Goal: Task Accomplishment & Management: Manage account settings

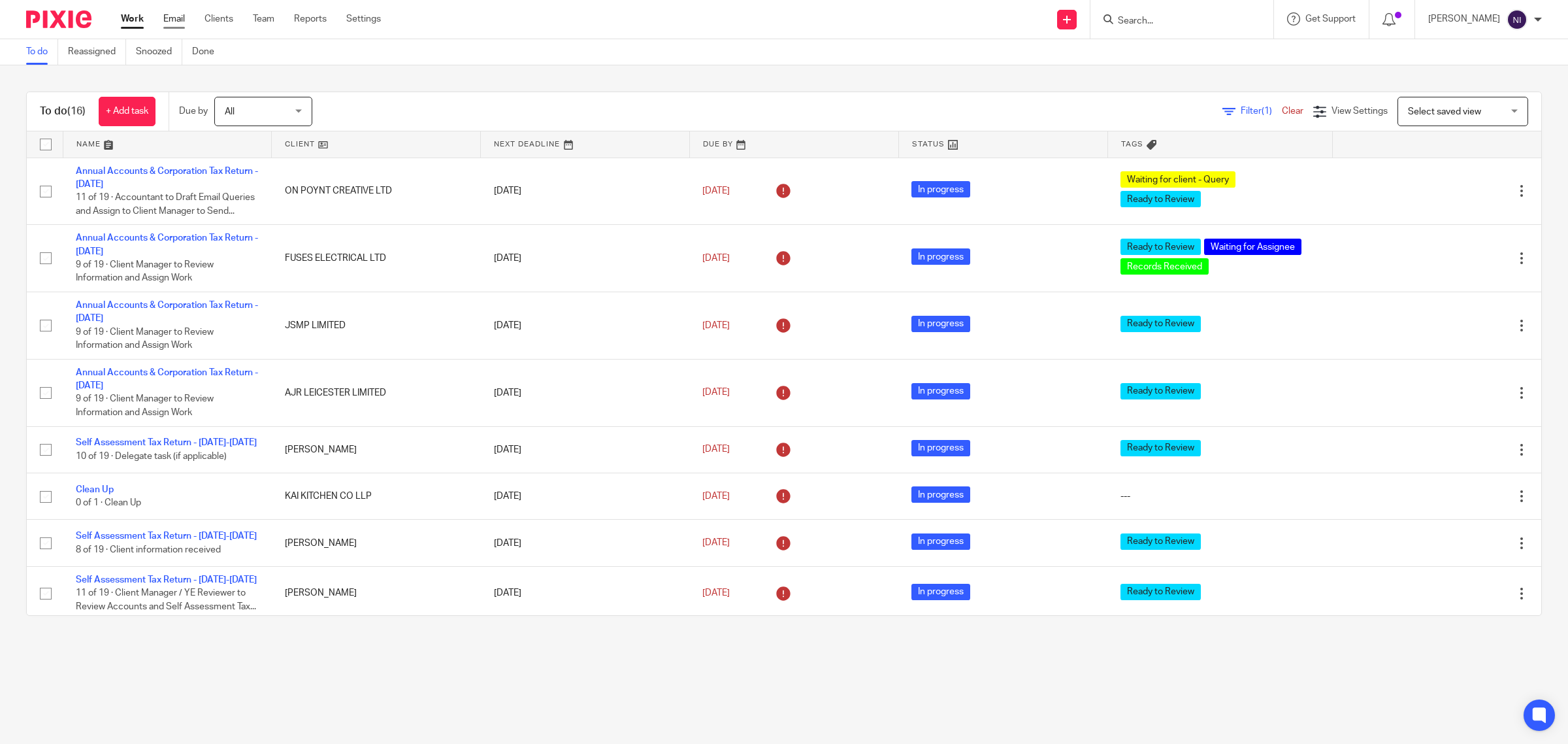
click at [180, 17] on link "Email" at bounding box center [174, 19] width 21 height 13
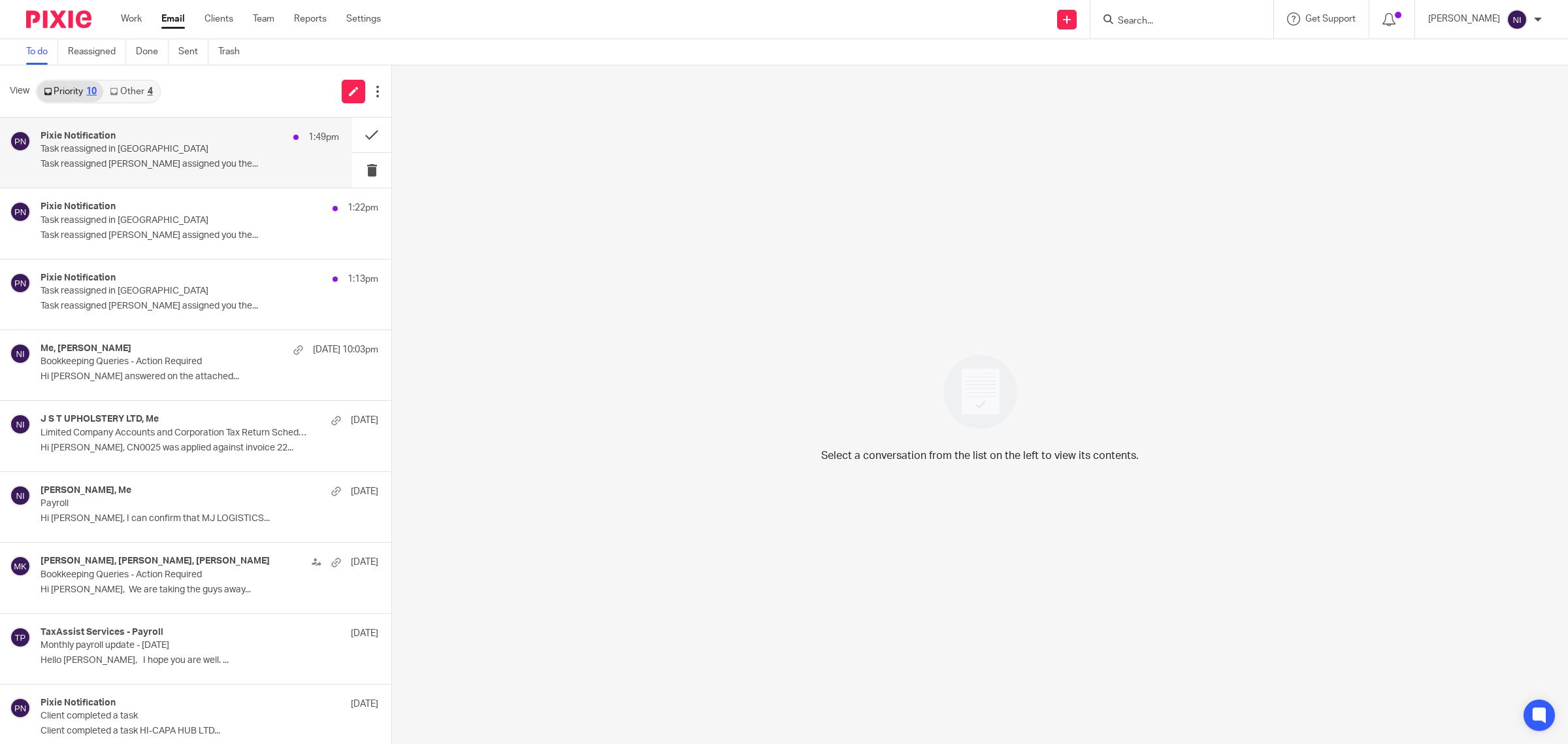
click at [182, 153] on p "Task reassigned in Pixie" at bounding box center [160, 149] width 239 height 11
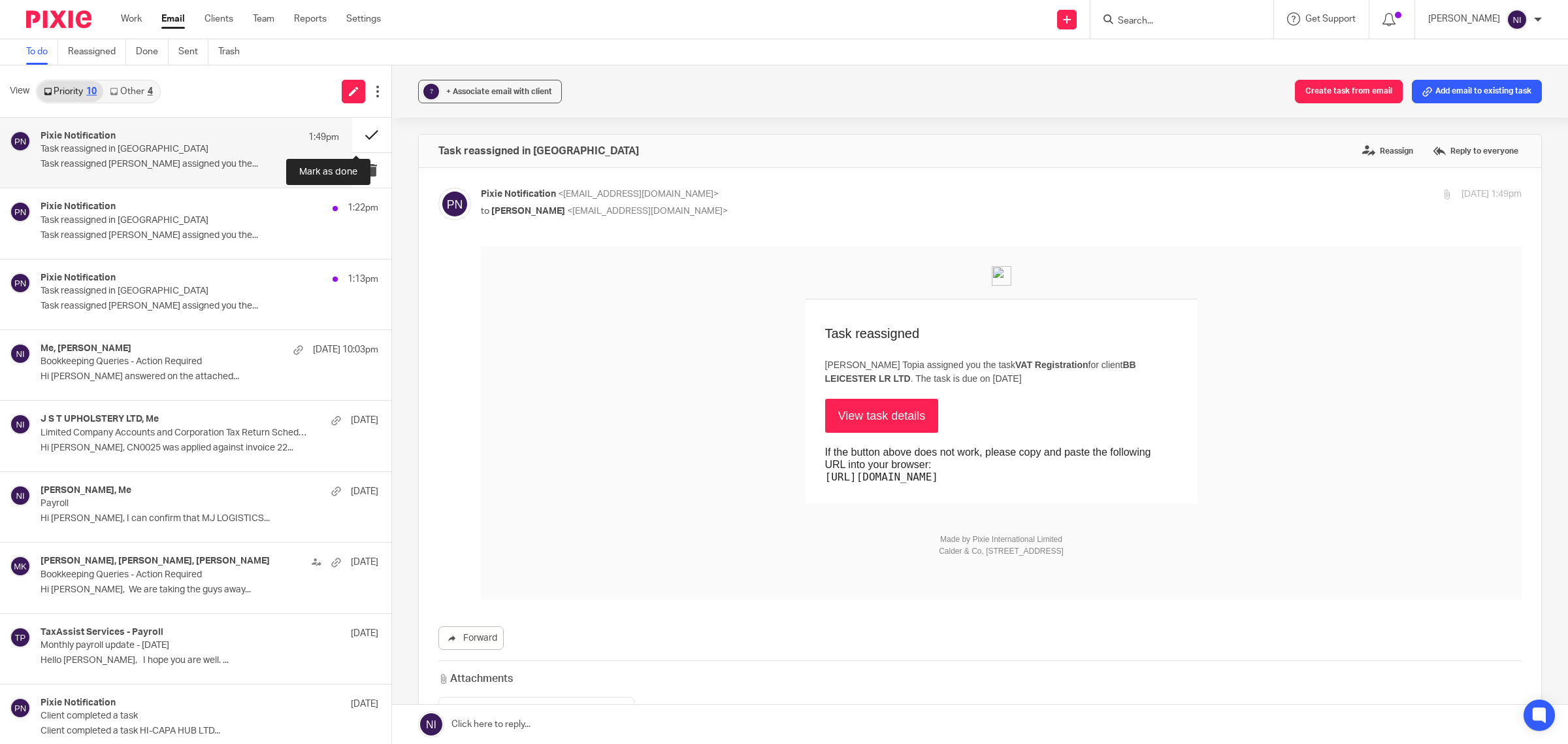
click at [352, 144] on button at bounding box center [372, 135] width 39 height 35
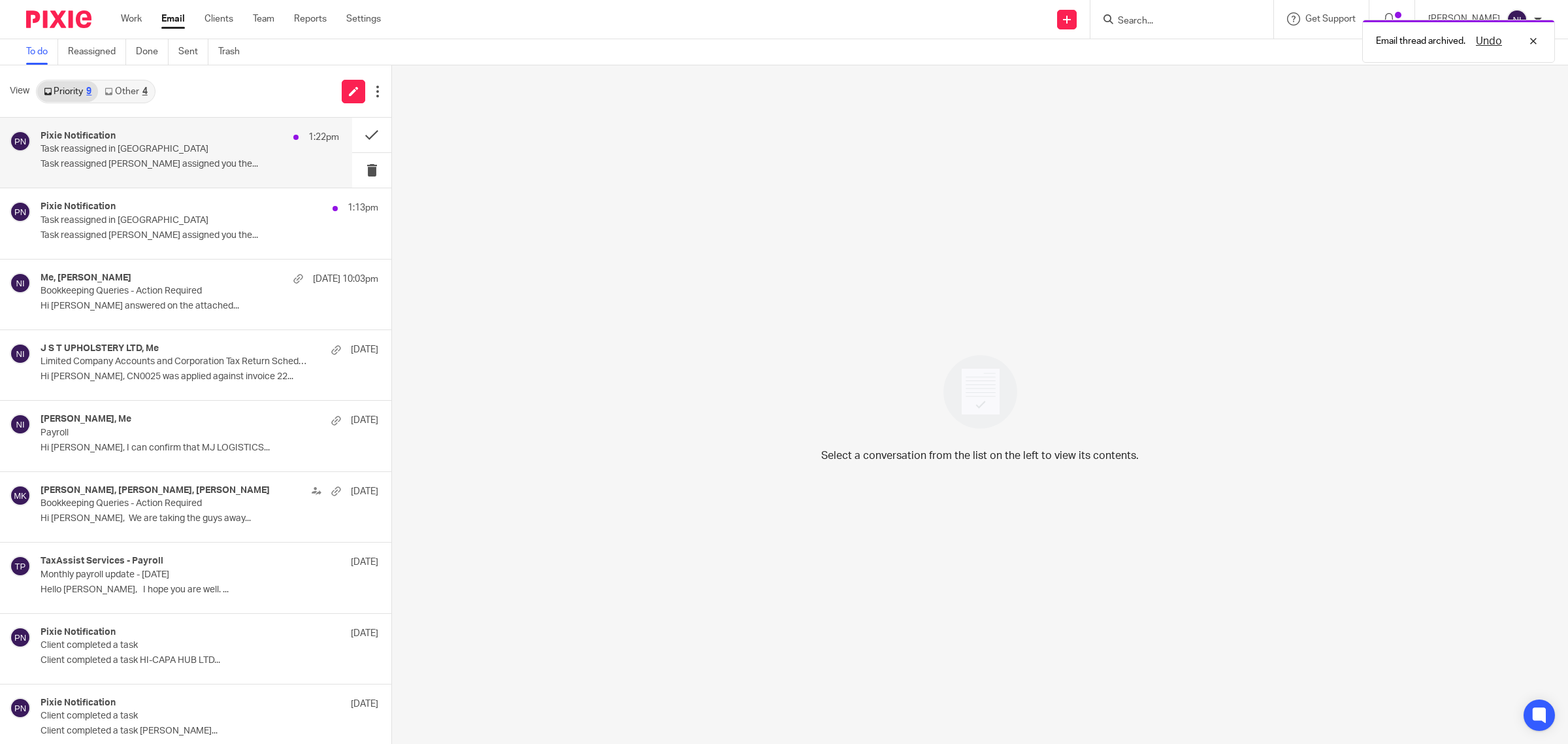
click at [236, 161] on p "Task reassigned Fatema Topia assigned you the..." at bounding box center [190, 164] width 299 height 11
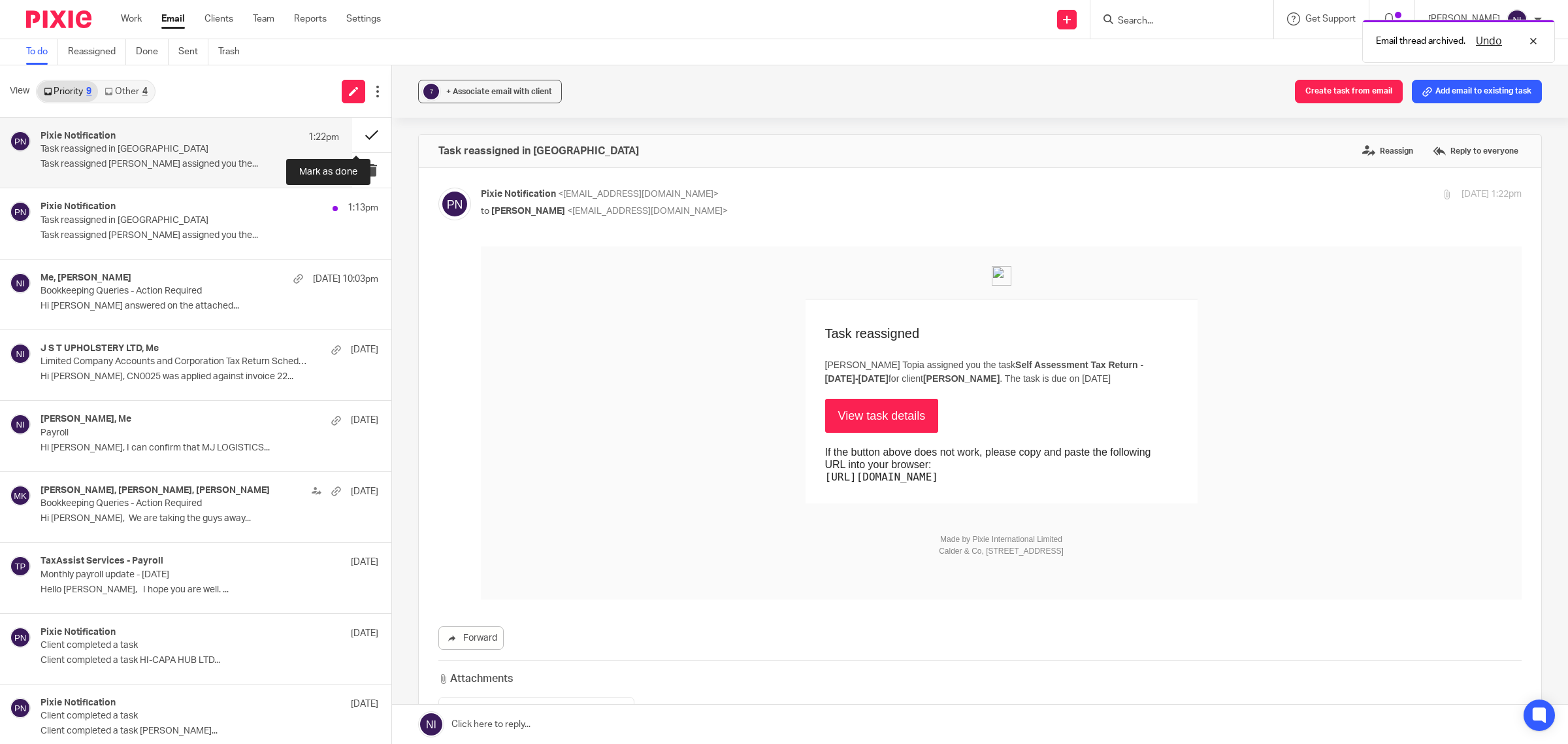
click at [352, 135] on button at bounding box center [372, 135] width 39 height 35
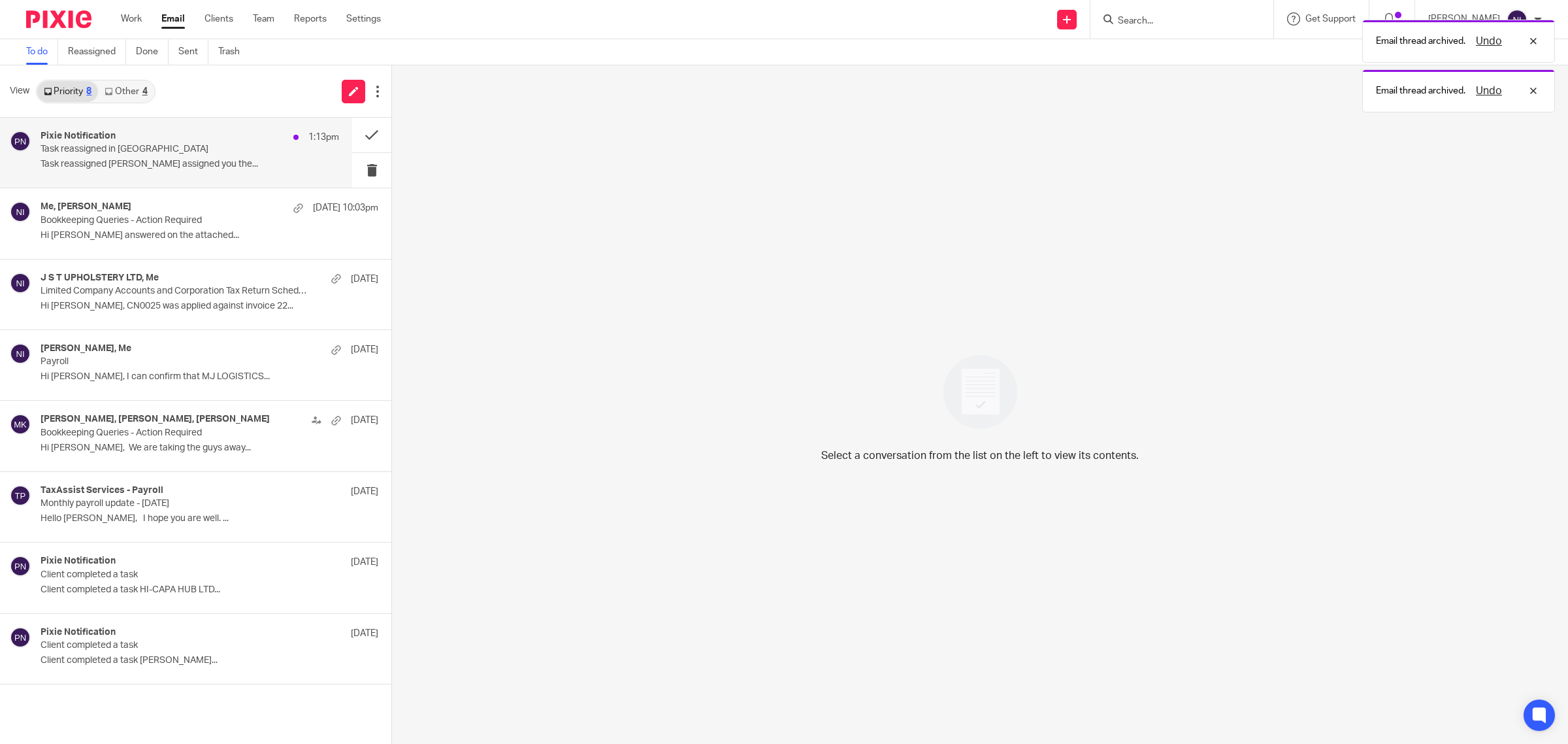
click at [215, 168] on p "Task reassigned Punit Joshi assigned you the..." at bounding box center [190, 164] width 299 height 11
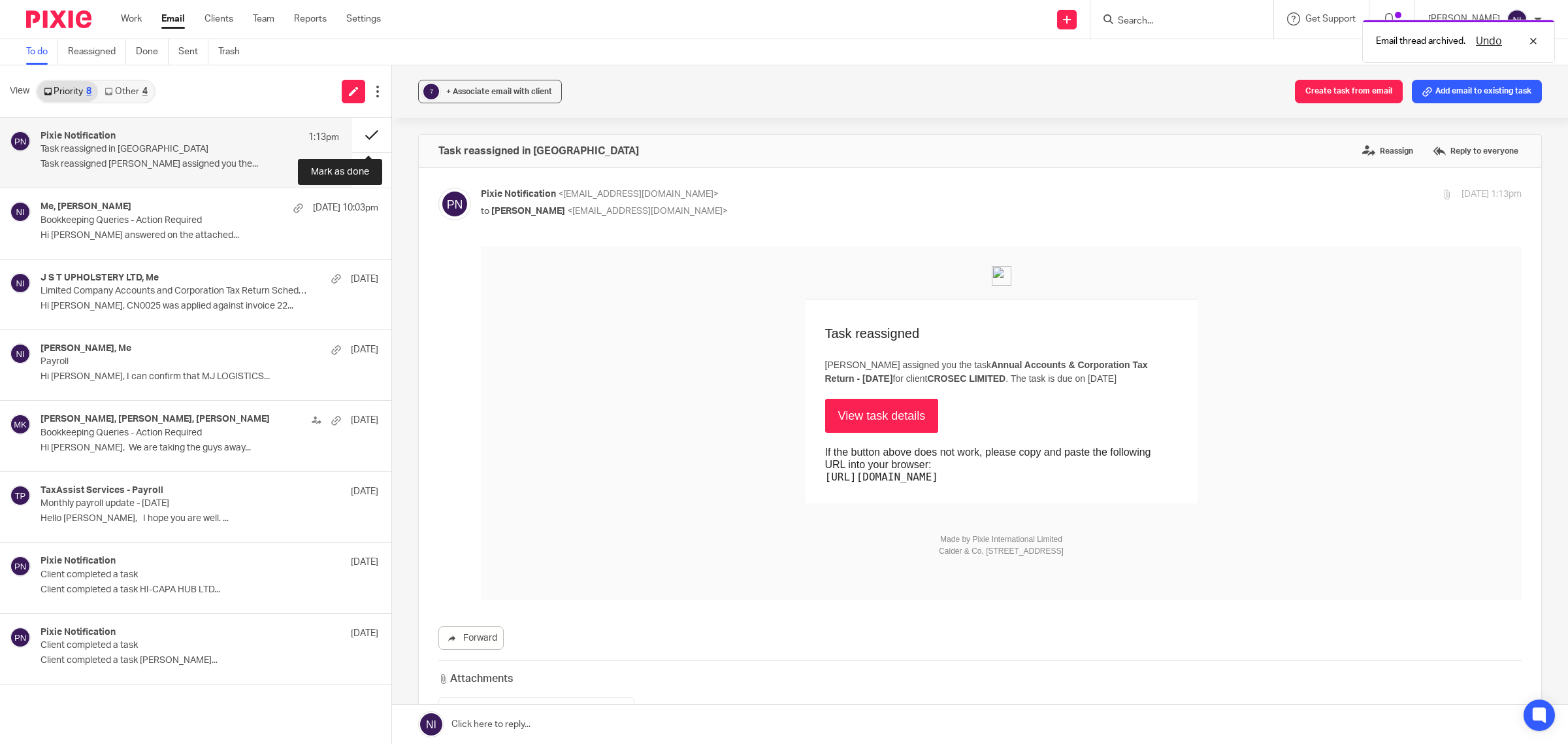
click at [370, 134] on button at bounding box center [372, 135] width 39 height 35
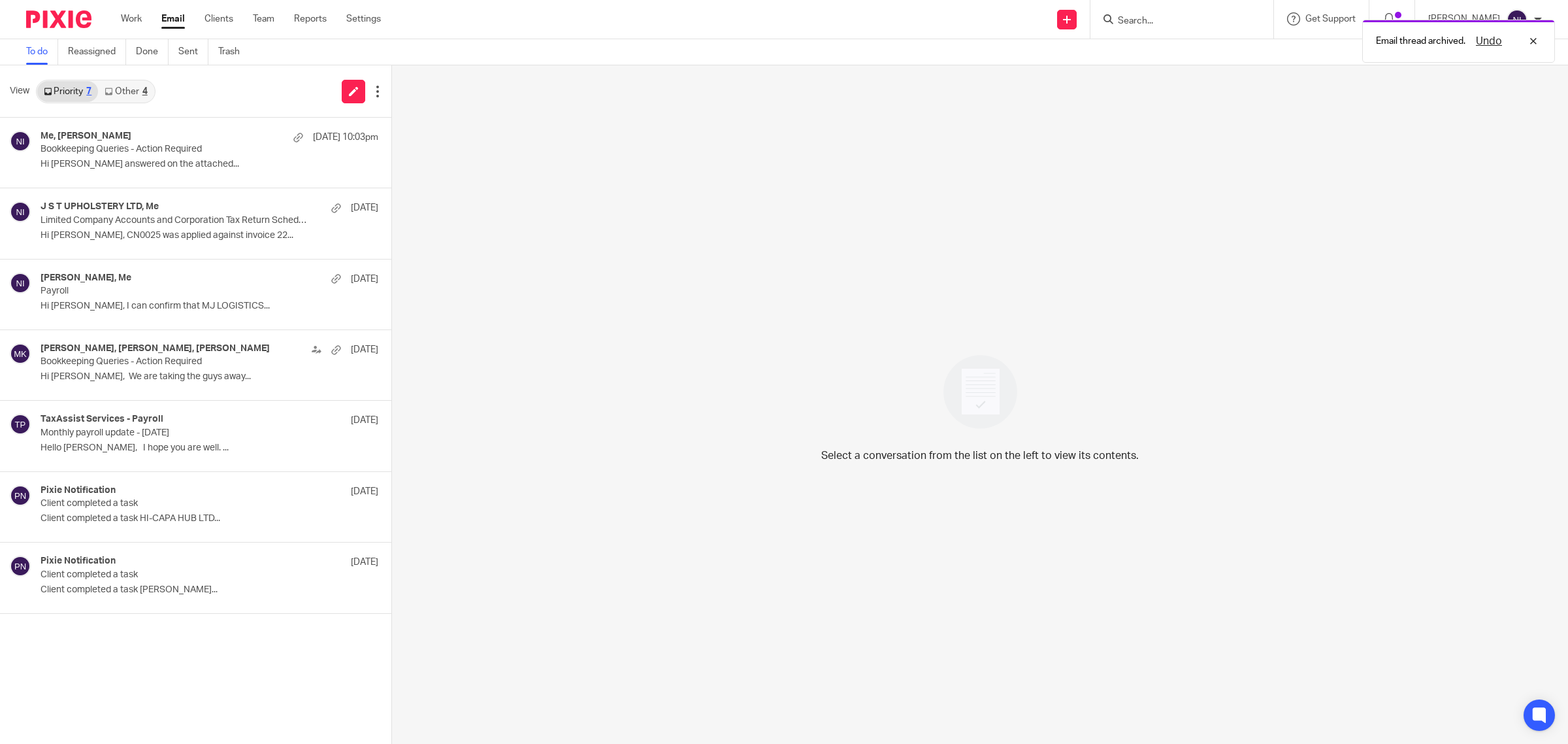
click at [132, 88] on link "Other 4" at bounding box center [126, 91] width 56 height 21
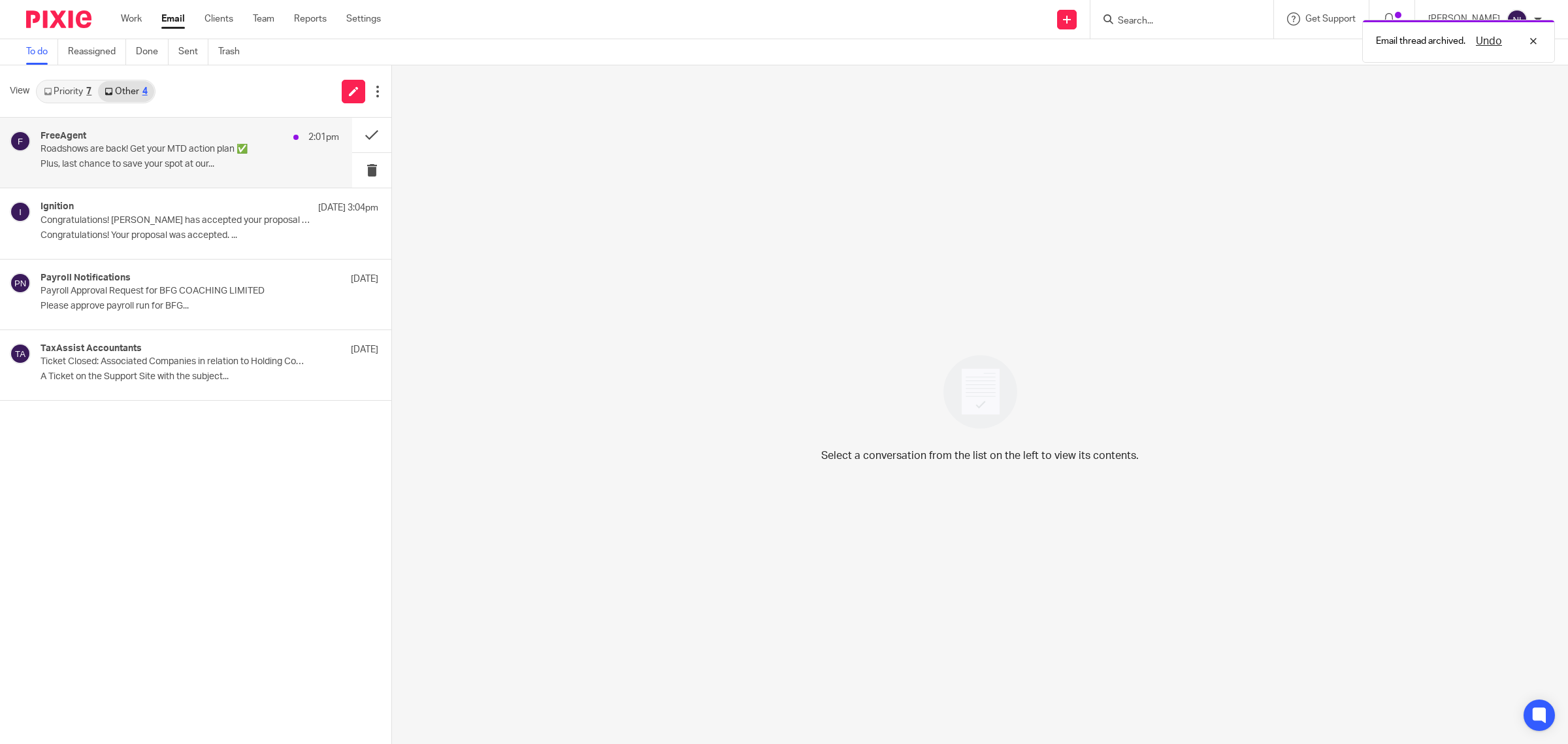
click at [149, 132] on div "FreeAgent 2:01pm" at bounding box center [190, 137] width 299 height 13
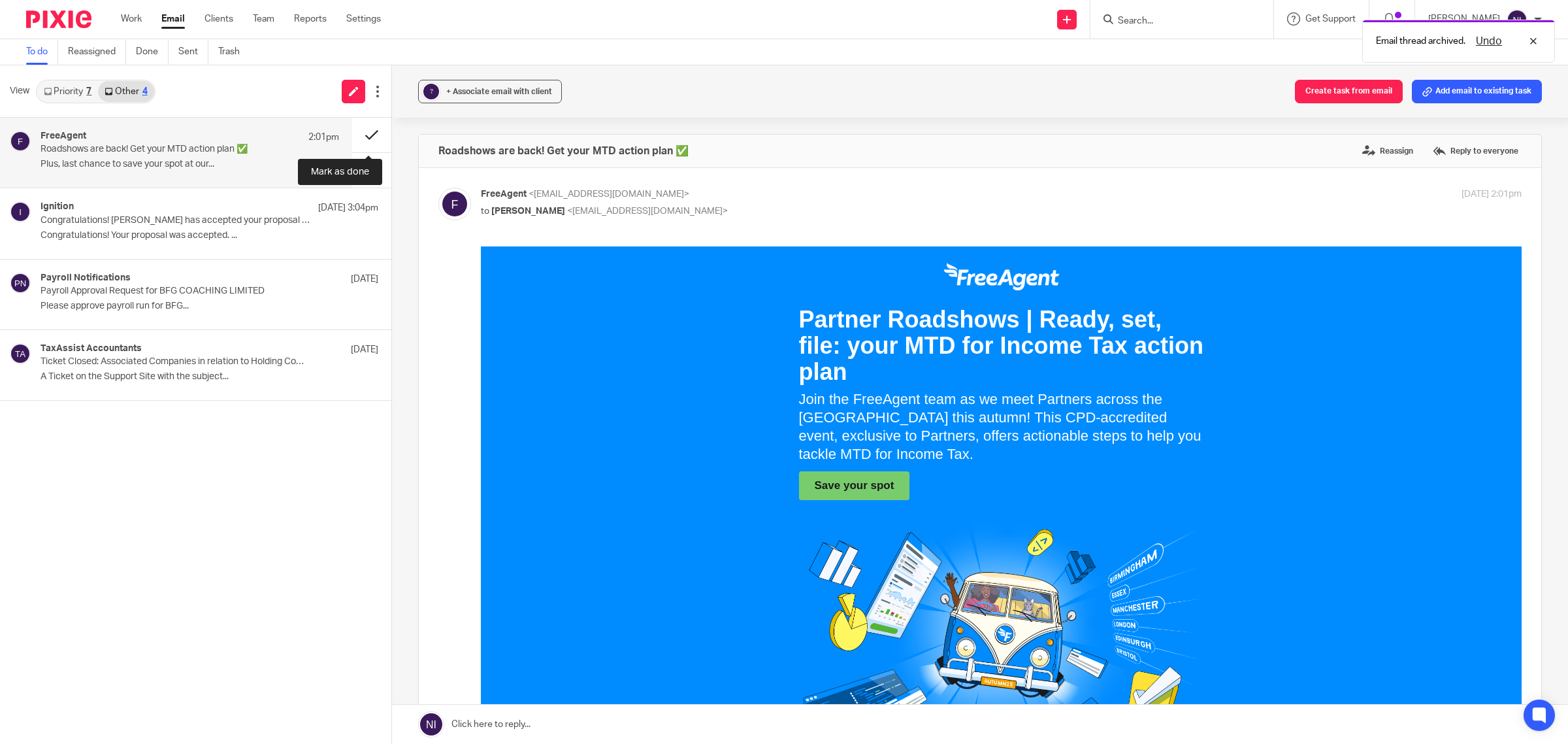
click at [368, 128] on button at bounding box center [372, 135] width 39 height 35
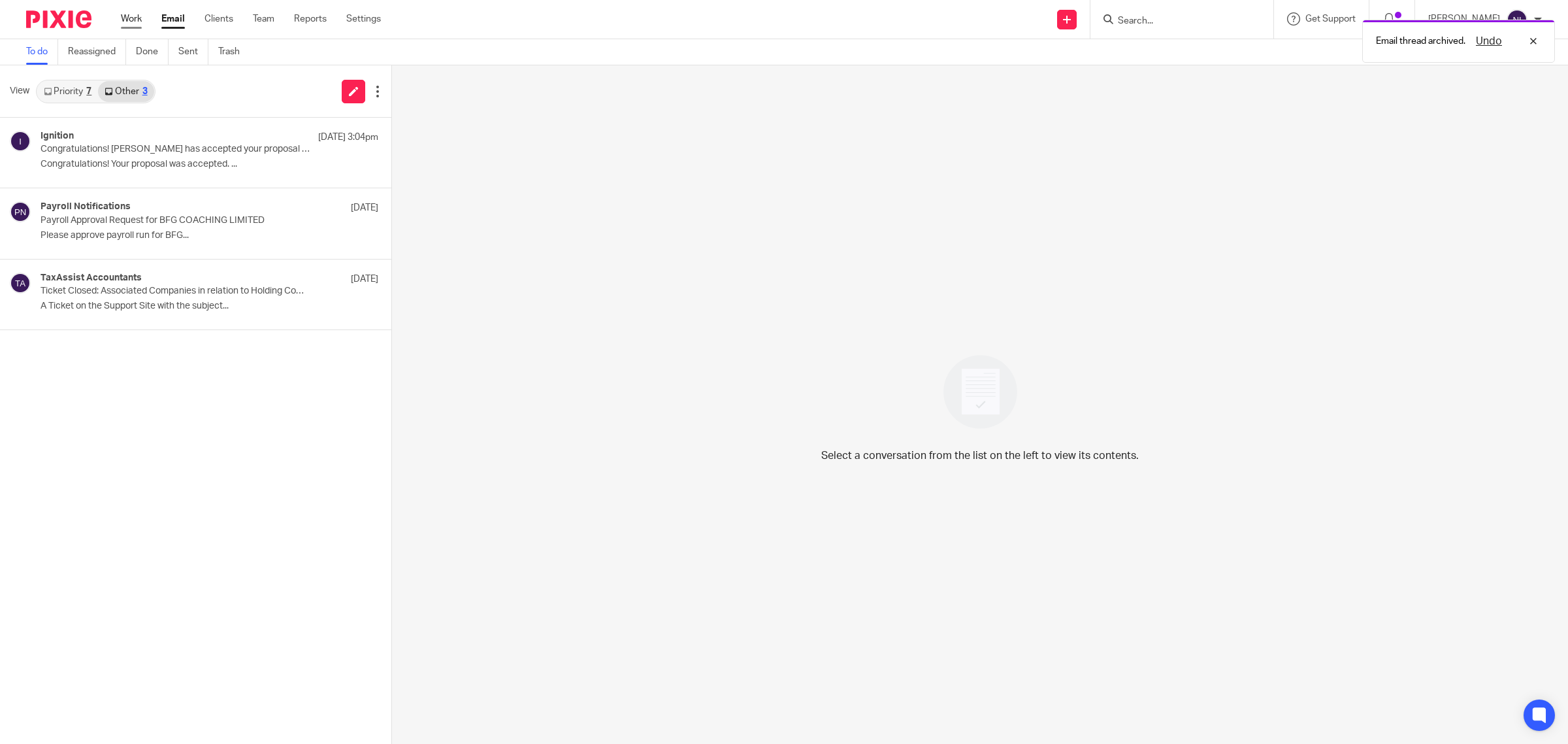
click at [139, 20] on link "Work" at bounding box center [131, 19] width 21 height 13
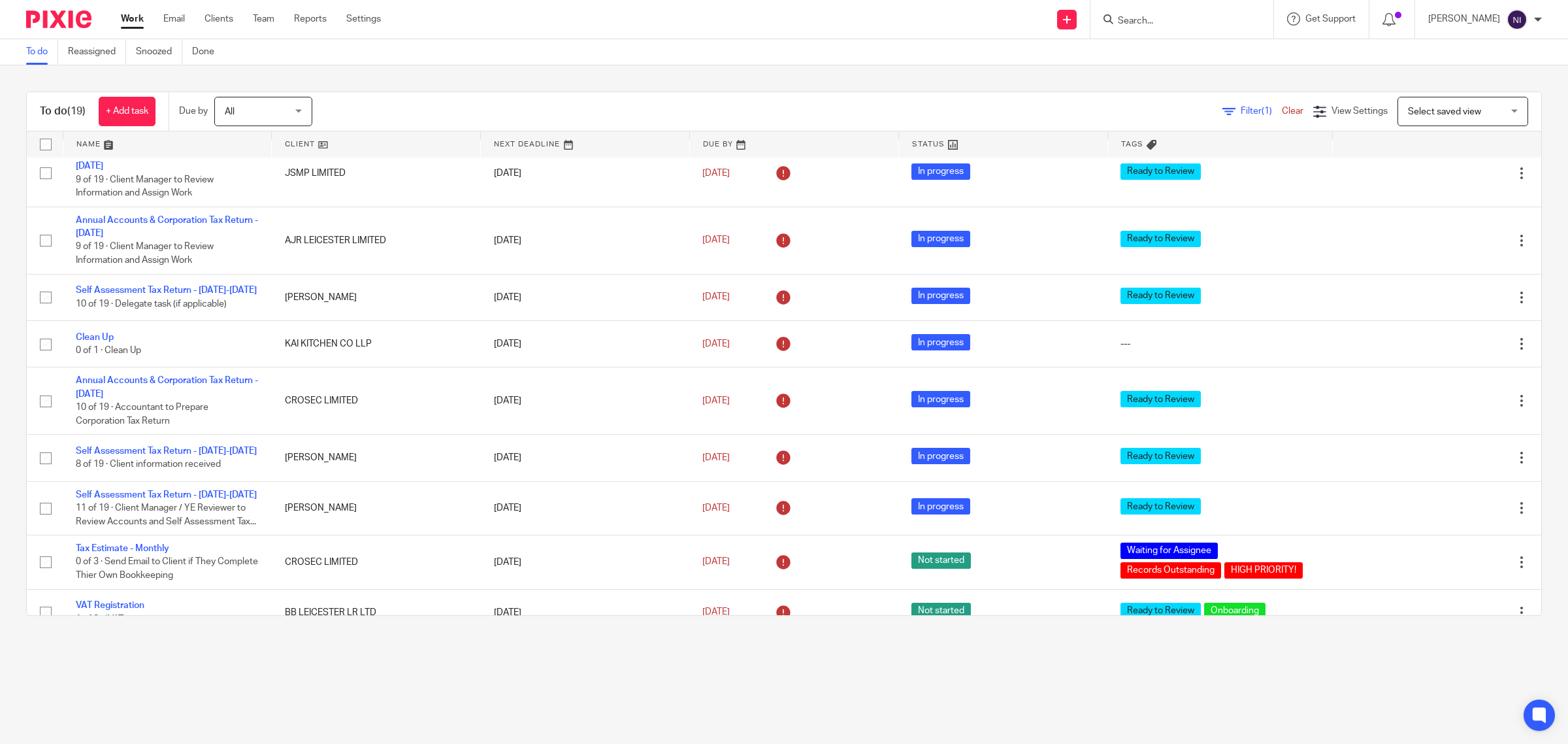
scroll to position [82, 0]
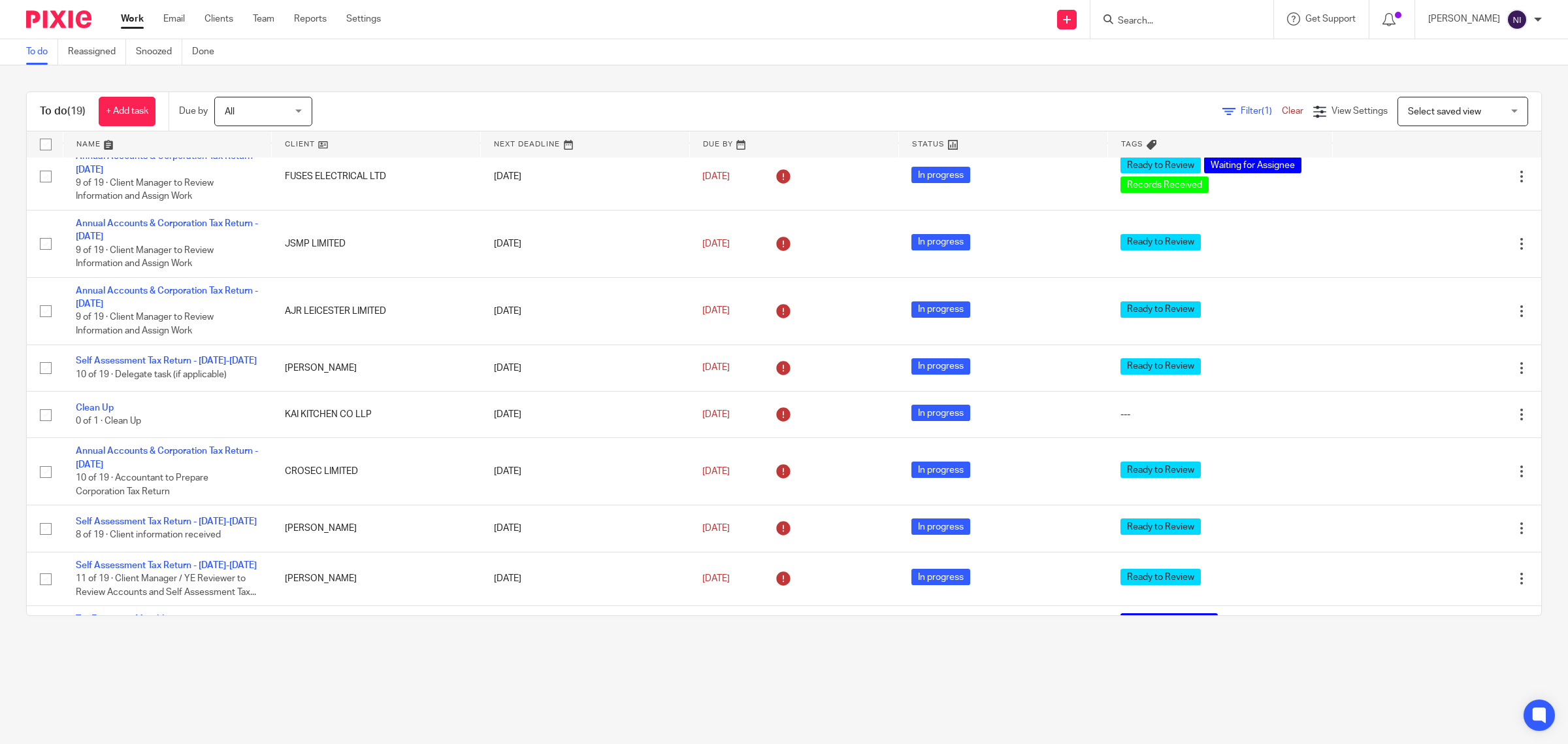
click at [86, 136] on link at bounding box center [167, 144] width 208 height 26
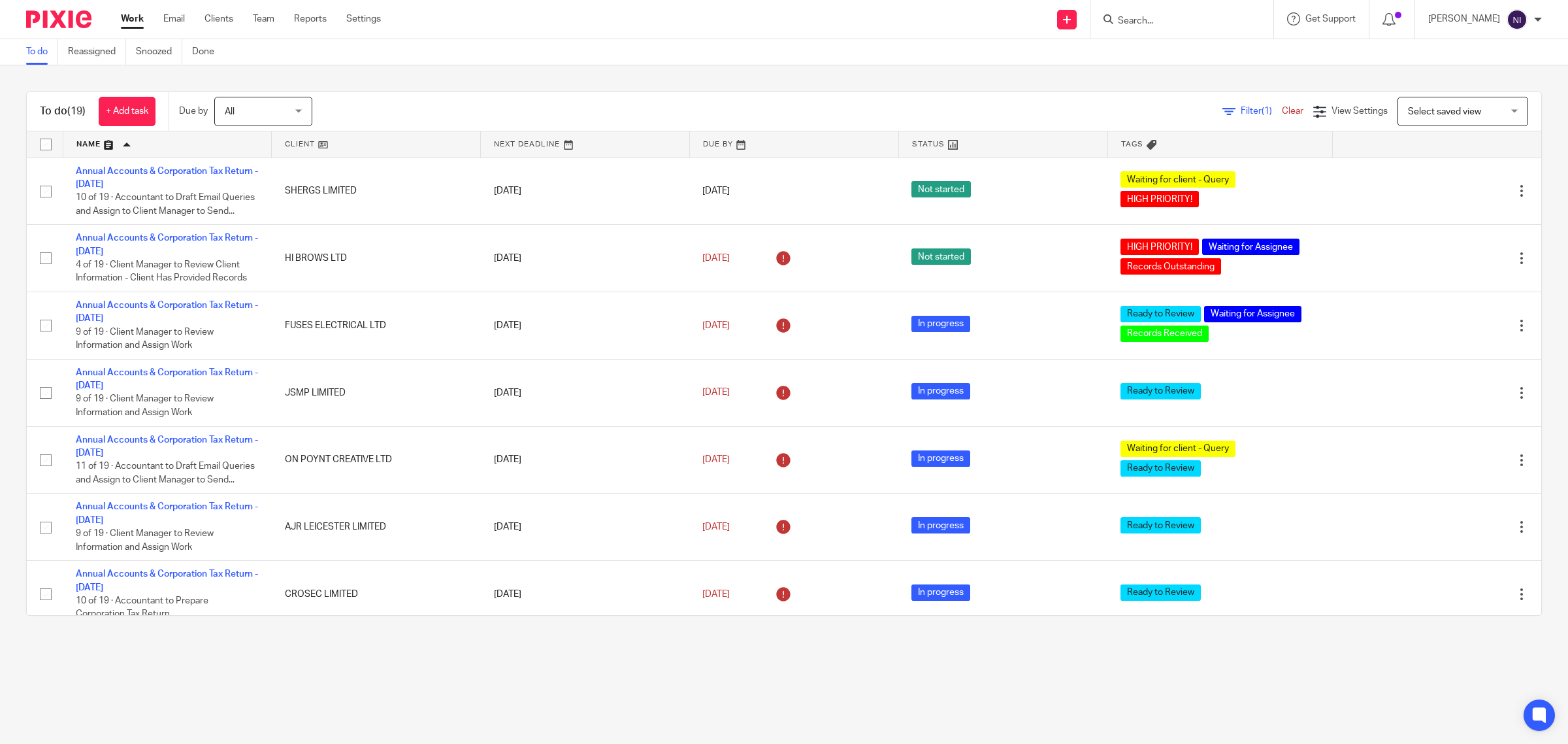
click at [720, 145] on link at bounding box center [794, 144] width 208 height 26
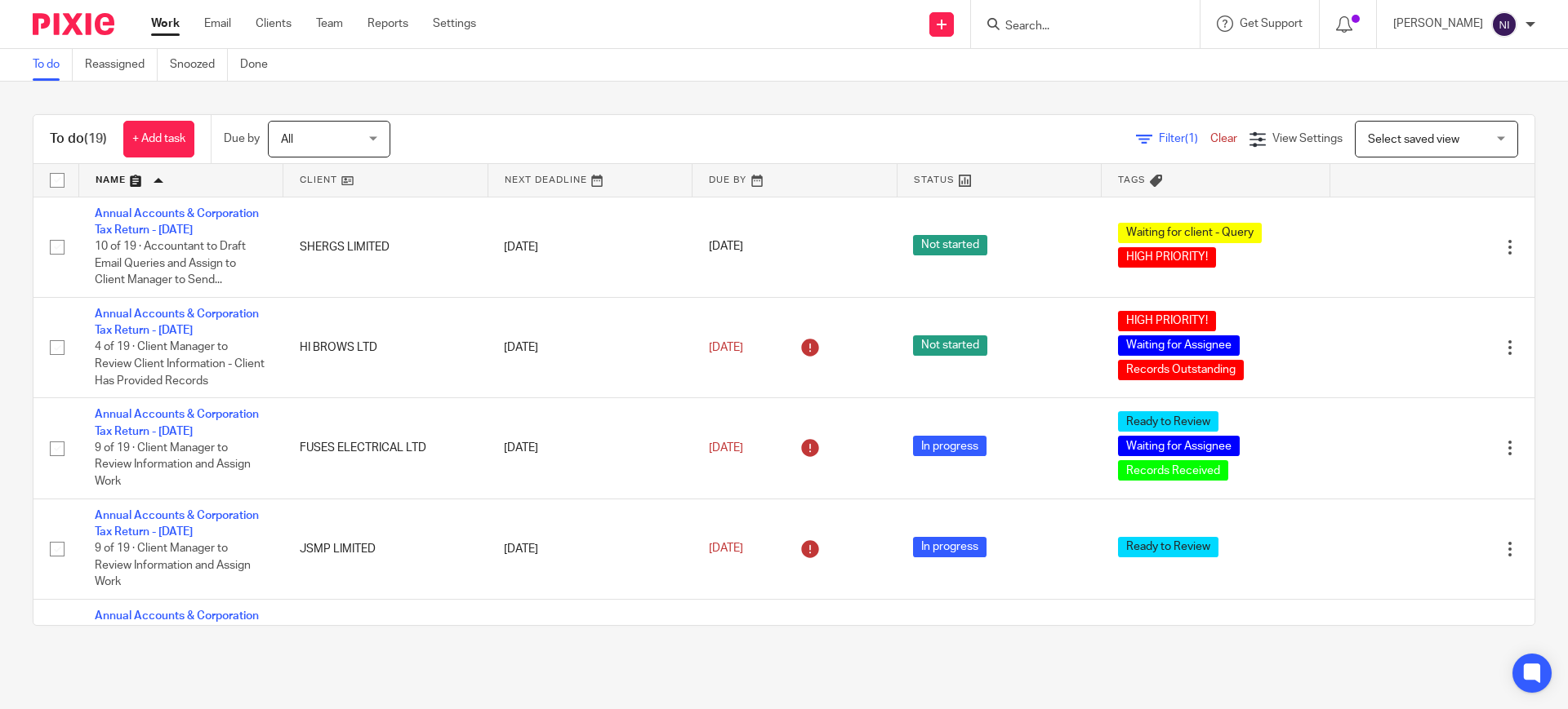
click at [1104, 31] on input "Search" at bounding box center [1078, 27] width 147 height 15
type input "fuses e;"
click at [1148, 67] on link at bounding box center [1138, 70] width 276 height 37
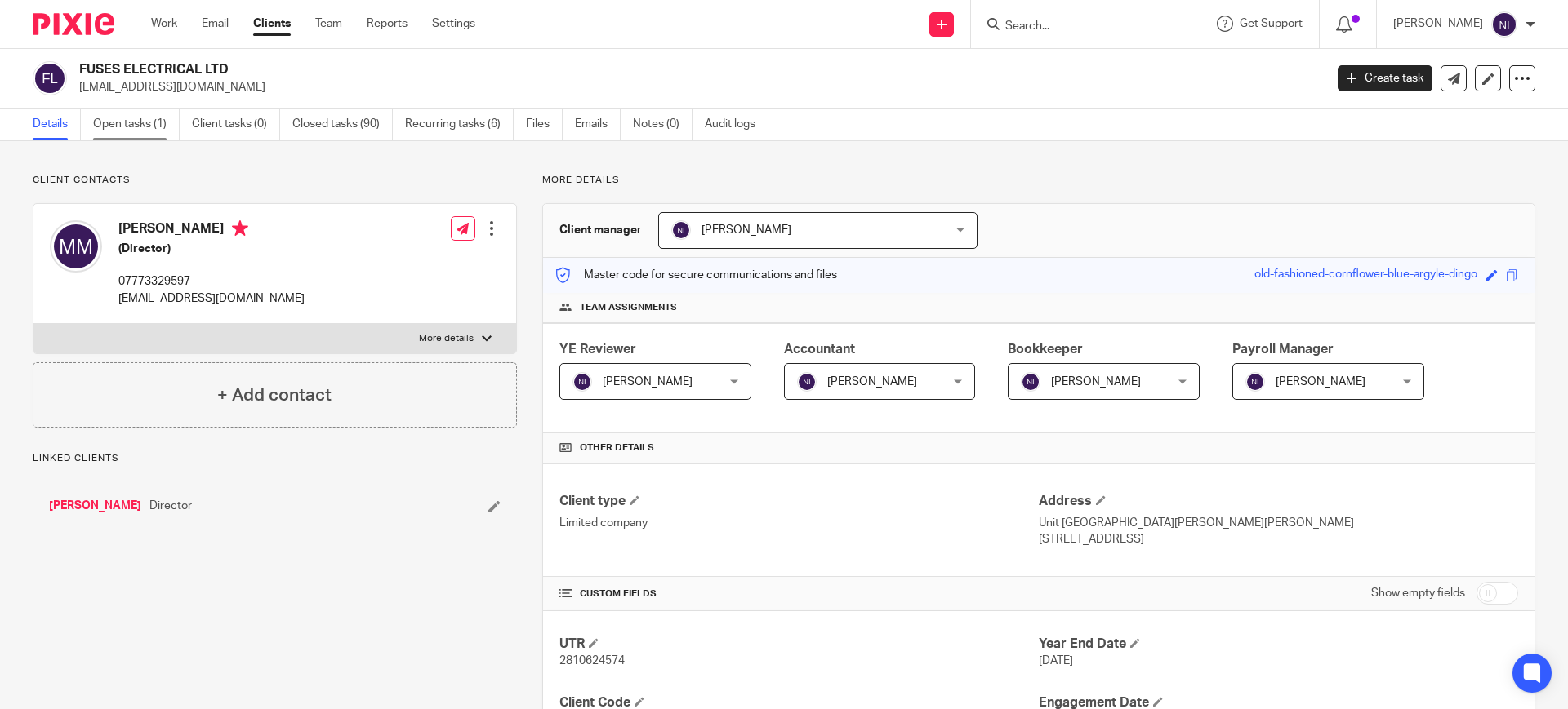
click at [104, 134] on link "Open tasks (1)" at bounding box center [137, 125] width 86 height 31
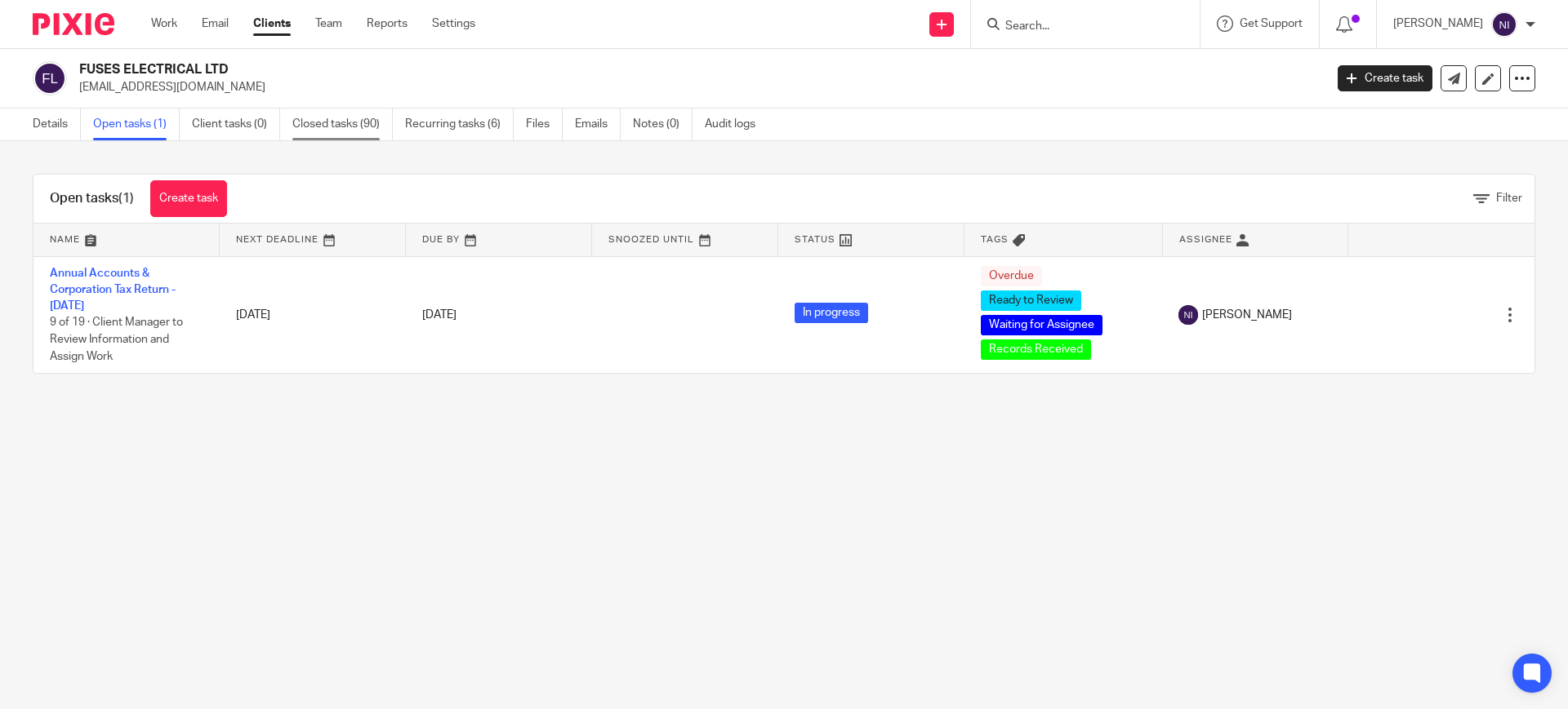
click at [370, 124] on link "Closed tasks (90)" at bounding box center [343, 125] width 100 height 31
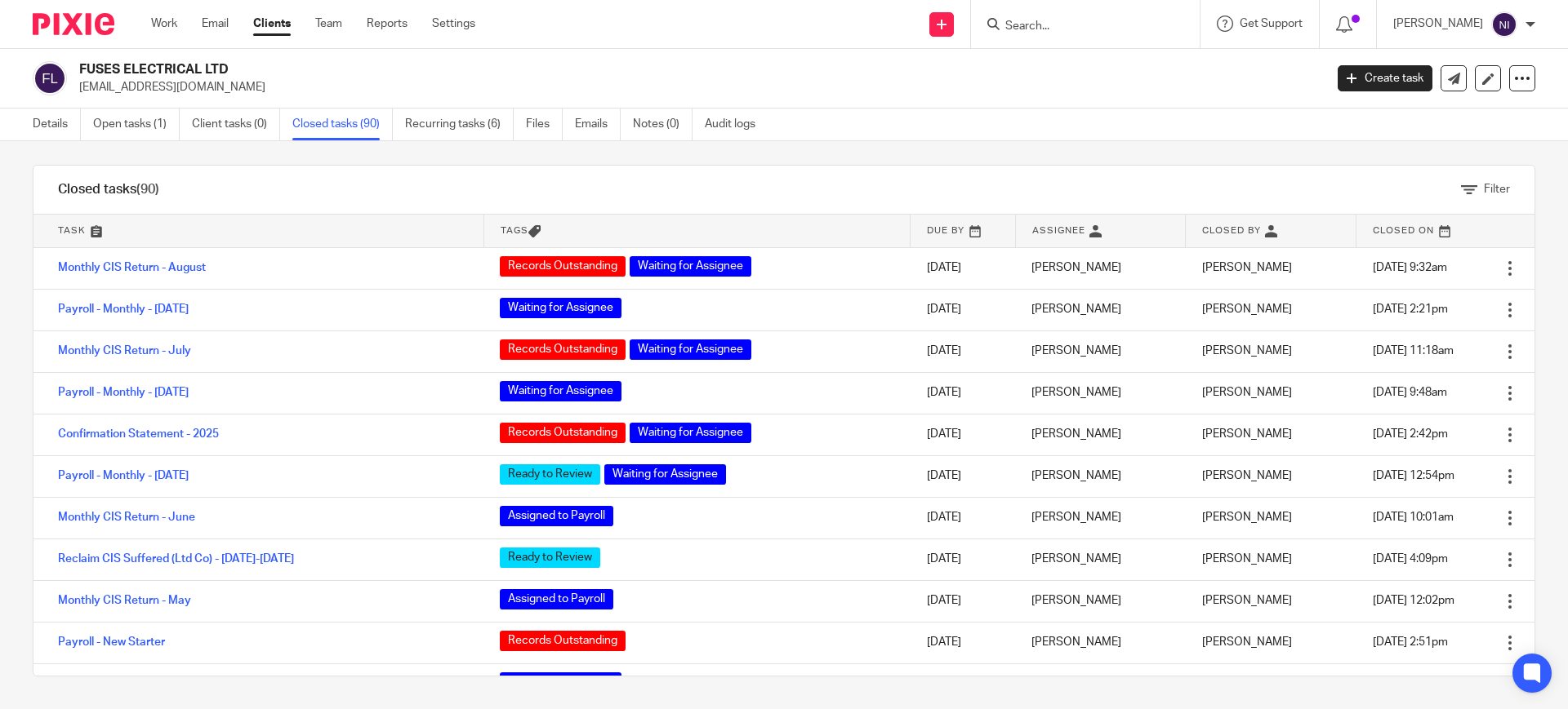
click at [1073, 22] on input "Search" at bounding box center [1078, 27] width 147 height 15
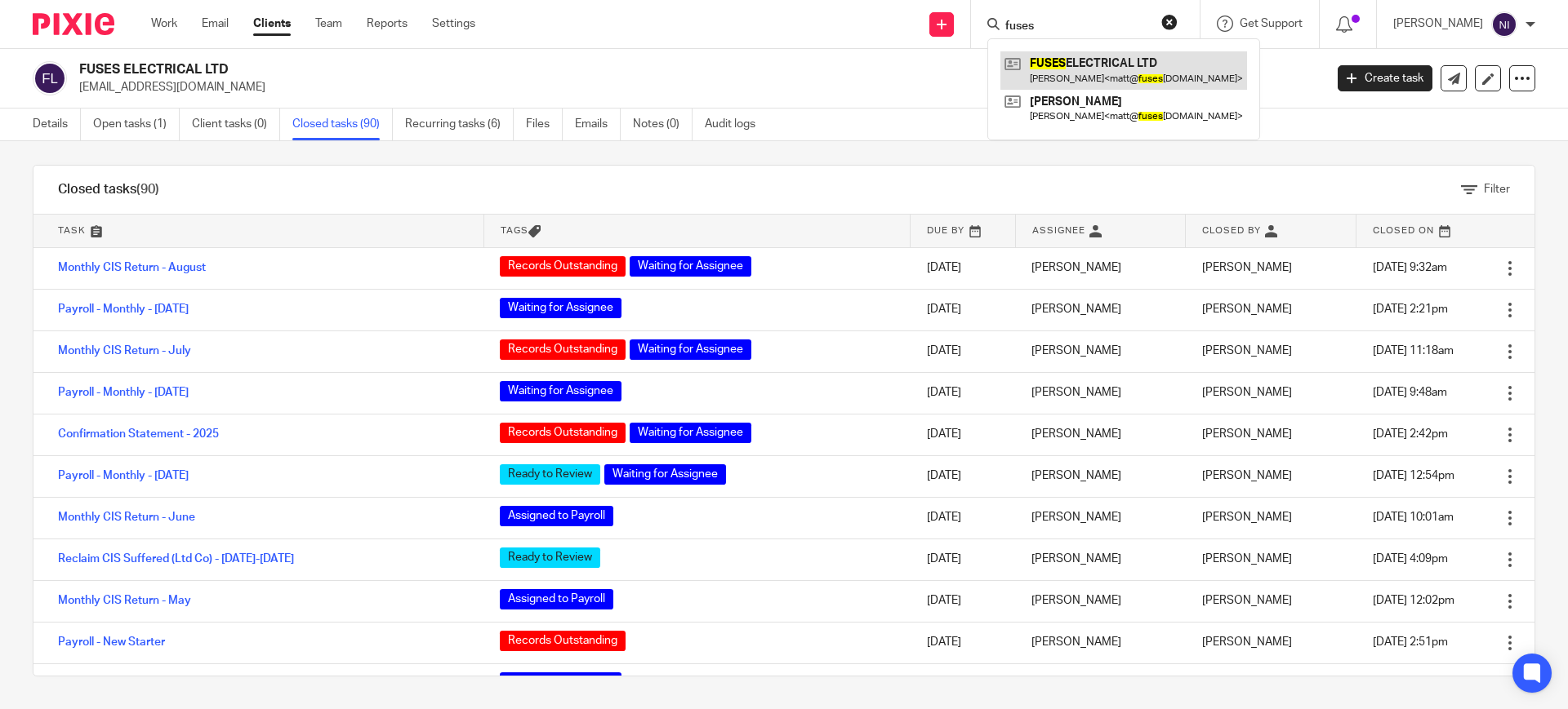
type input "fuses"
click at [1106, 66] on link at bounding box center [1123, 70] width 247 height 37
click at [135, 136] on link "Open tasks (1)" at bounding box center [137, 125] width 86 height 31
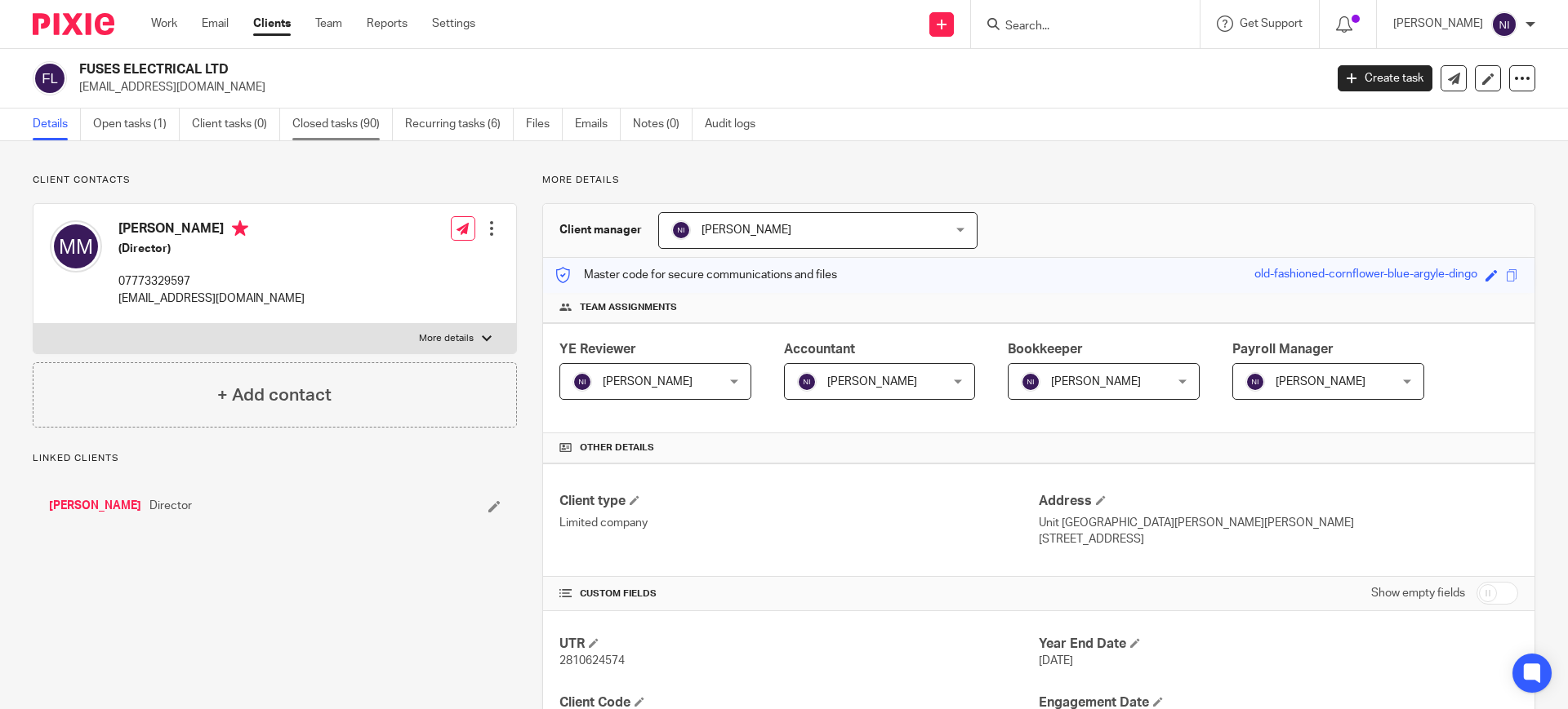
click at [316, 121] on link "Closed tasks (90)" at bounding box center [343, 125] width 100 height 31
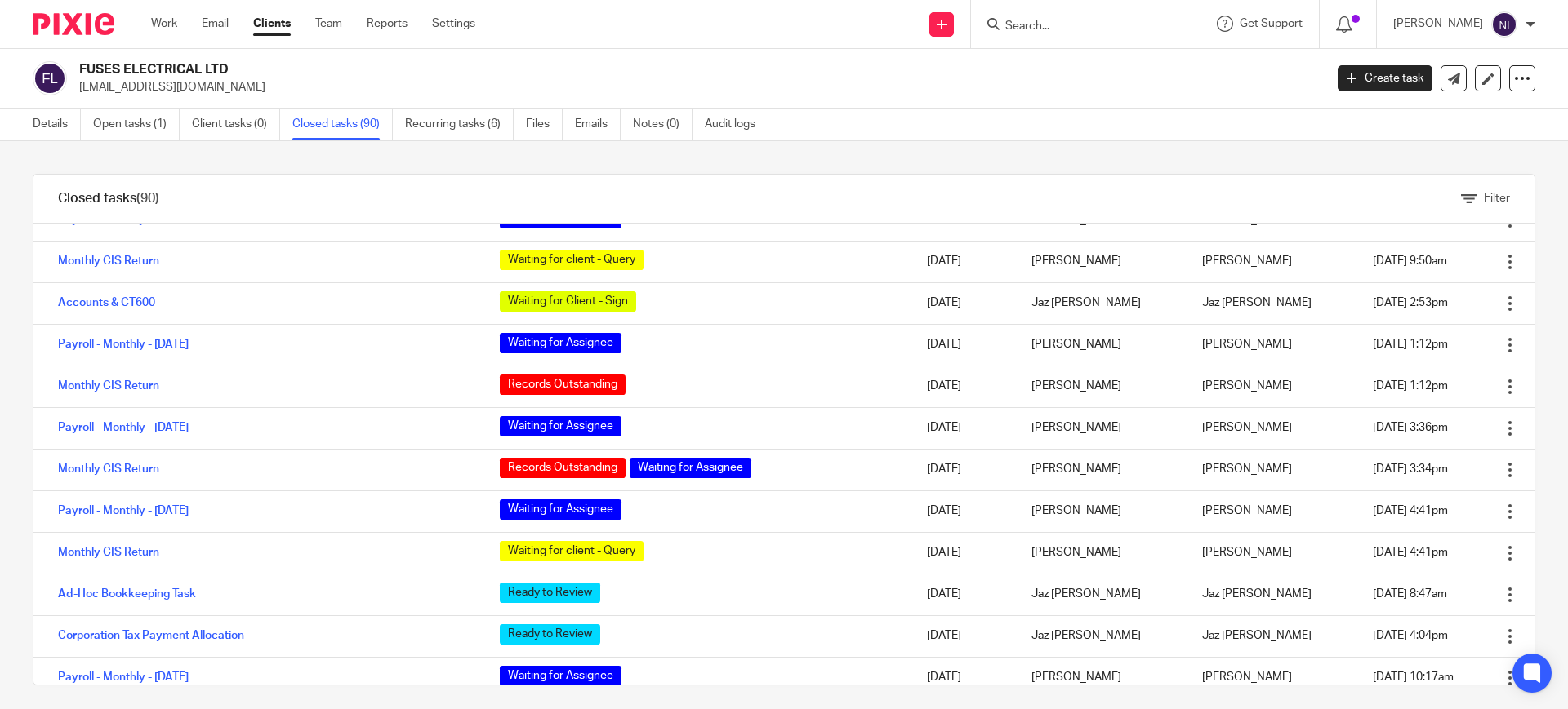
scroll to position [918, 0]
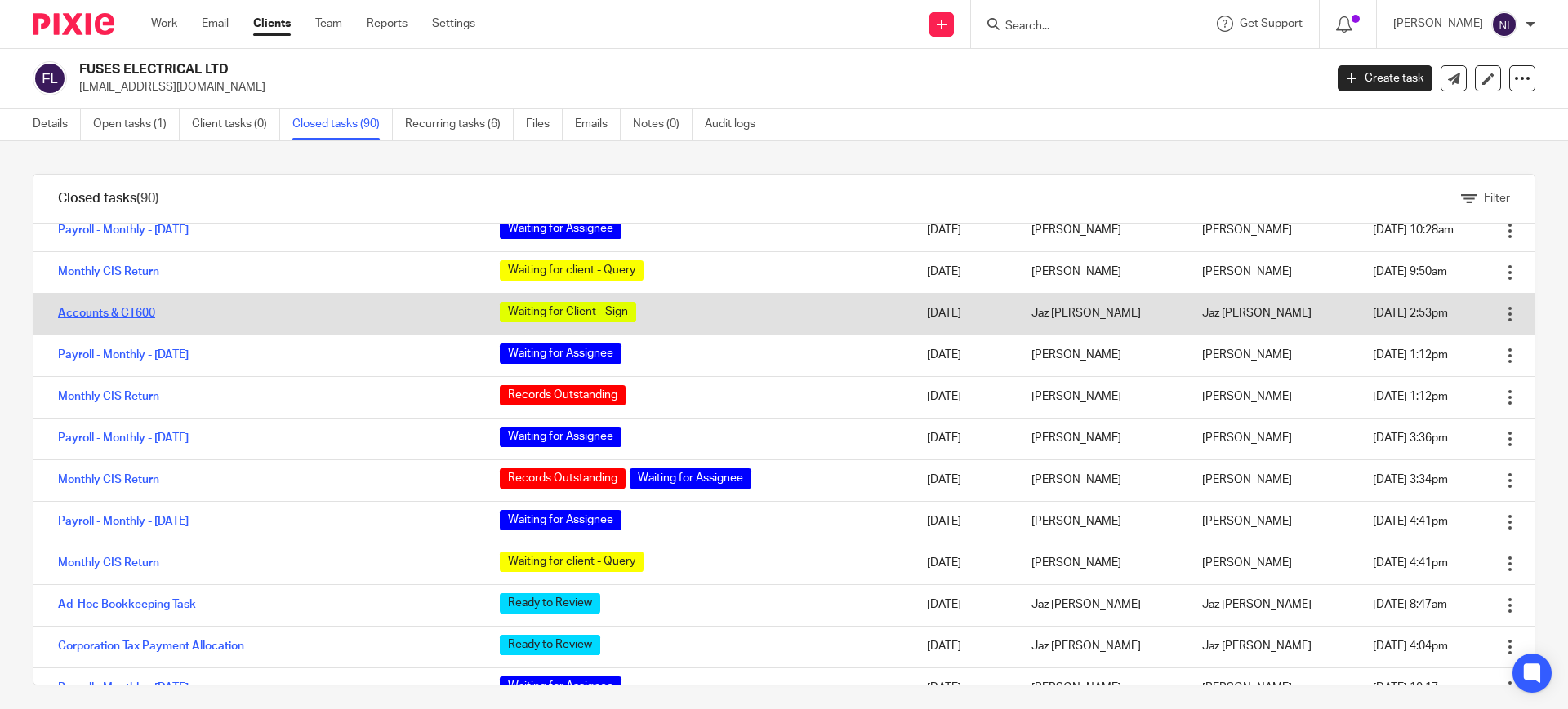
click at [138, 307] on link "Accounts & CT600" at bounding box center [106, 313] width 97 height 12
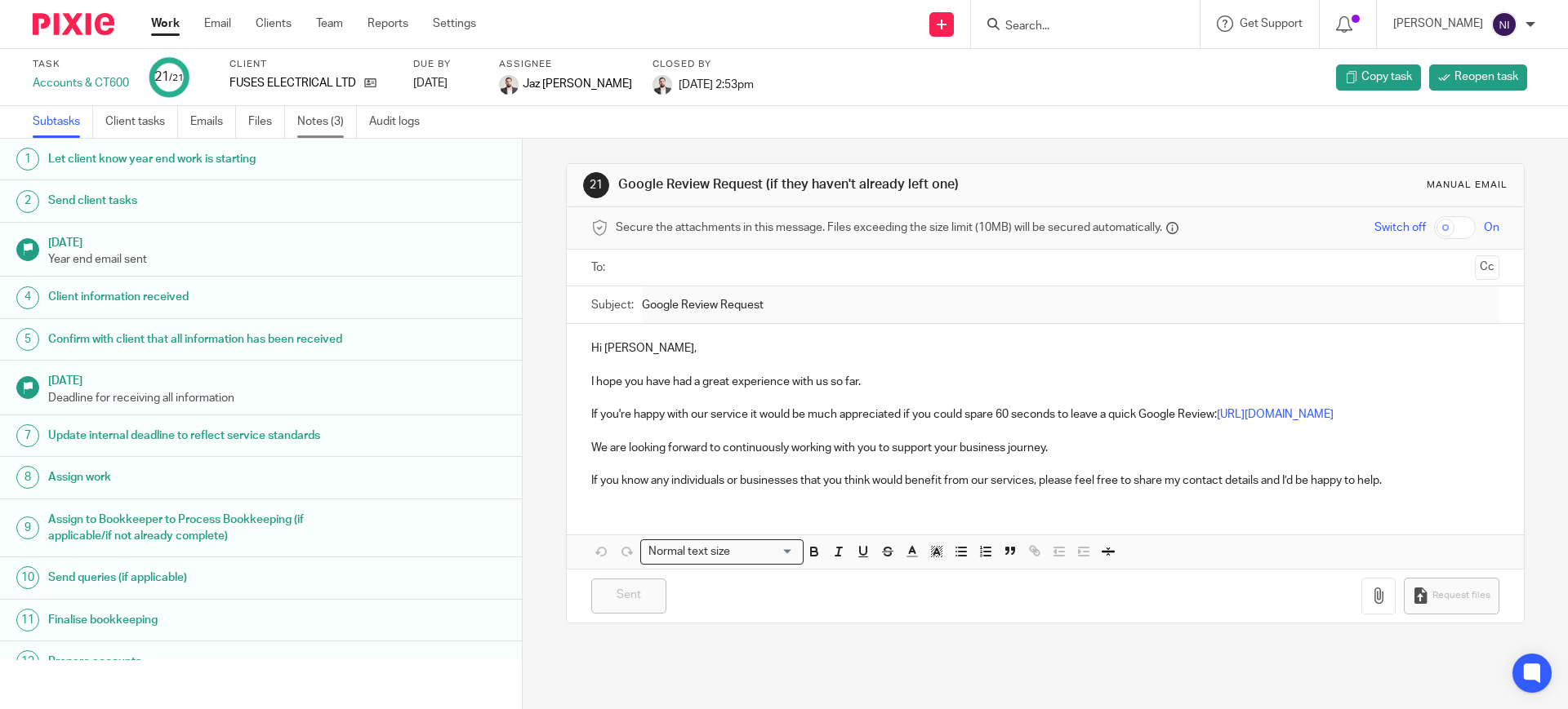
click at [308, 124] on link "Notes (3)" at bounding box center [327, 122] width 60 height 31
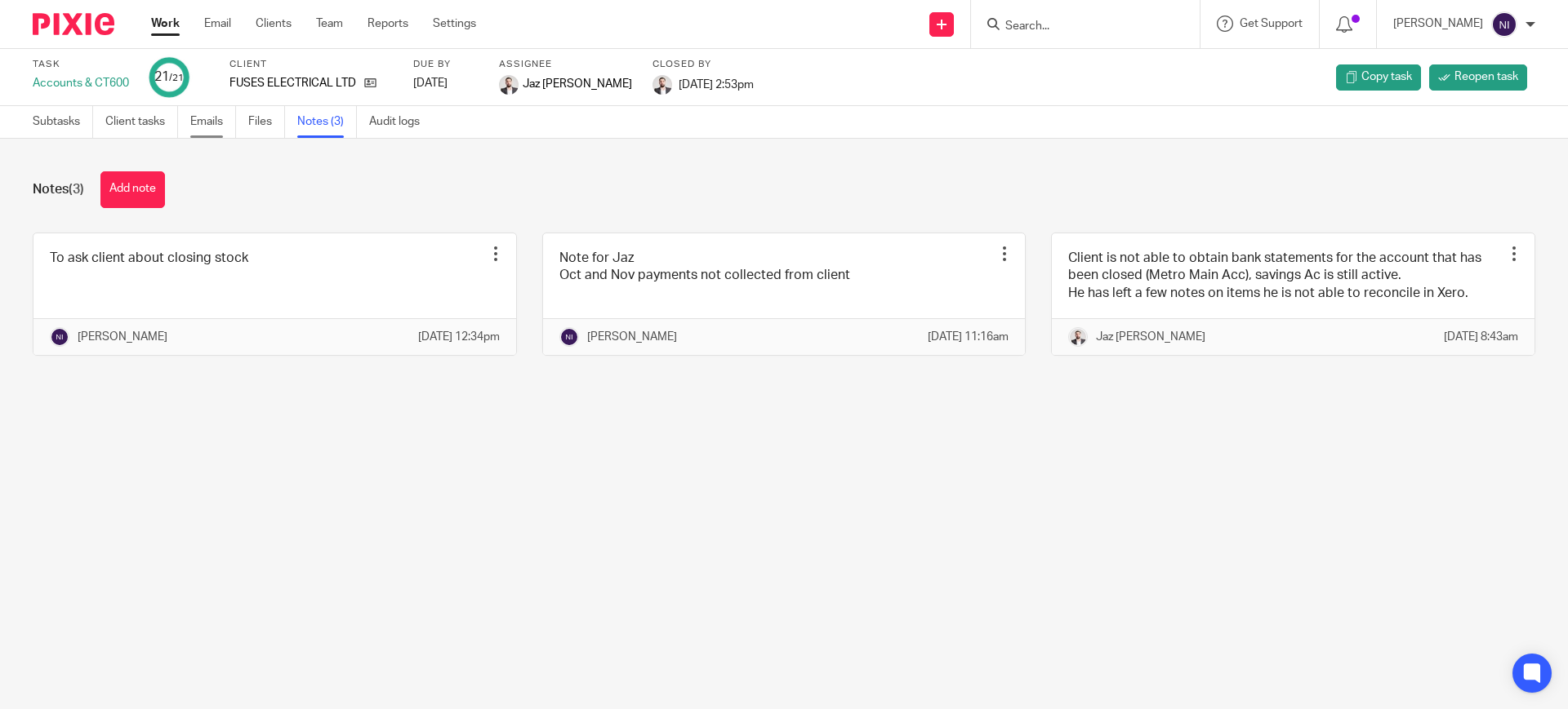
click at [226, 123] on link "Emails" at bounding box center [213, 122] width 46 height 31
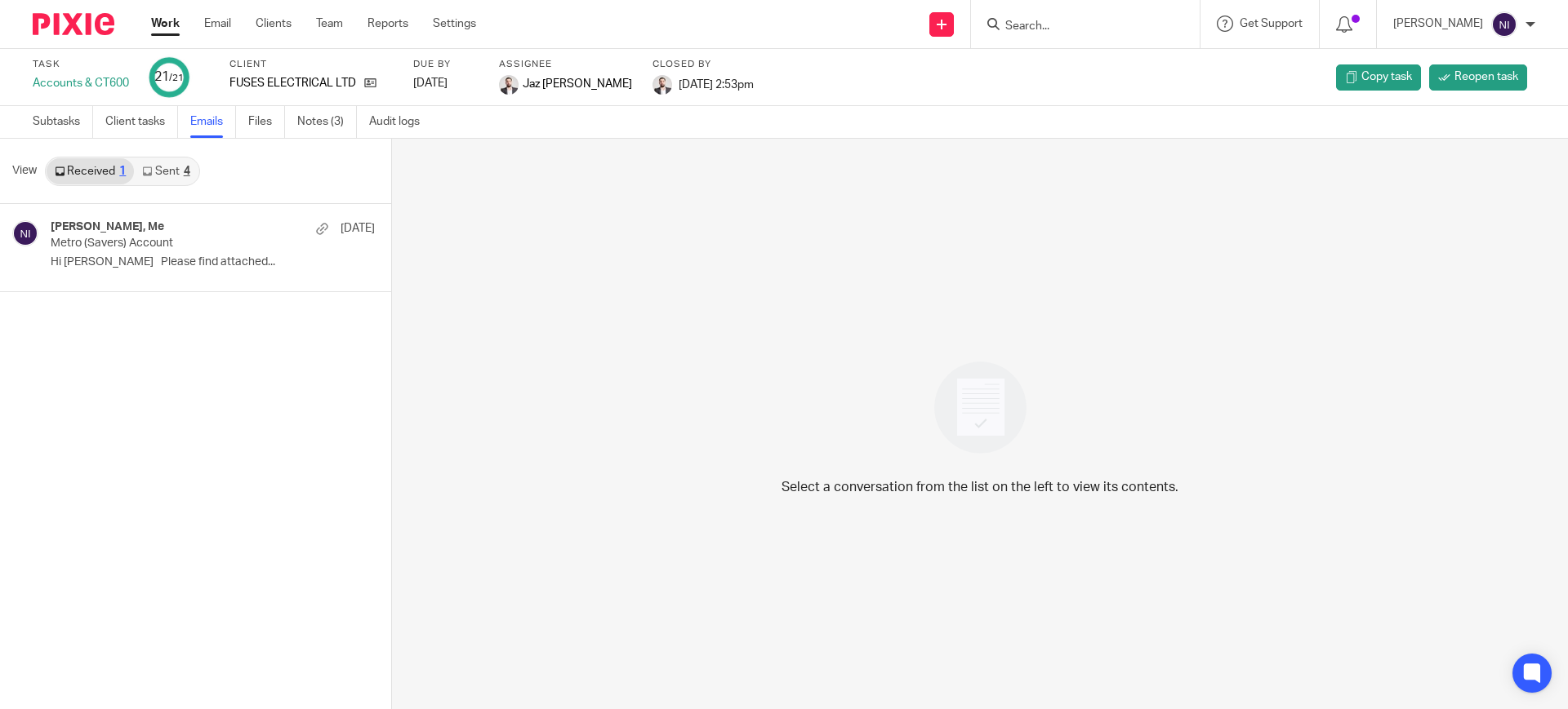
click at [174, 172] on link "Sent 4" at bounding box center [165, 171] width 64 height 27
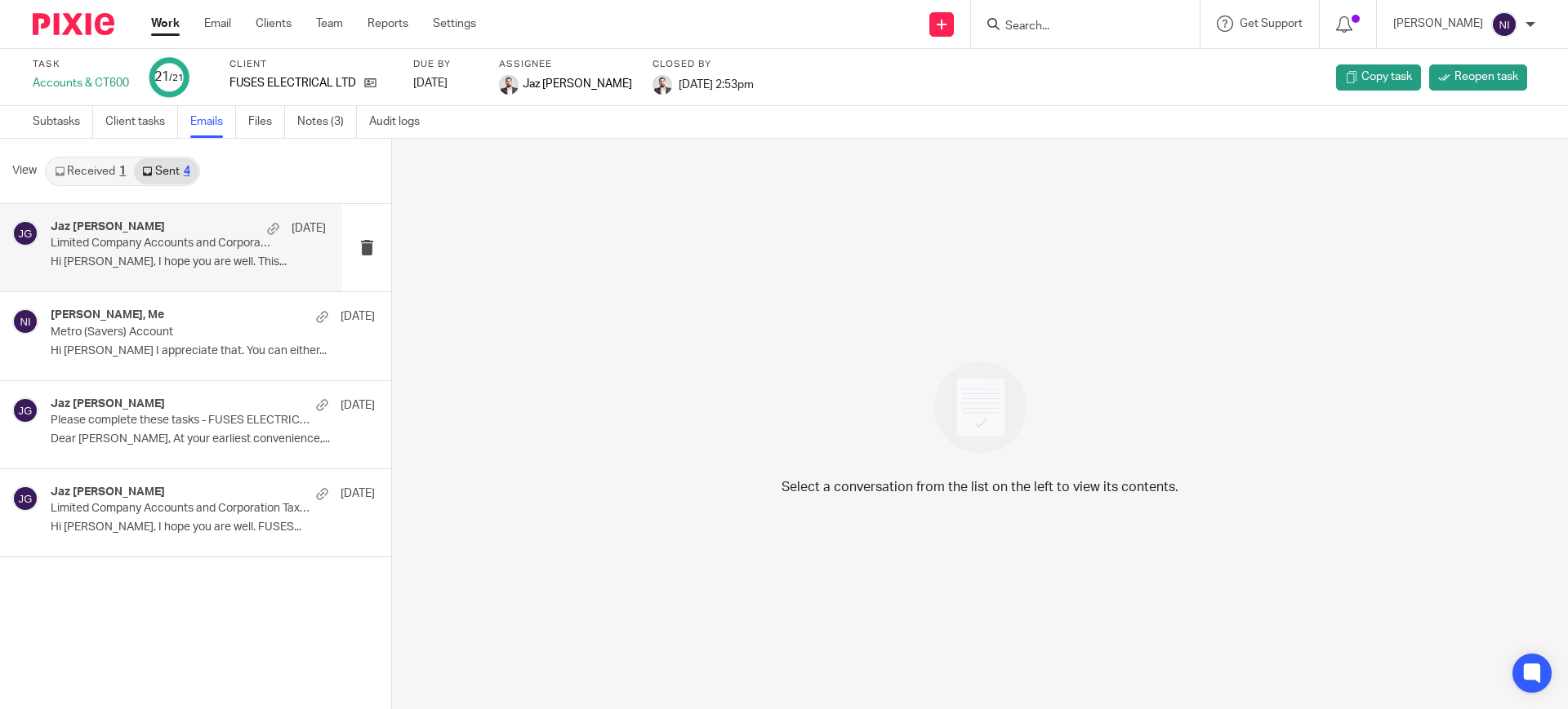
click at [192, 263] on p "Hi Matt, I hope you are well. This..." at bounding box center [189, 262] width 275 height 14
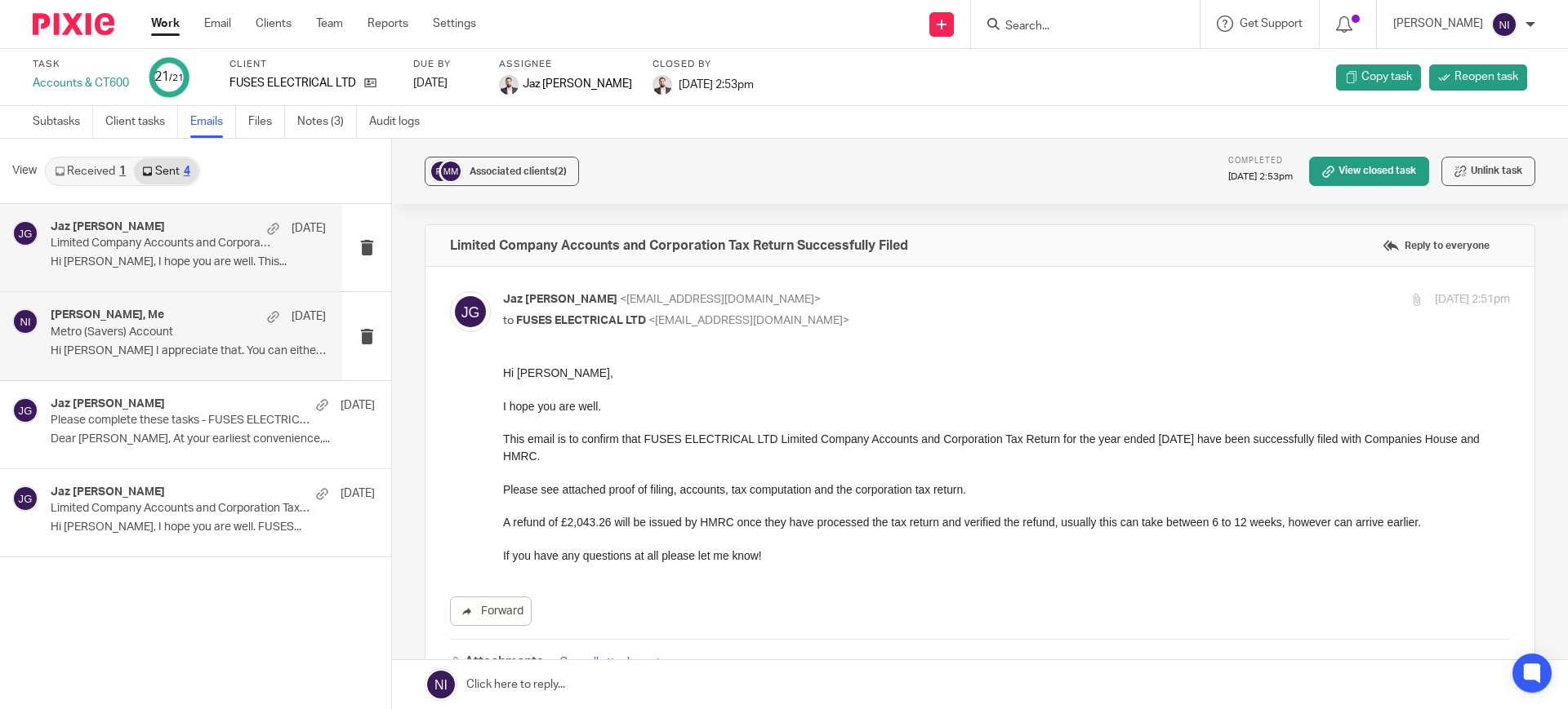
click at [205, 346] on p "Hi Matthew I appreciate that. You can either..." at bounding box center [189, 352] width 275 height 14
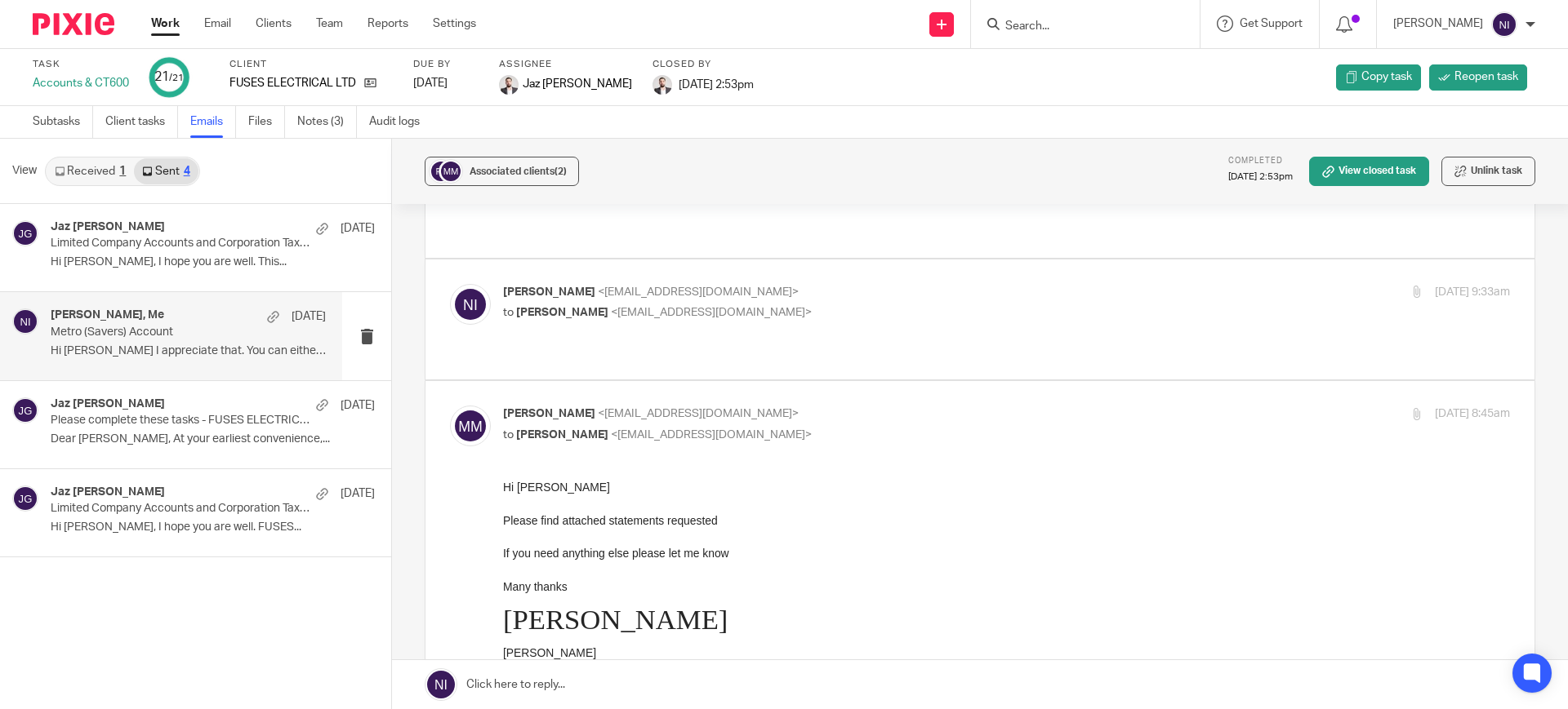
scroll to position [204, 0]
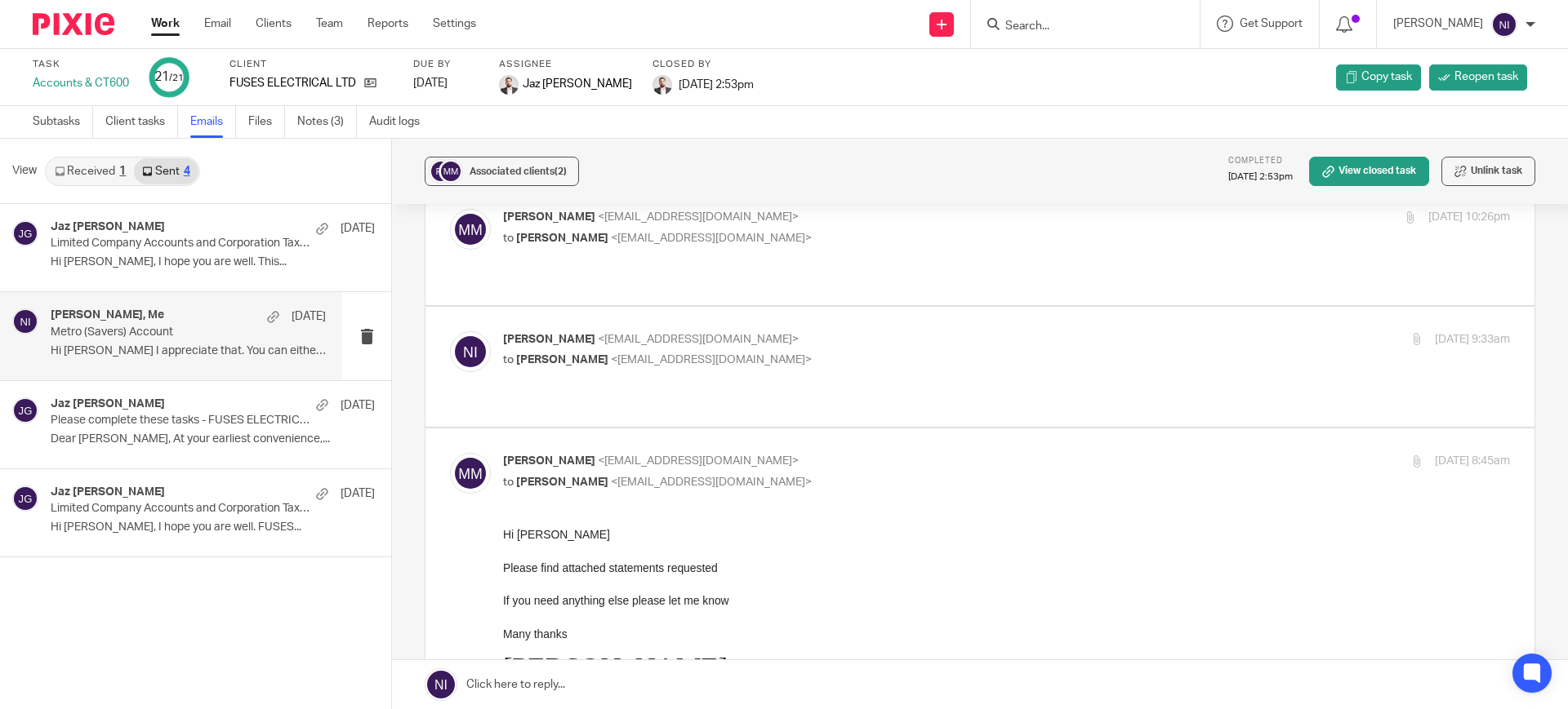
click at [775, 332] on p "Naeem Ibrahim <naeemibrahim@taxassist.co.uk>" at bounding box center [838, 340] width 671 height 17
checkbox input "true"
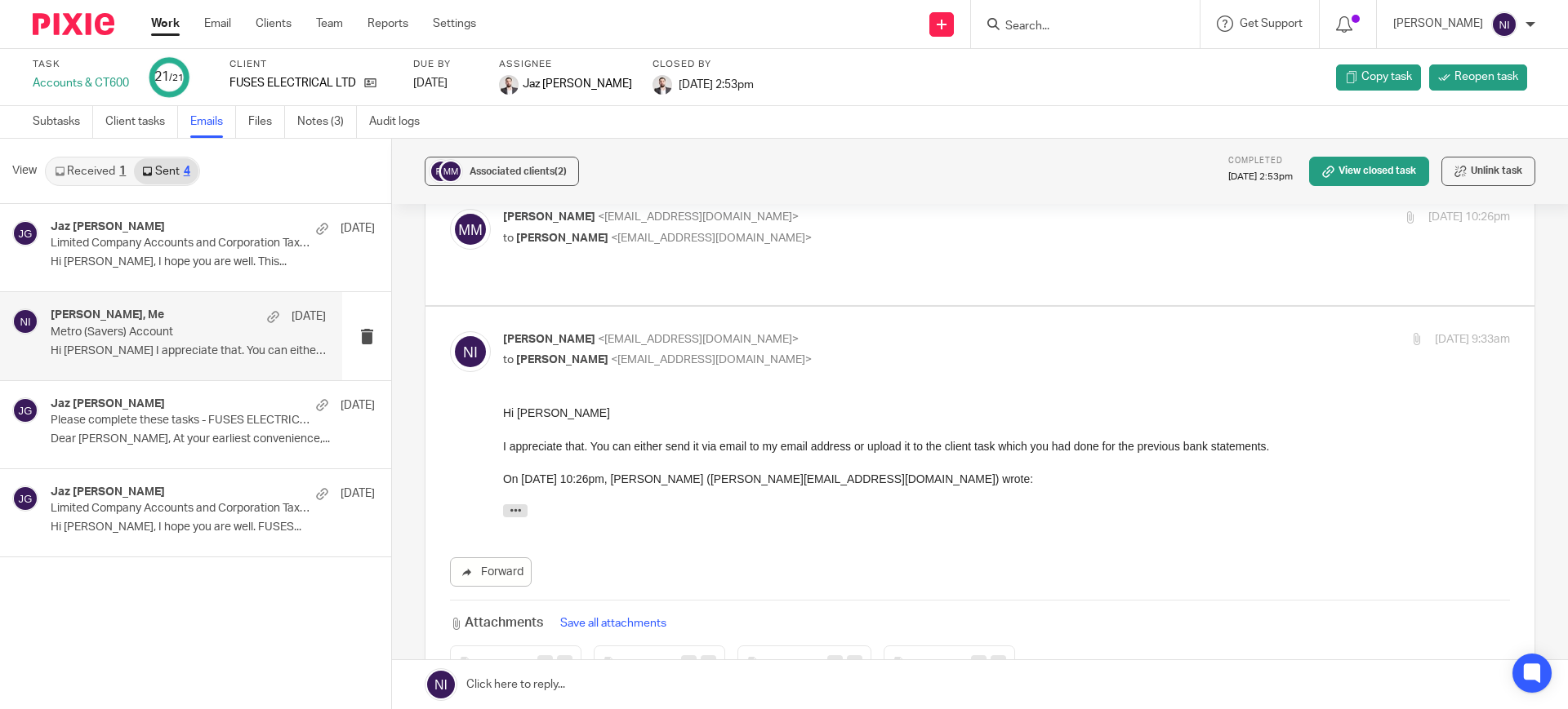
scroll to position [0, 0]
click at [828, 247] on div "Matt McGarry <matt@fuseselectrical.com> to Naeem Ibrahim <naeemibrahim@taxassis…" at bounding box center [1006, 230] width 1007 height 41
checkbox input "true"
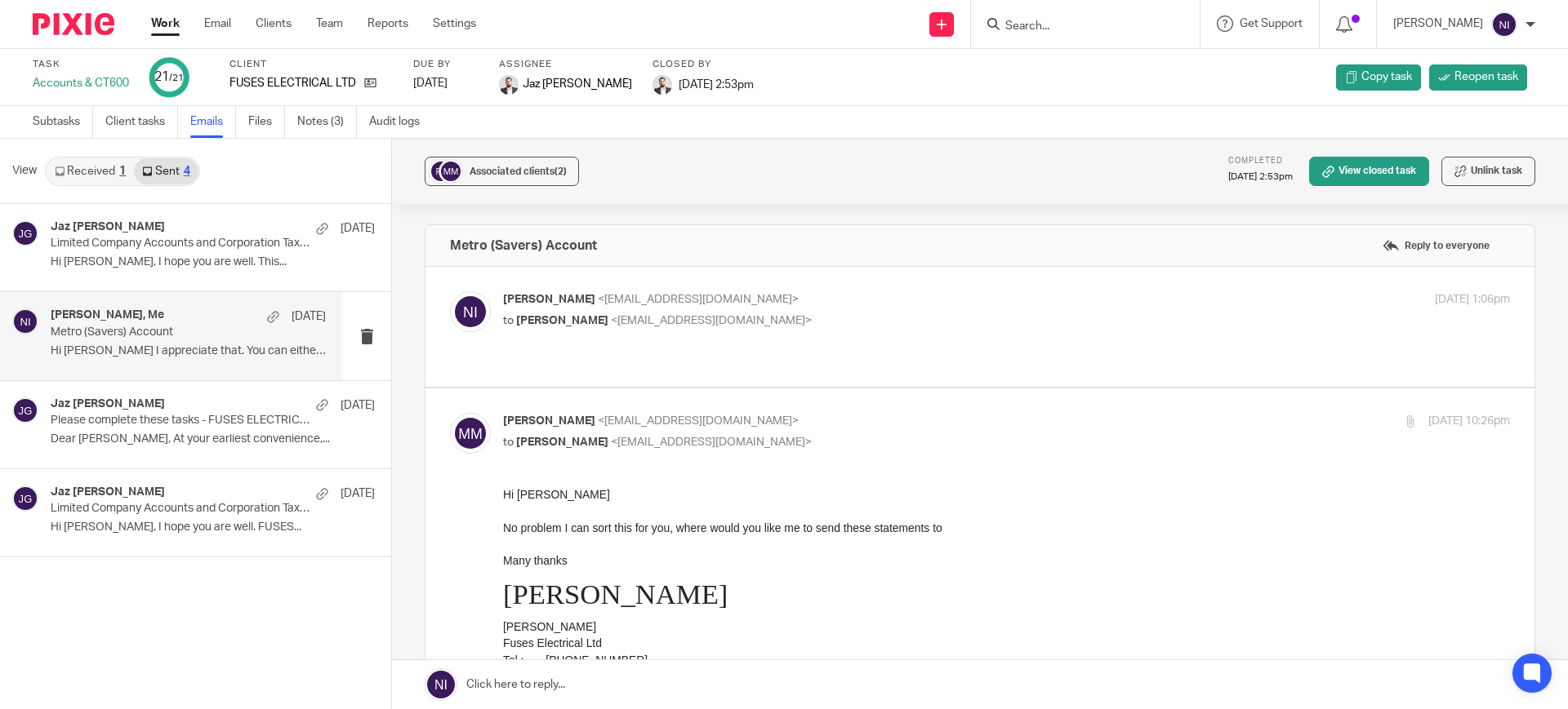
click at [830, 352] on div "Naeem Ibrahim <naeemibrahim@taxassist.co.uk> to Matthew McGarry <matt@fuseselec…" at bounding box center [980, 327] width 1060 height 71
click at [829, 302] on p "Naeem Ibrahim <naeemibrahim@taxassist.co.uk>" at bounding box center [838, 300] width 671 height 17
checkbox input "true"
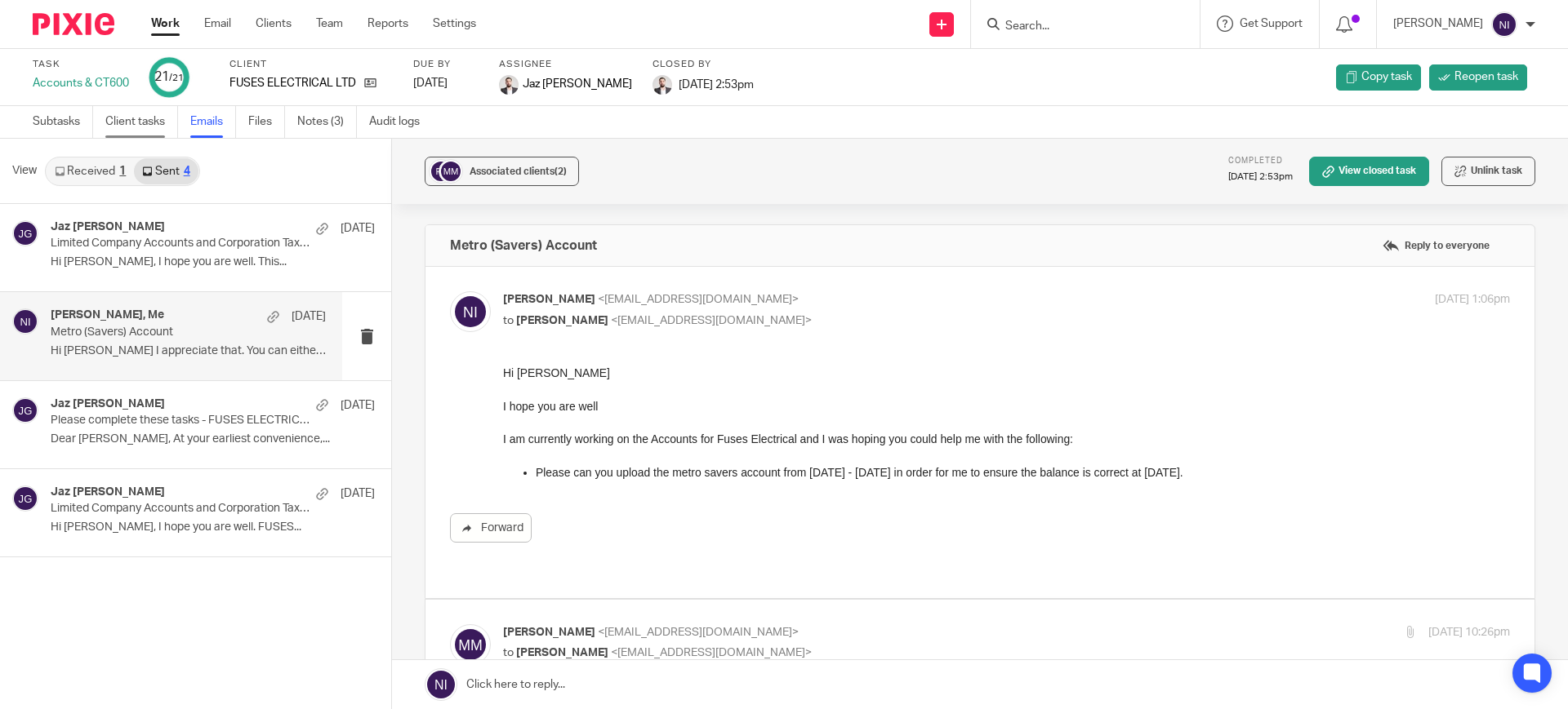
click at [149, 127] on link "Client tasks" at bounding box center [141, 122] width 73 height 31
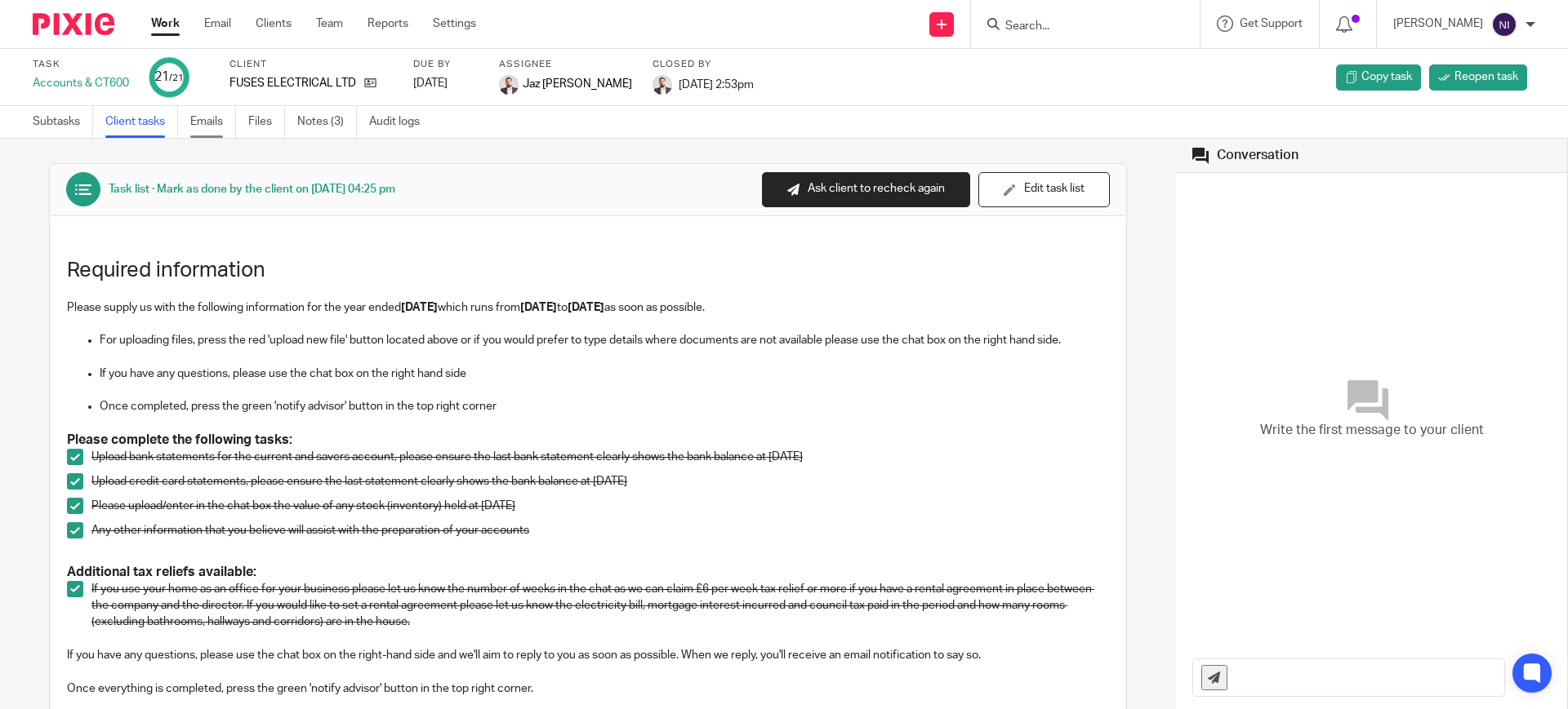
click at [211, 121] on link "Emails" at bounding box center [213, 122] width 46 height 31
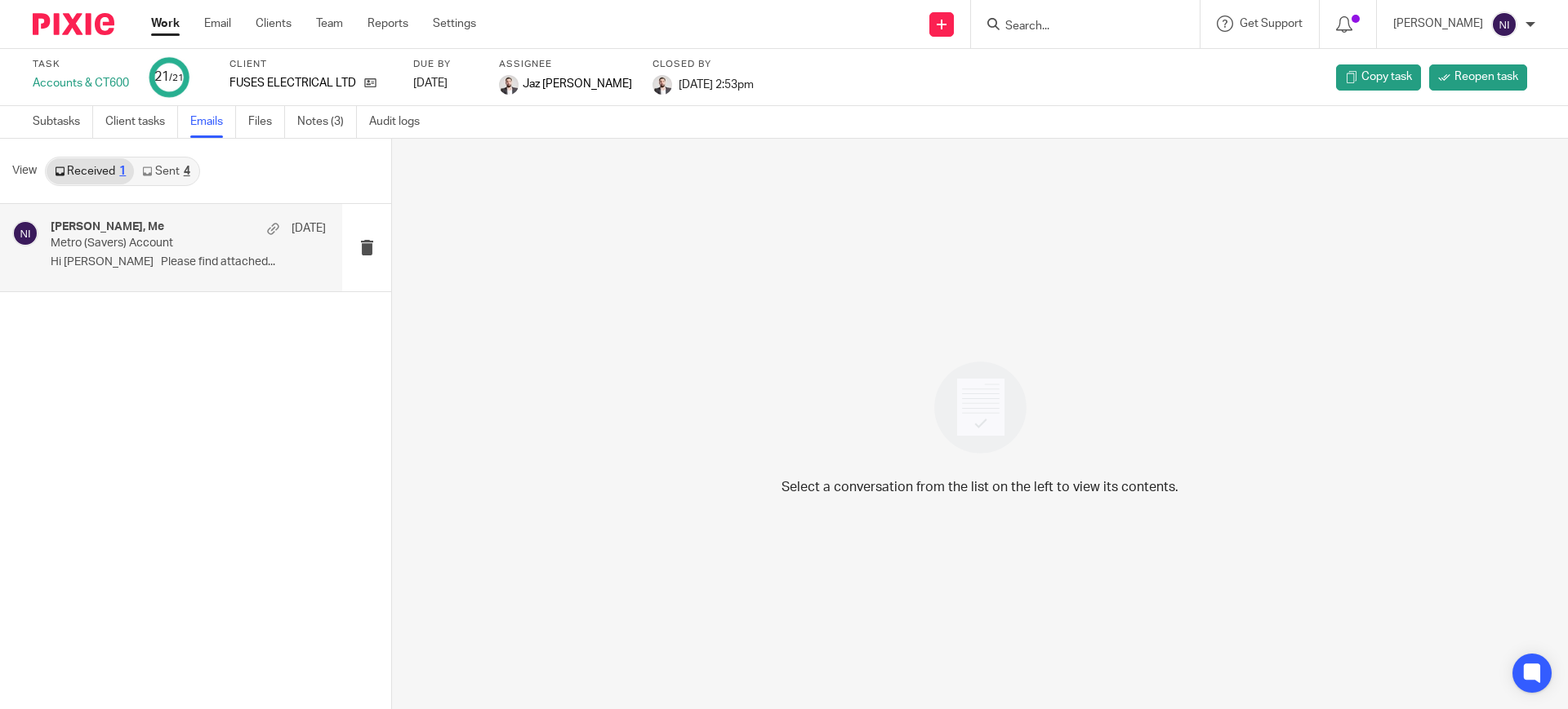
click at [129, 258] on p "Hi Naeem Please find attached..." at bounding box center [189, 262] width 275 height 14
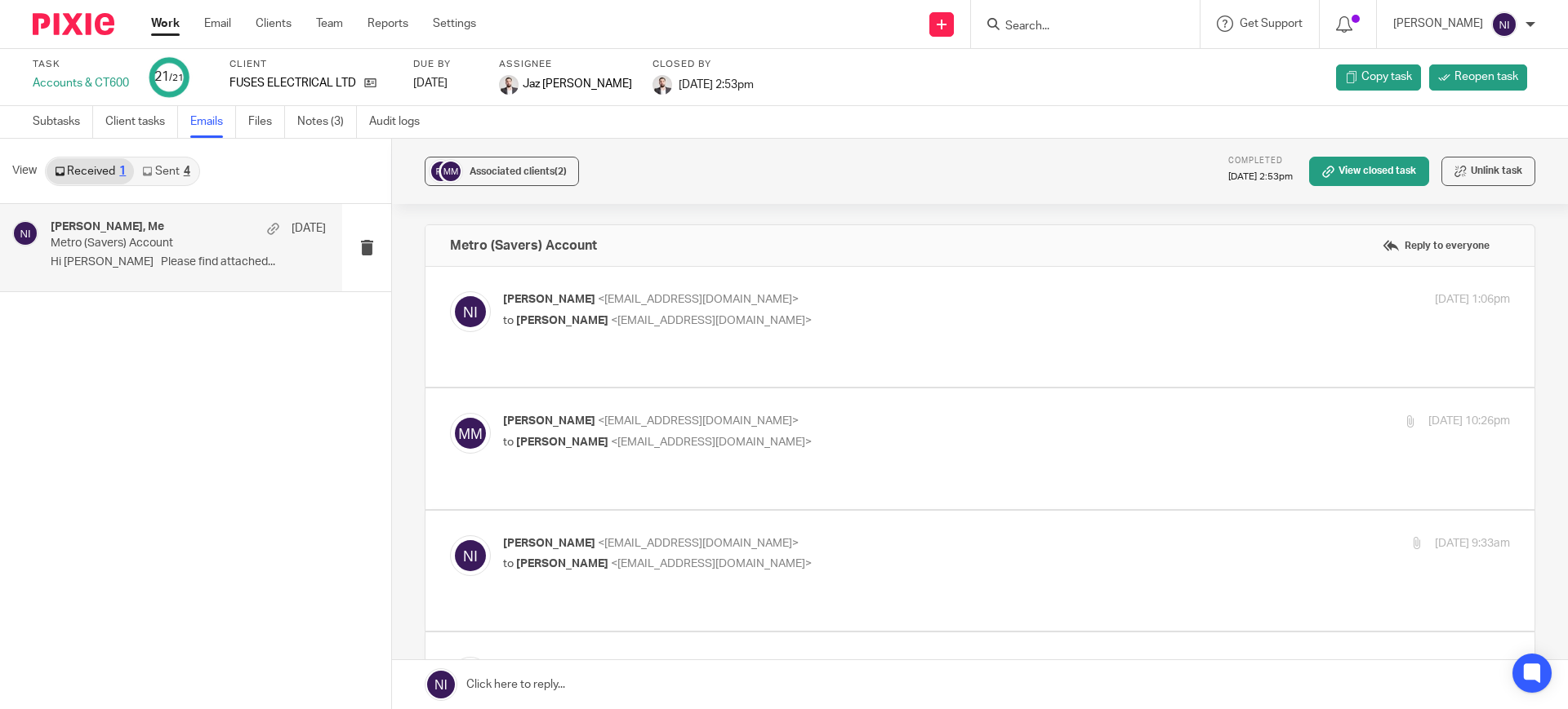
click at [847, 312] on p "to Matthew McGarry <matt@fuseselectrical.com>" at bounding box center [838, 320] width 671 height 17
checkbox input "true"
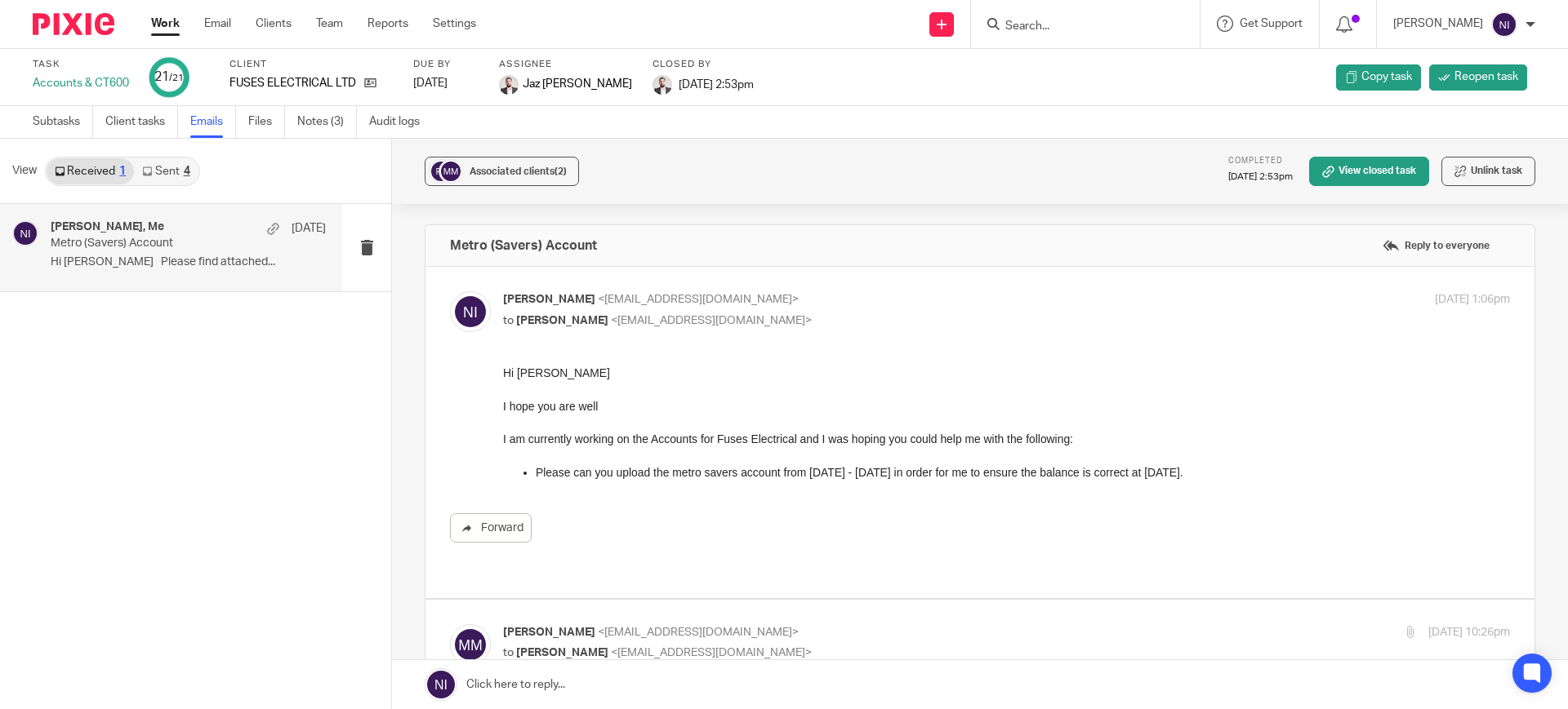
scroll to position [102, 0]
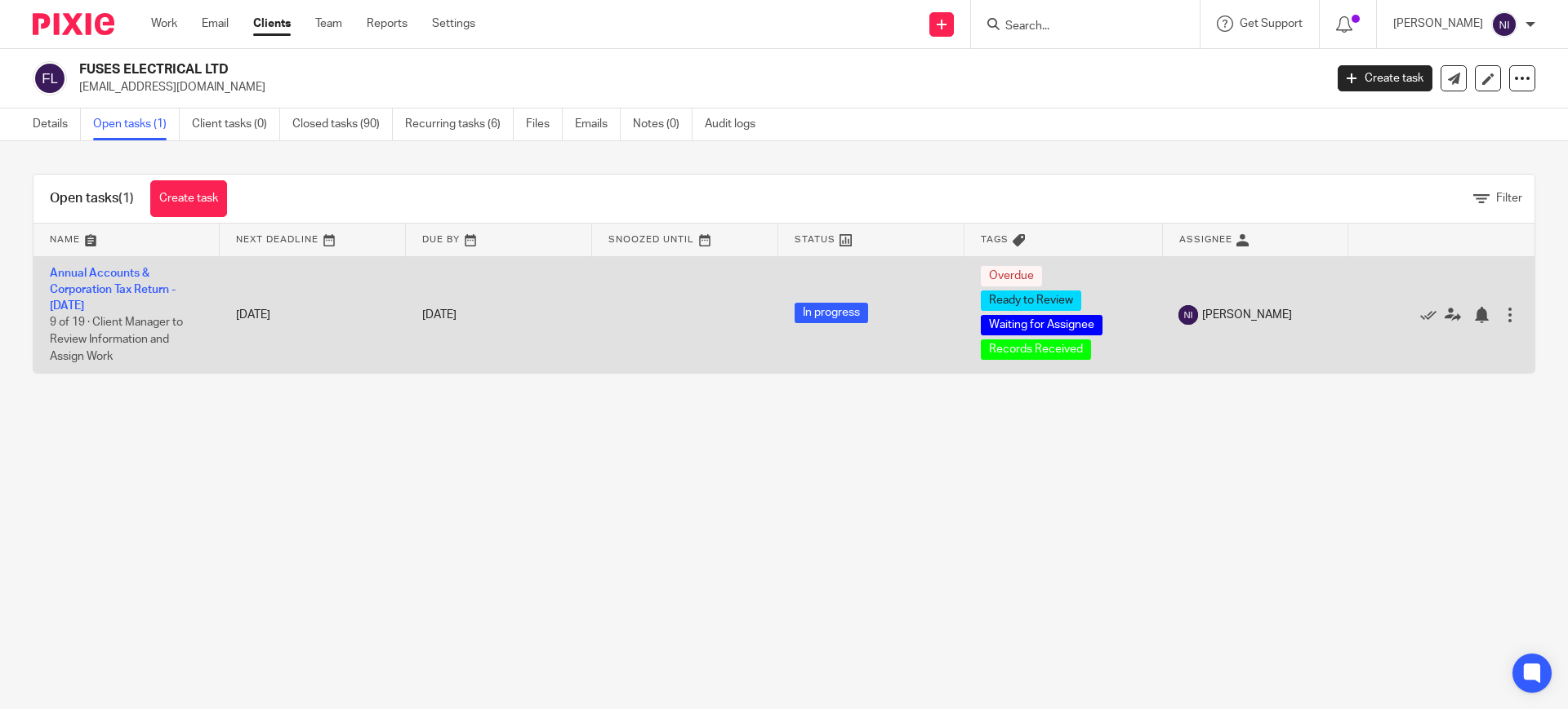
click at [87, 279] on td "Annual Accounts & Corporation Tax Return - [DATE] 9 of 19 · Client Manager to R…" at bounding box center [127, 314] width 187 height 117
click at [84, 273] on link "Annual Accounts & Corporation Tax Return - [DATE]" at bounding box center [113, 291] width 126 height 45
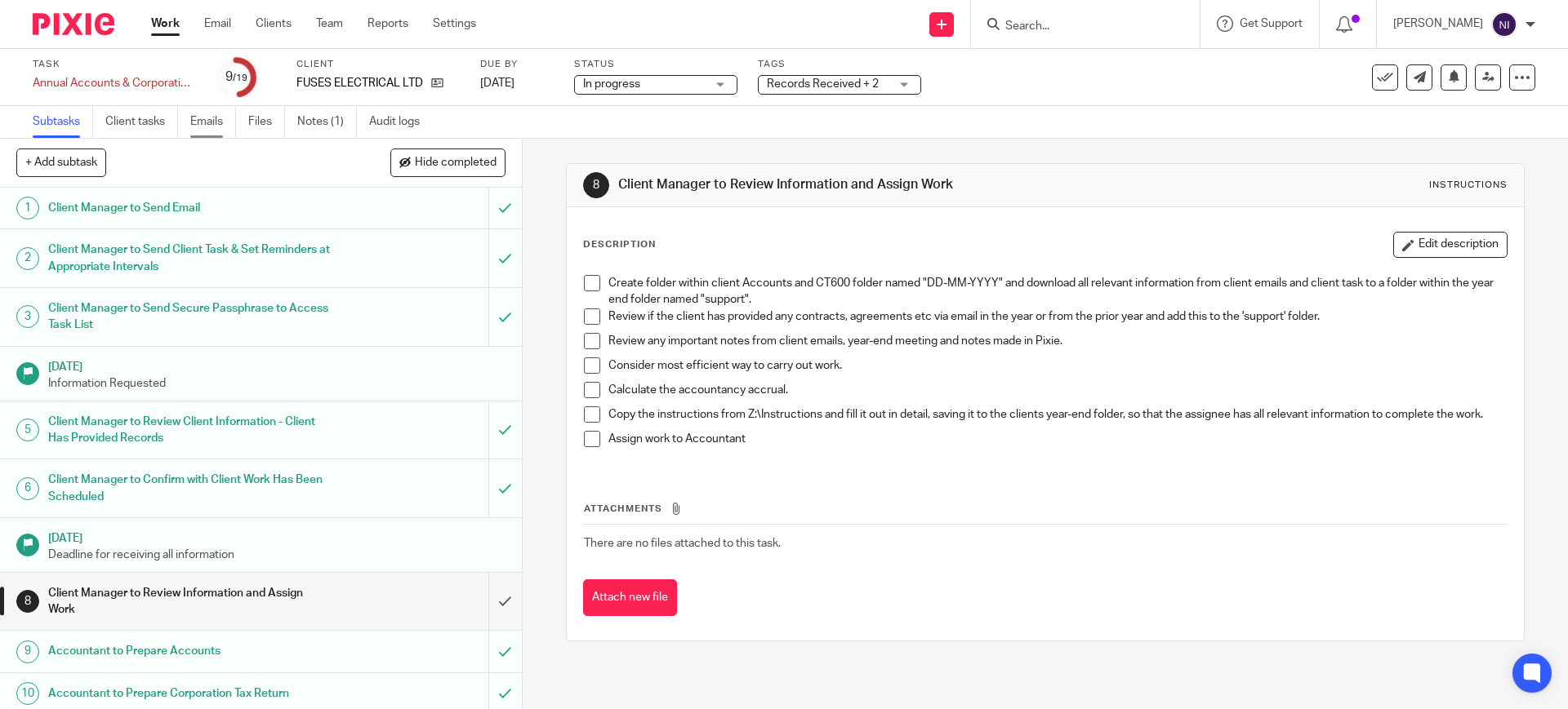
click at [218, 116] on link "Emails" at bounding box center [213, 122] width 46 height 31
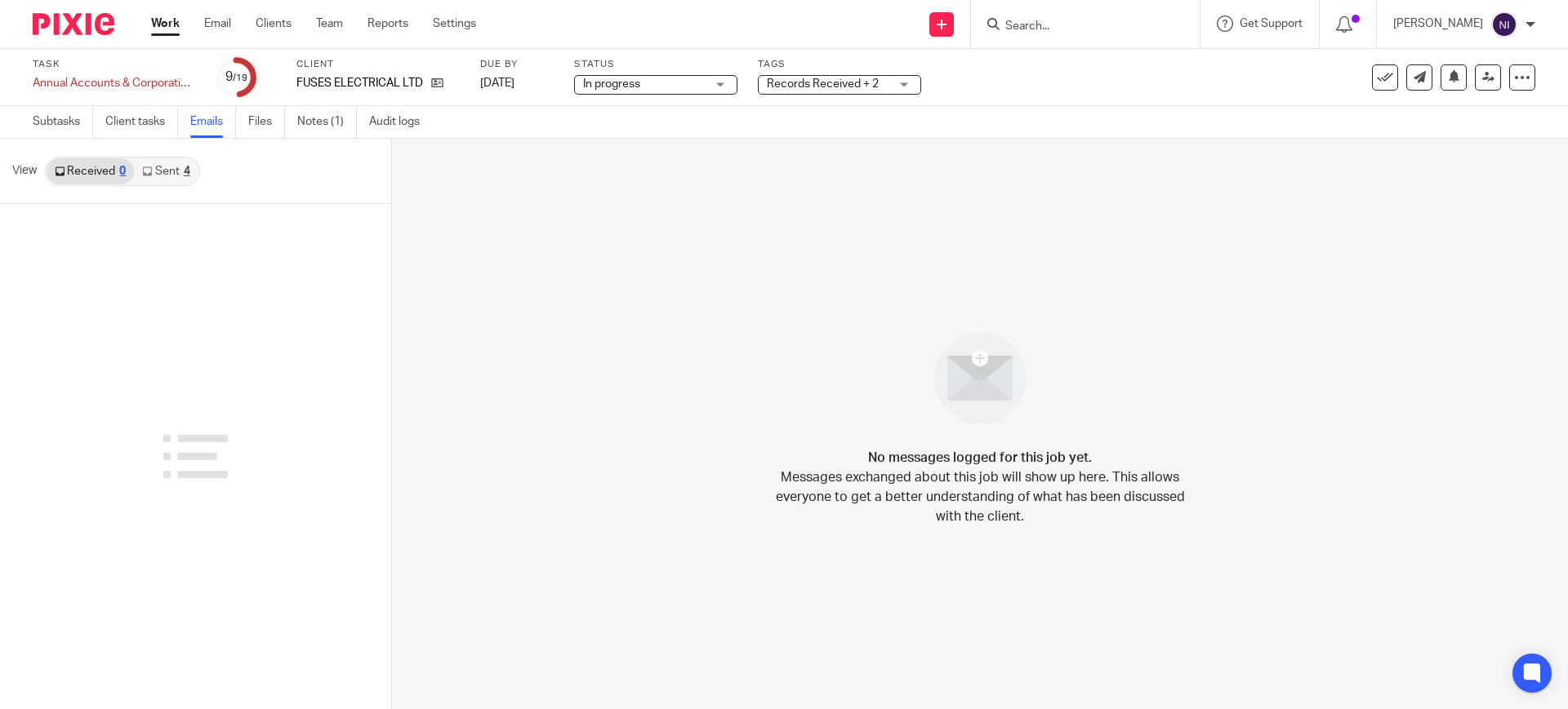
click at [170, 170] on link "Sent 4" at bounding box center [165, 171] width 64 height 27
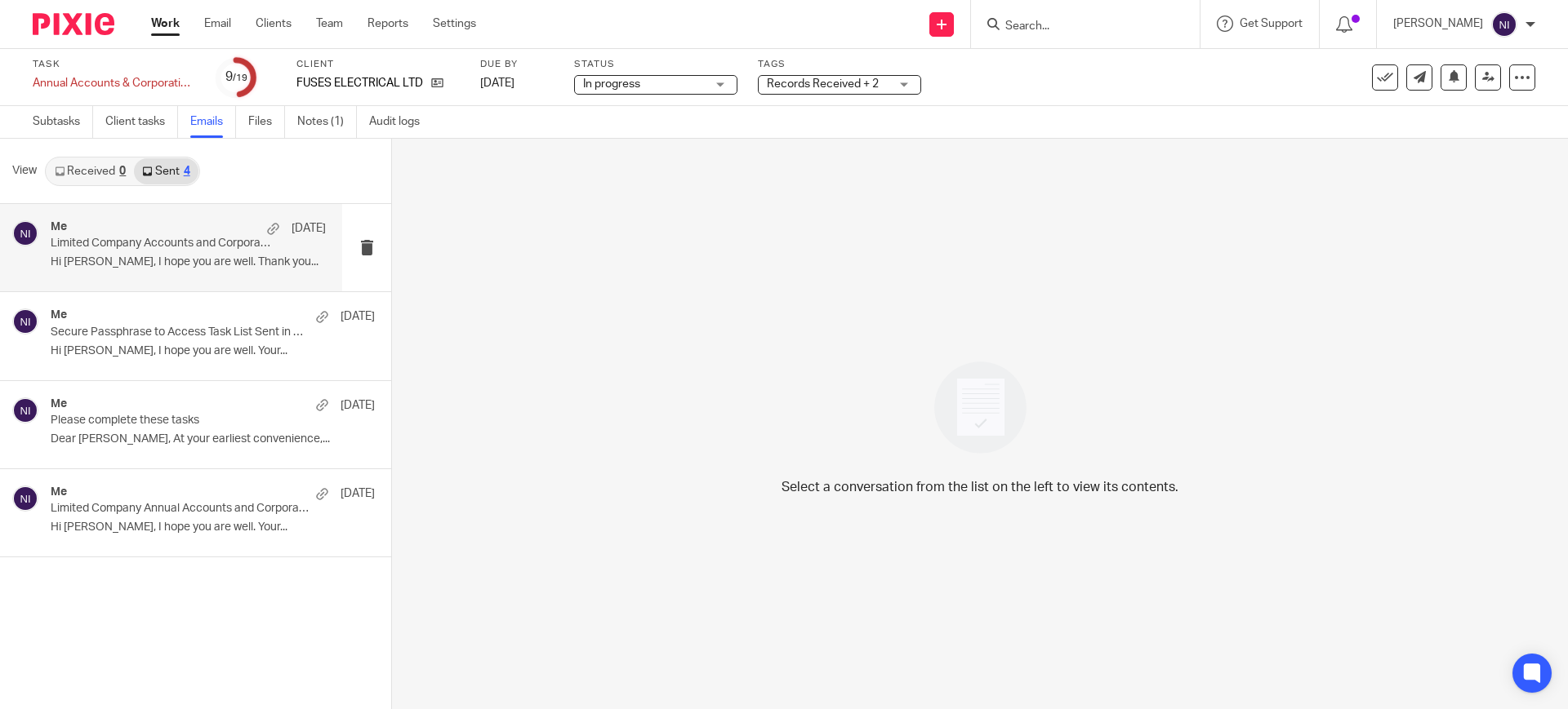
click at [182, 273] on div "Me 11 Jul Limited Company Accounts and Corporation Tax Return Scheduled Hi Matt…" at bounding box center [189, 247] width 275 height 55
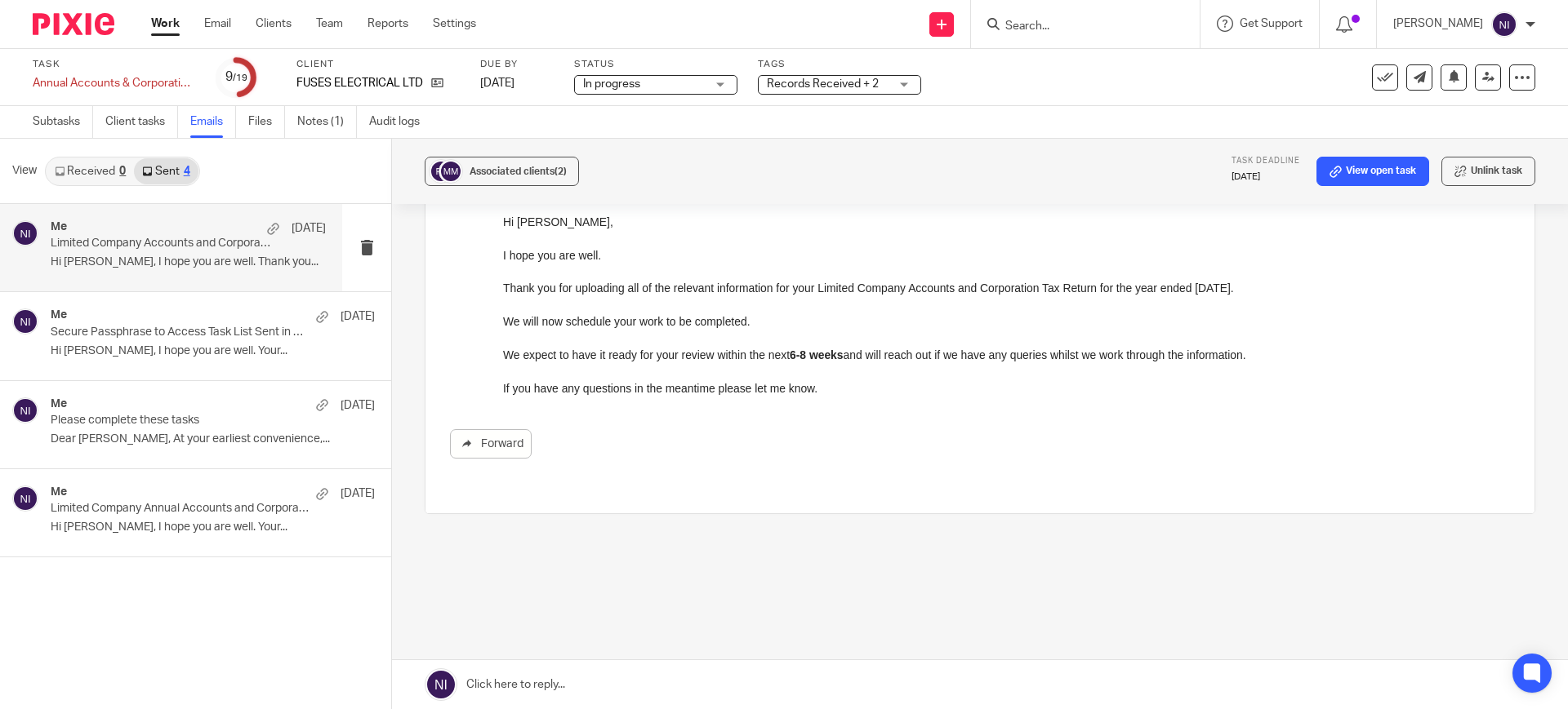
scroll to position [152, 0]
click at [182, 322] on div "Me 8 May" at bounding box center [189, 316] width 275 height 17
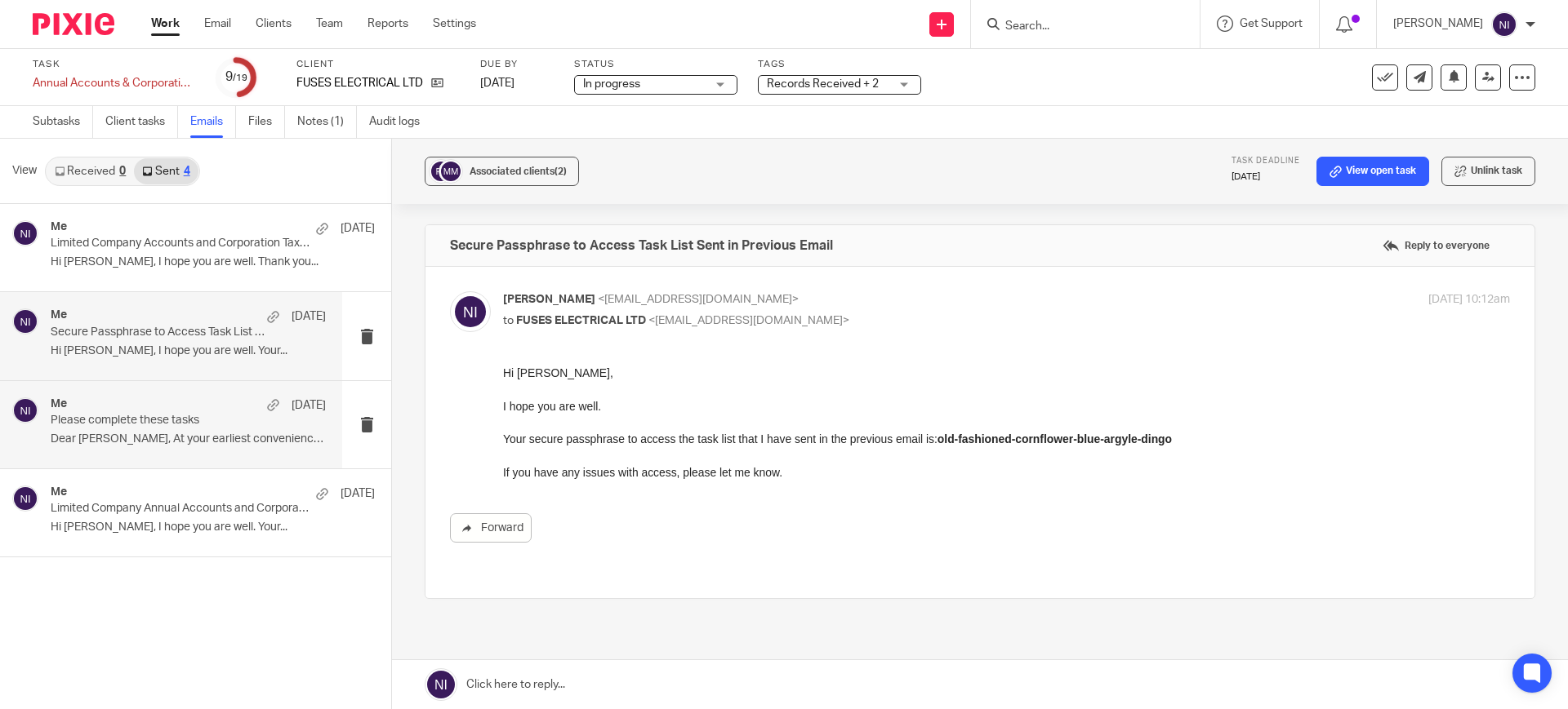
scroll to position [0, 0]
click at [192, 415] on p "Please complete these tasks" at bounding box center [161, 420] width 220 height 14
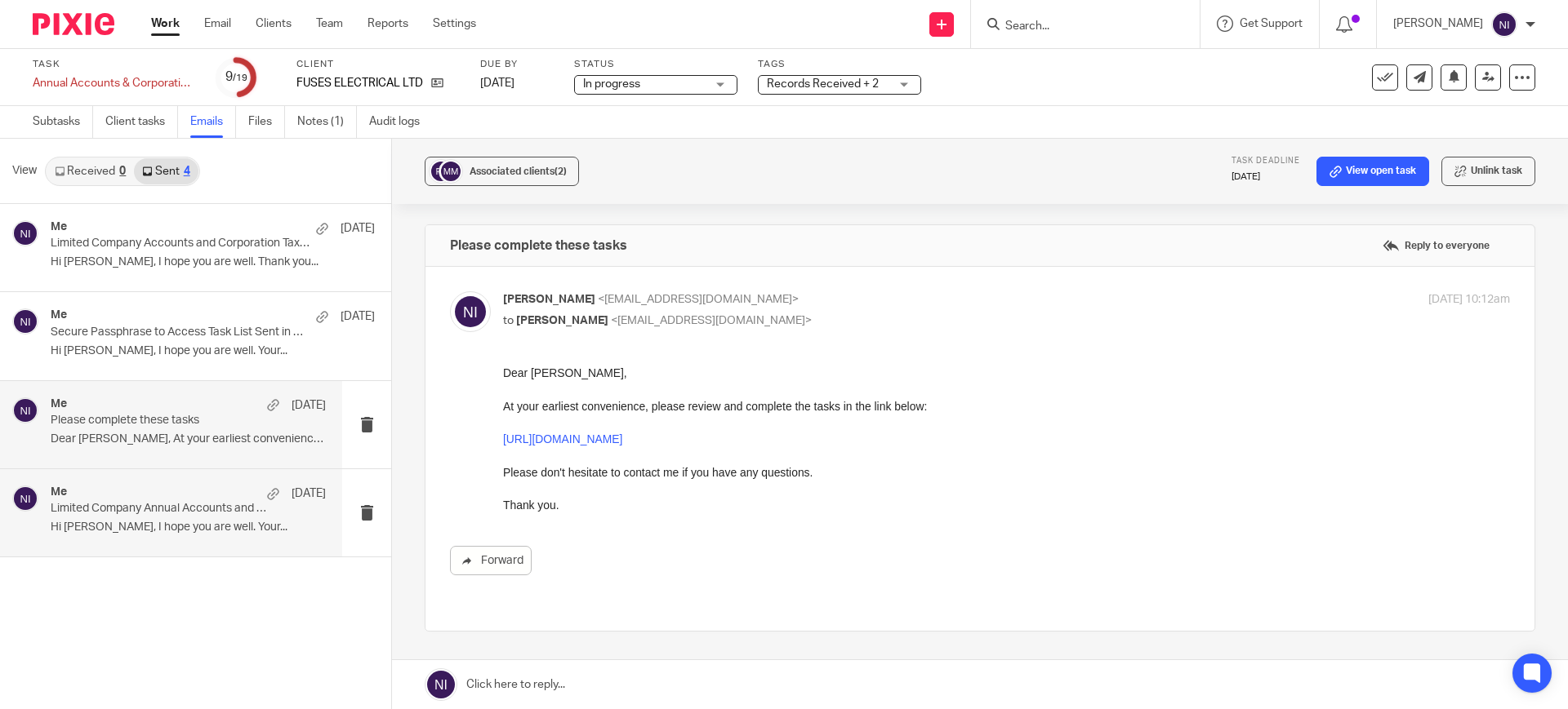
click at [187, 516] on p "Limited Company Annual Accounts and Corporation Tax Return Preparation" at bounding box center [161, 509] width 220 height 14
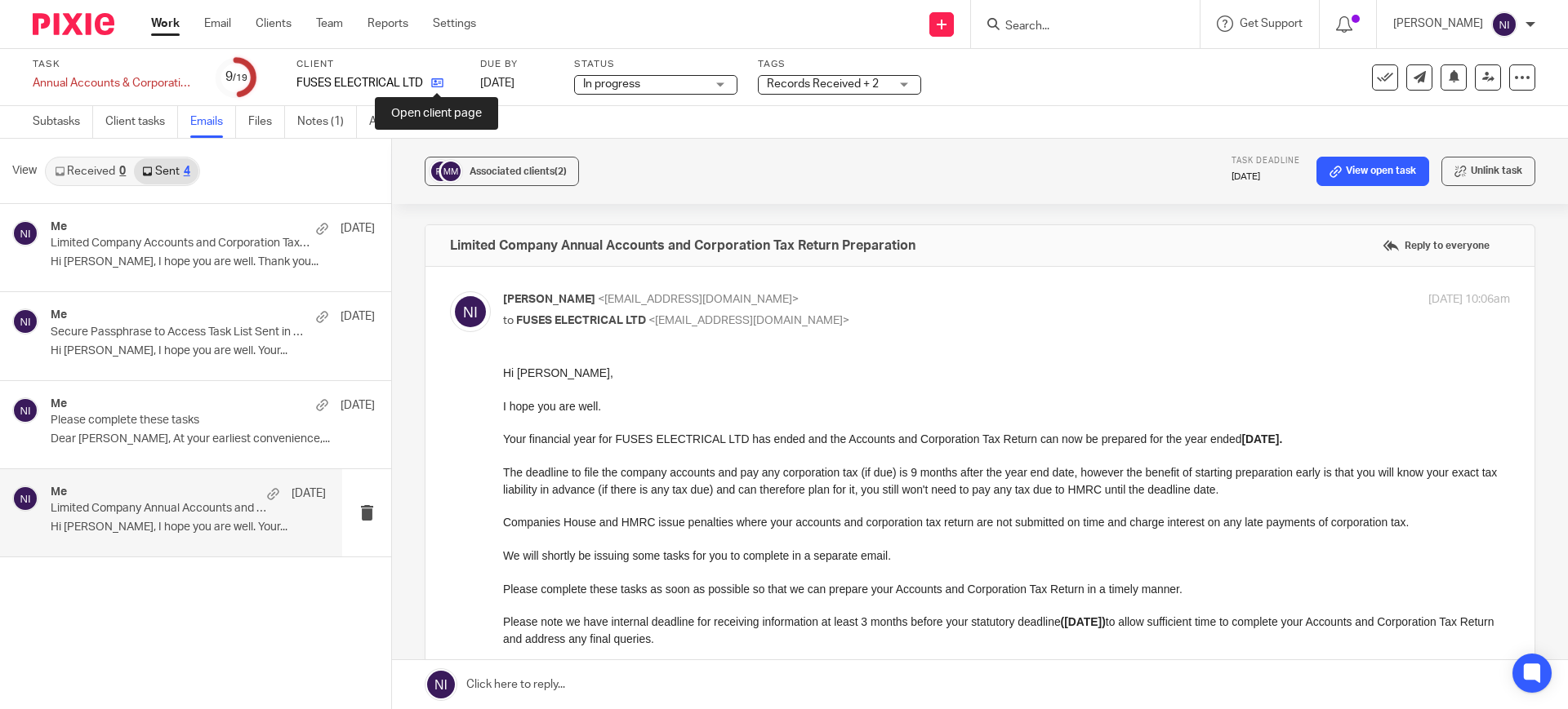
click at [438, 81] on icon at bounding box center [437, 82] width 12 height 12
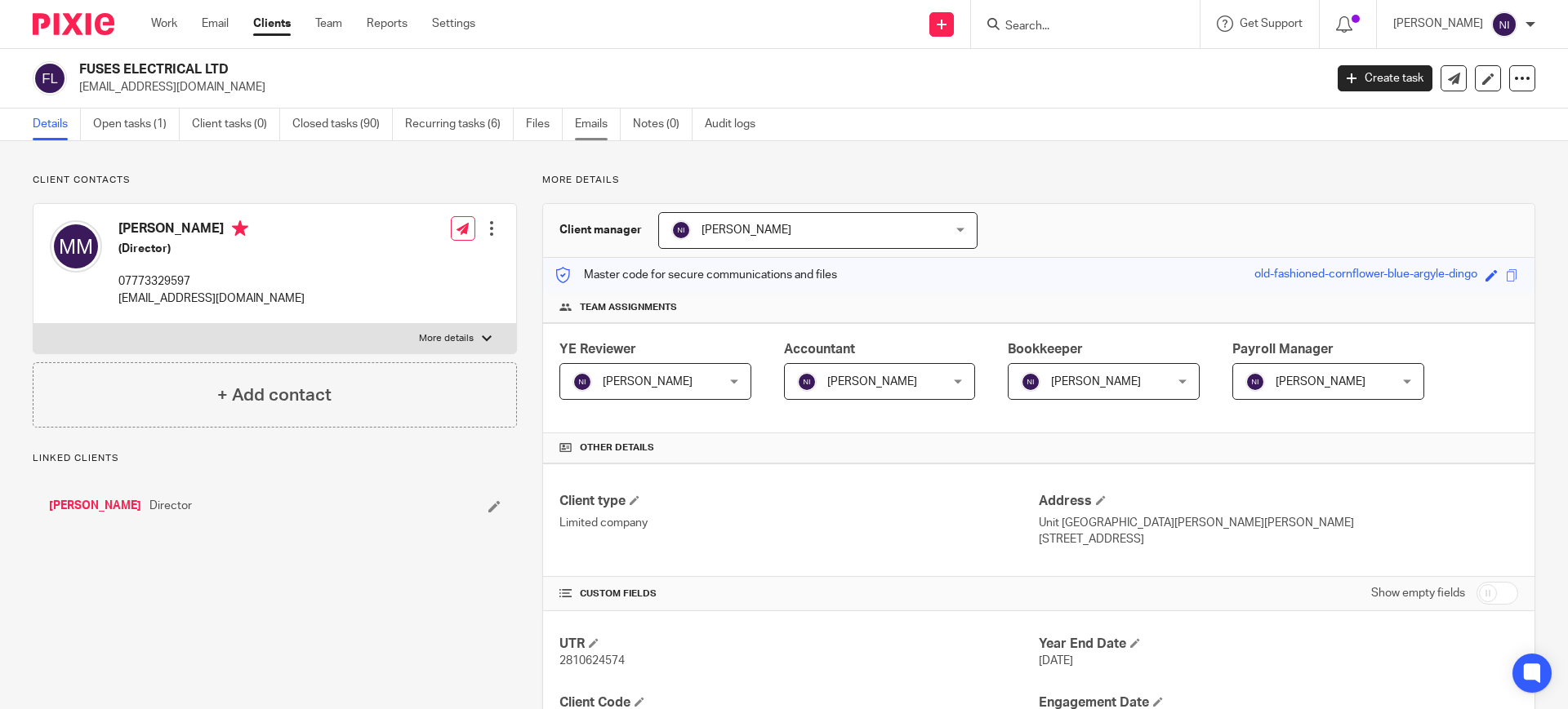
click at [585, 124] on link "Emails" at bounding box center [597, 125] width 46 height 31
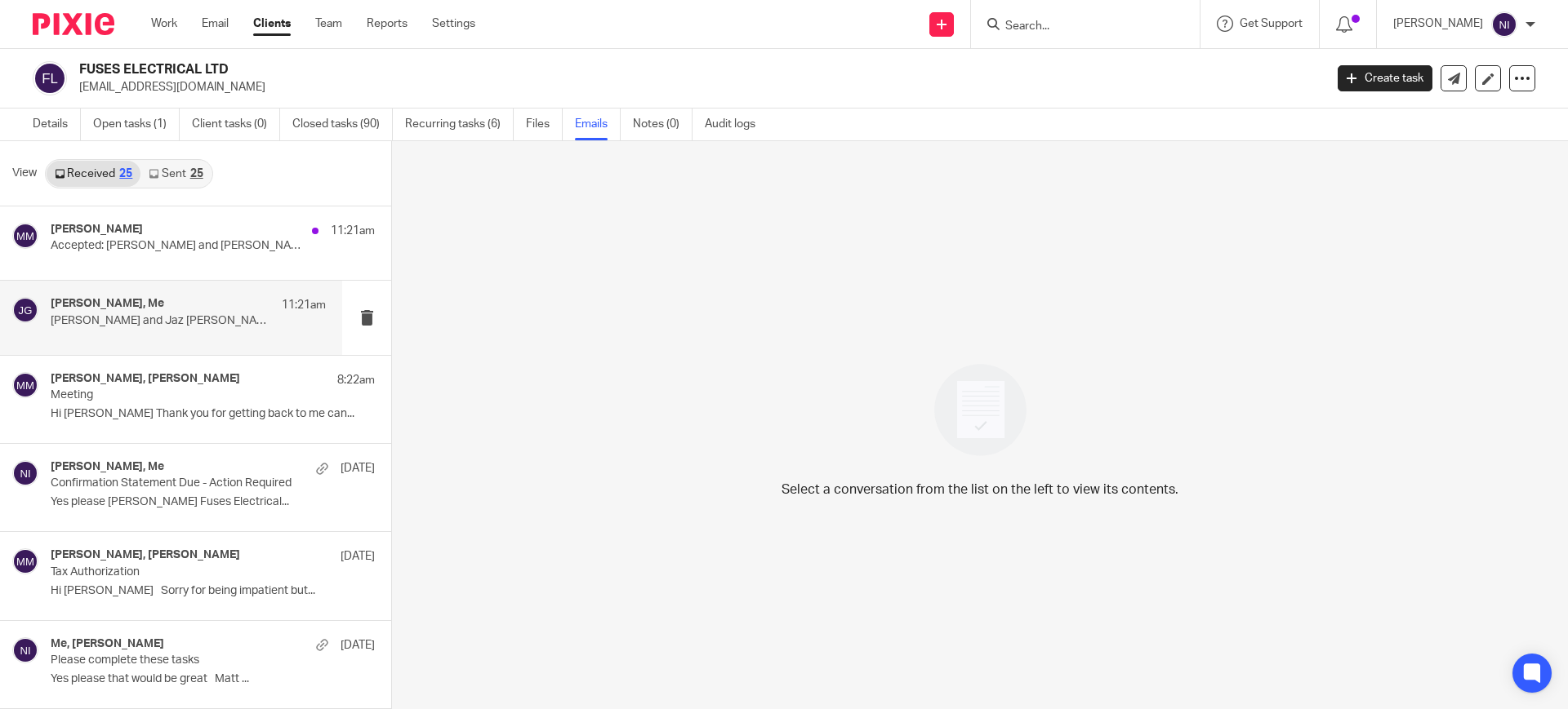
click at [158, 336] on div "[PERSON_NAME], Me 11:21am [PERSON_NAME] and [PERSON_NAME]" at bounding box center [189, 318] width 275 height 41
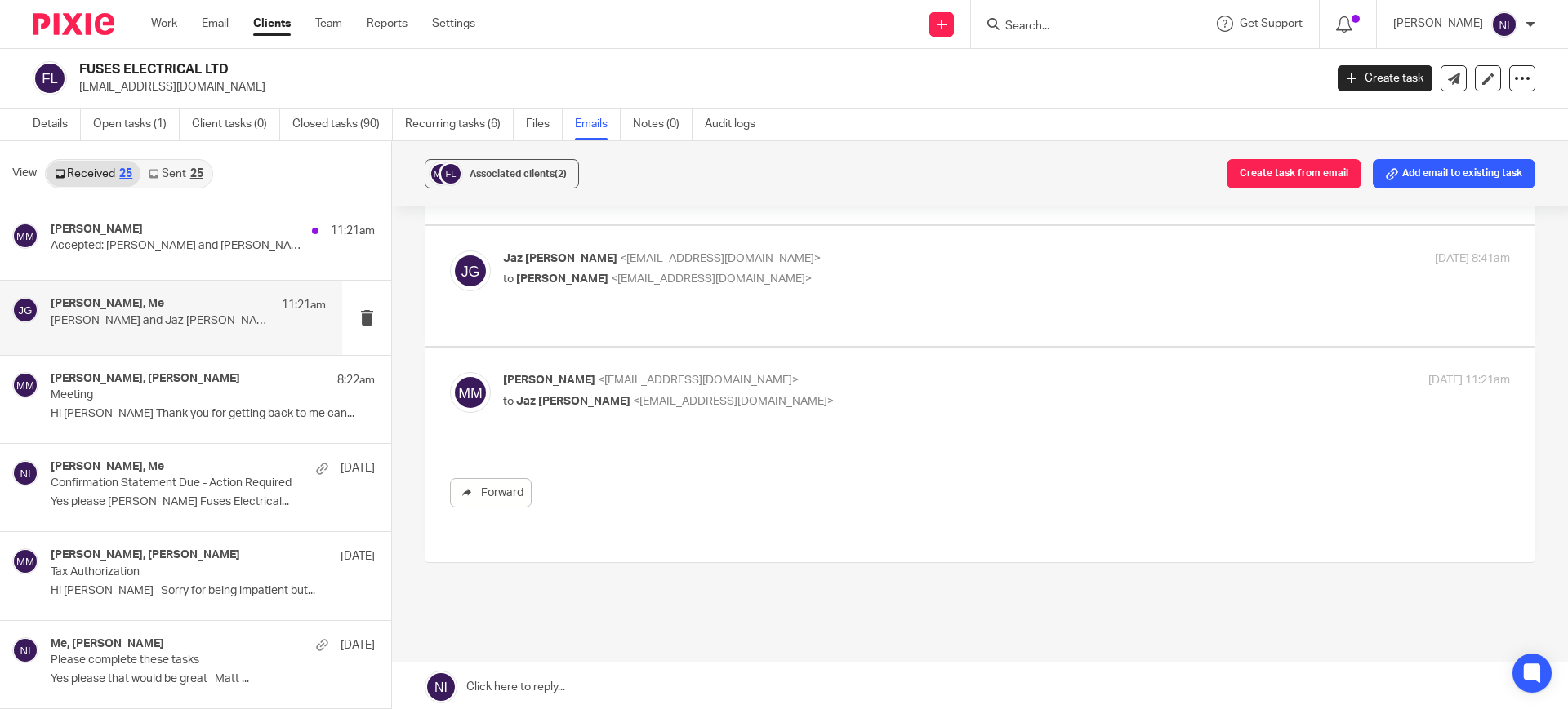
scroll to position [83, 0]
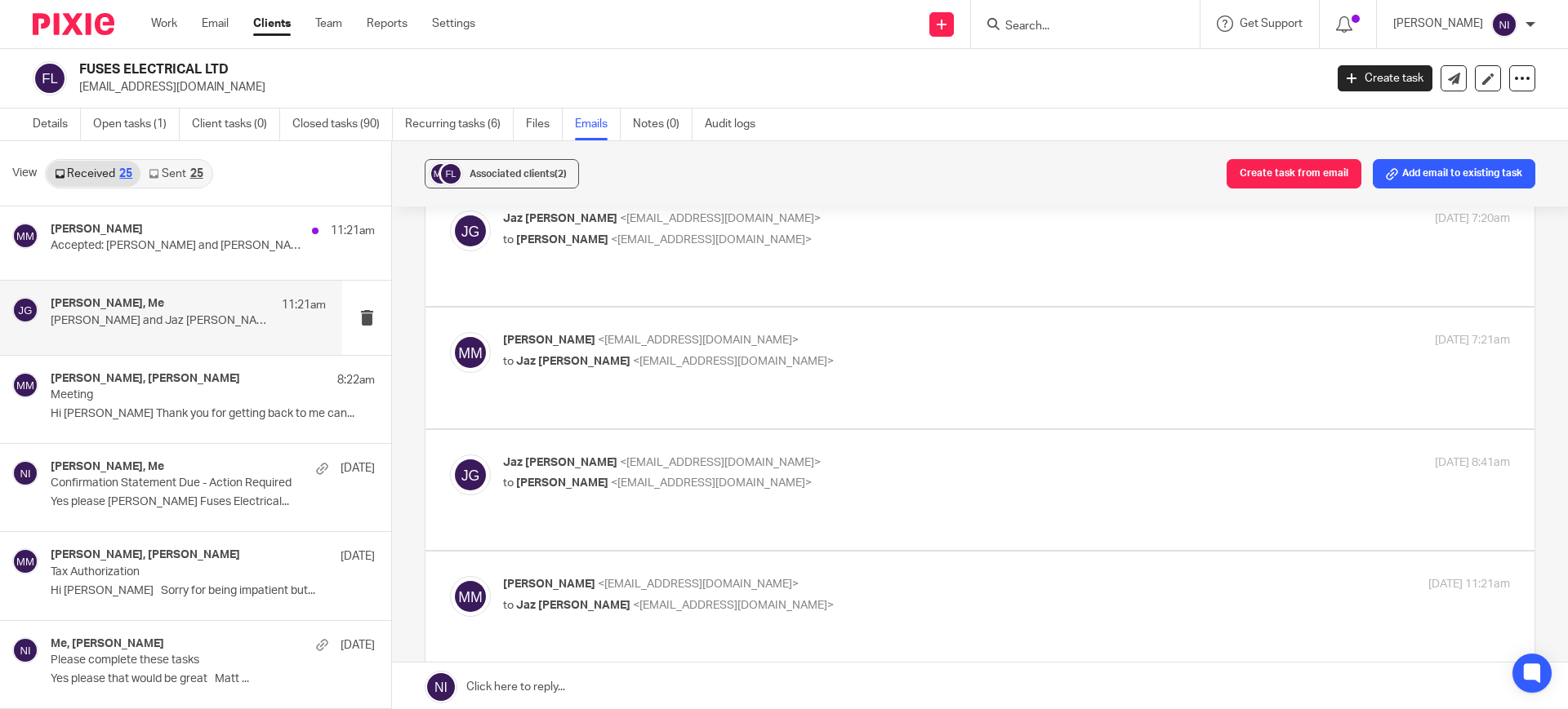
click at [792, 475] on p "to [PERSON_NAME] <[EMAIL_ADDRESS][DOMAIN_NAME]>" at bounding box center [838, 483] width 671 height 17
checkbox input "true"
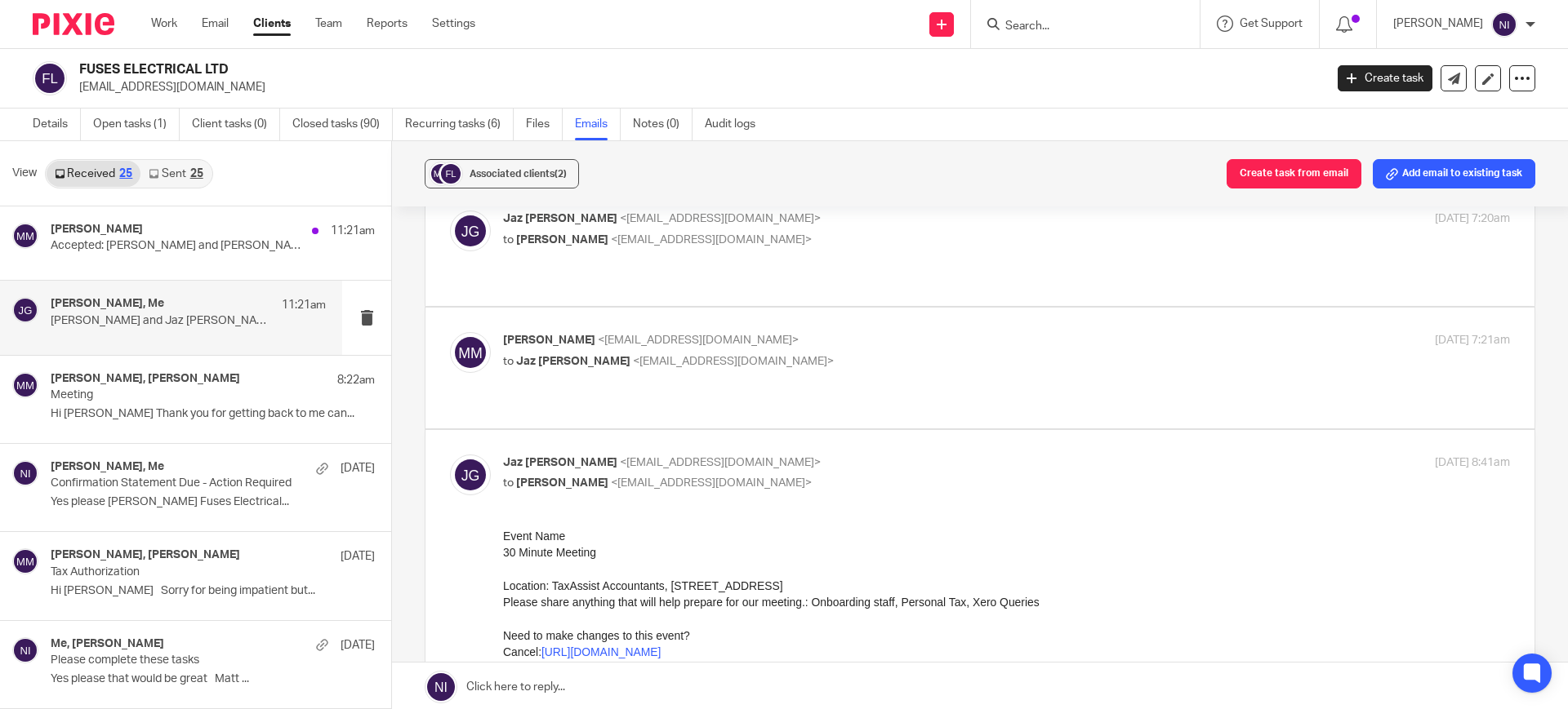
scroll to position [0, 0]
click at [798, 360] on div "[PERSON_NAME] <[EMAIL_ADDRESS][DOMAIN_NAME]> to [PERSON_NAME] <[EMAIL_ADDRESS][…" at bounding box center [980, 367] width 1060 height 71
click at [784, 354] on p "to Jaz Grewal <jazgrewal@taxassist.co.uk>" at bounding box center [838, 361] width 671 height 17
checkbox input "true"
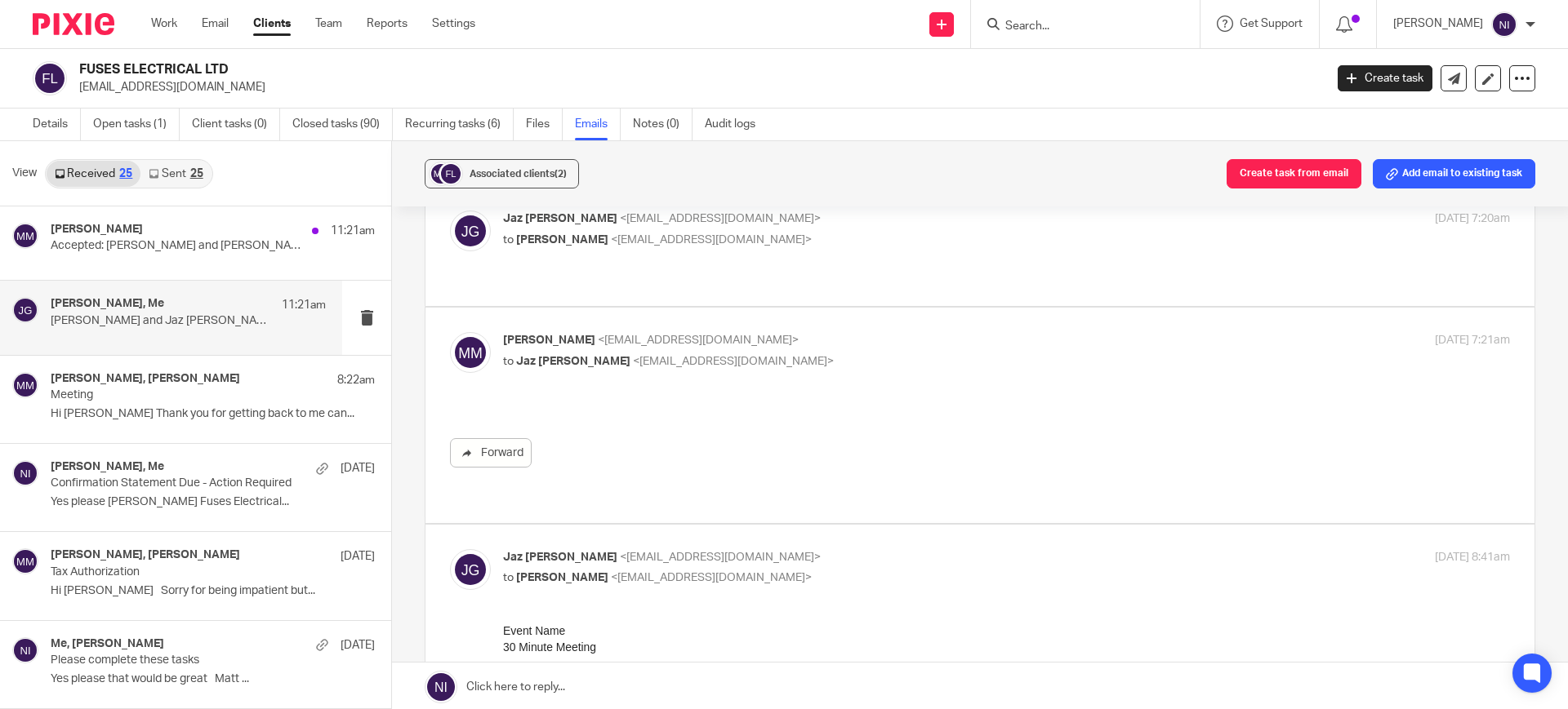
click at [801, 224] on p "Jaz Grewal <jazgrewal@taxassist.co.uk>" at bounding box center [838, 218] width 671 height 17
checkbox input "true"
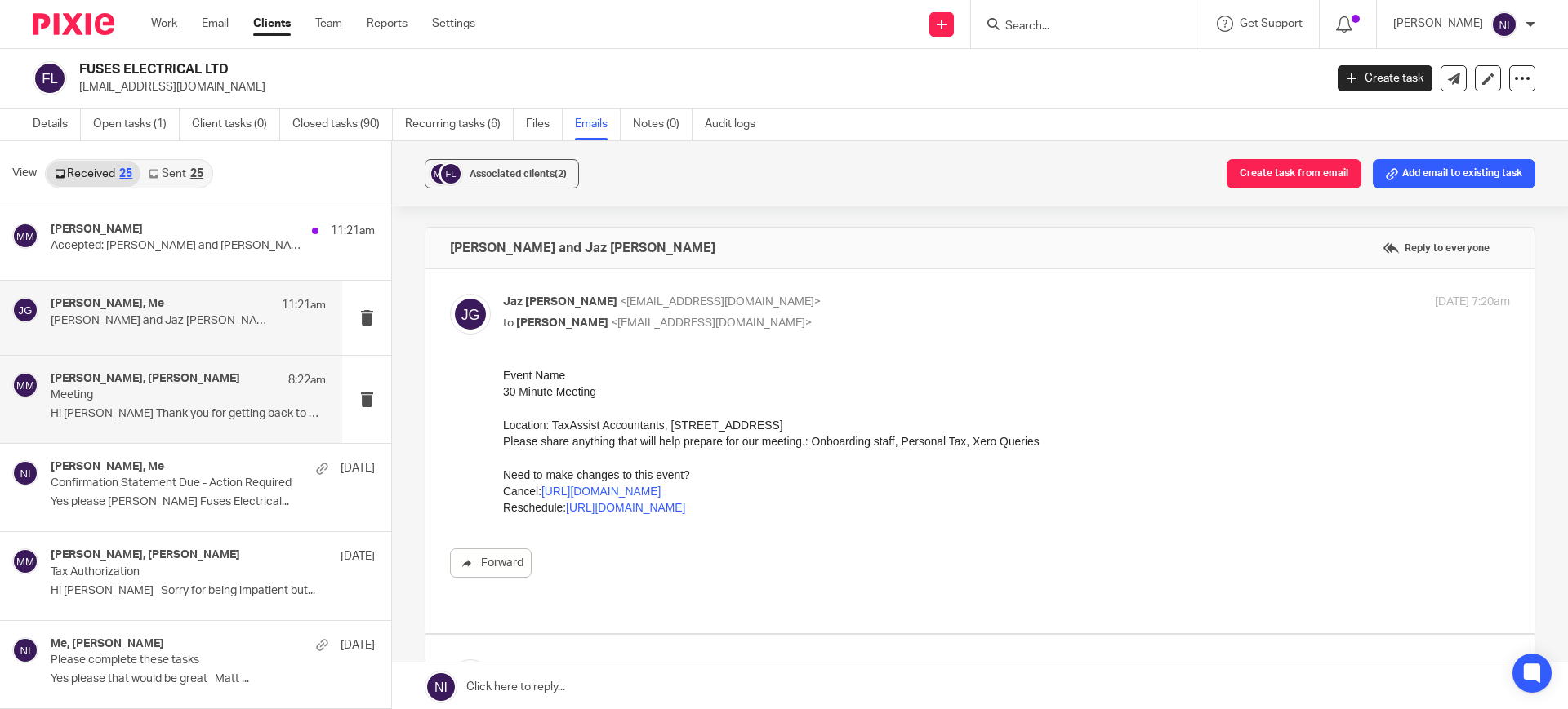
click at [159, 409] on p "Hi Jaz Thank you for getting back to me can..." at bounding box center [189, 414] width 275 height 14
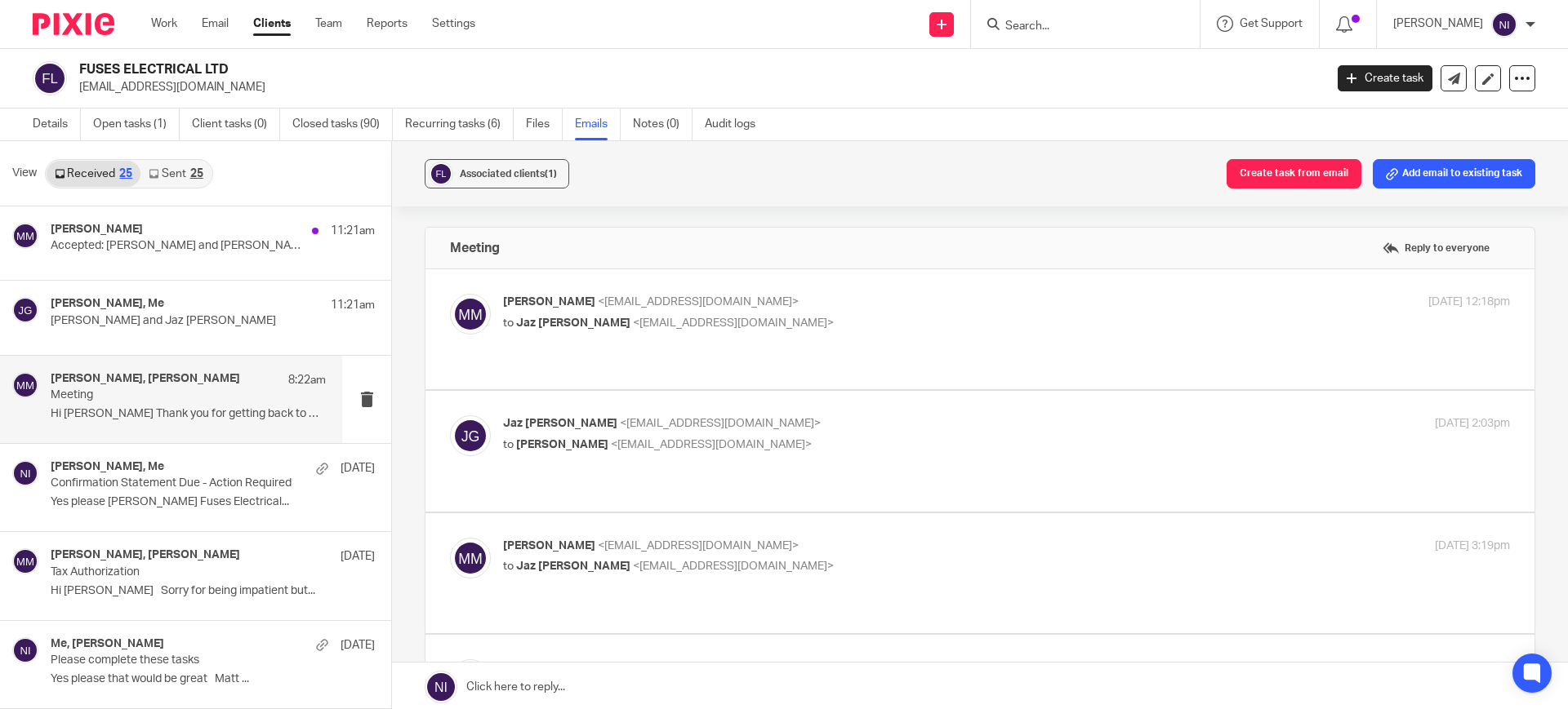
click at [804, 351] on div "Matt McGarry <matt@fuseselectrical.com> to Jaz Grewal <jazgrewal@taxassist.co.u…" at bounding box center [980, 329] width 1060 height 71
click at [805, 323] on p "to Jaz Grewal <jazgrewal@taxassist.co.uk>" at bounding box center [838, 323] width 671 height 17
checkbox input "true"
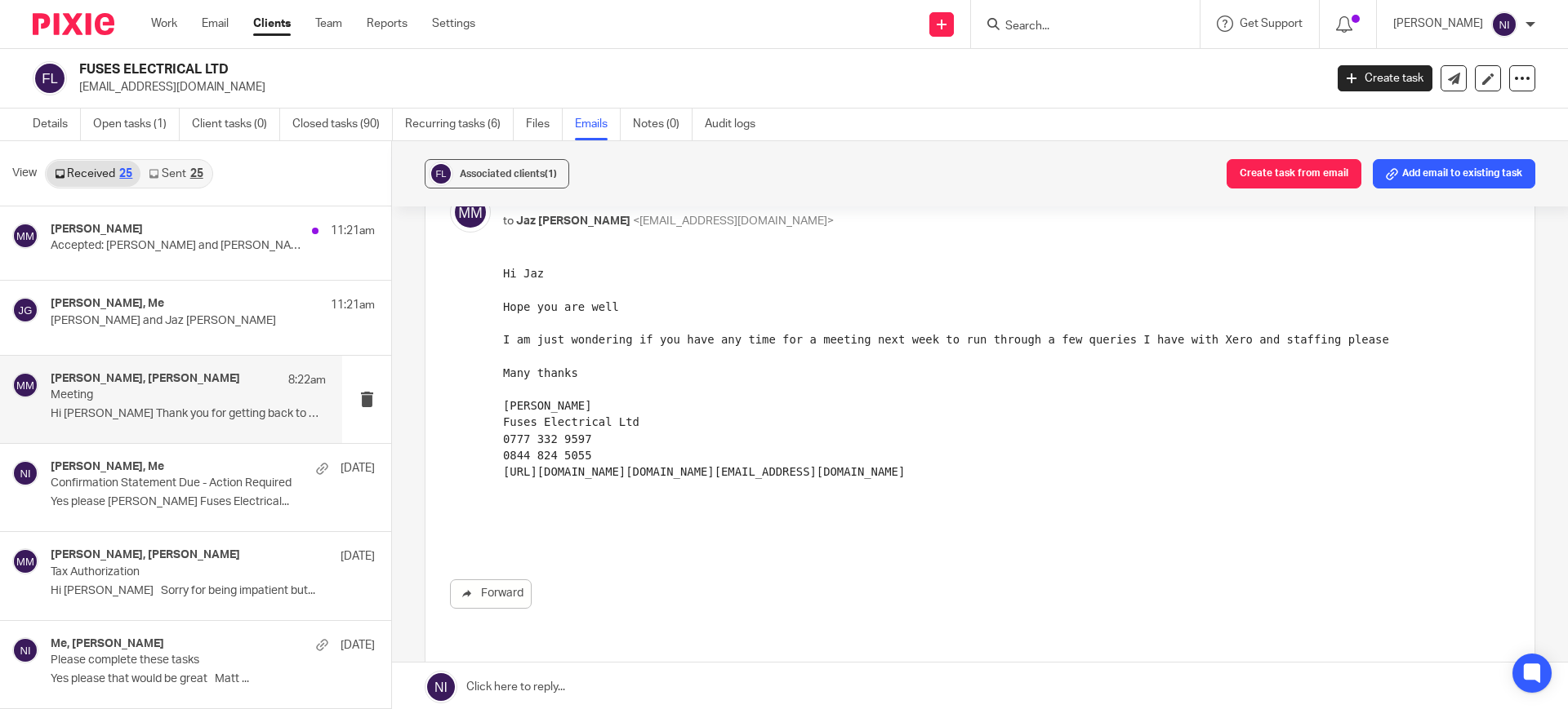
scroll to position [511, 0]
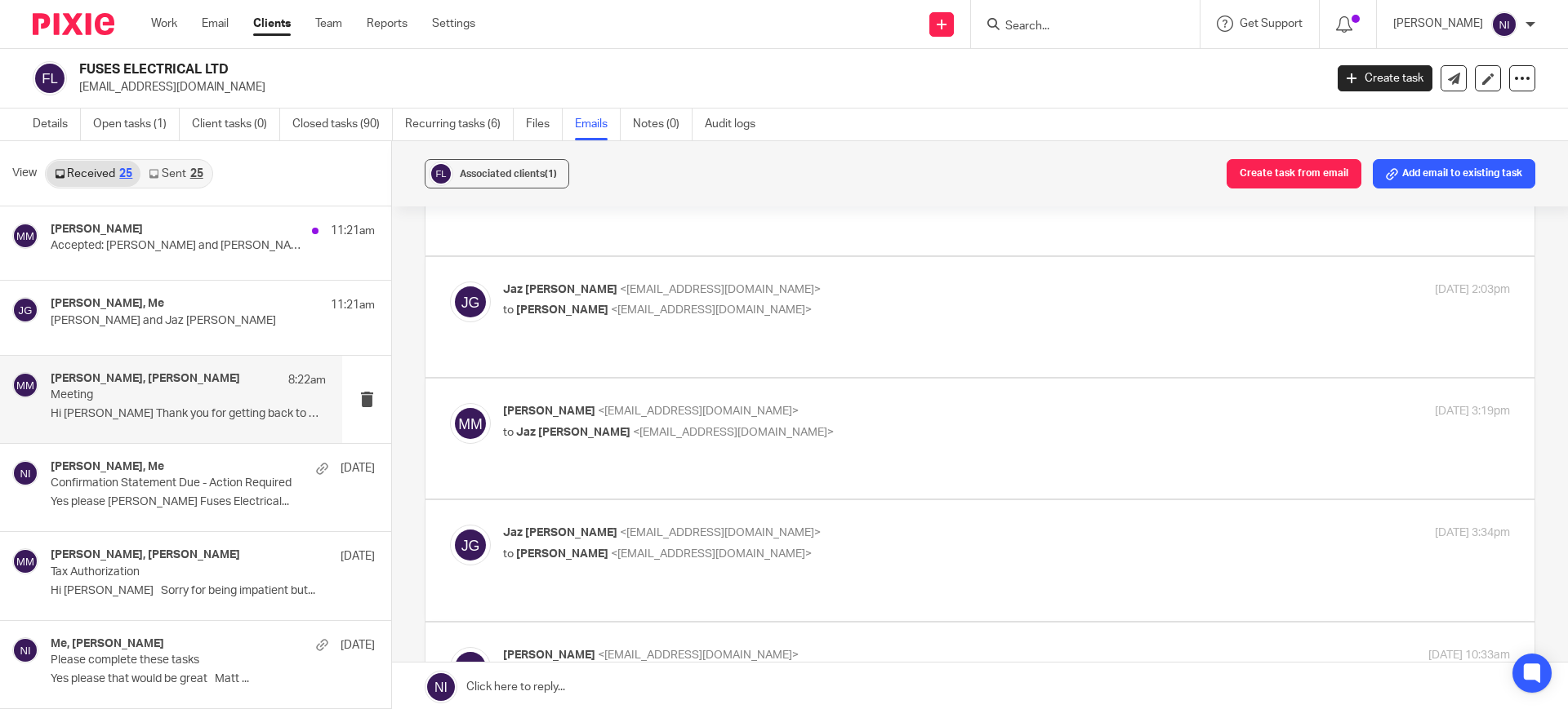
click at [811, 284] on p "Jaz Grewal <jazgrewal@taxassist.co.uk>" at bounding box center [838, 290] width 671 height 17
checkbox input "true"
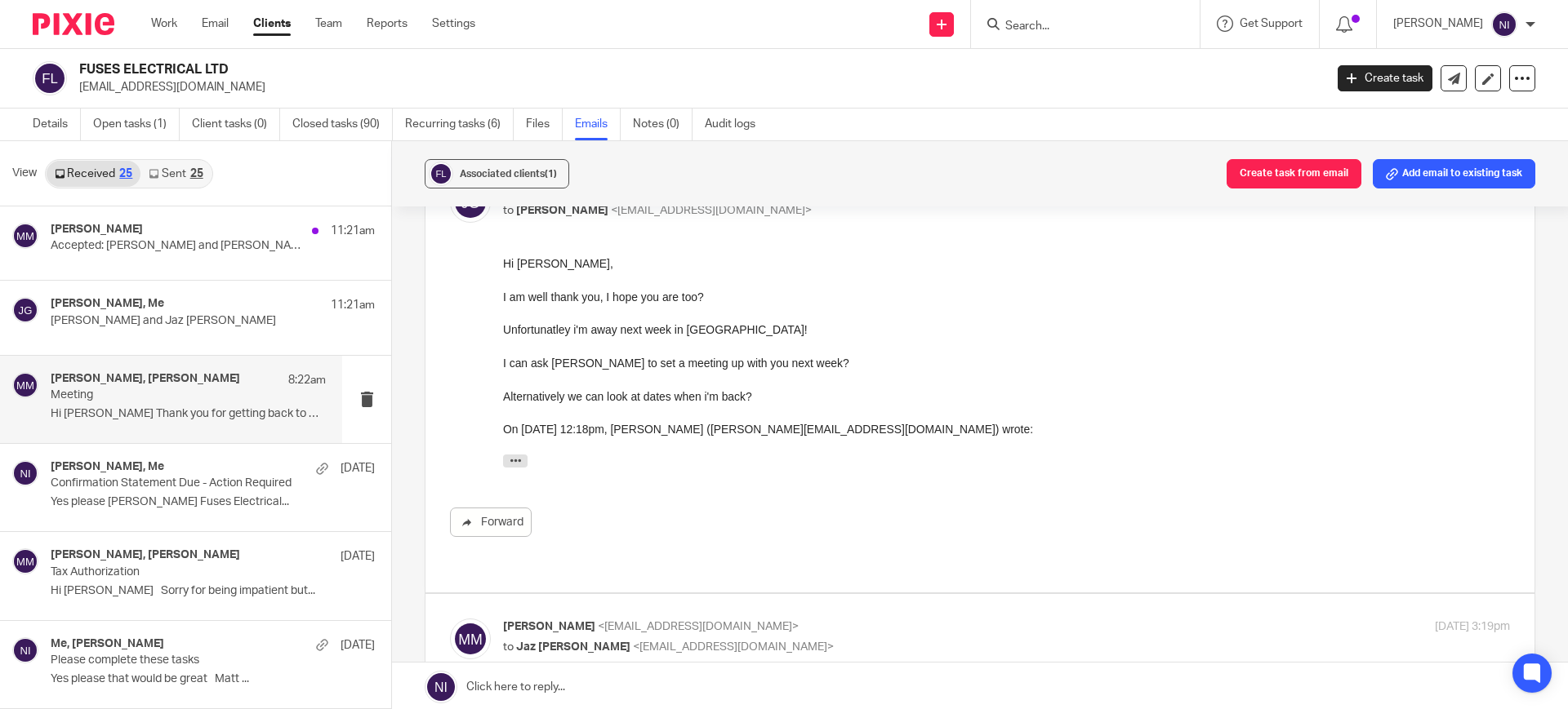
scroll to position [816, 0]
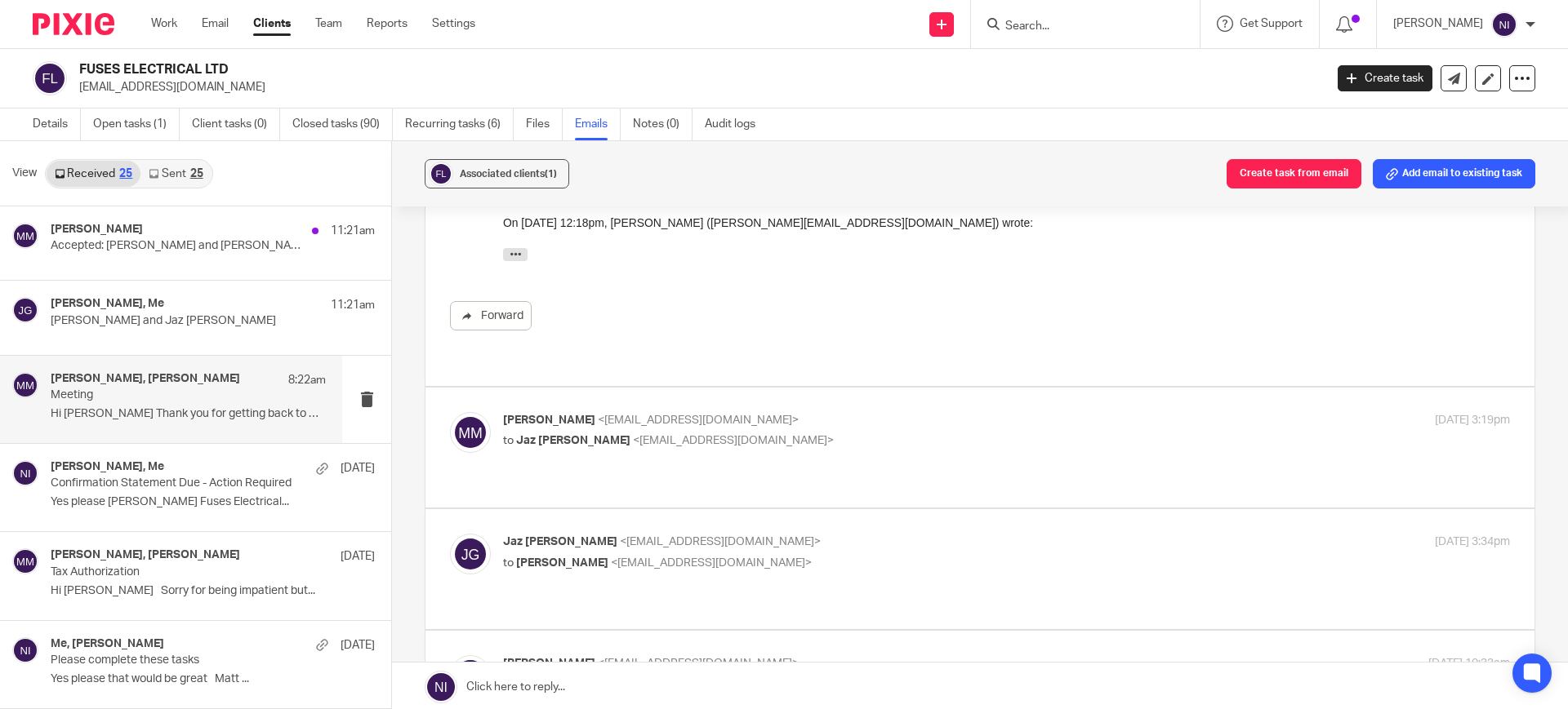
click at [817, 438] on div "Matt McGarry <matt@fuseselectrical.com> to Jaz Grewal <jazgrewal@taxassist.co.u…" at bounding box center [980, 448] width 1060 height 71
click at [817, 412] on p "Matt McGarry <matt@fuseselectrical.com>" at bounding box center [838, 420] width 671 height 17
checkbox input "true"
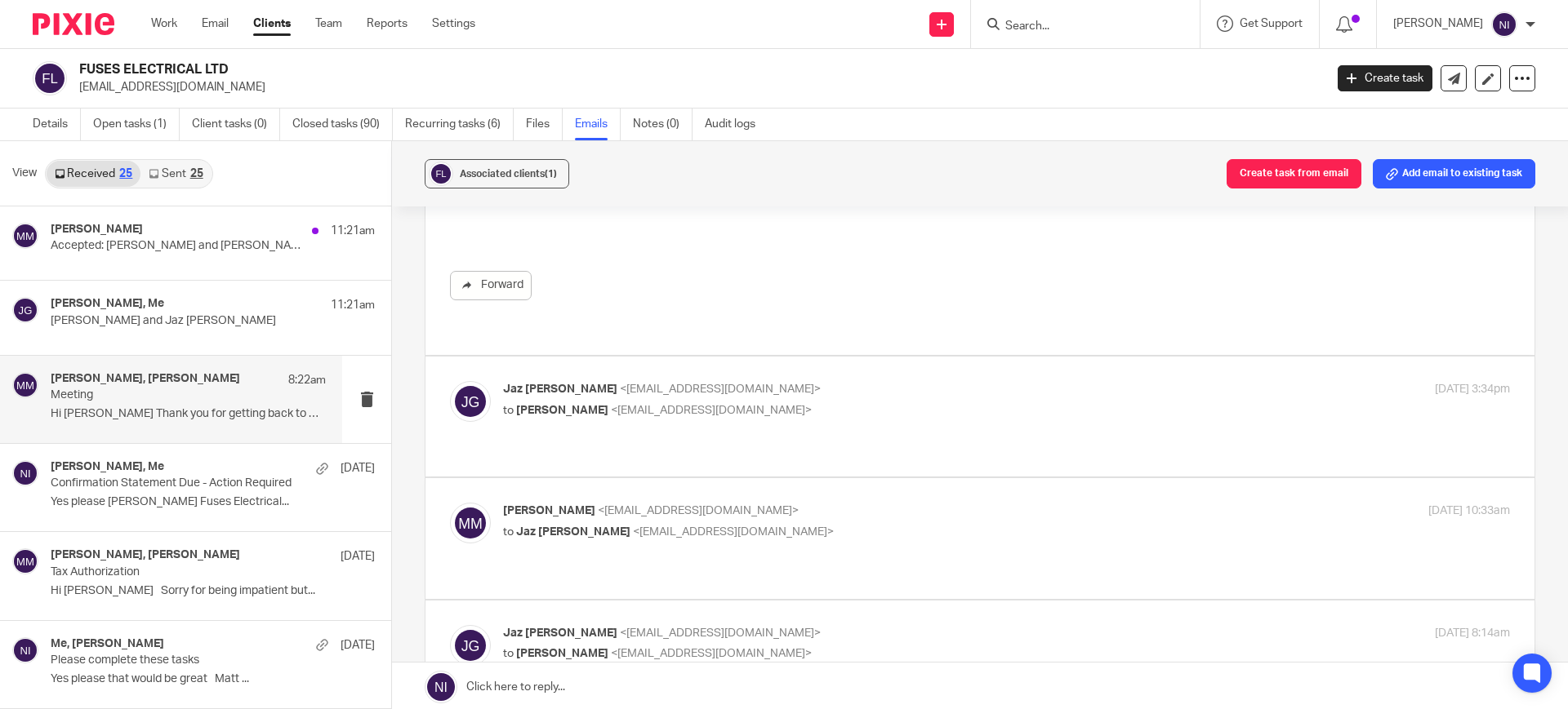
scroll to position [1633, 0]
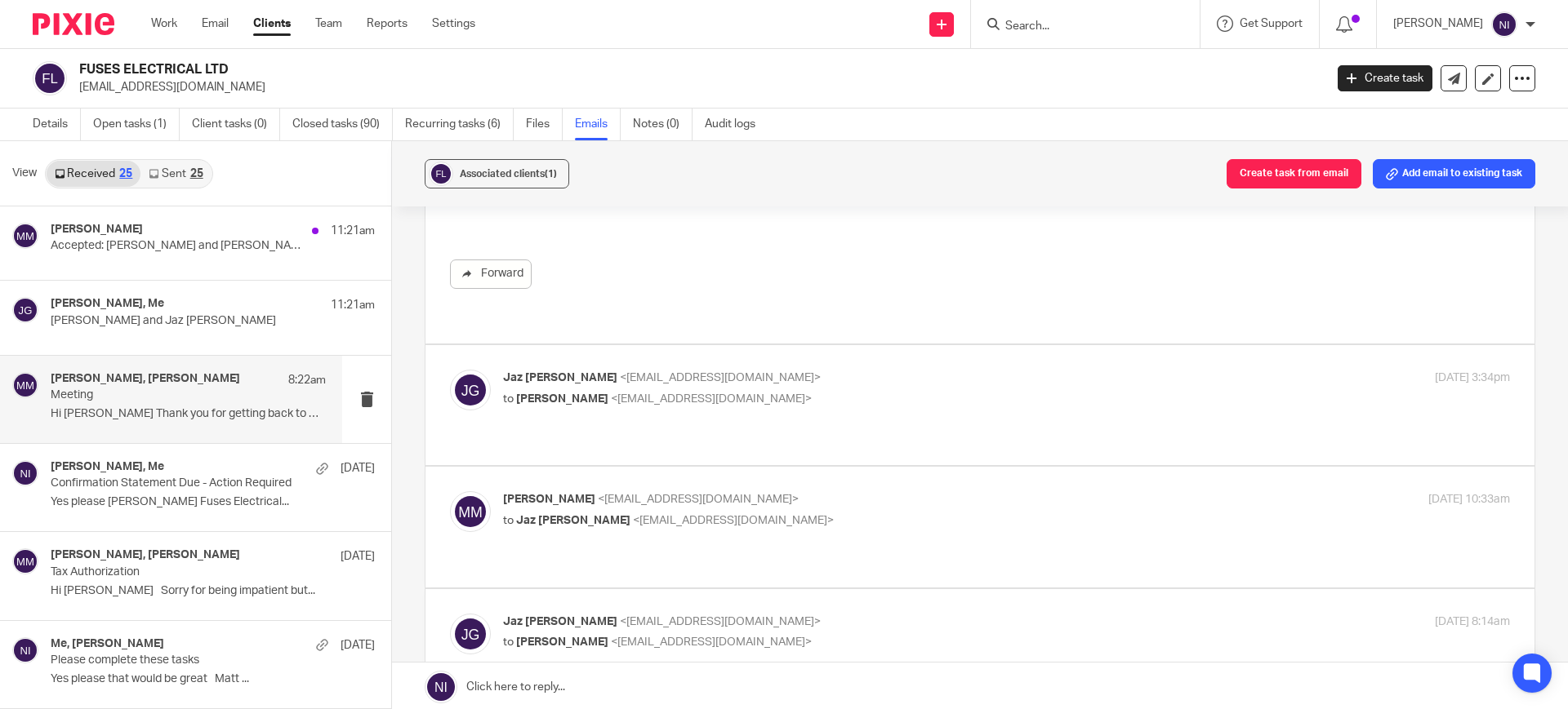
click at [815, 370] on p "Jaz Grewal <jazgrewal@taxassist.co.uk>" at bounding box center [838, 378] width 671 height 17
checkbox input "true"
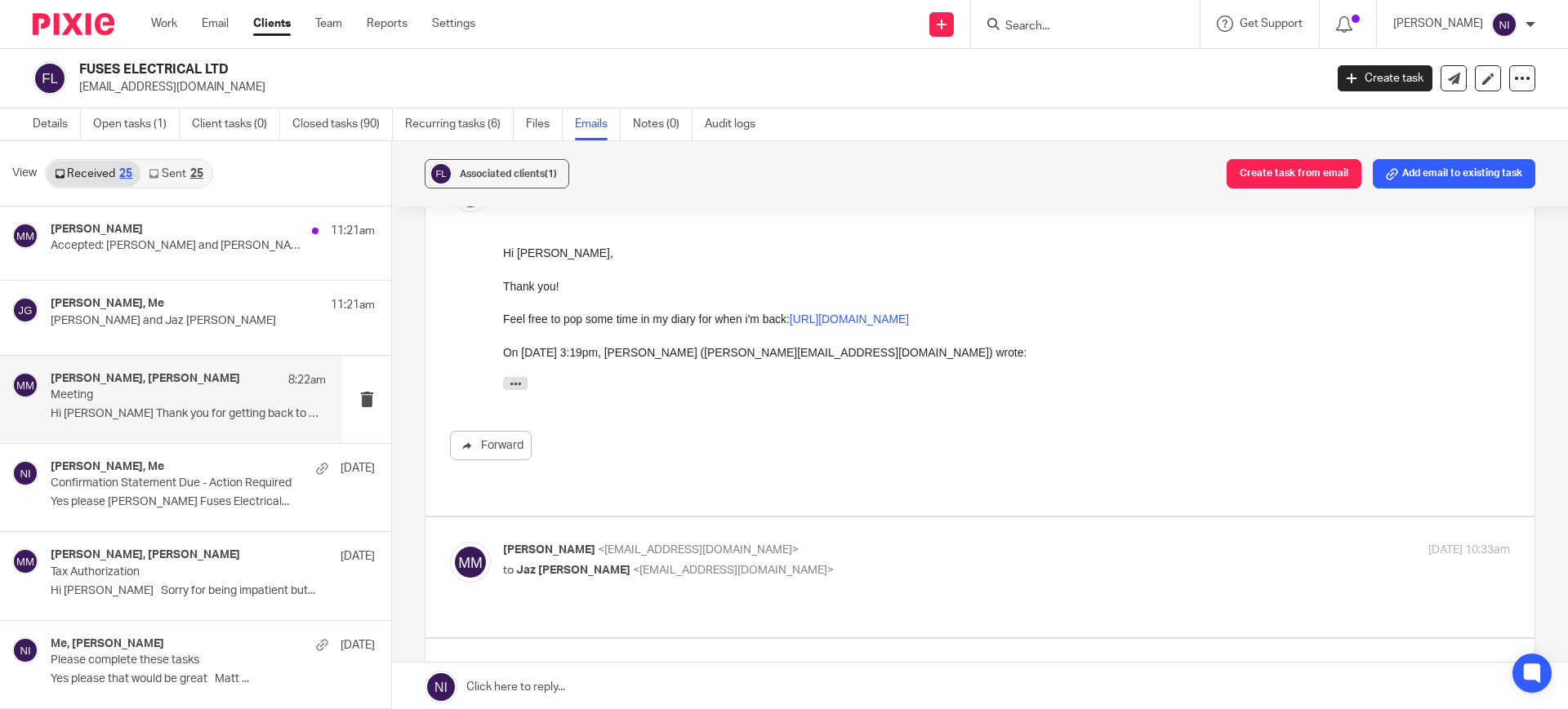
scroll to position [1938, 0]
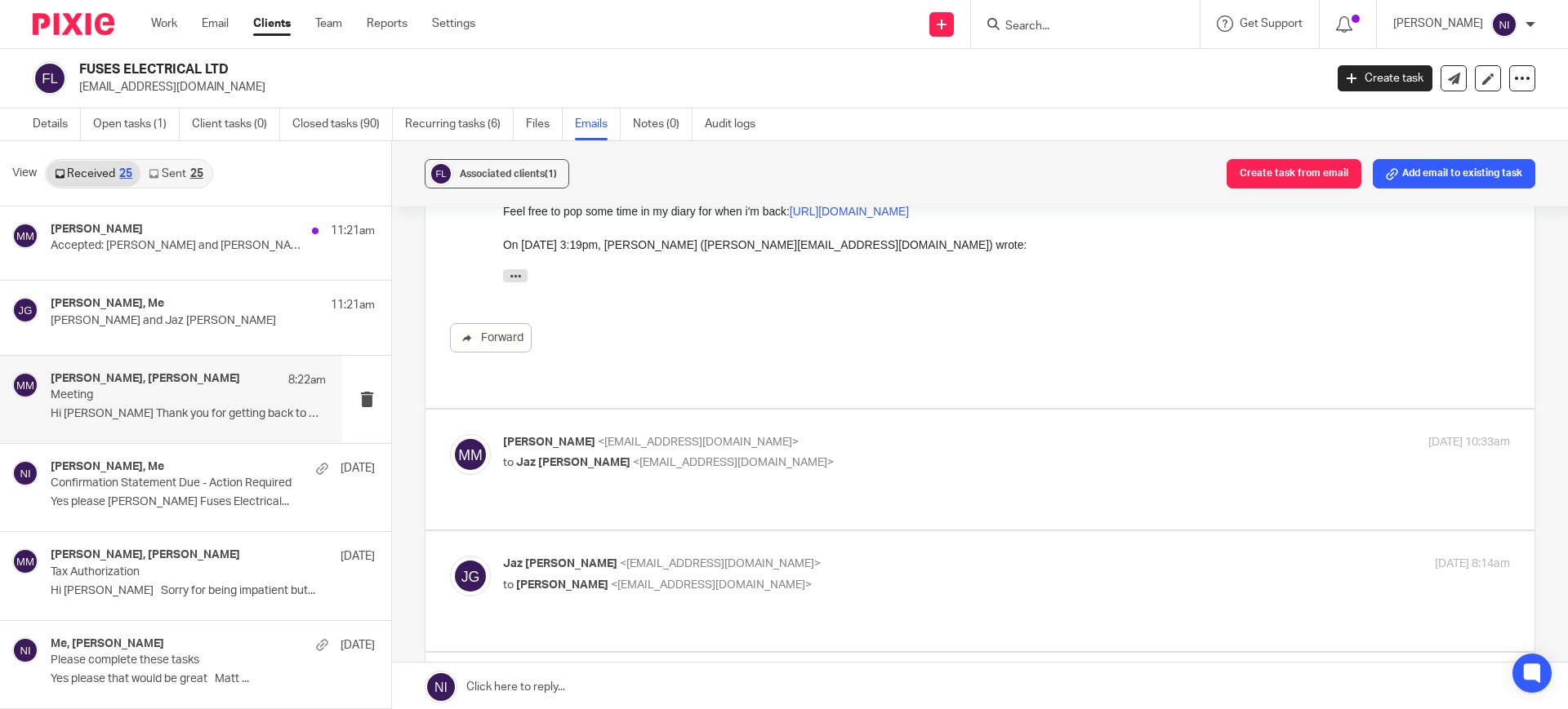
click at [817, 439] on div "Matt McGarry <matt@fuseselectrical.com> to Jaz Grewal <jazgrewal@taxassist.co.u…" at bounding box center [1006, 455] width 1007 height 41
checkbox input "true"
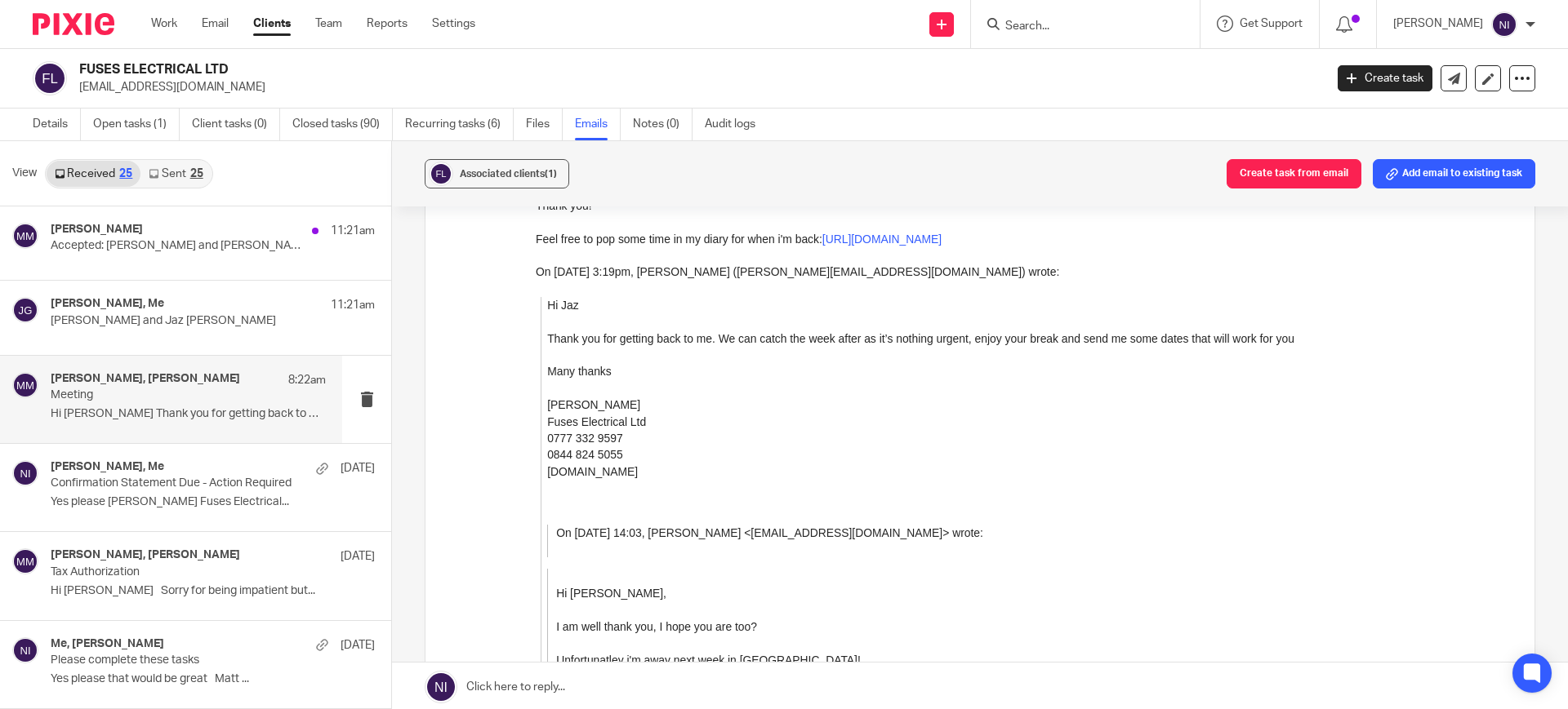
scroll to position [2653, 0]
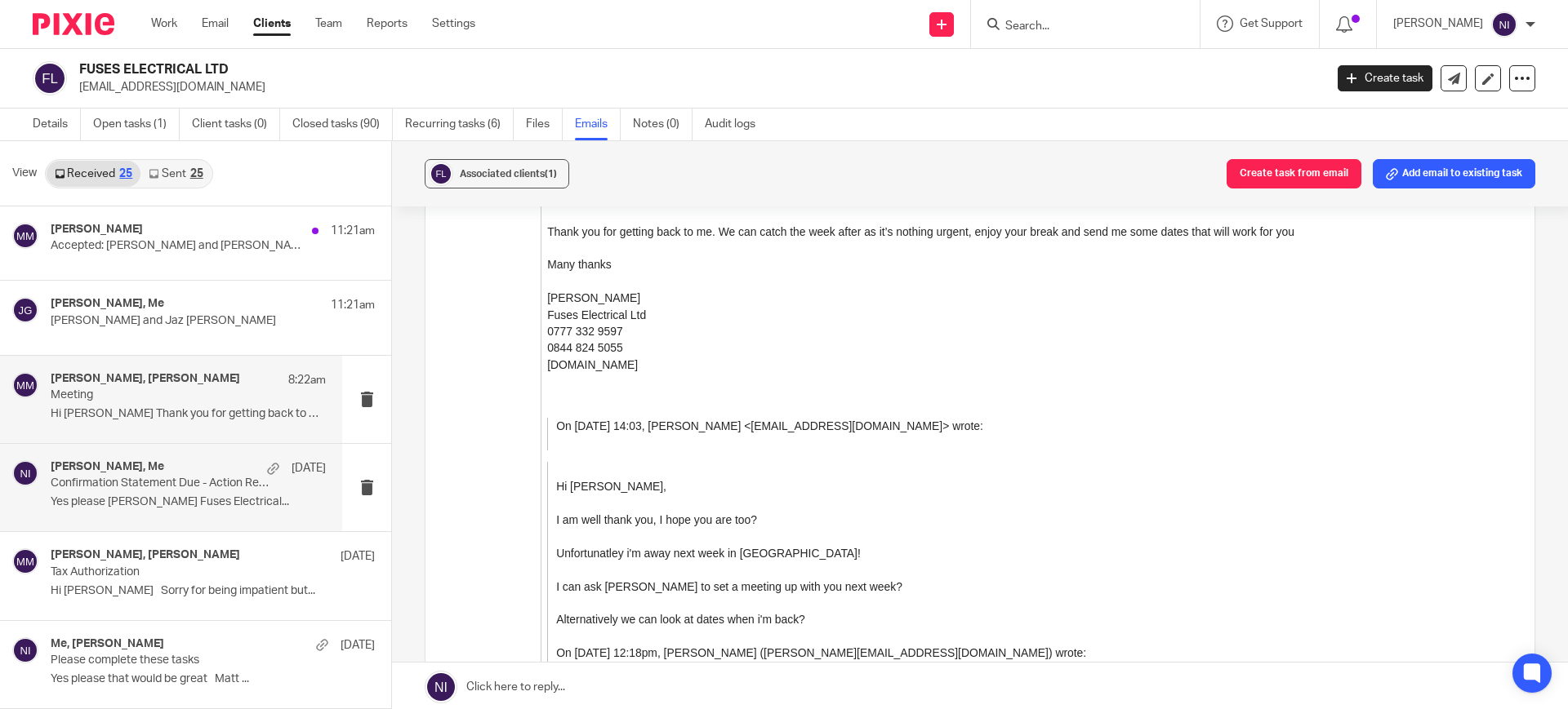
click at [129, 506] on p "Yes please Matt McGarry Fuses Electrical..." at bounding box center [189, 503] width 275 height 14
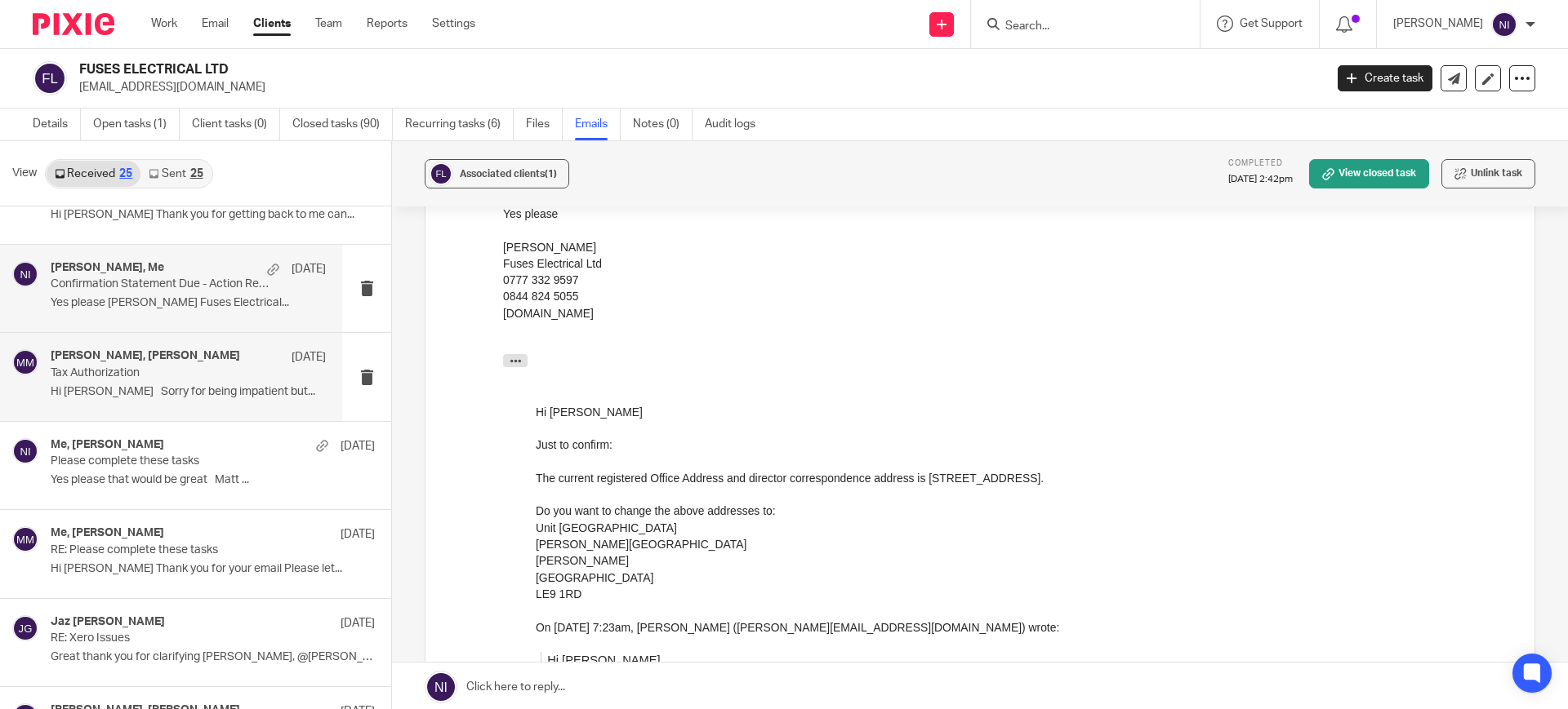
scroll to position [204, 0]
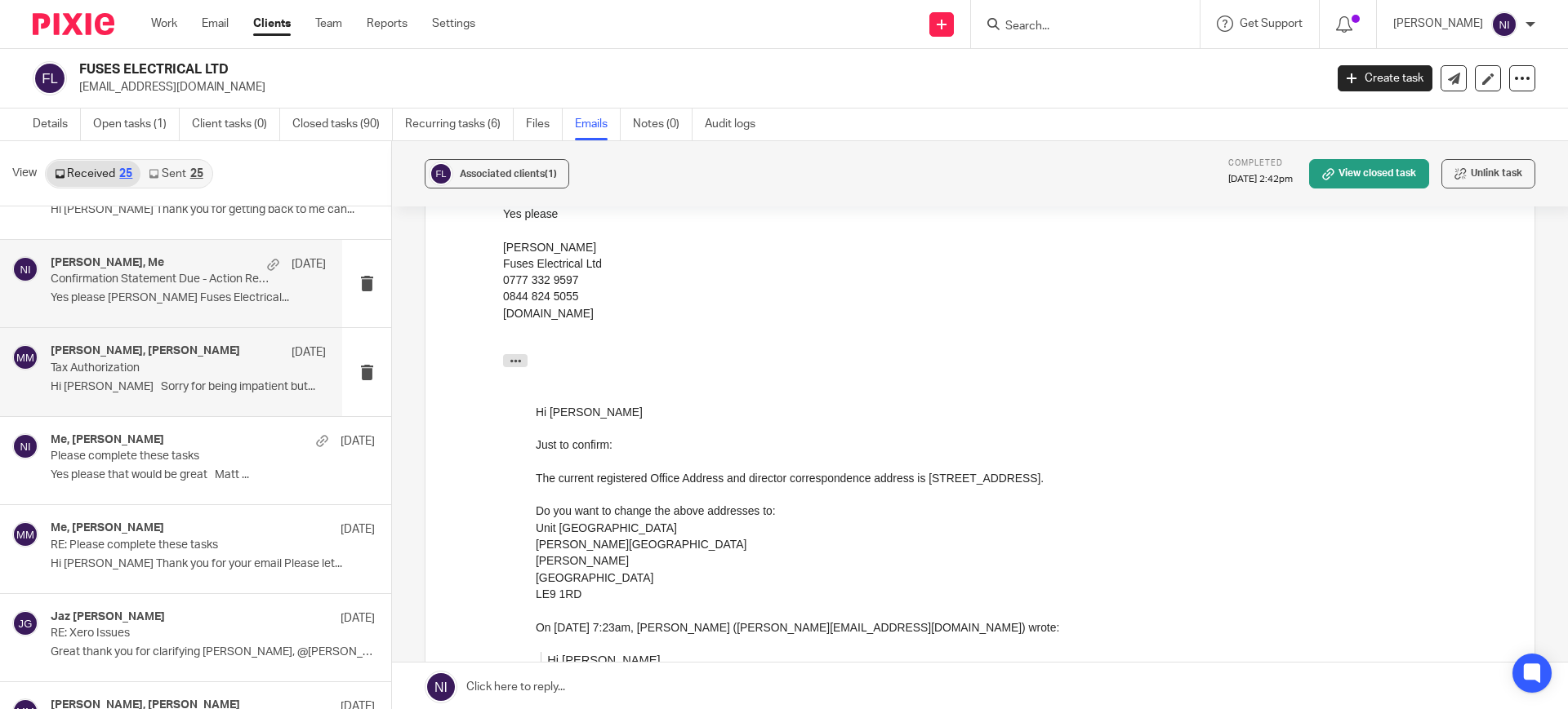
click at [114, 396] on div "Jaz Grewal, Matt McGarry 17 Jul Tax Authorization Hi Jaz Sorry for being impati…" at bounding box center [189, 372] width 275 height 55
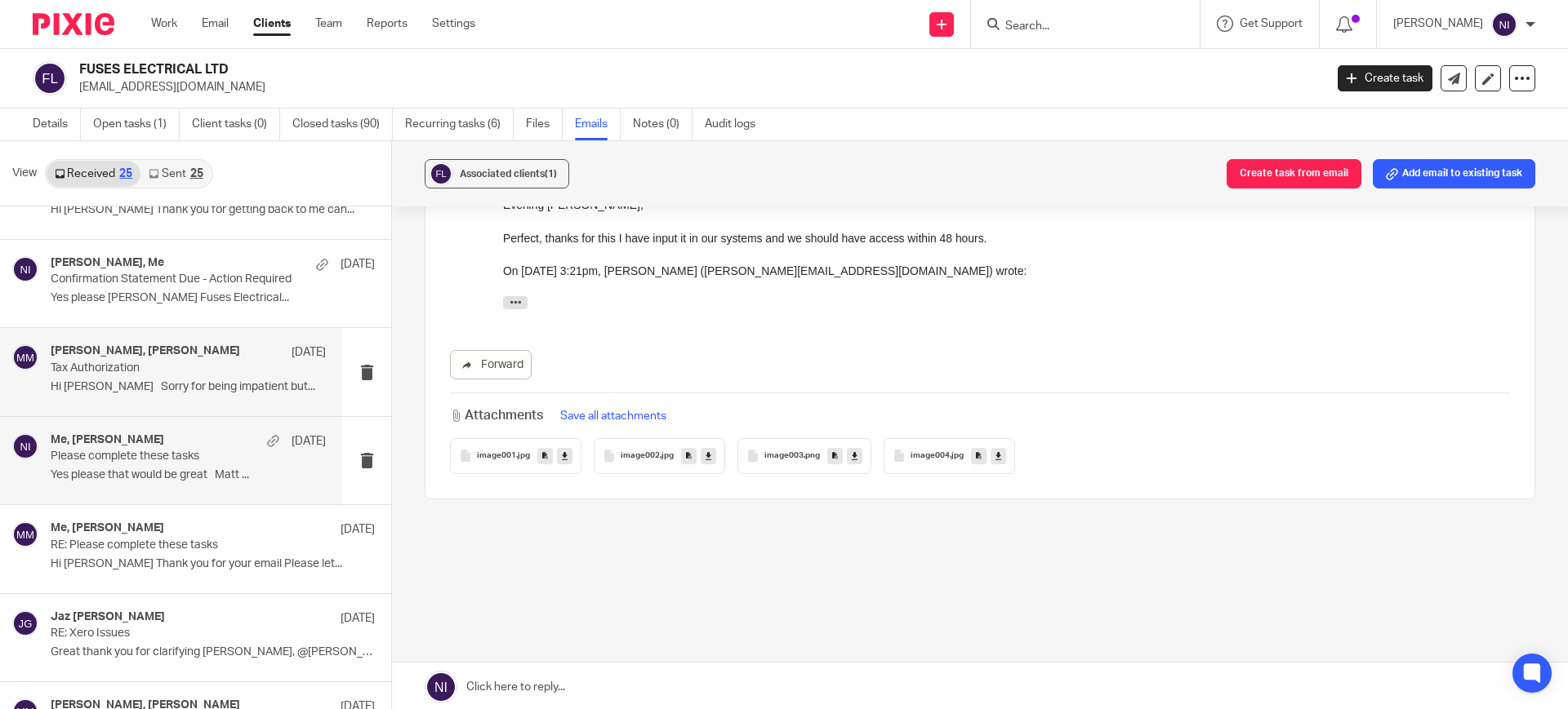
scroll to position [0, 0]
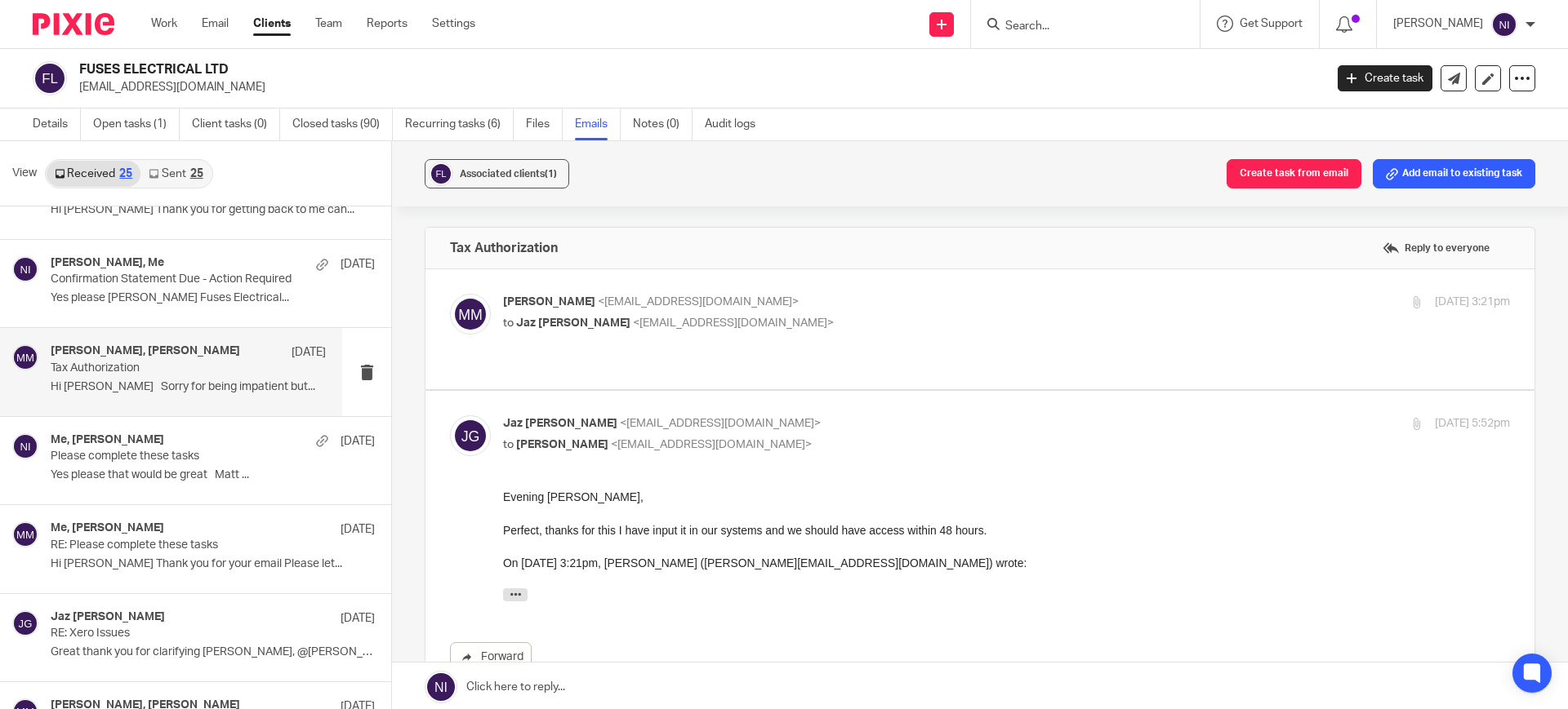
click at [798, 288] on label at bounding box center [980, 329] width 1109 height 120
click at [450, 293] on input "checkbox" at bounding box center [449, 293] width 1 height 1
checkbox input "true"
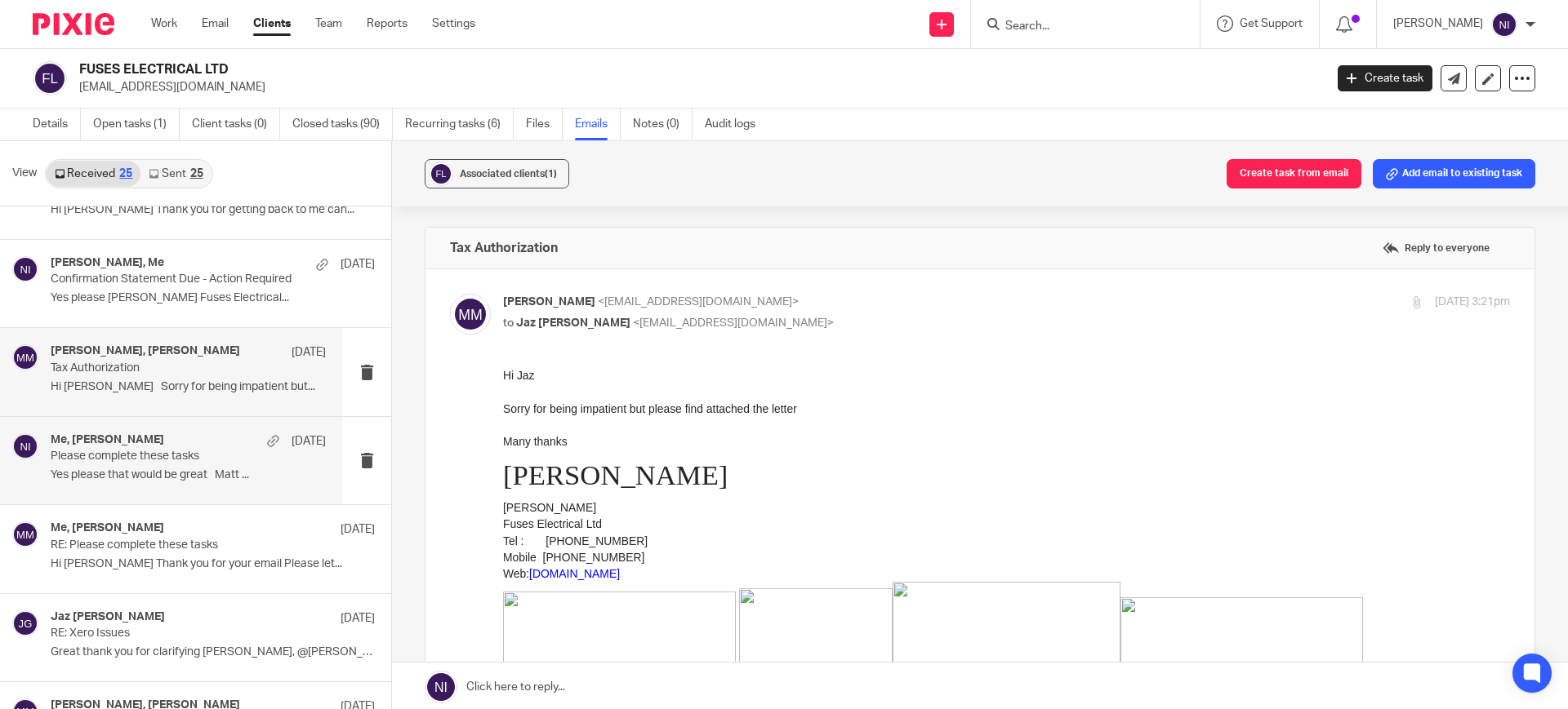
click at [57, 471] on p "Yes please that would be great Matt ..." at bounding box center [189, 475] width 275 height 14
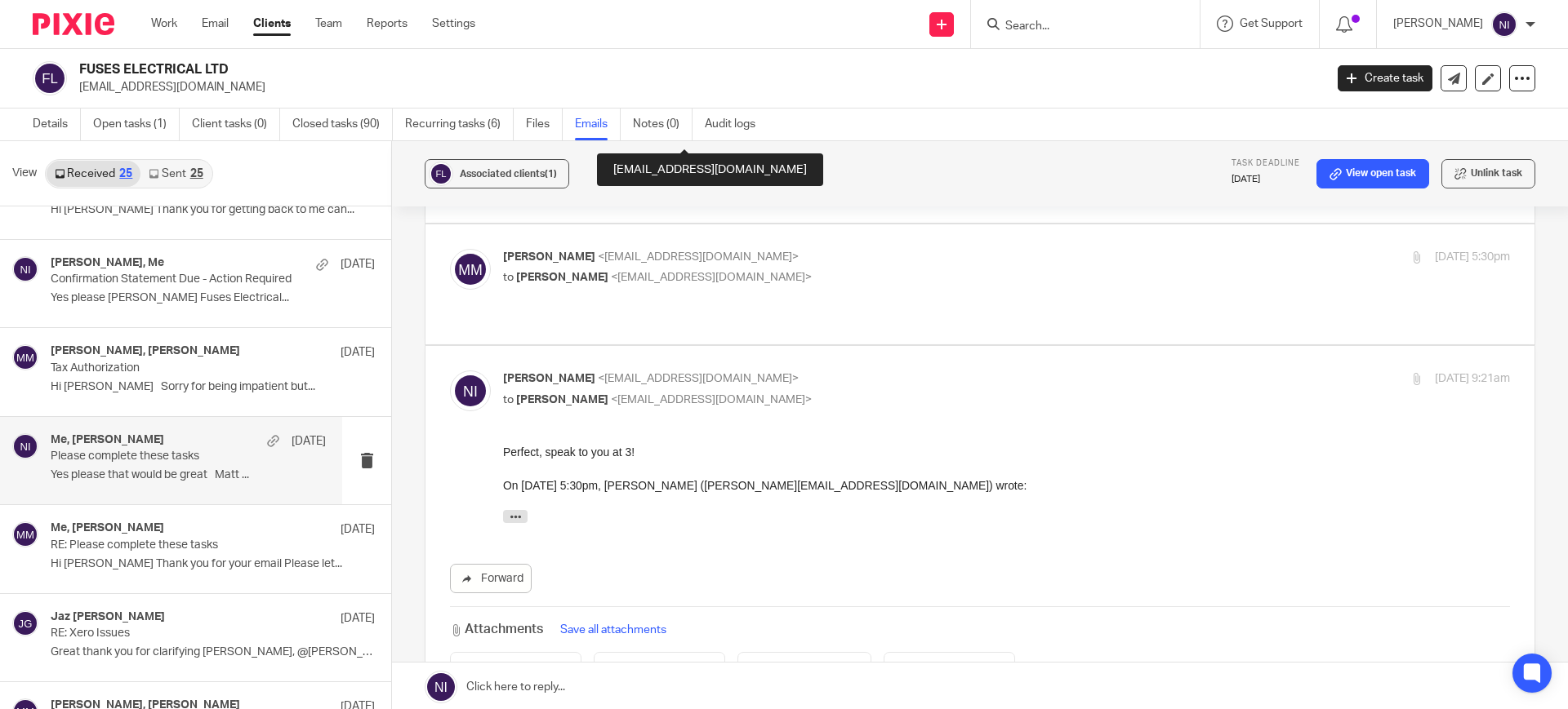
scroll to position [370, 0]
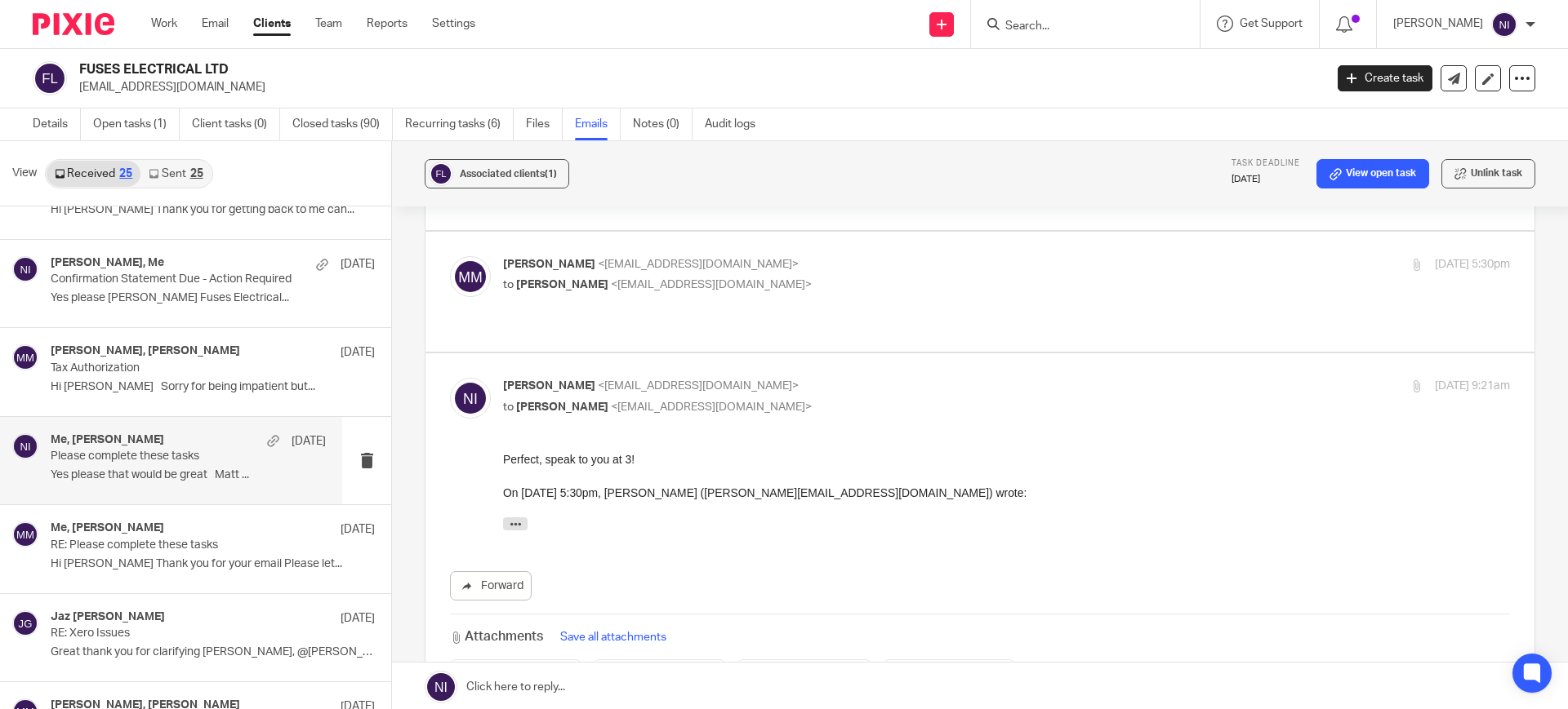
click at [811, 288] on p "to Naeem Ibrahim <naeemibrahim@taxassist.co.uk>" at bounding box center [838, 285] width 671 height 17
checkbox input "true"
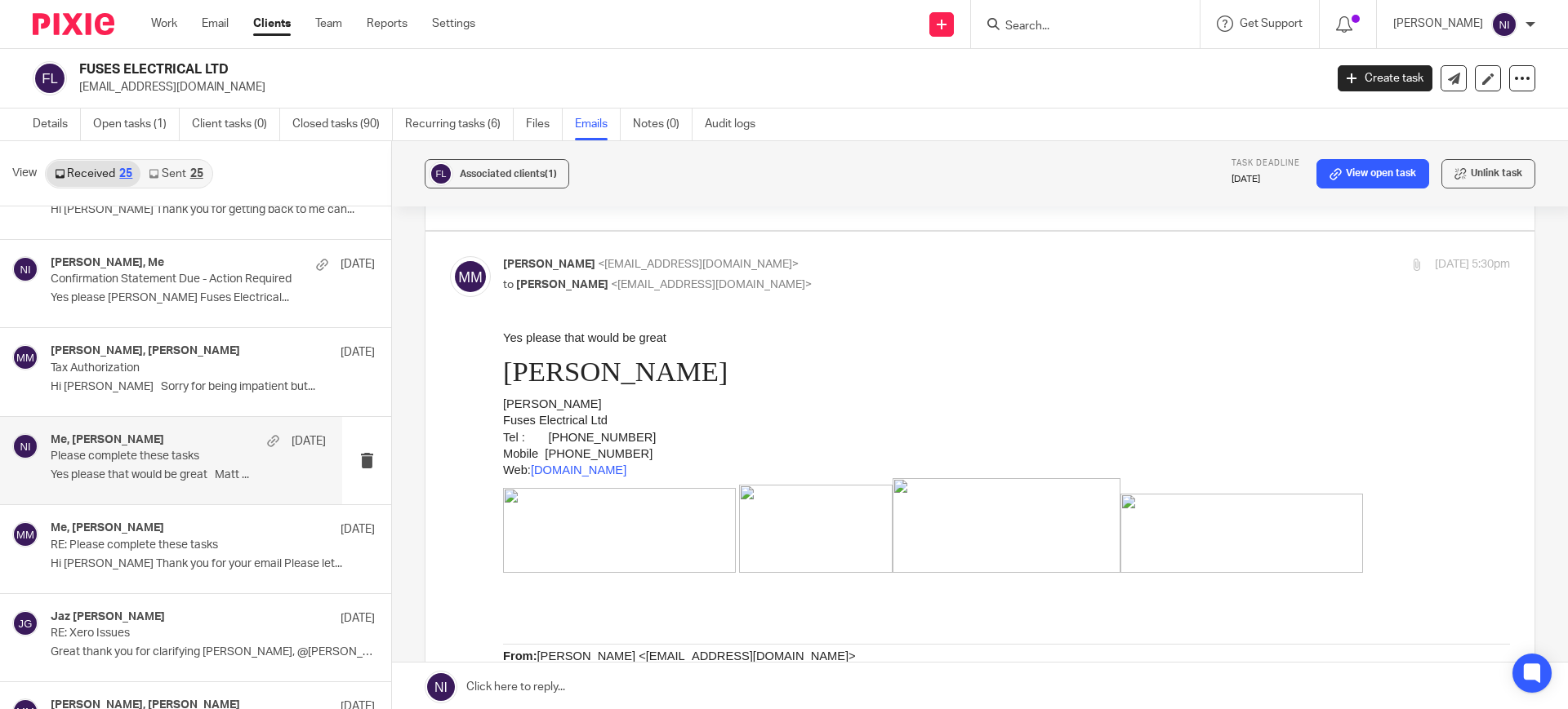
scroll to position [0, 0]
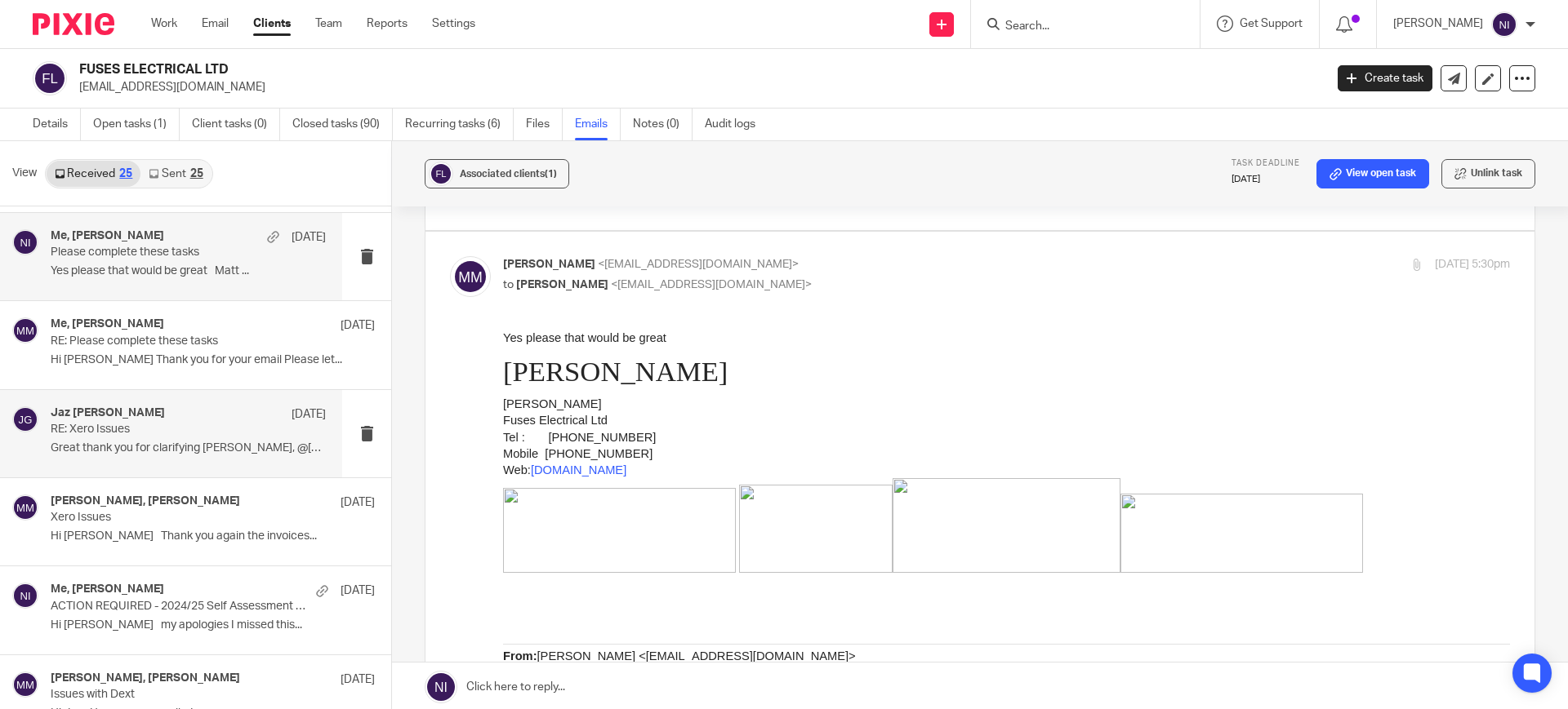
click at [124, 423] on p "RE: Xero Issues" at bounding box center [161, 430] width 220 height 14
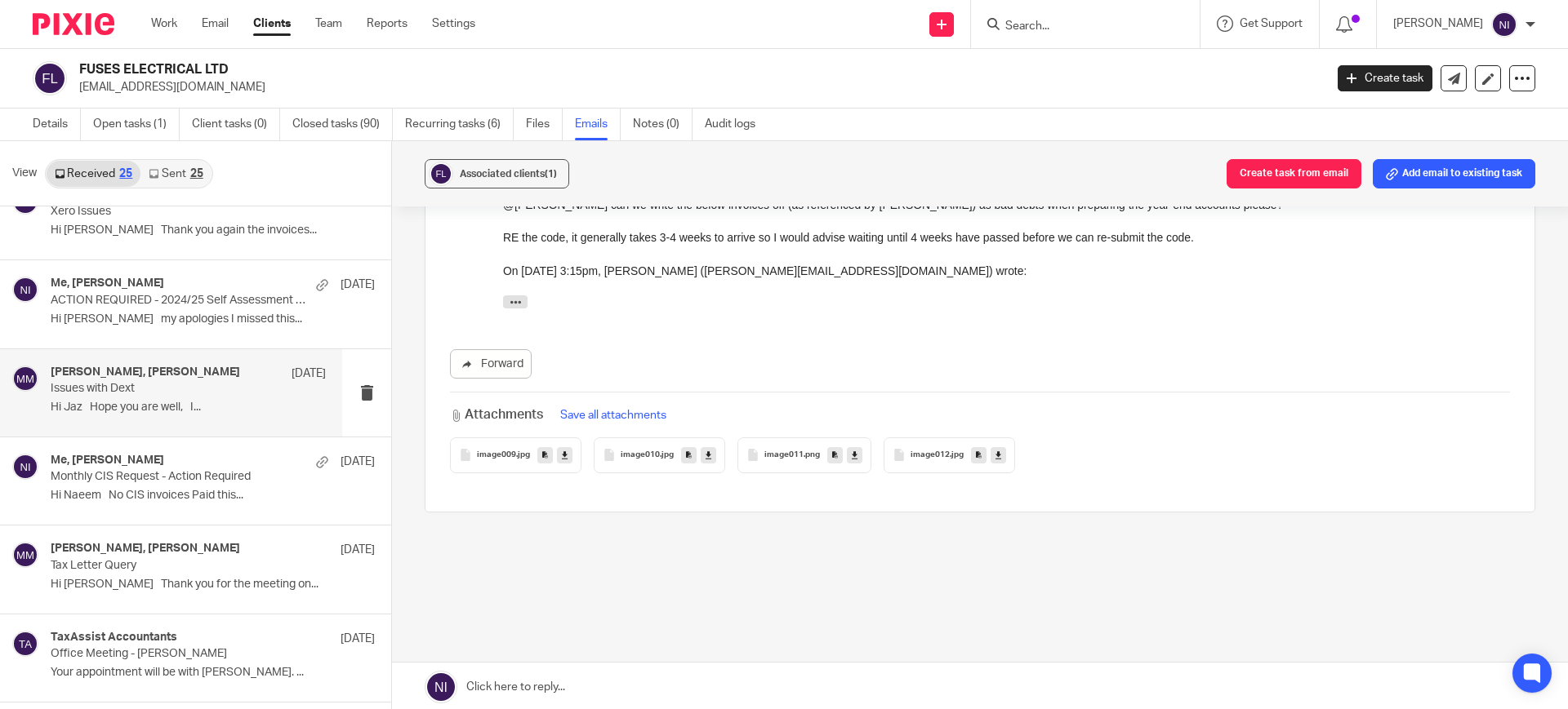
click at [124, 392] on p "Issues with Dext" at bounding box center [161, 389] width 220 height 14
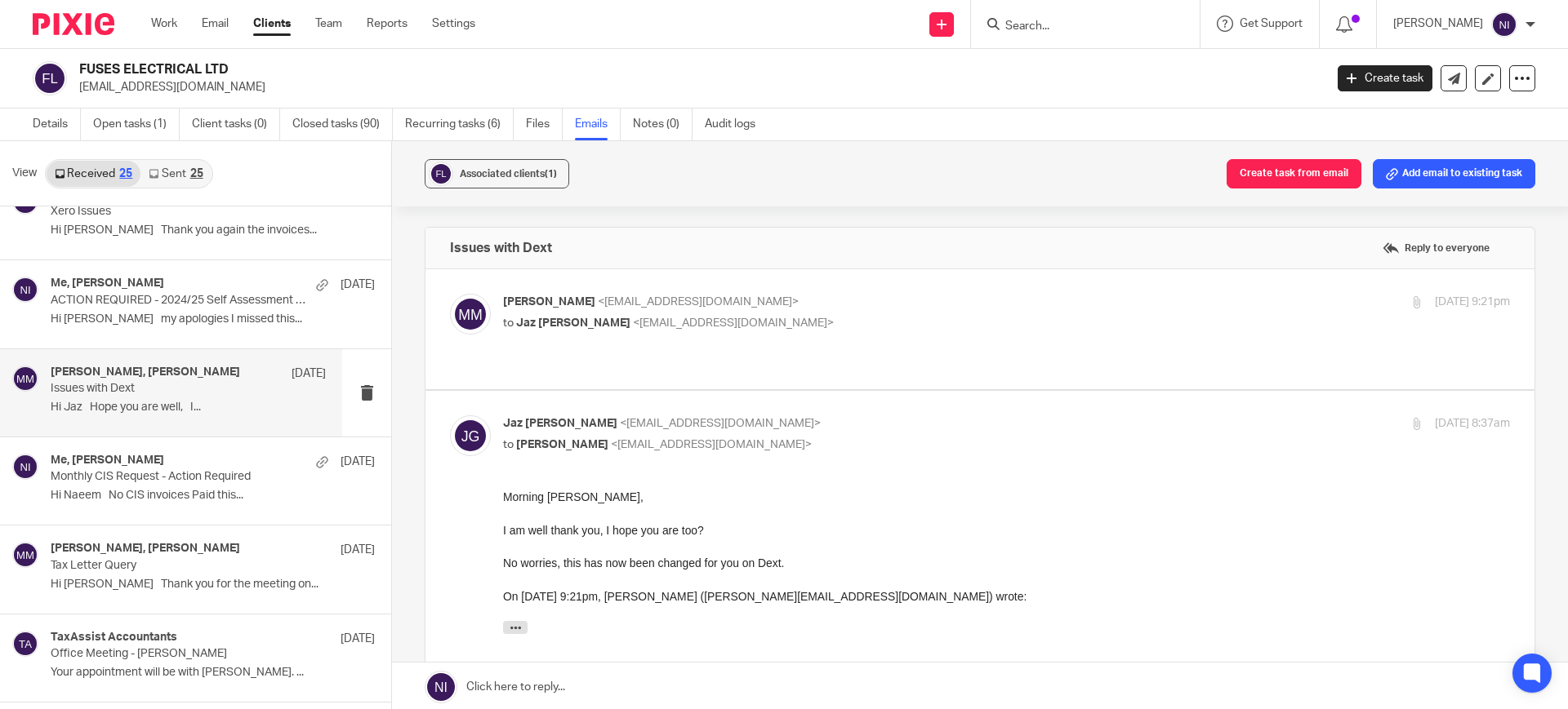
click at [856, 303] on p "Matt McGarry <matt@fuseselectrical.com>" at bounding box center [838, 301] width 671 height 17
checkbox input "true"
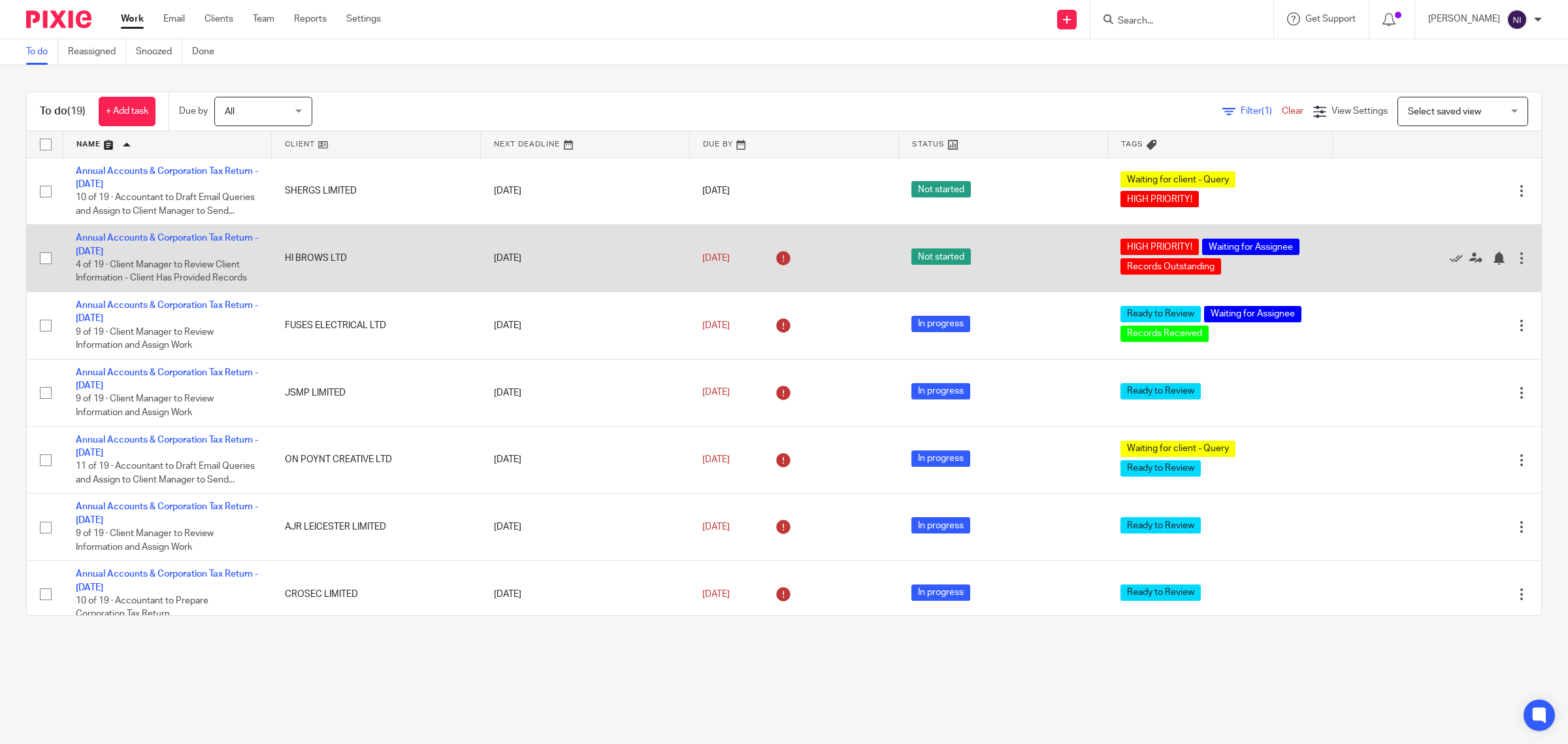
drag, startPoint x: 138, startPoint y: 317, endPoint x: 139, endPoint y: 302, distance: 15.0
click at [138, 317] on link "Annual Accounts & Corporation Tax Return - [DATE]" at bounding box center [167, 311] width 182 height 22
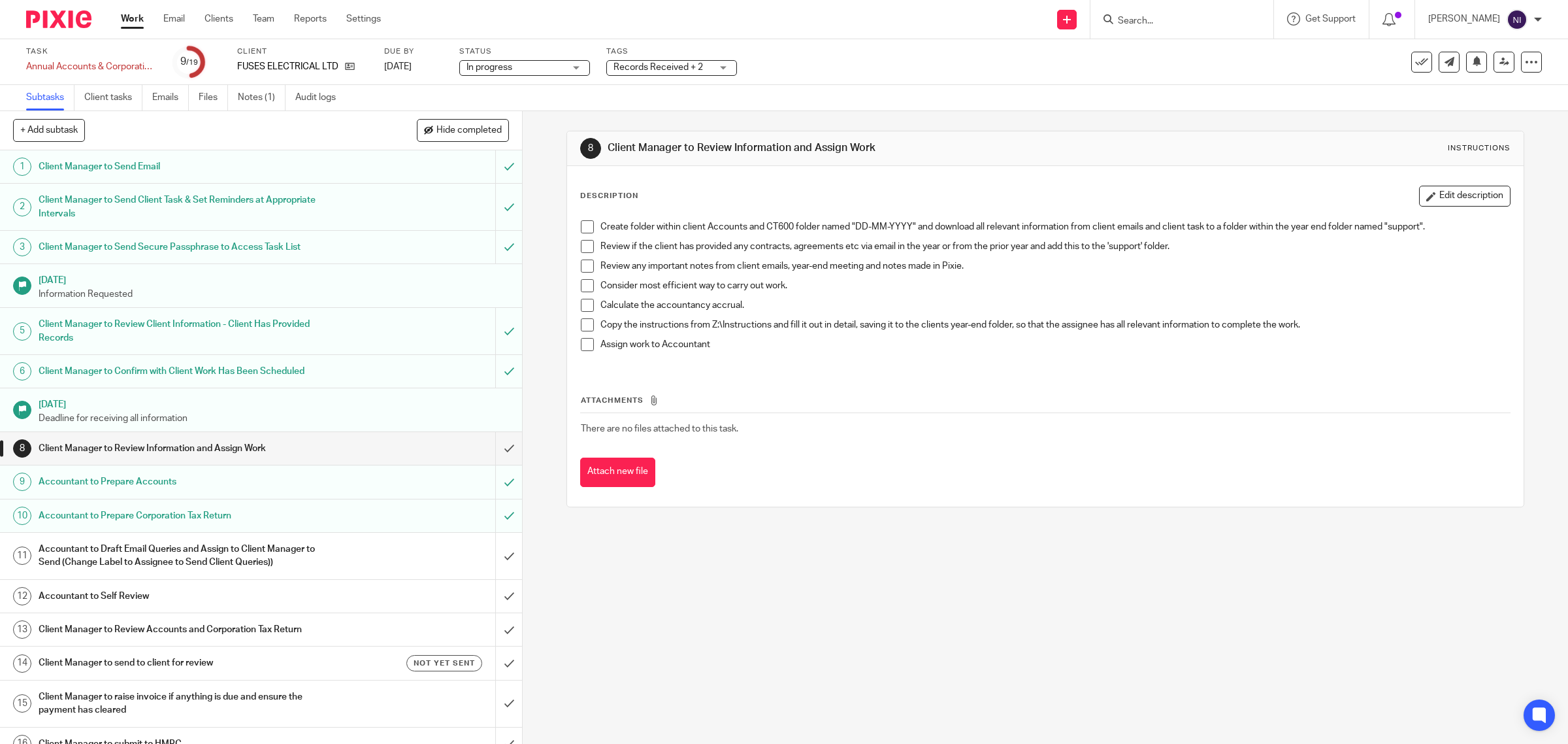
click at [633, 61] on span "Records Received + 2" at bounding box center [663, 67] width 98 height 13
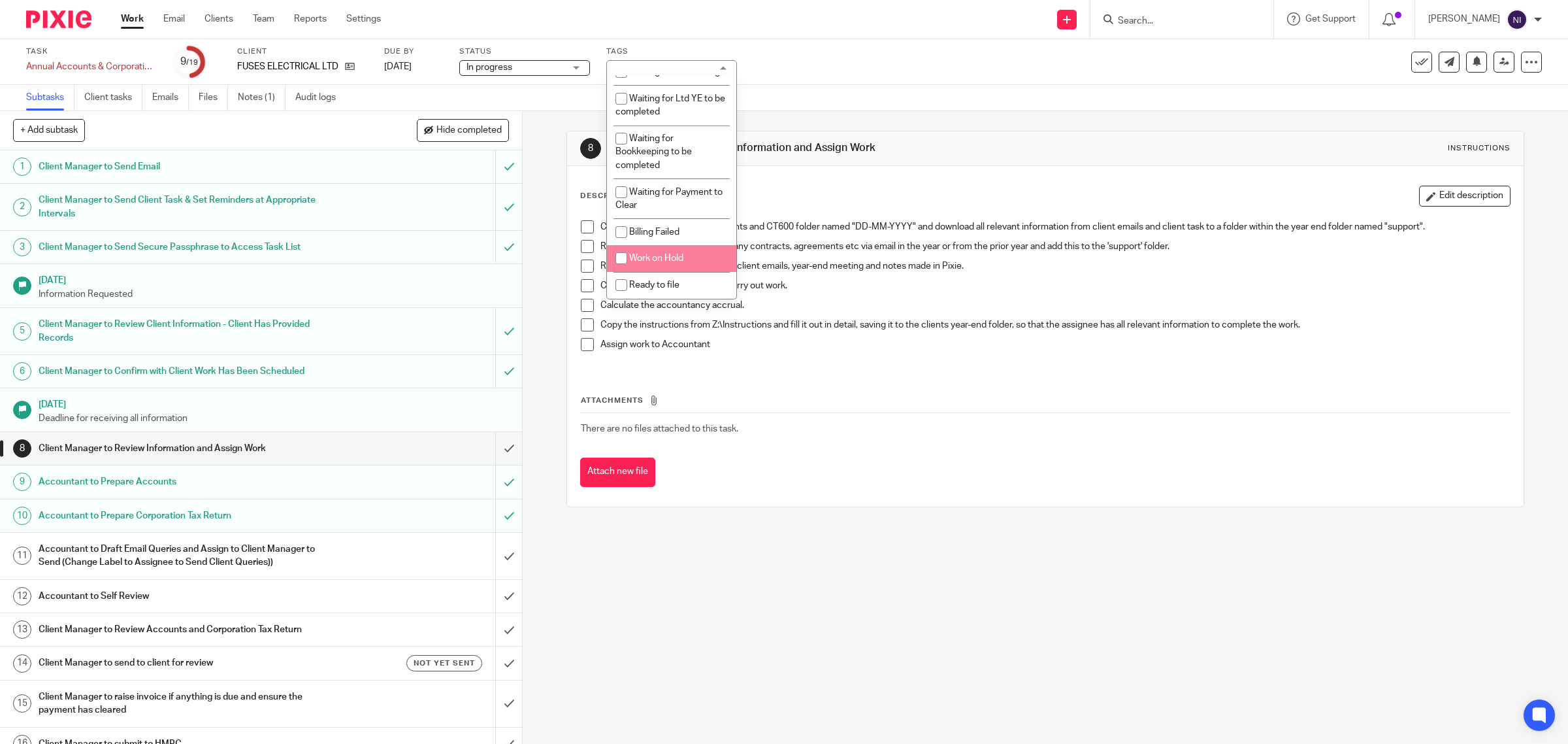
click at [658, 252] on li "Work on Hold" at bounding box center [671, 259] width 130 height 27
checkbox input "true"
click at [938, 648] on div "8 Client Manager to Review Information and Assign Work Instructions Description…" at bounding box center [1045, 427] width 1045 height 633
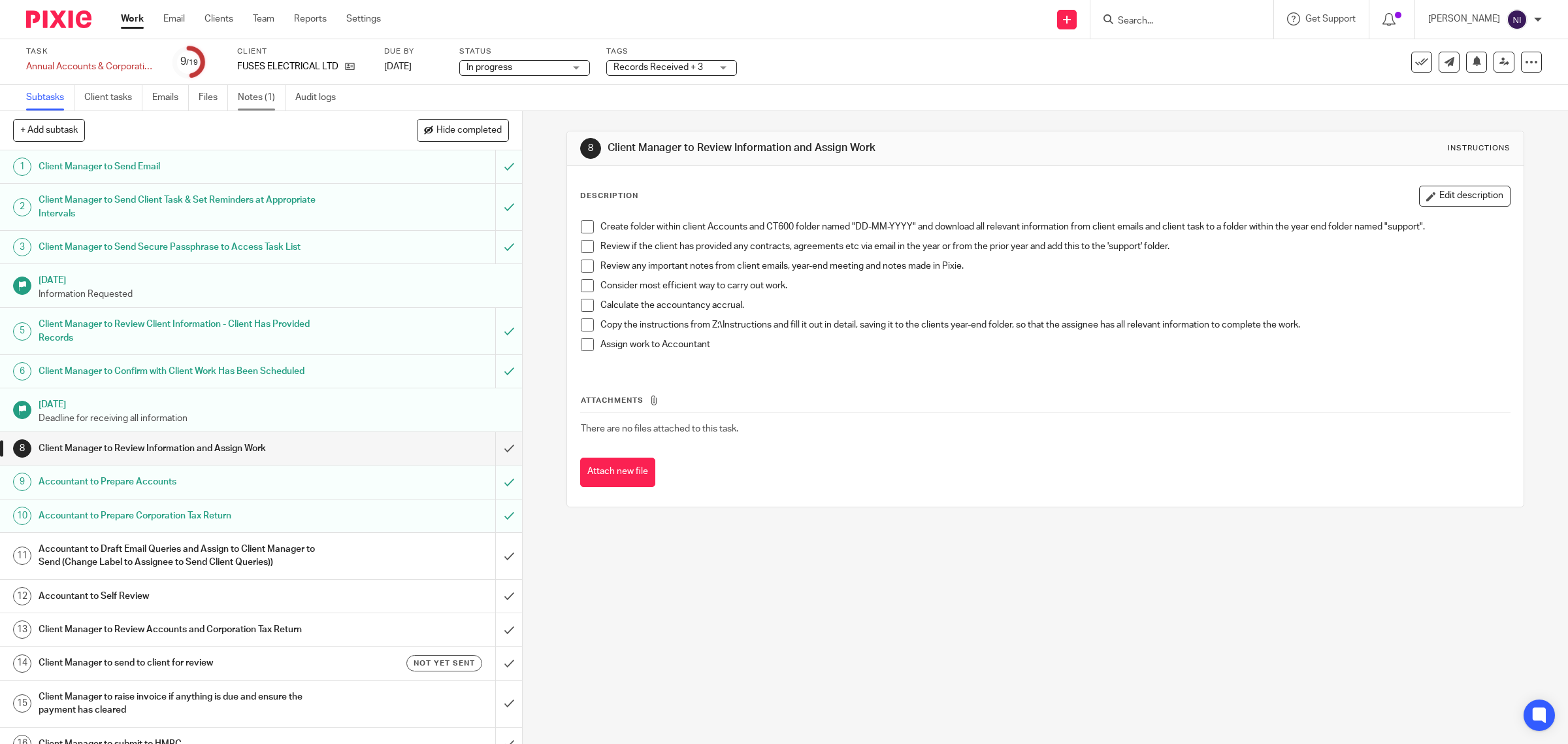
click at [246, 88] on link "Notes (1)" at bounding box center [262, 98] width 48 height 25
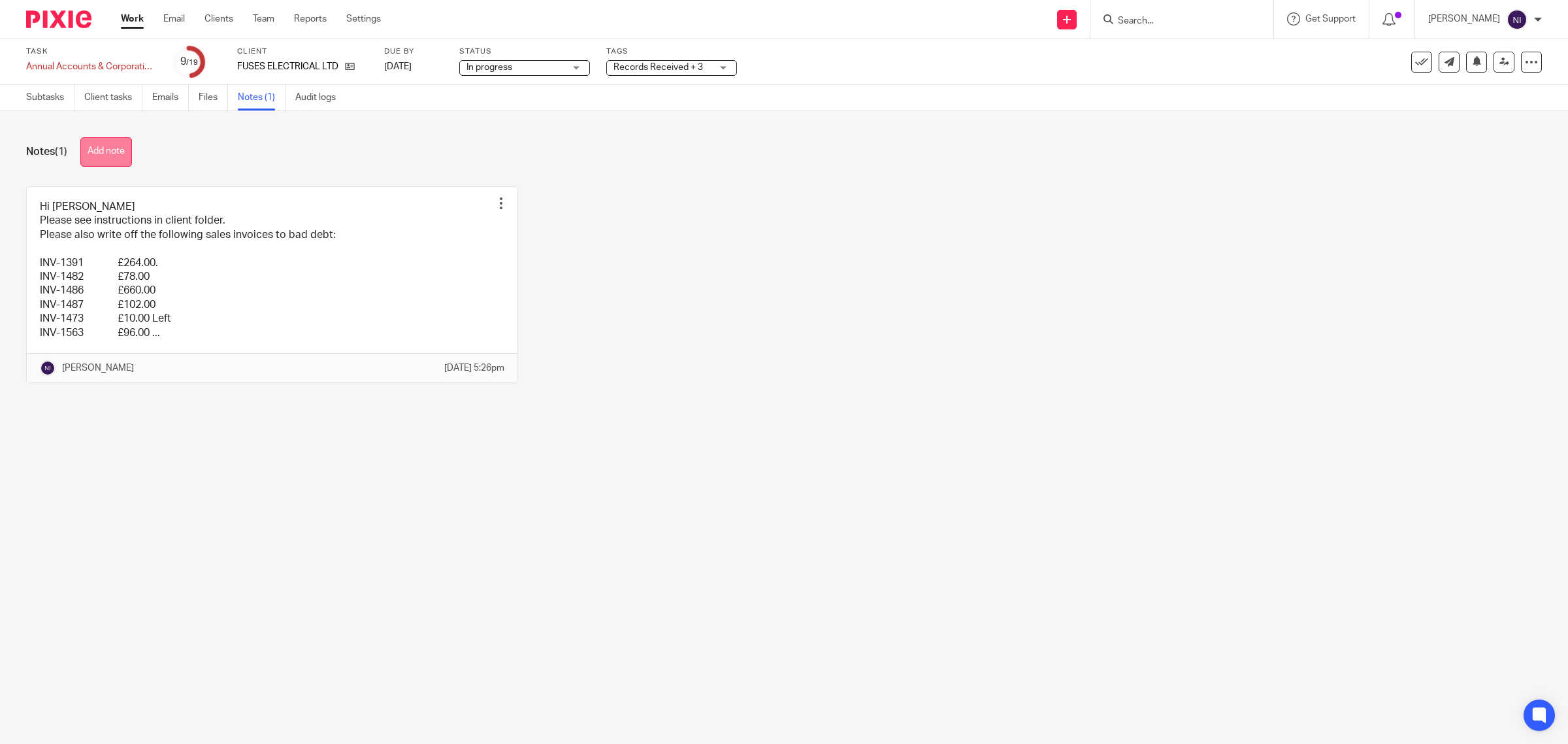
click at [88, 148] on button "Add note" at bounding box center [106, 152] width 52 height 29
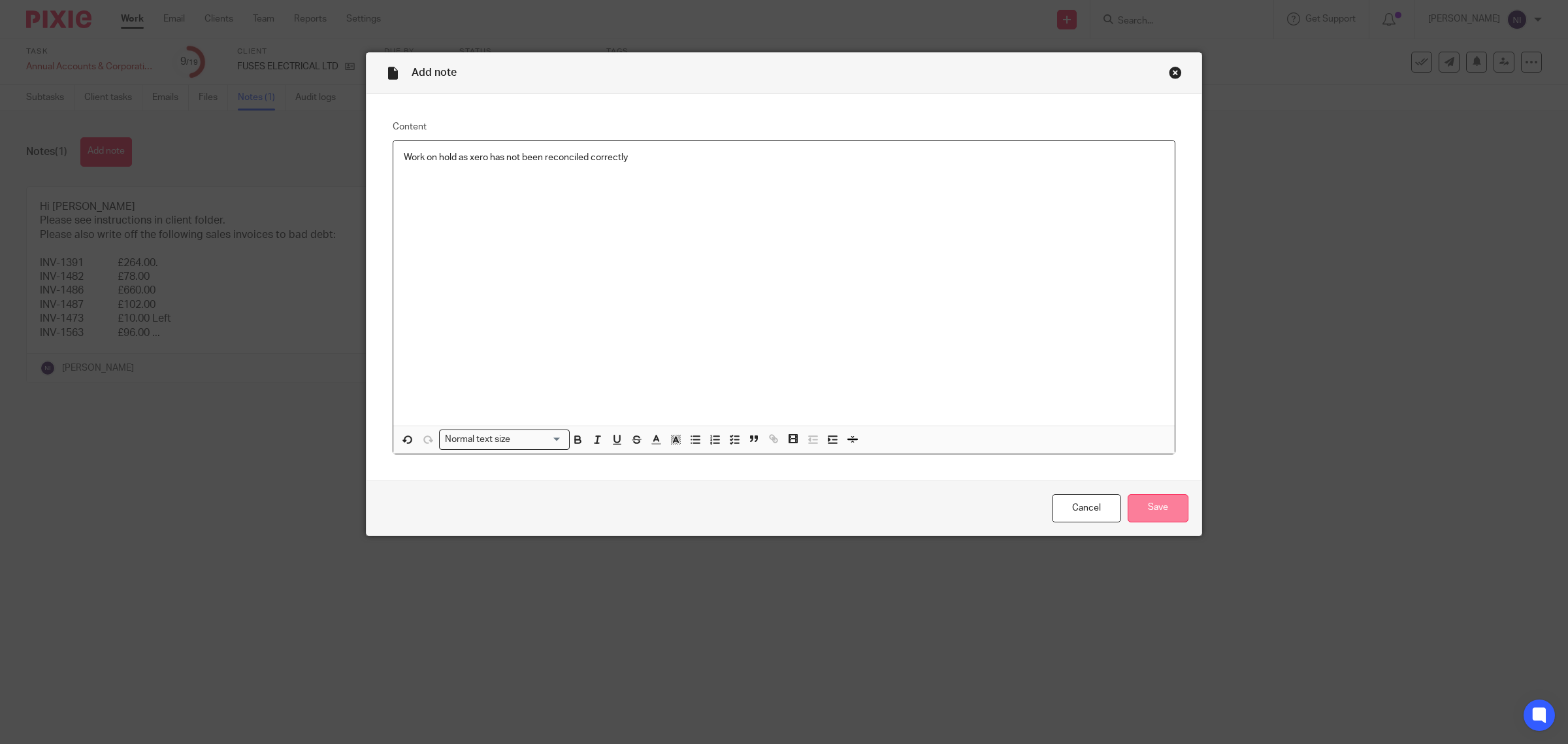
click at [1150, 511] on input "Save" at bounding box center [1158, 508] width 61 height 28
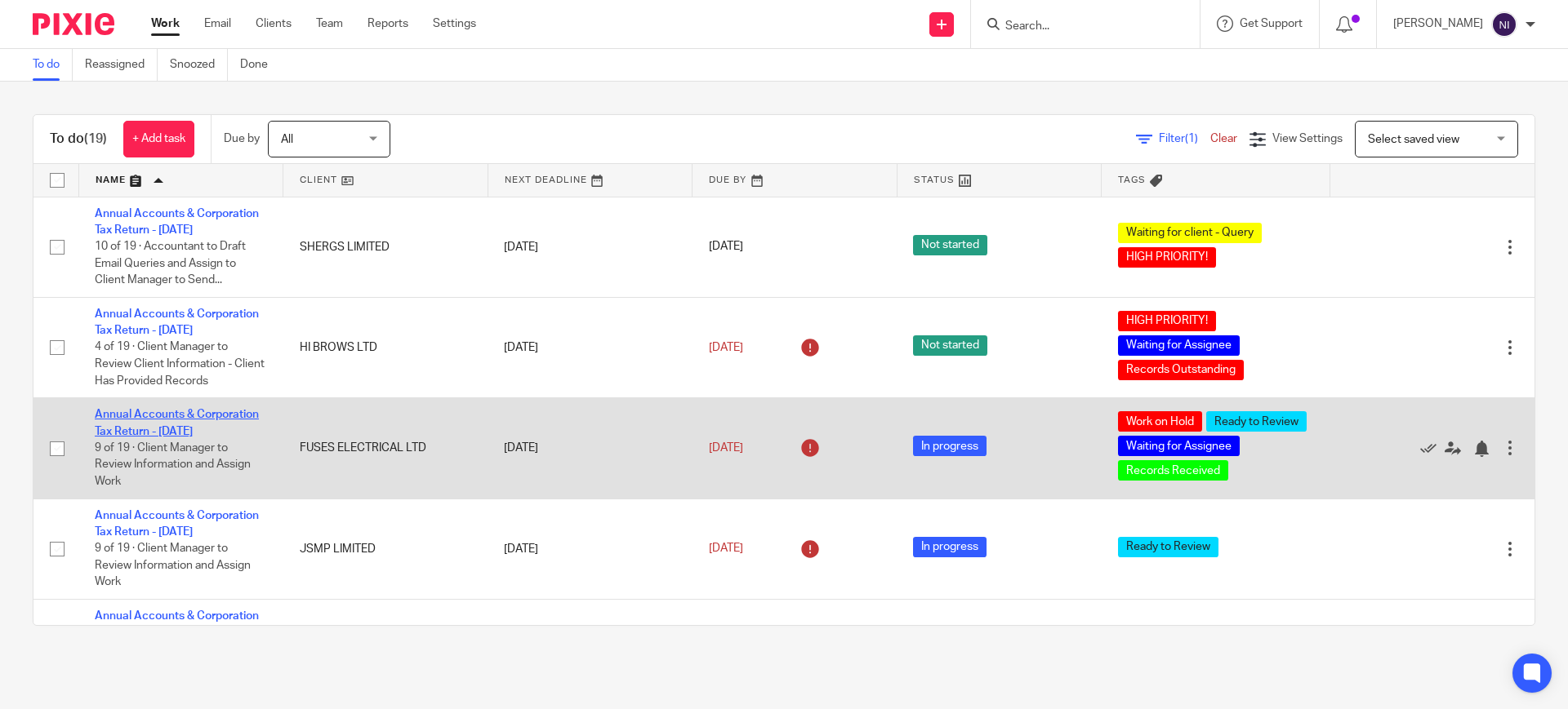
click at [156, 437] on link "Annual Accounts & Corporation Tax Return - [DATE]" at bounding box center [176, 422] width 164 height 27
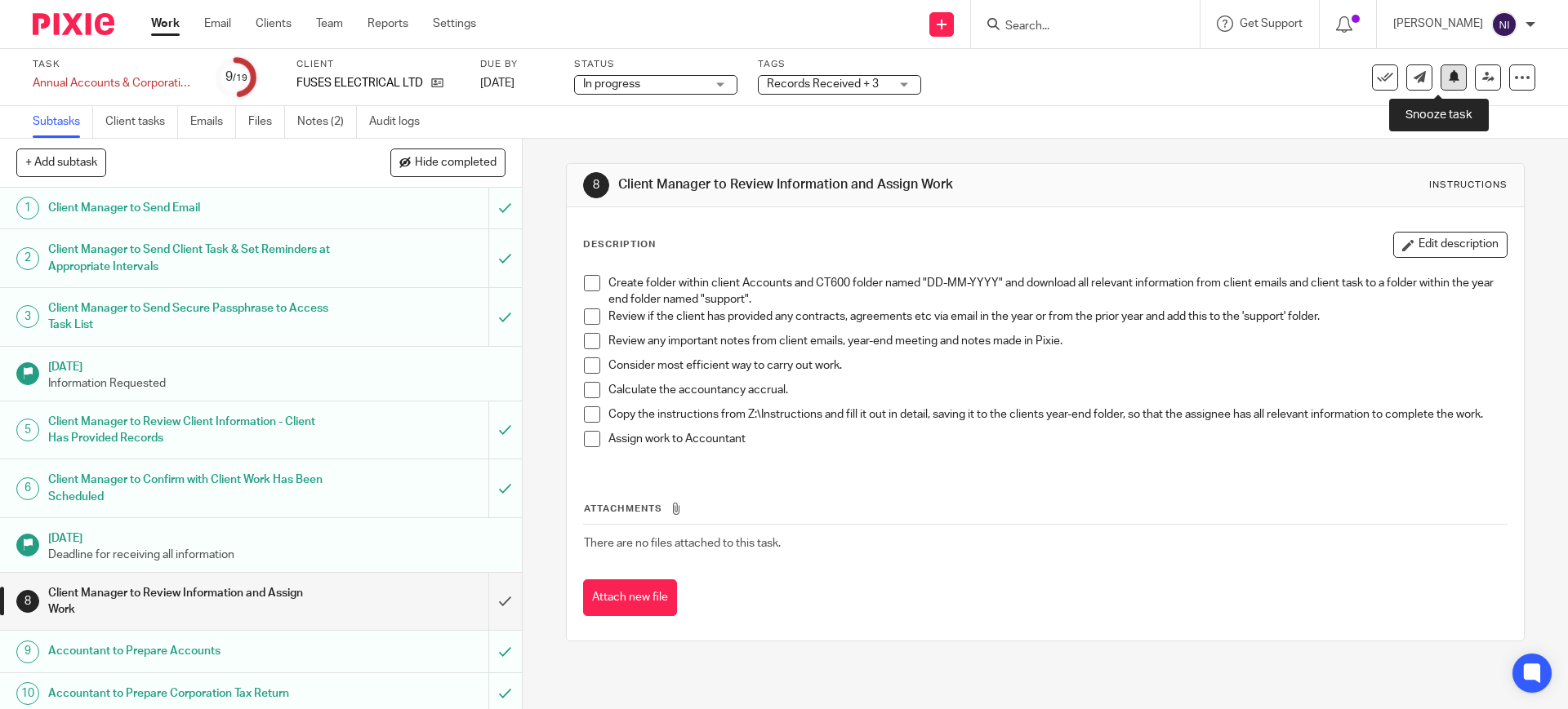
click at [1445, 76] on button at bounding box center [1453, 78] width 27 height 27
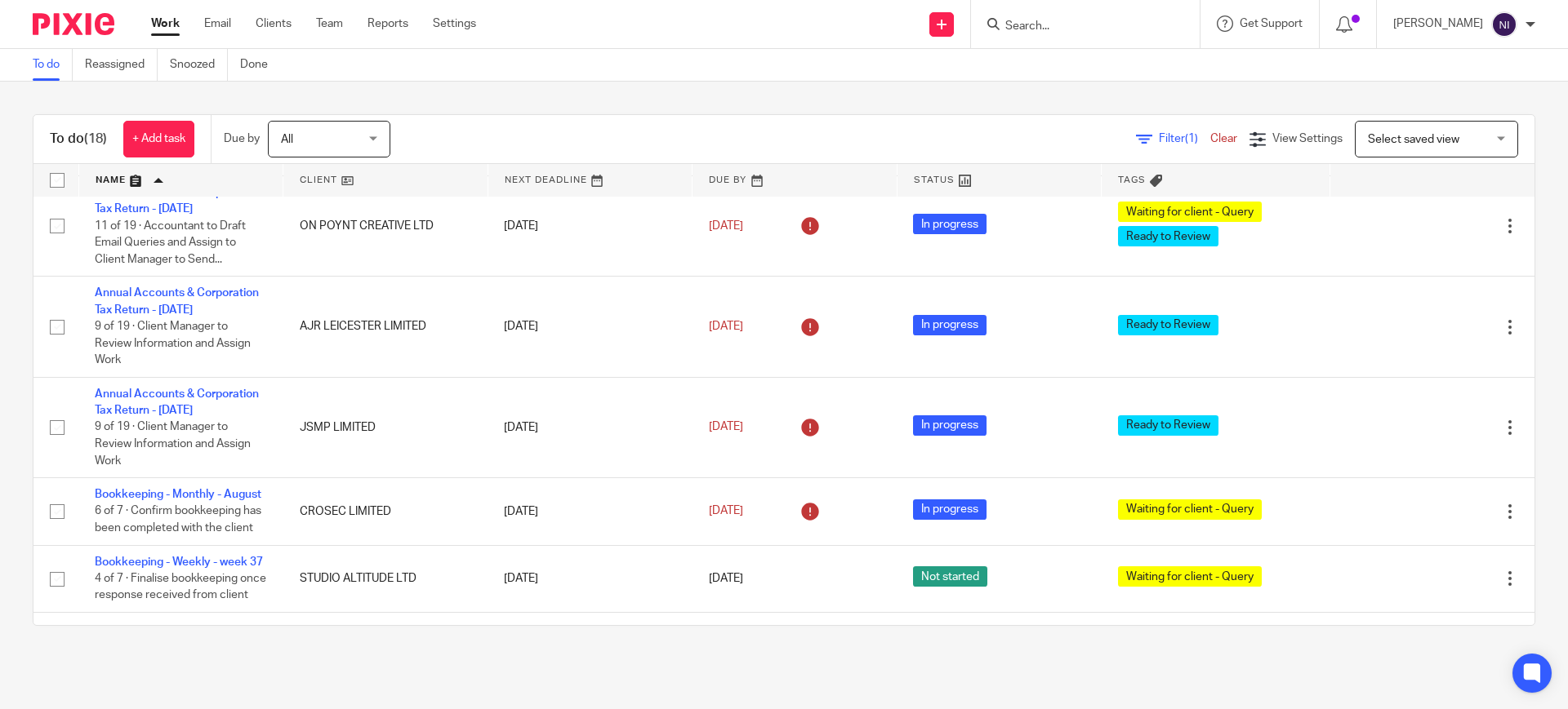
scroll to position [409, 0]
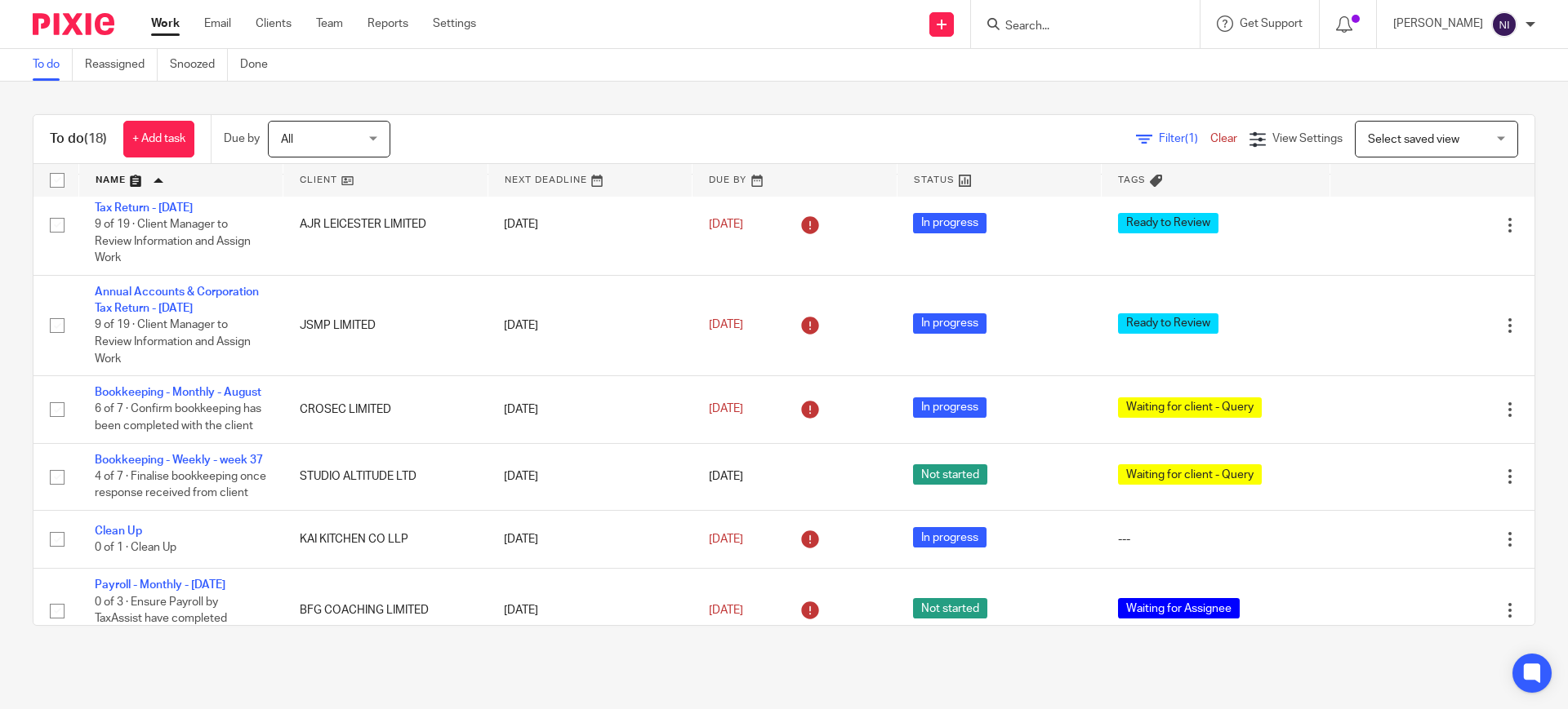
click at [1031, 26] on input "Search" at bounding box center [1078, 27] width 147 height 15
type input "ajr l"
click at [1167, 82] on link at bounding box center [1138, 77] width 276 height 51
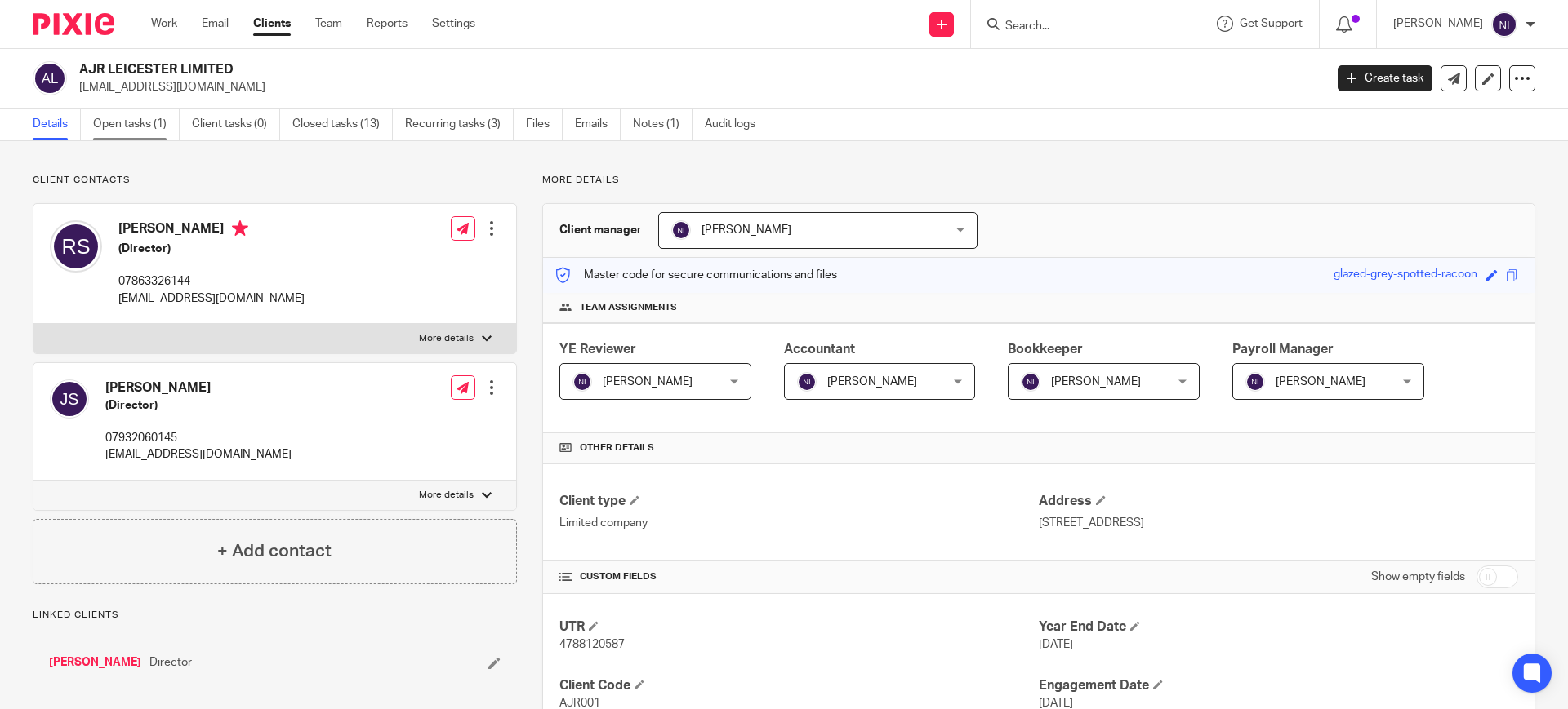
click at [140, 122] on link "Open tasks (1)" at bounding box center [137, 125] width 86 height 31
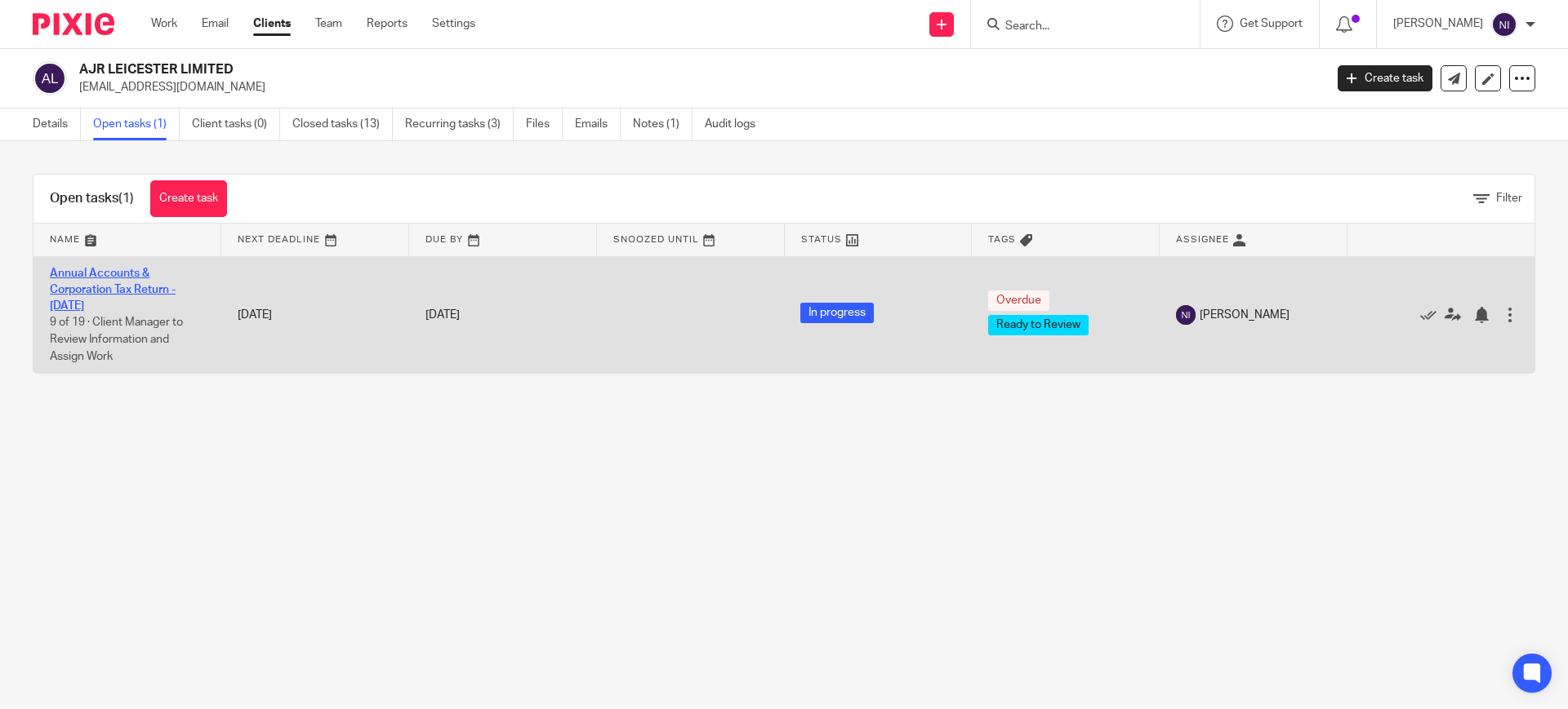
click at [109, 293] on link "Annual Accounts & Corporation Tax Return - [DATE]" at bounding box center [113, 291] width 126 height 45
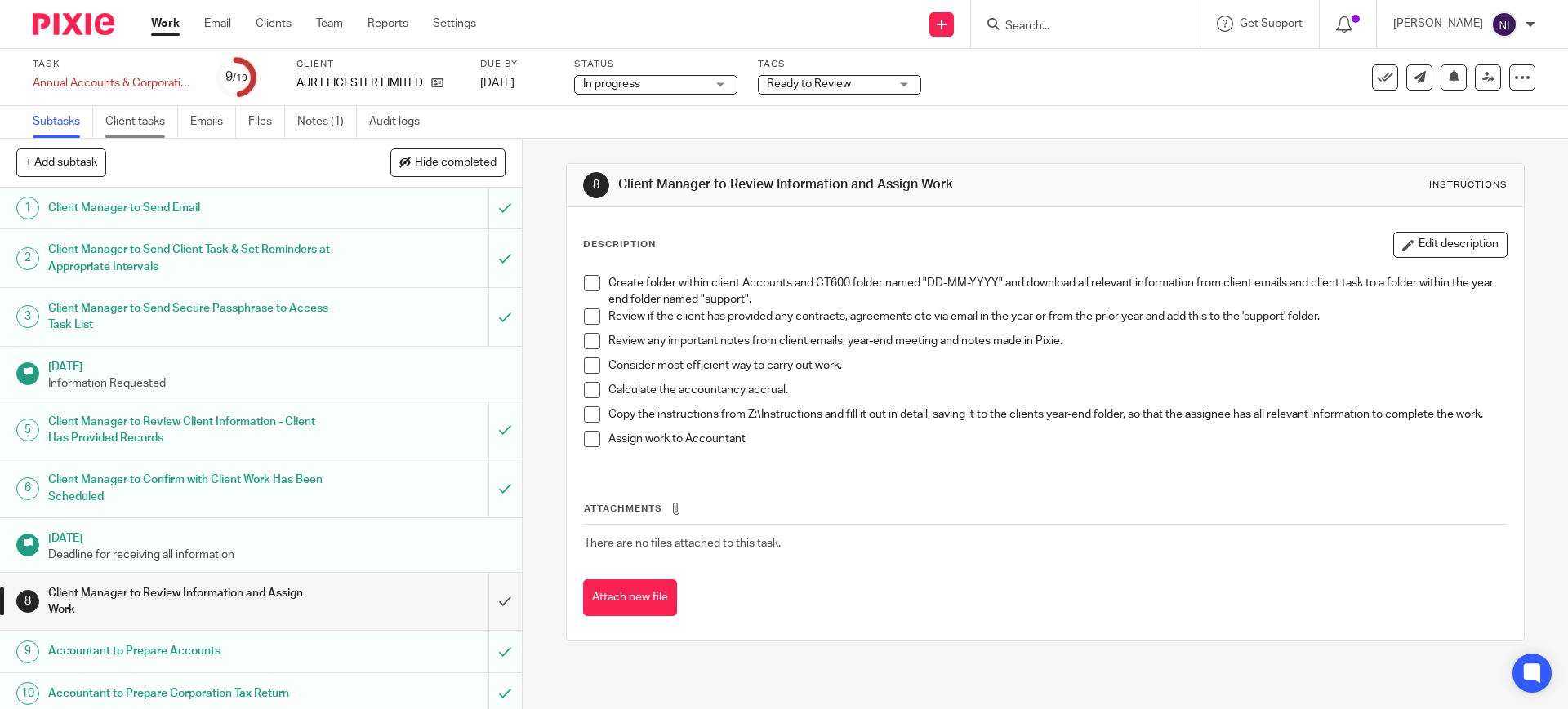
click at [147, 126] on link "Client tasks" at bounding box center [141, 122] width 73 height 31
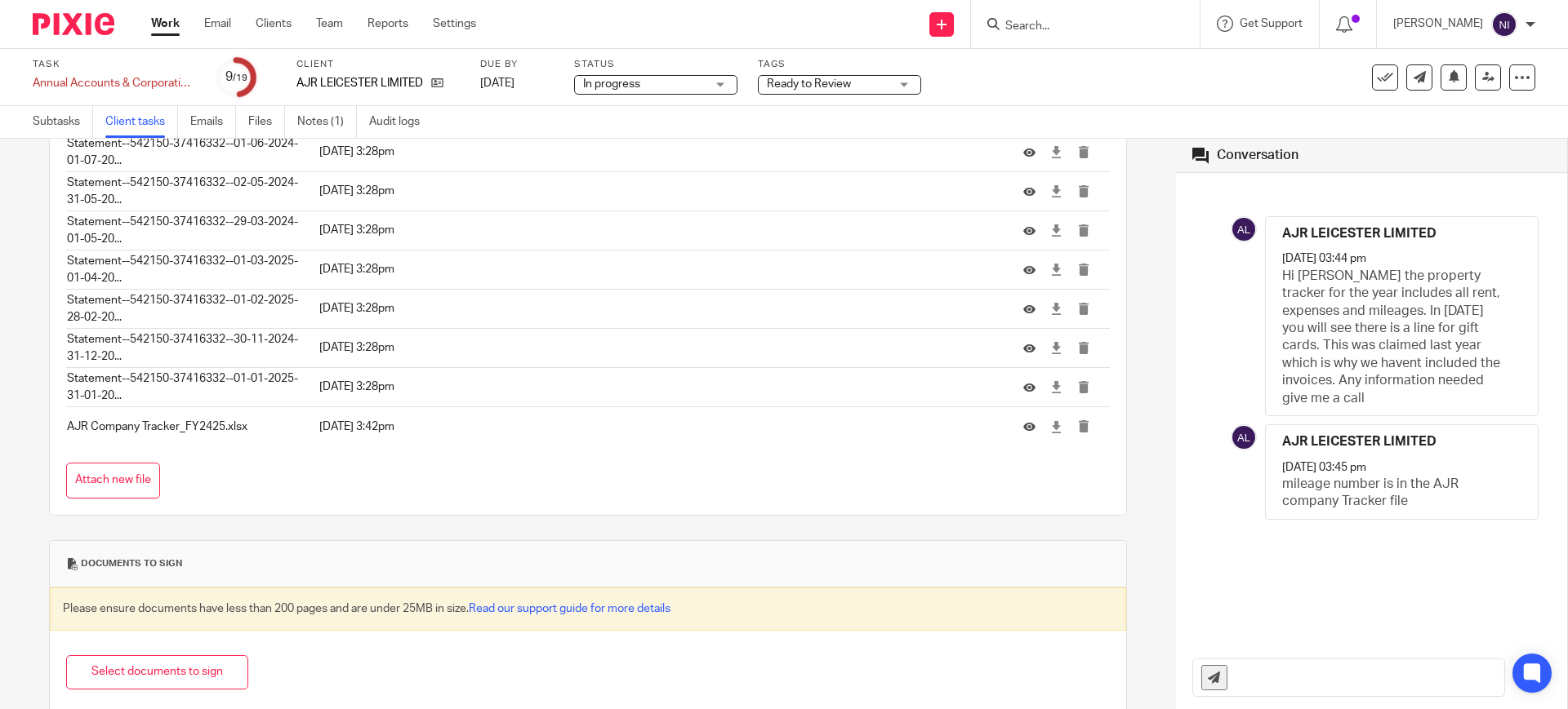
scroll to position [816, 0]
click at [1050, 423] on icon at bounding box center [1056, 423] width 12 height 12
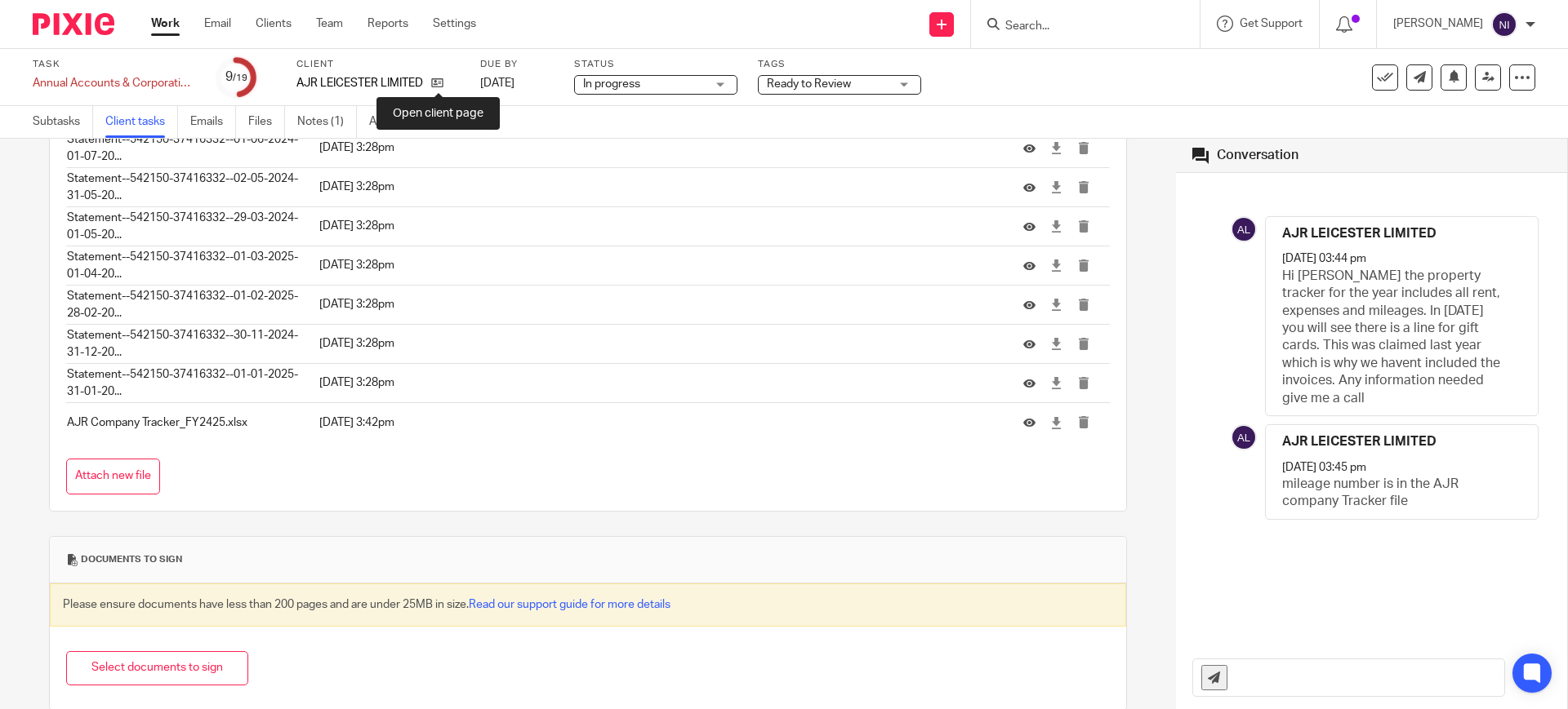
drag, startPoint x: 436, startPoint y: 80, endPoint x: 432, endPoint y: 6, distance: 74.1
click at [436, 80] on icon at bounding box center [437, 82] width 12 height 12
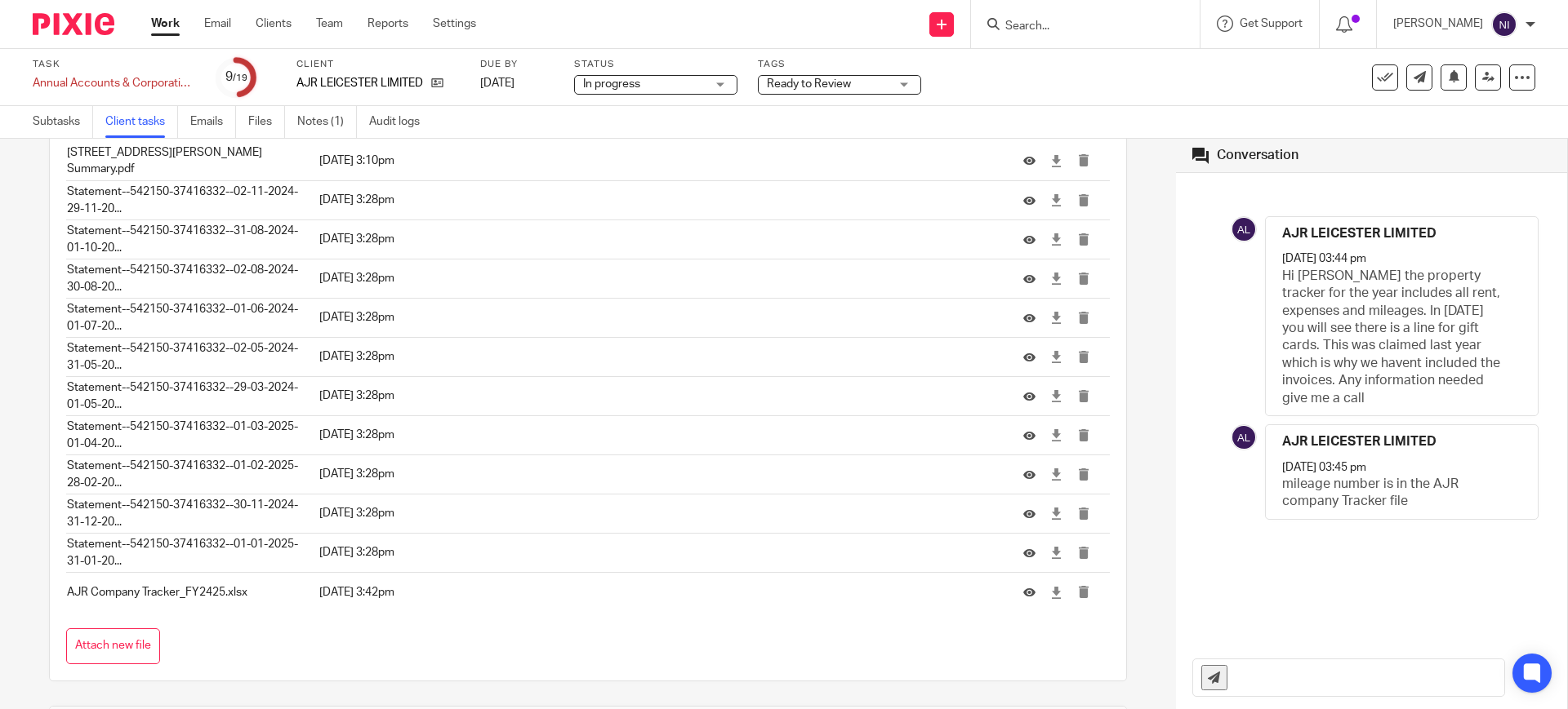
scroll to position [612, 0]
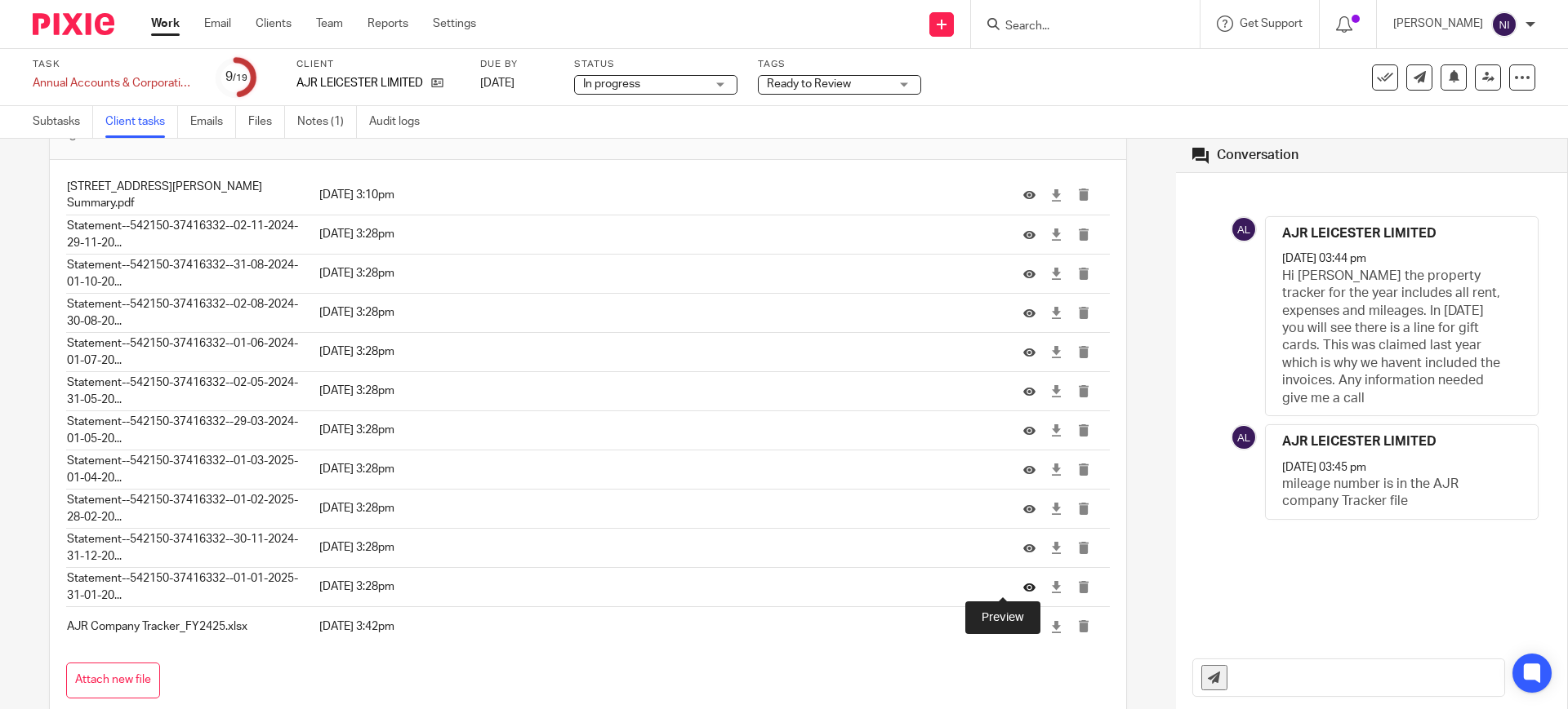
click at [1024, 586] on icon at bounding box center [1030, 587] width 12 height 12
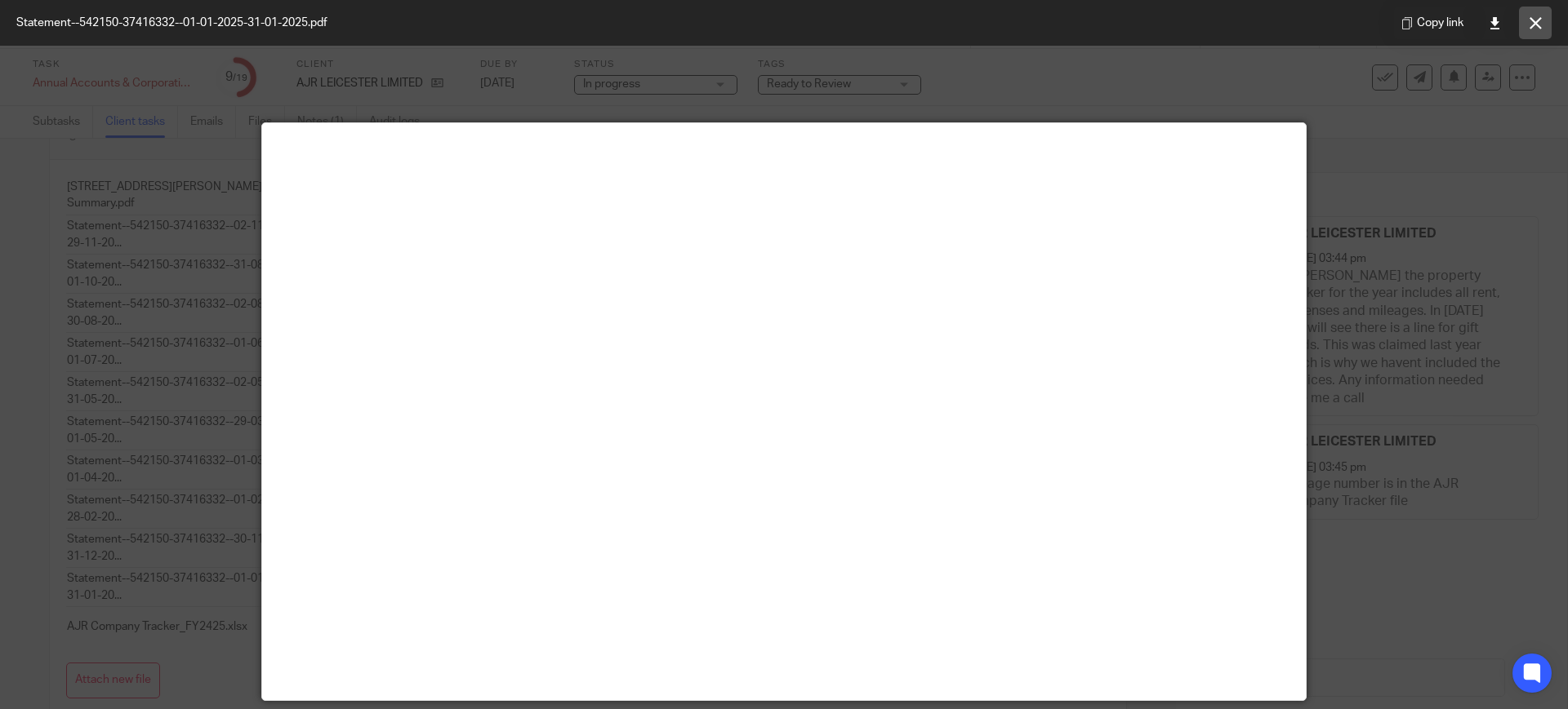
click at [1538, 17] on icon at bounding box center [1536, 23] width 12 height 12
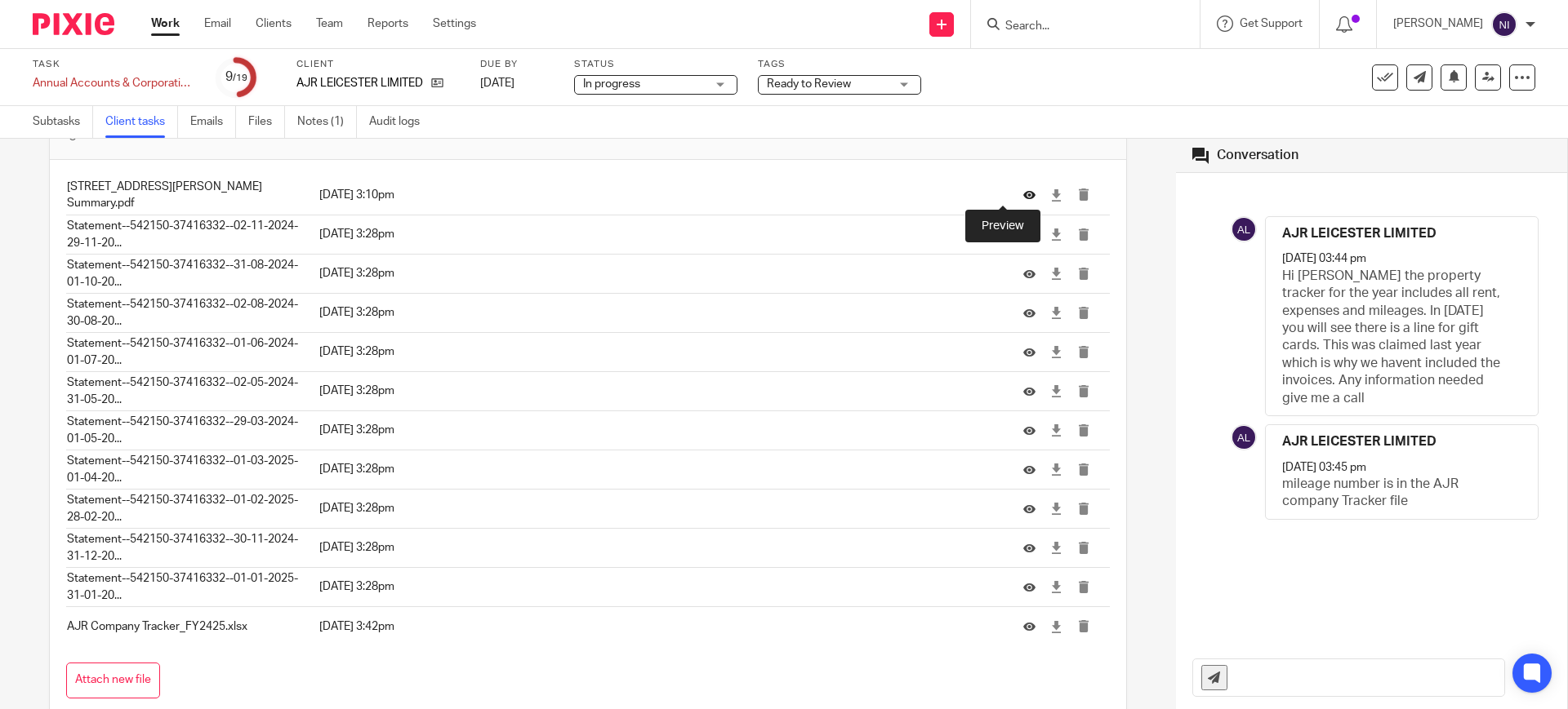
click at [1024, 191] on icon at bounding box center [1030, 195] width 12 height 12
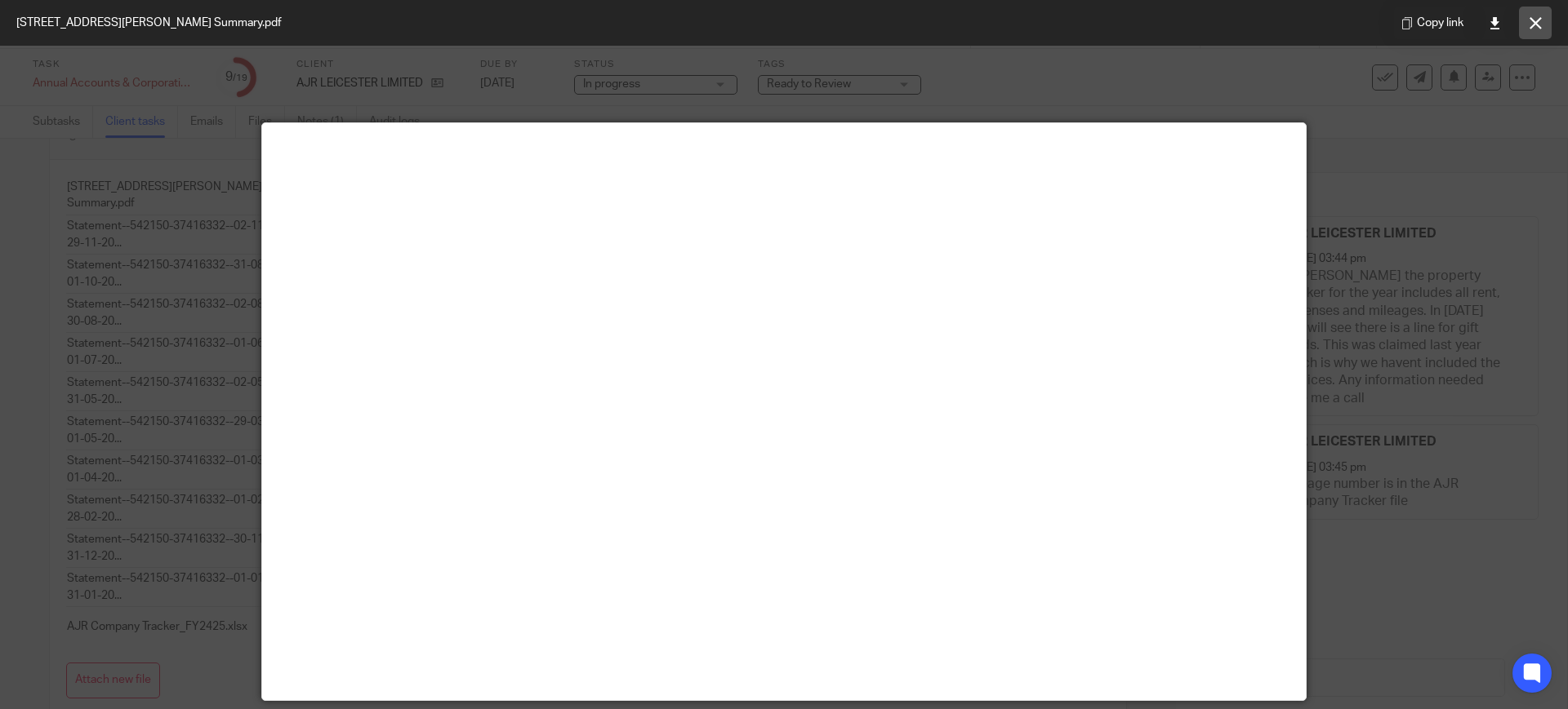
drag, startPoint x: 1521, startPoint y: 27, endPoint x: 1466, endPoint y: 37, distance: 55.9
click at [1521, 27] on button at bounding box center [1535, 23] width 32 height 32
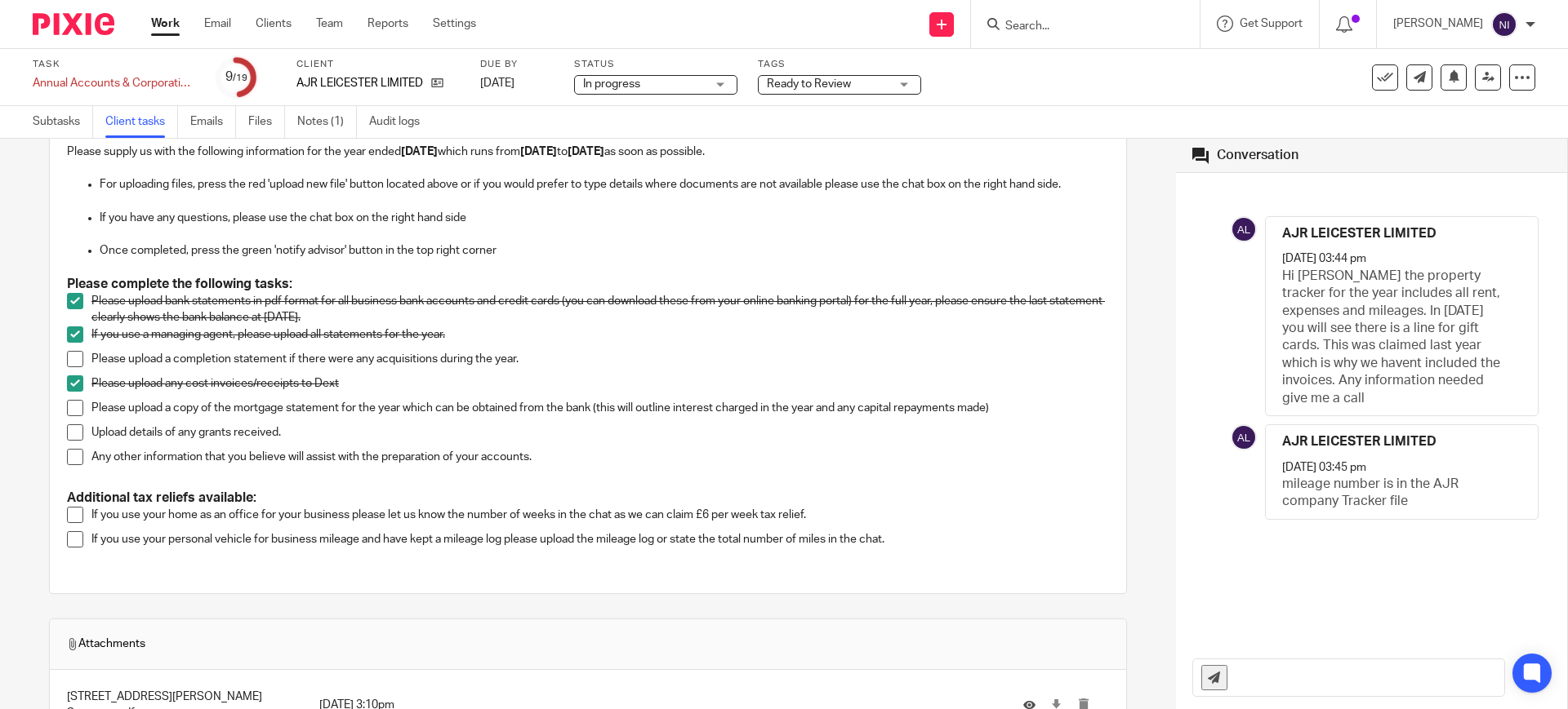
scroll to position [0, 0]
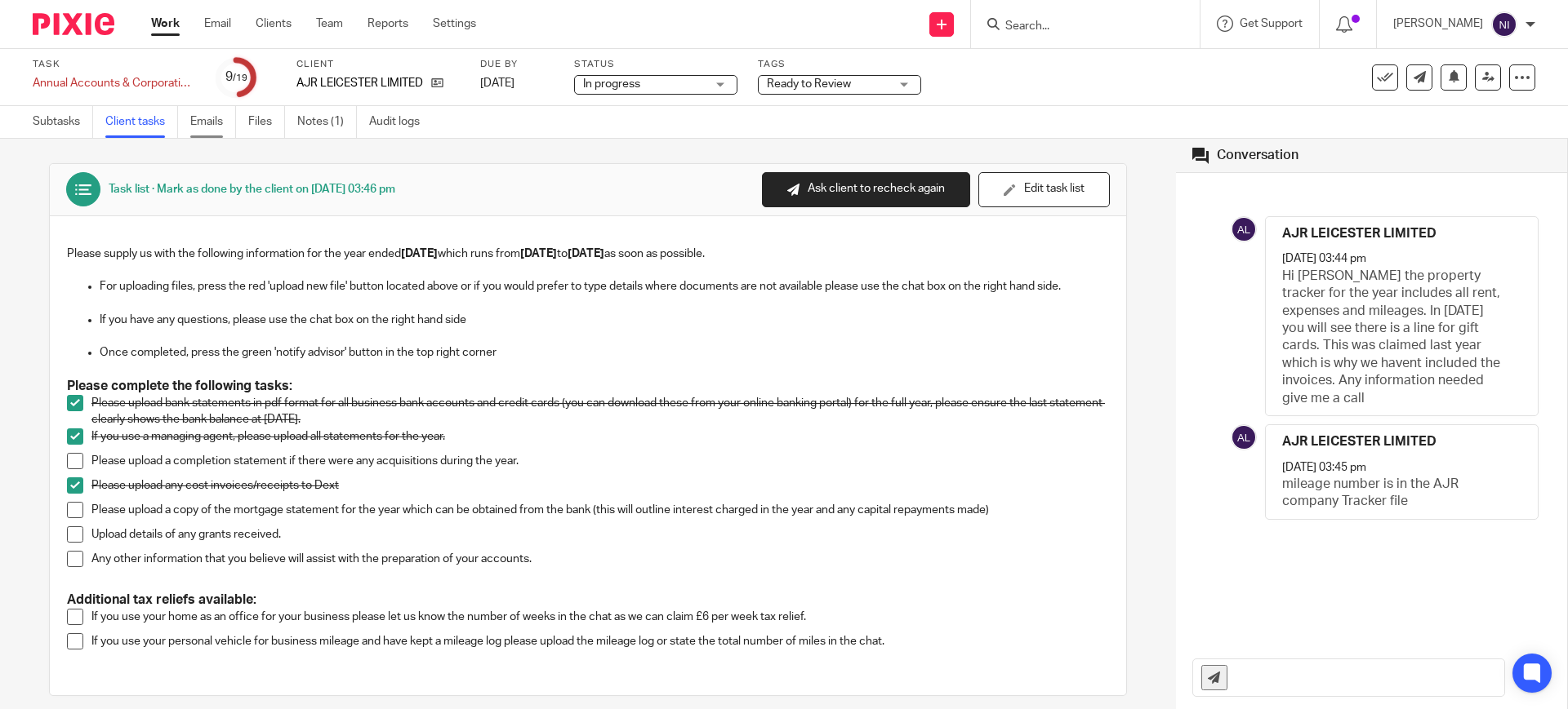
click at [215, 121] on link "Emails" at bounding box center [213, 122] width 46 height 31
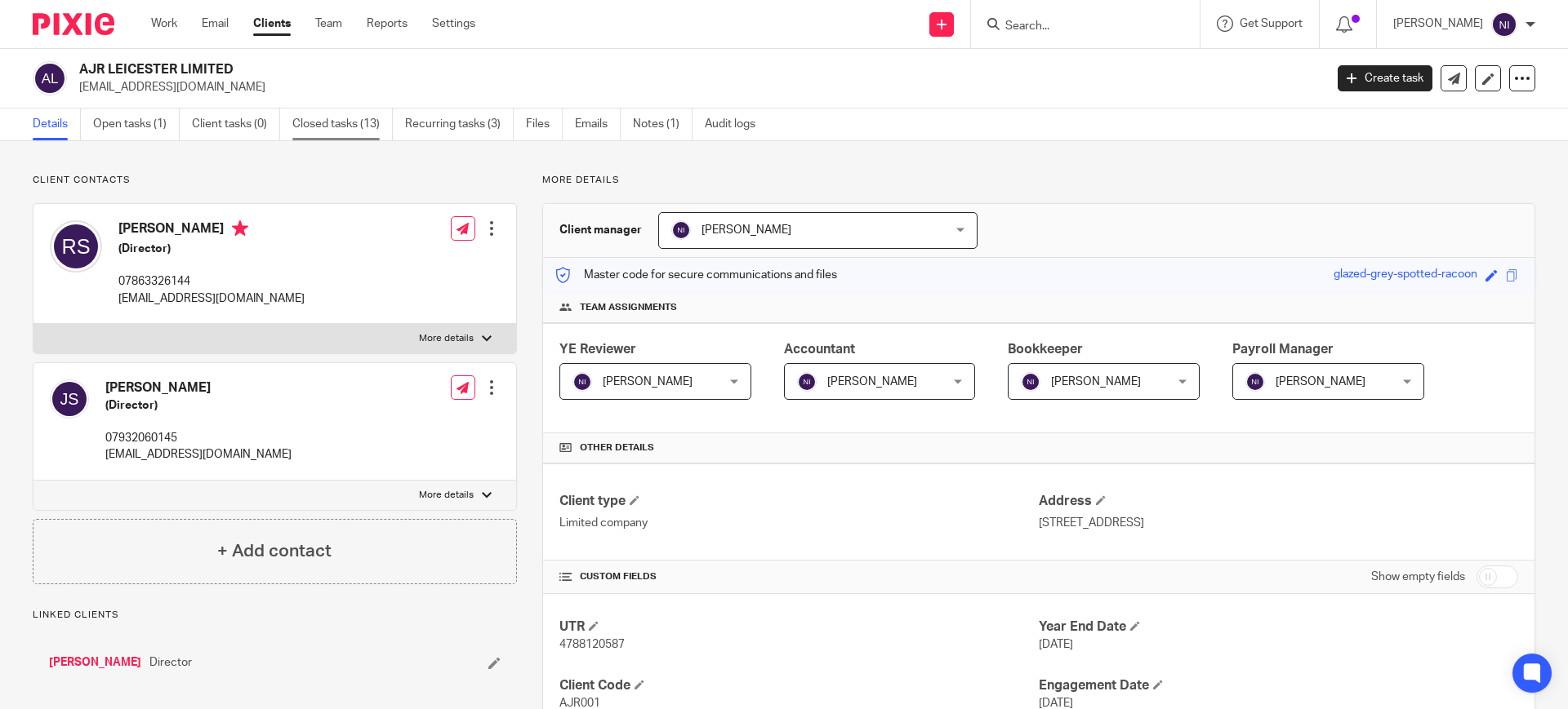
click at [361, 121] on link "Closed tasks (13)" at bounding box center [343, 125] width 100 height 31
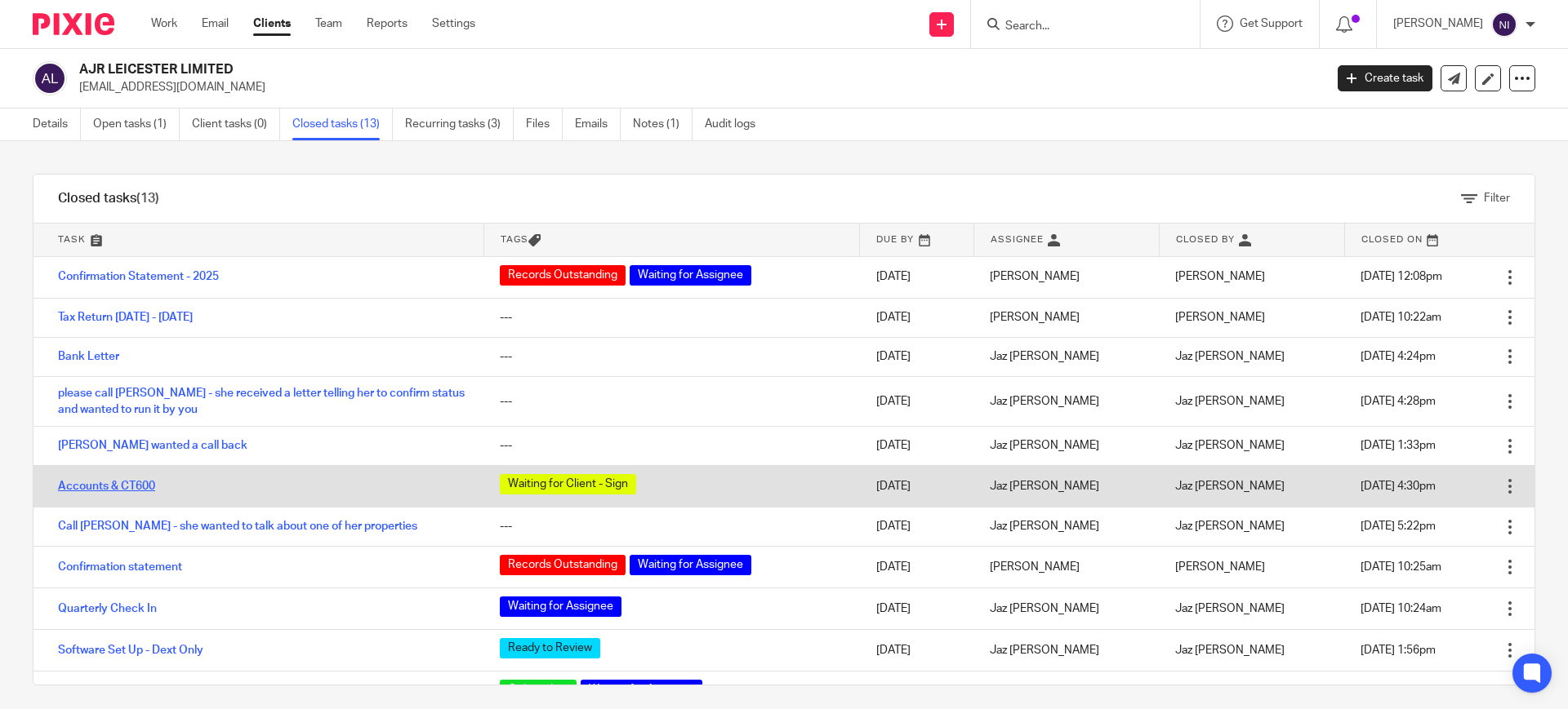
click at [111, 486] on link "Accounts & CT600" at bounding box center [106, 487] width 97 height 12
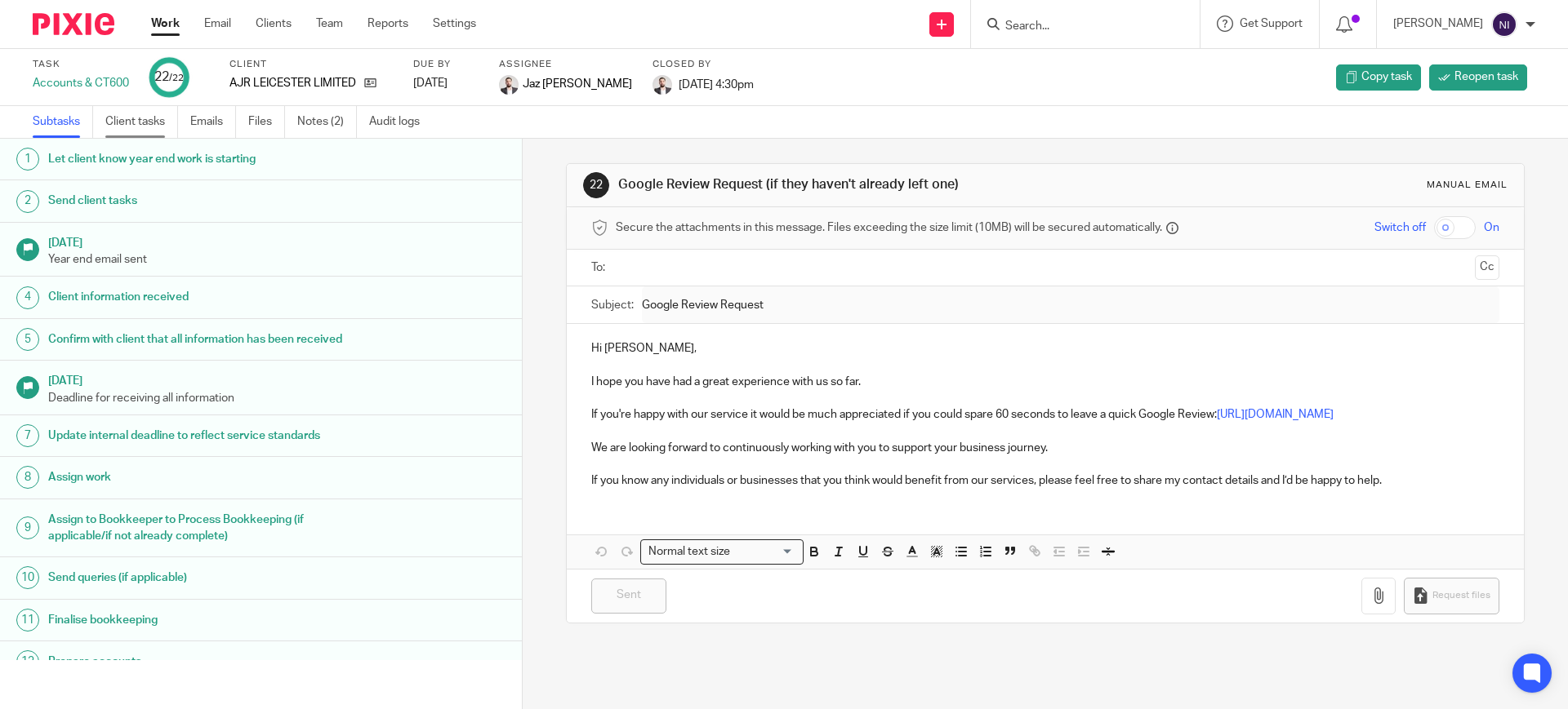
click at [154, 129] on link "Client tasks" at bounding box center [141, 122] width 73 height 31
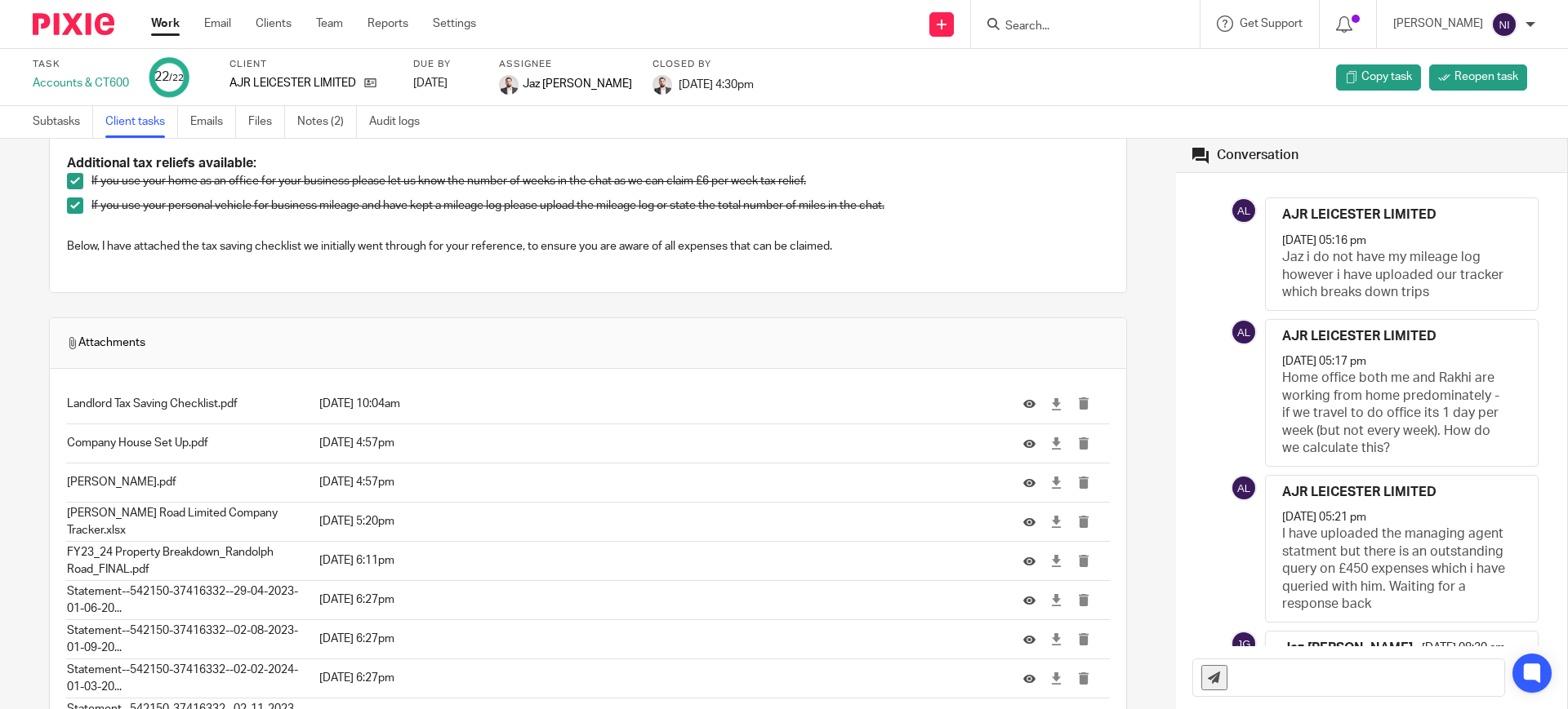
scroll to position [511, 0]
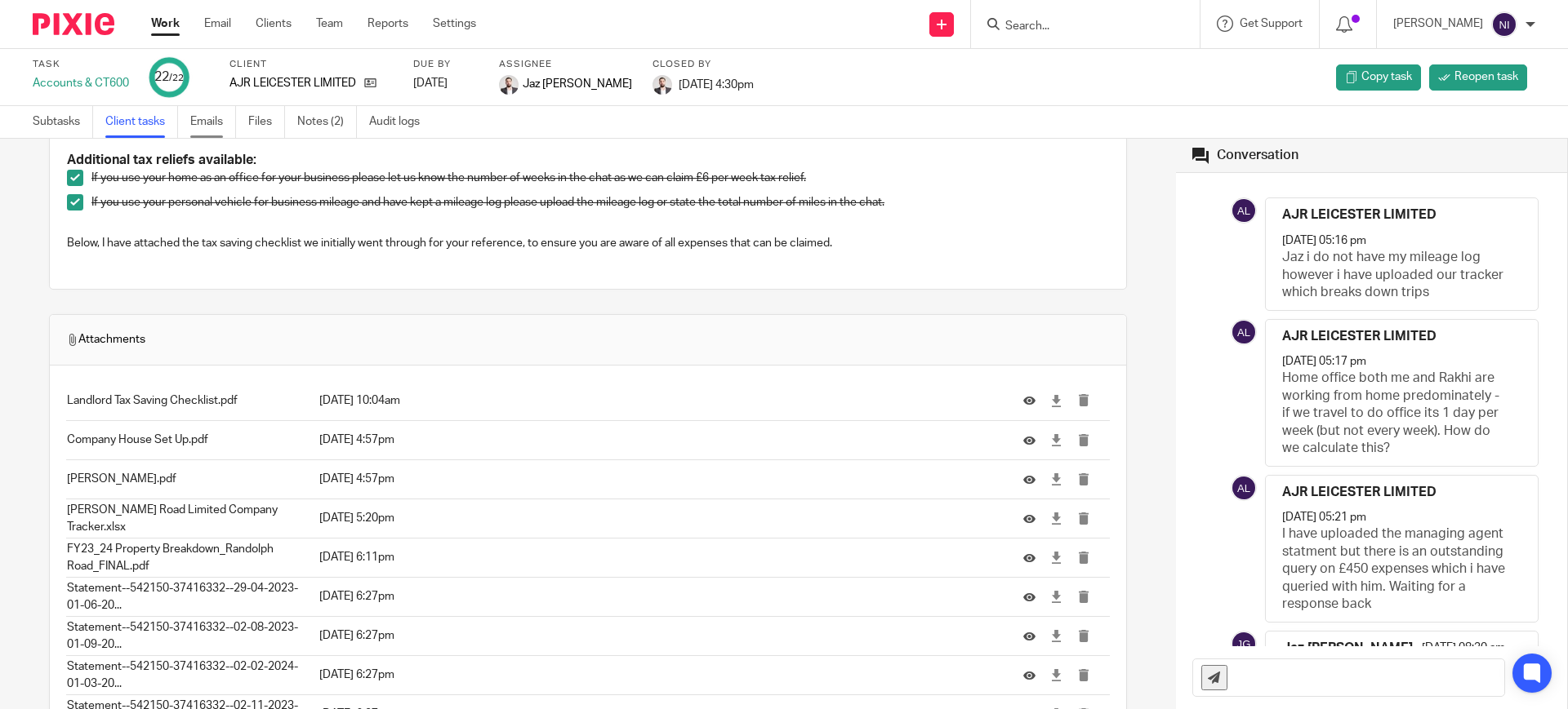
click at [223, 112] on link "Emails" at bounding box center [213, 122] width 46 height 31
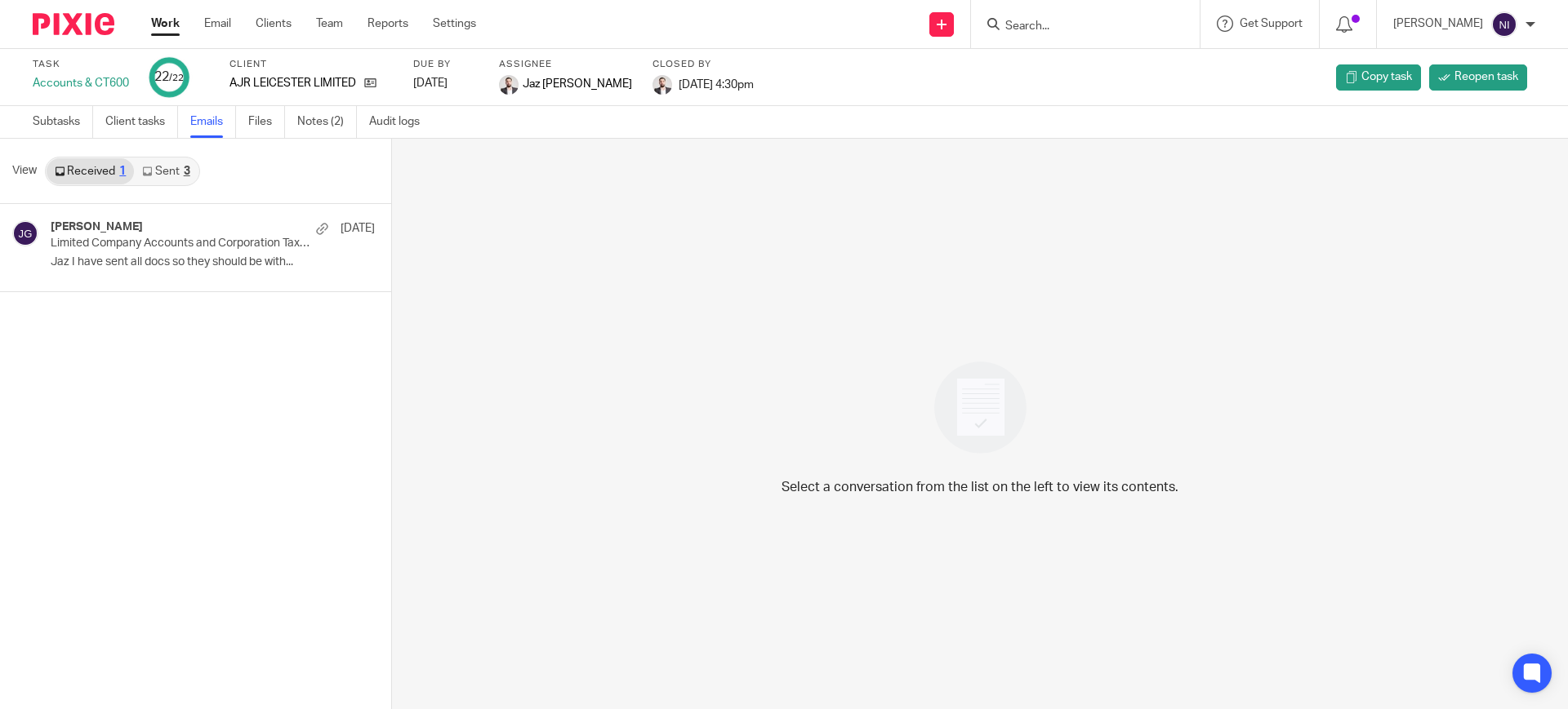
click at [172, 174] on link "Sent 3" at bounding box center [165, 171] width 64 height 27
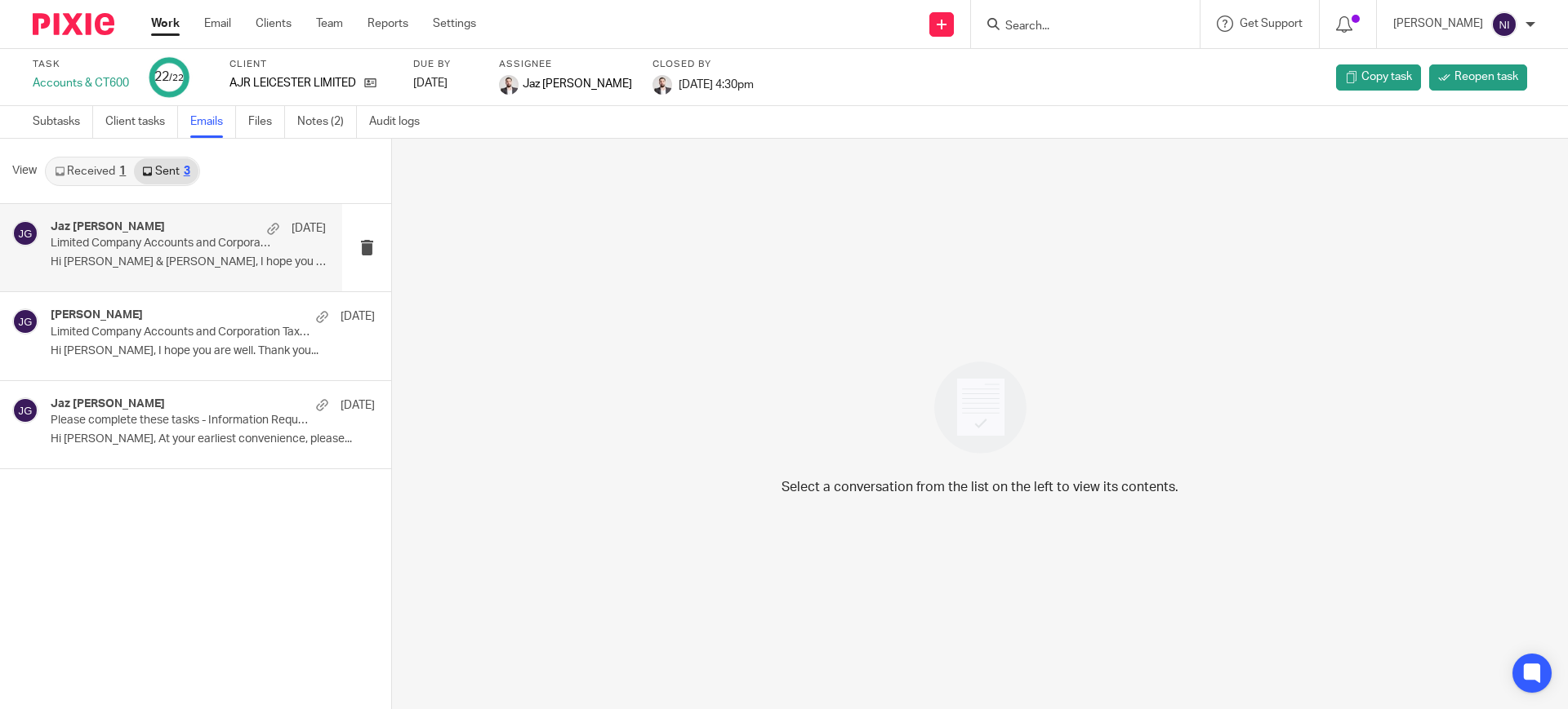
click at [130, 249] on p "Limited Company Accounts and Corporation Tax Return 31/03/2024 Successfully Fil…" at bounding box center [161, 244] width 220 height 14
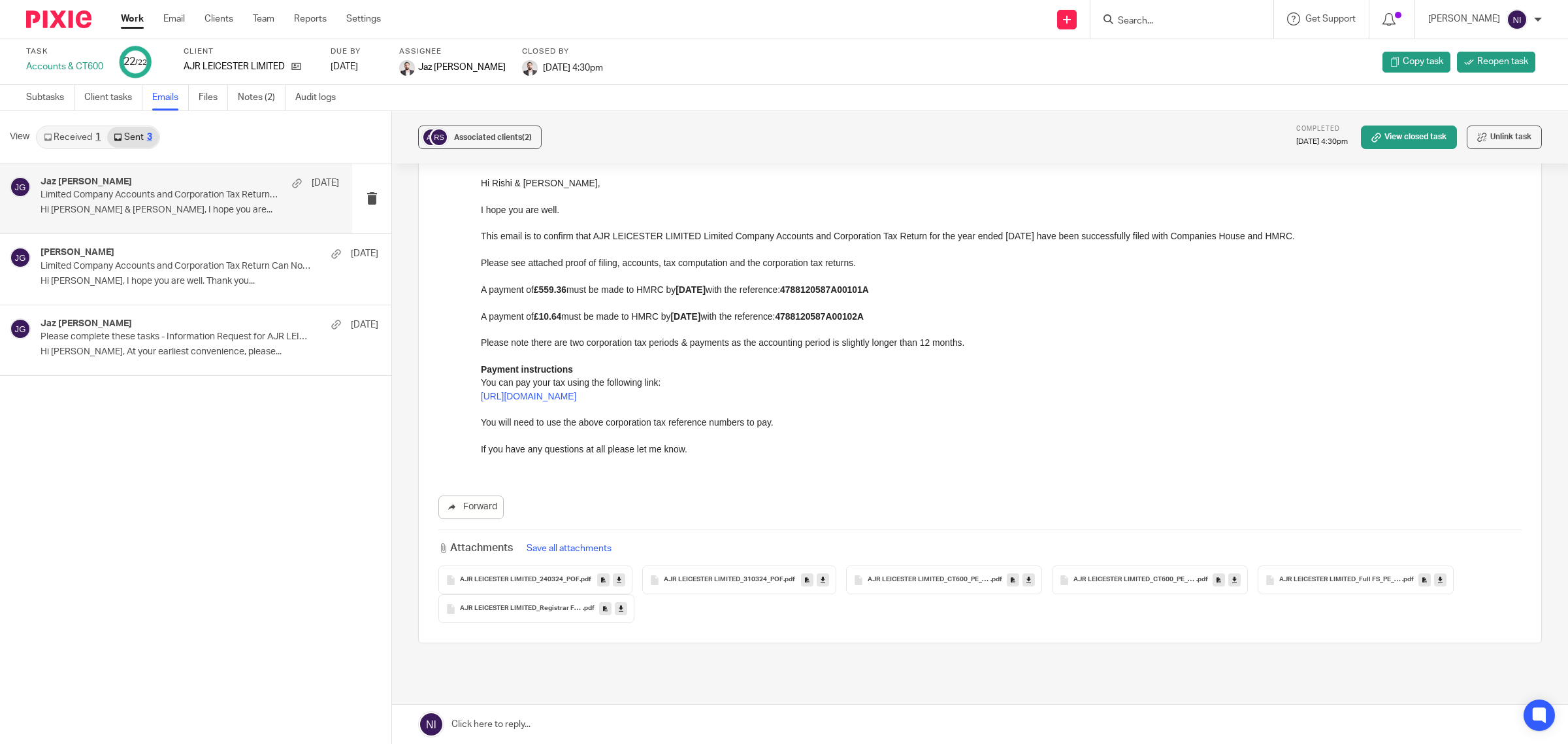
scroll to position [116, 0]
click at [301, 68] on icon at bounding box center [296, 66] width 9 height 9
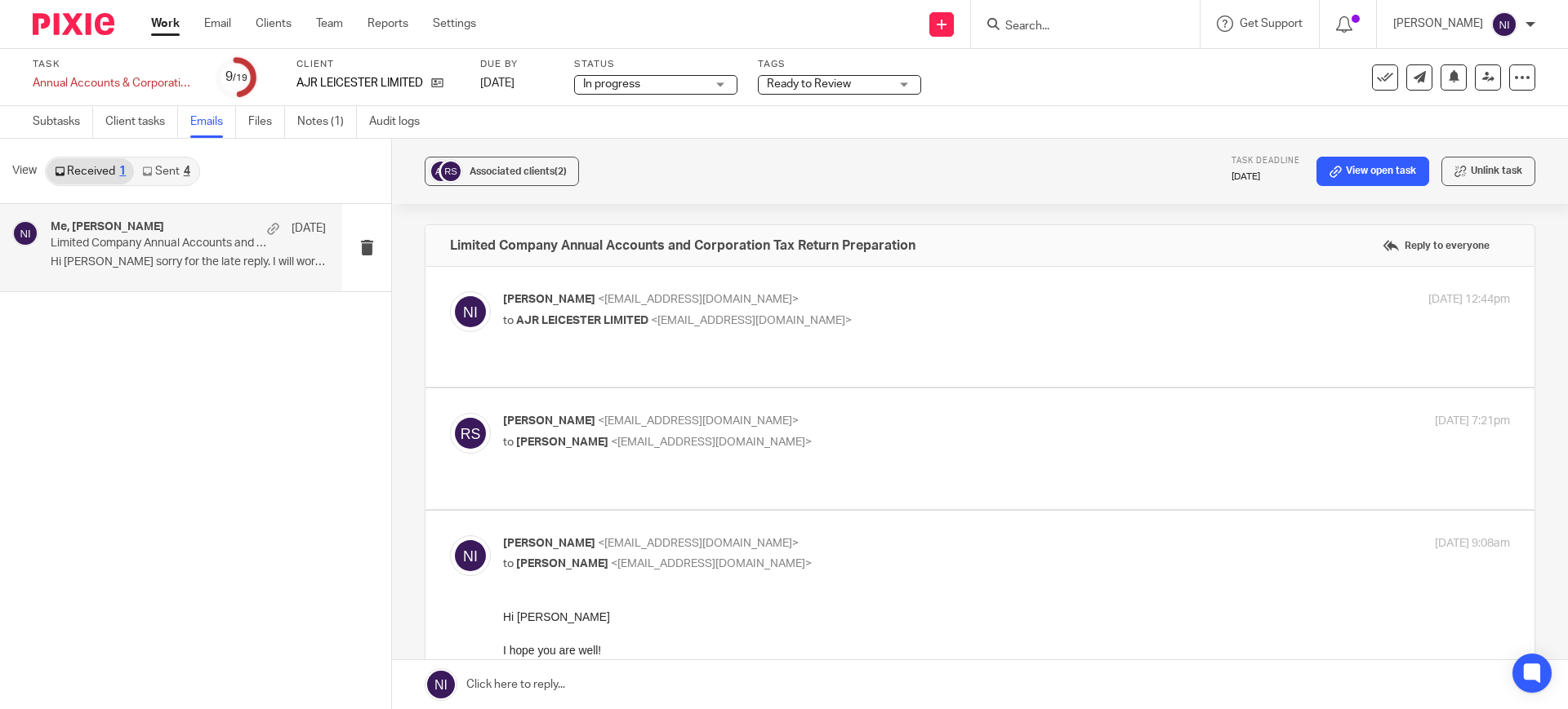
click at [989, 391] on label at bounding box center [980, 449] width 1109 height 120
click at [450, 412] on input "checkbox" at bounding box center [449, 412] width 1 height 1
checkbox input "true"
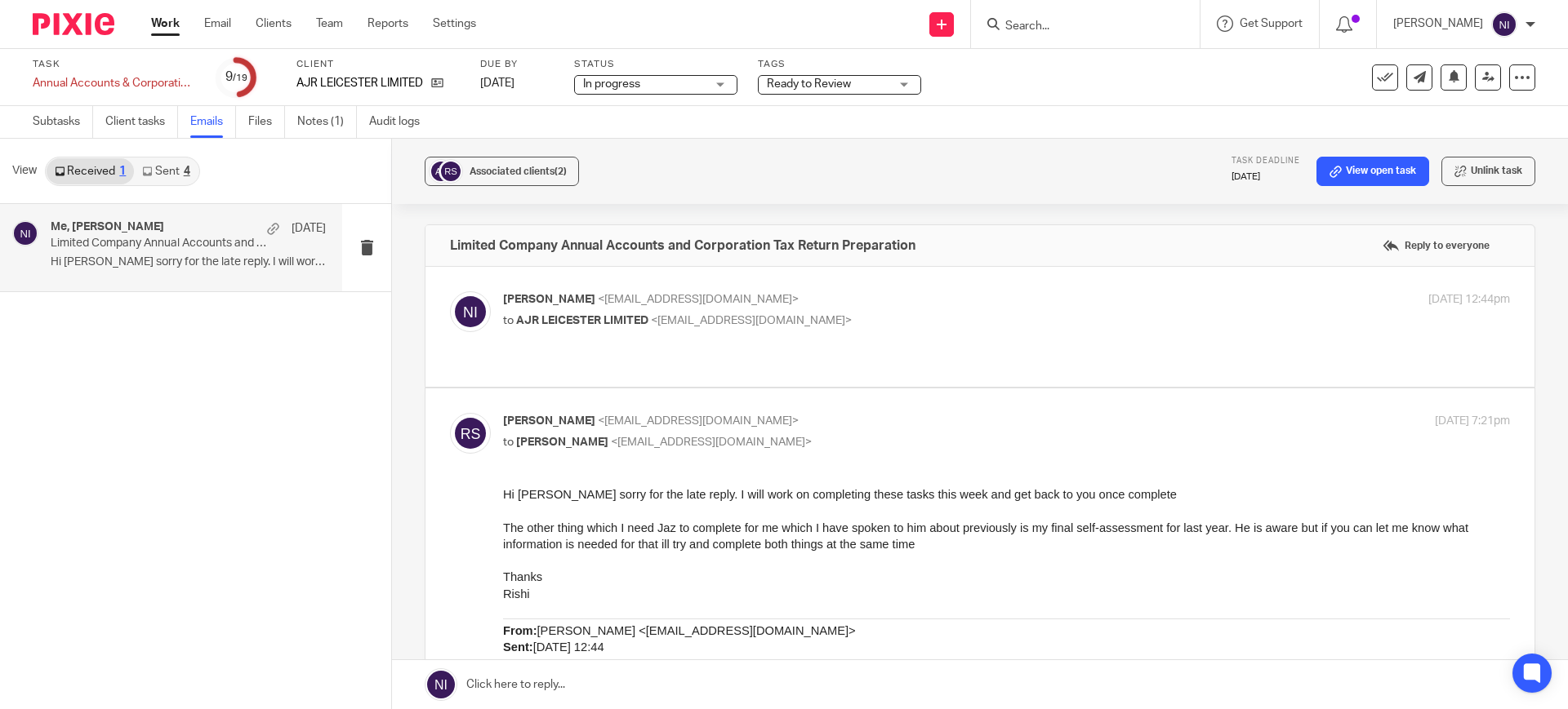
click at [994, 319] on p "to AJR LEICESTER LIMITED <rishi.sadier@hotmail.co.uk>" at bounding box center [838, 320] width 671 height 17
checkbox input "true"
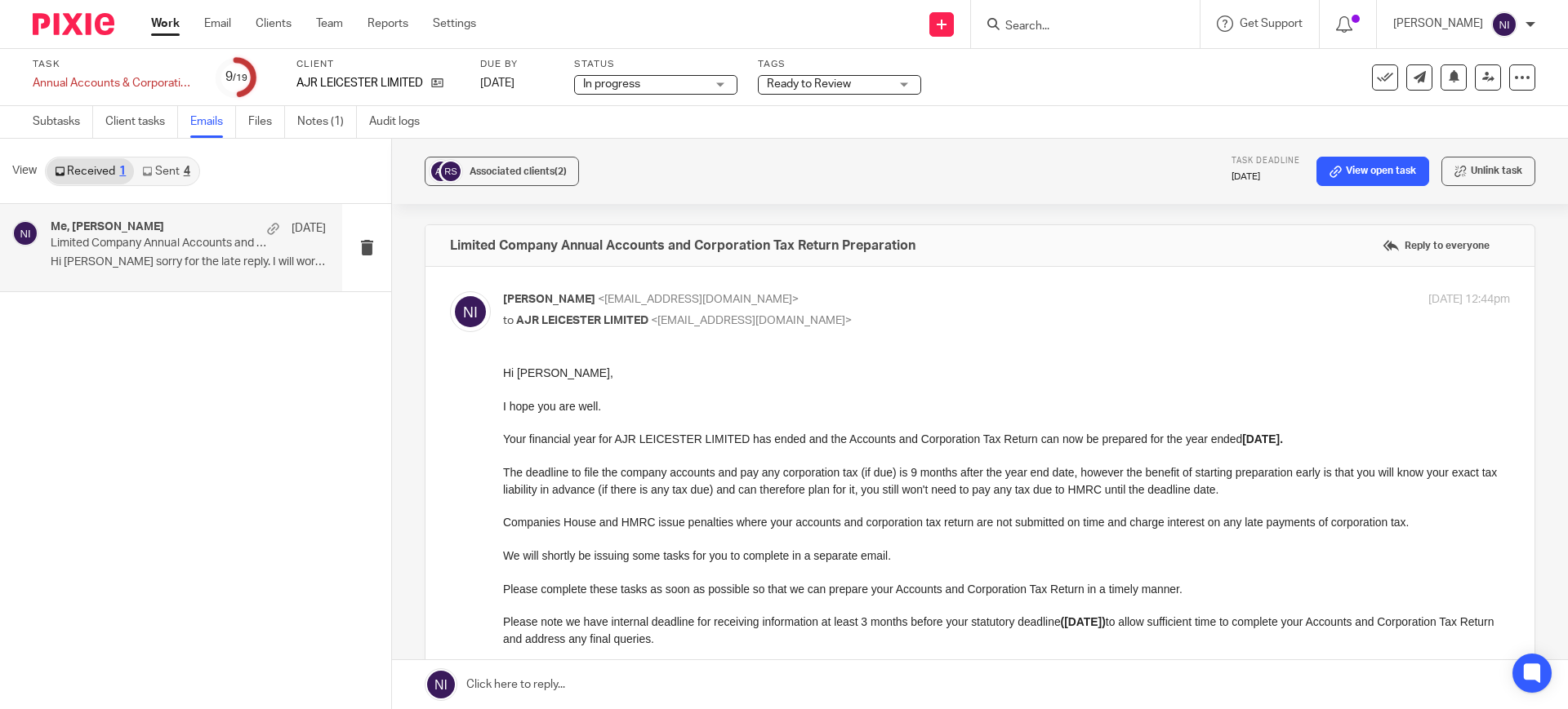
click at [616, 692] on link at bounding box center [980, 685] width 1176 height 49
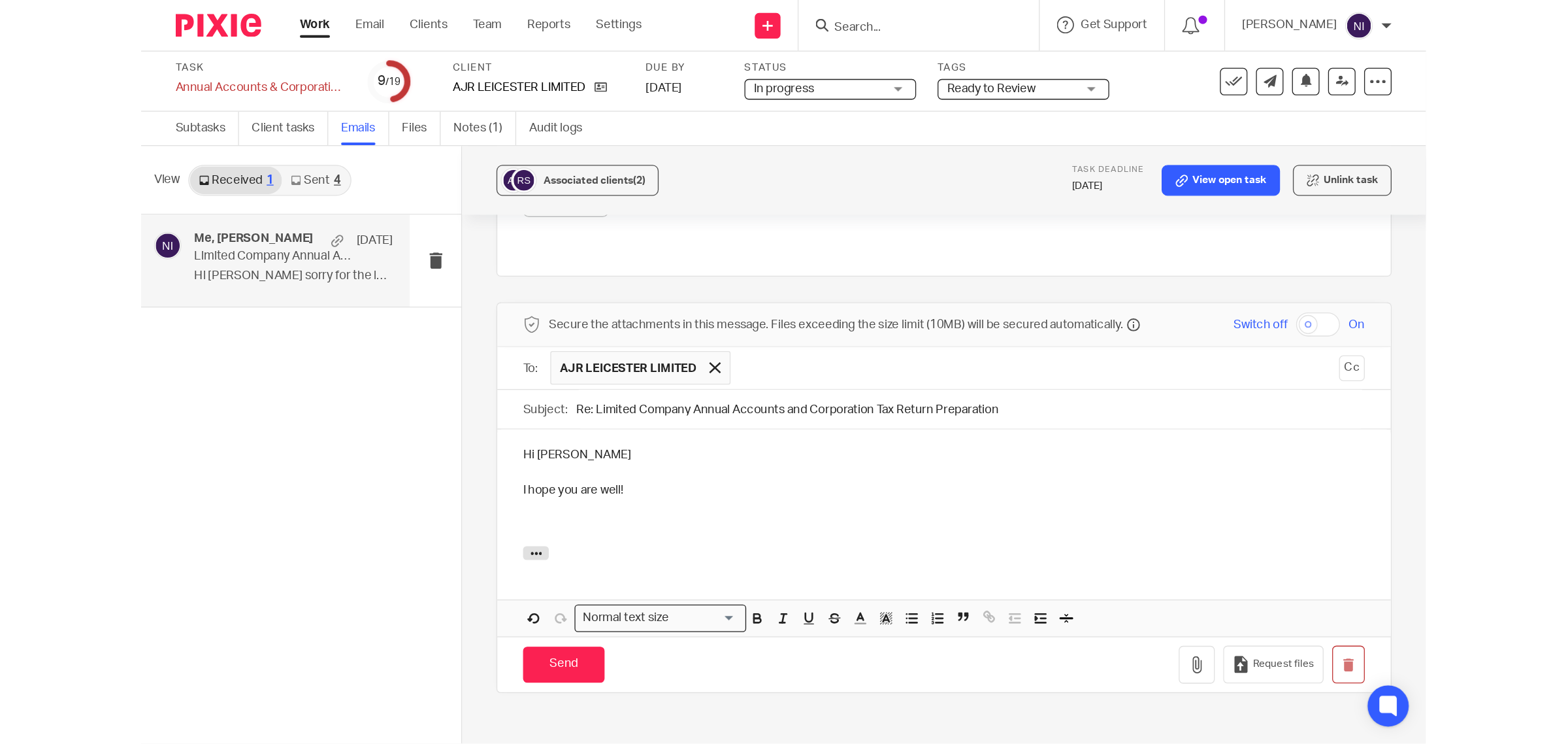
scroll to position [1498, 0]
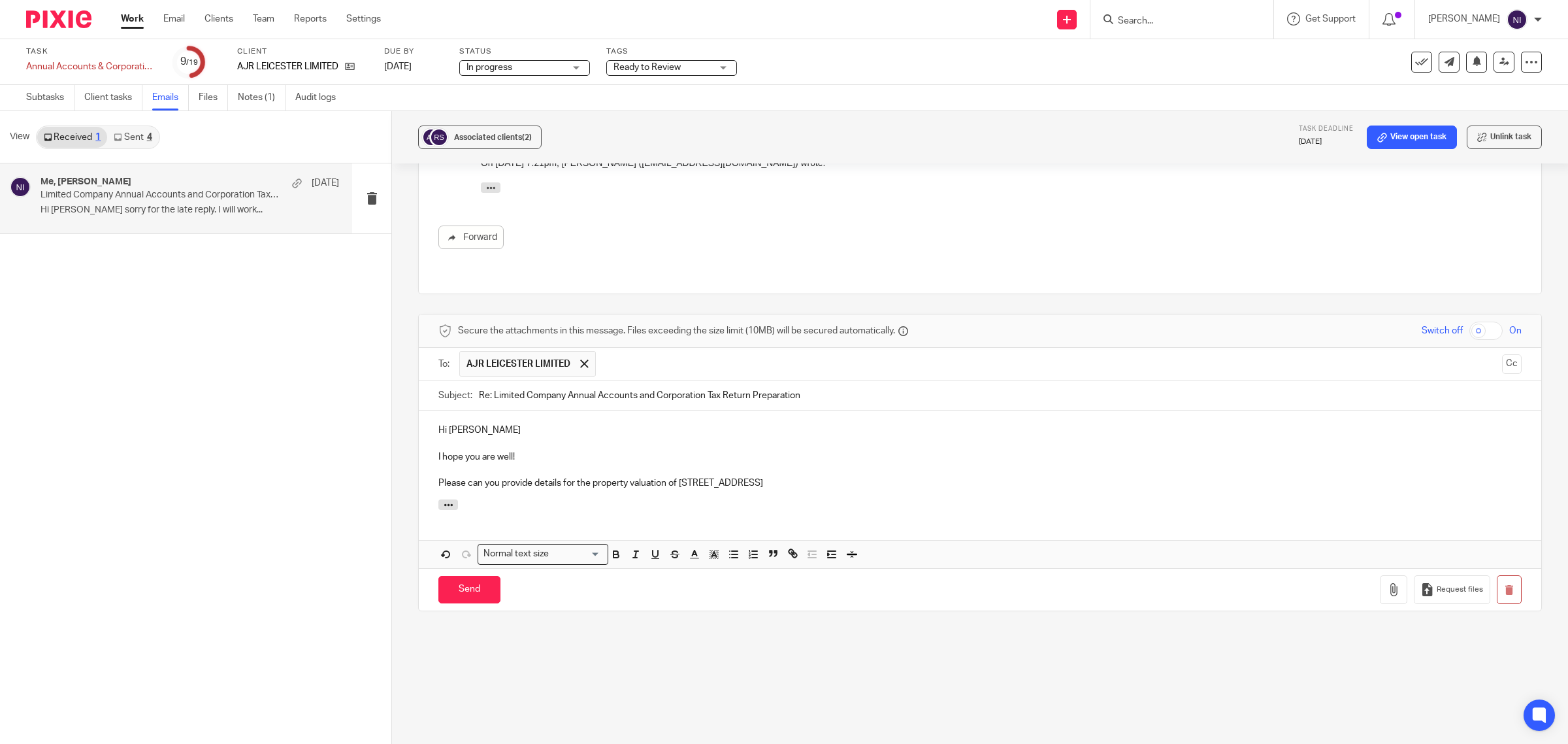
drag, startPoint x: 711, startPoint y: 450, endPoint x: 641, endPoint y: 407, distance: 82.2
click at [641, 436] on p at bounding box center [980, 443] width 1083 height 13
click at [800, 477] on p "Please can you provide details for the property valuation of 28 Newdigate street" at bounding box center [980, 483] width 1083 height 13
drag, startPoint x: 791, startPoint y: 450, endPoint x: 533, endPoint y: 459, distance: 258.2
click at [533, 459] on div "Hi Rishi I hope you are well! Please can you provide details for the property v…" at bounding box center [980, 455] width 1122 height 89
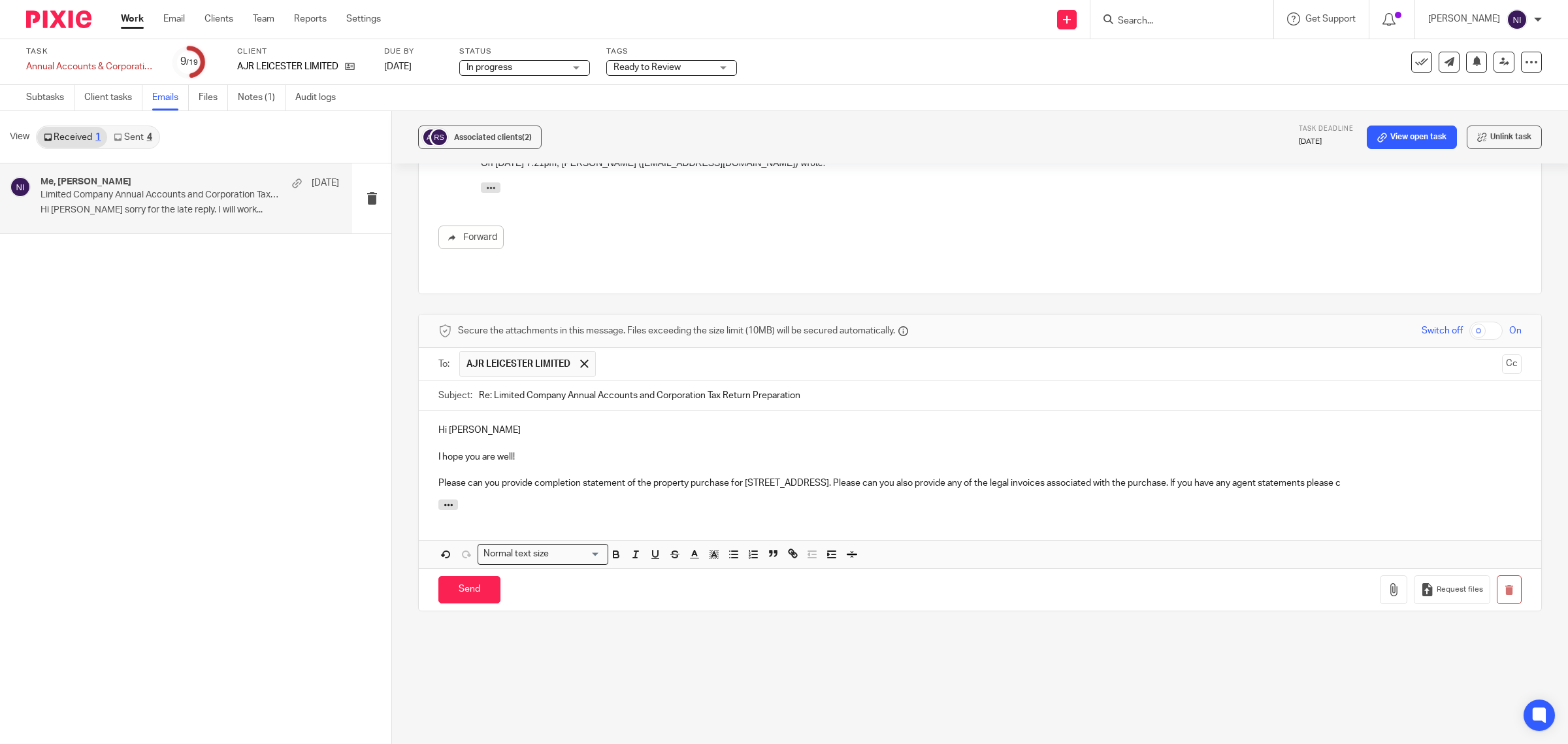
drag, startPoint x: 1373, startPoint y: 441, endPoint x: 503, endPoint y: 464, distance: 870.3
click at [503, 464] on div "Hi Rishi I hope you are well! Please can you provide completion statement of th…" at bounding box center [980, 489] width 1122 height 157
click at [1254, 477] on p "Please can you provide completion statement of the property purchase for 28 New…" at bounding box center [980, 483] width 1083 height 13
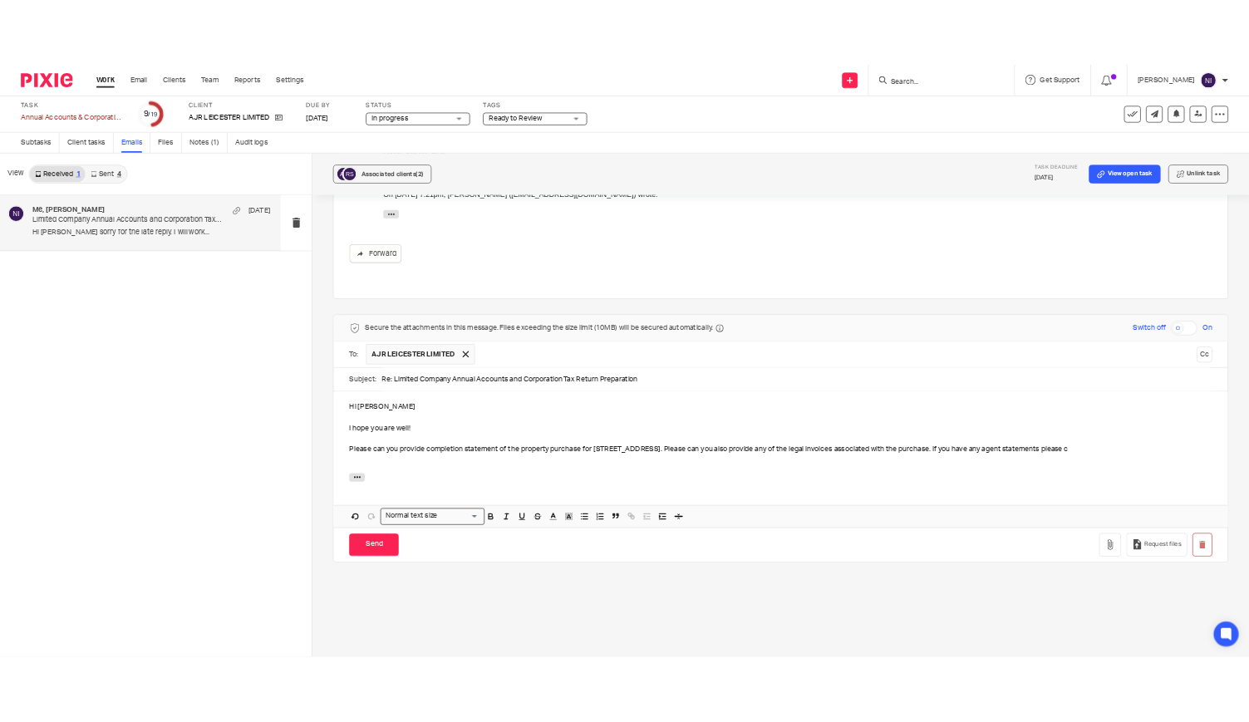
scroll to position [1923, 0]
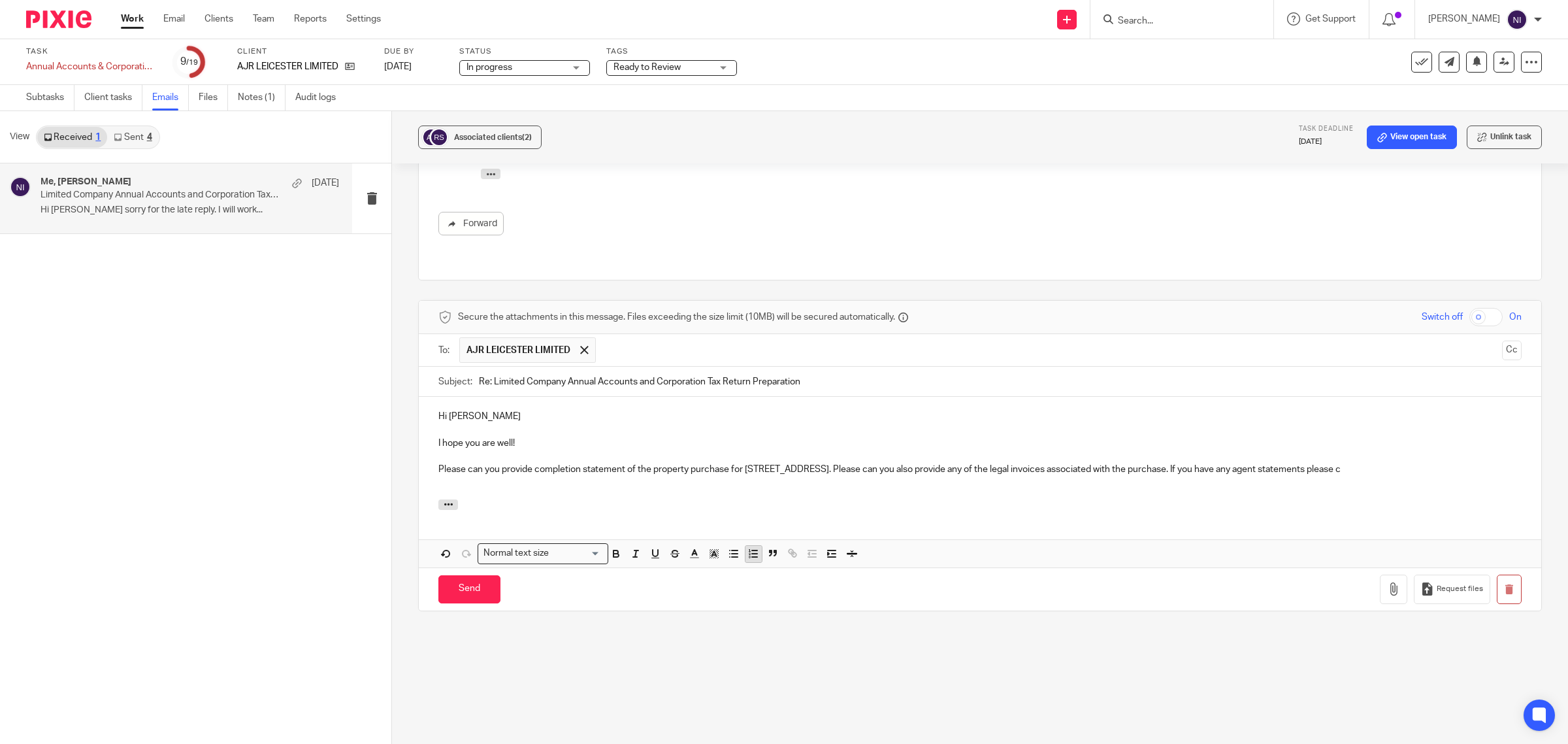
click at [751, 548] on icon "button" at bounding box center [753, 554] width 12 height 12
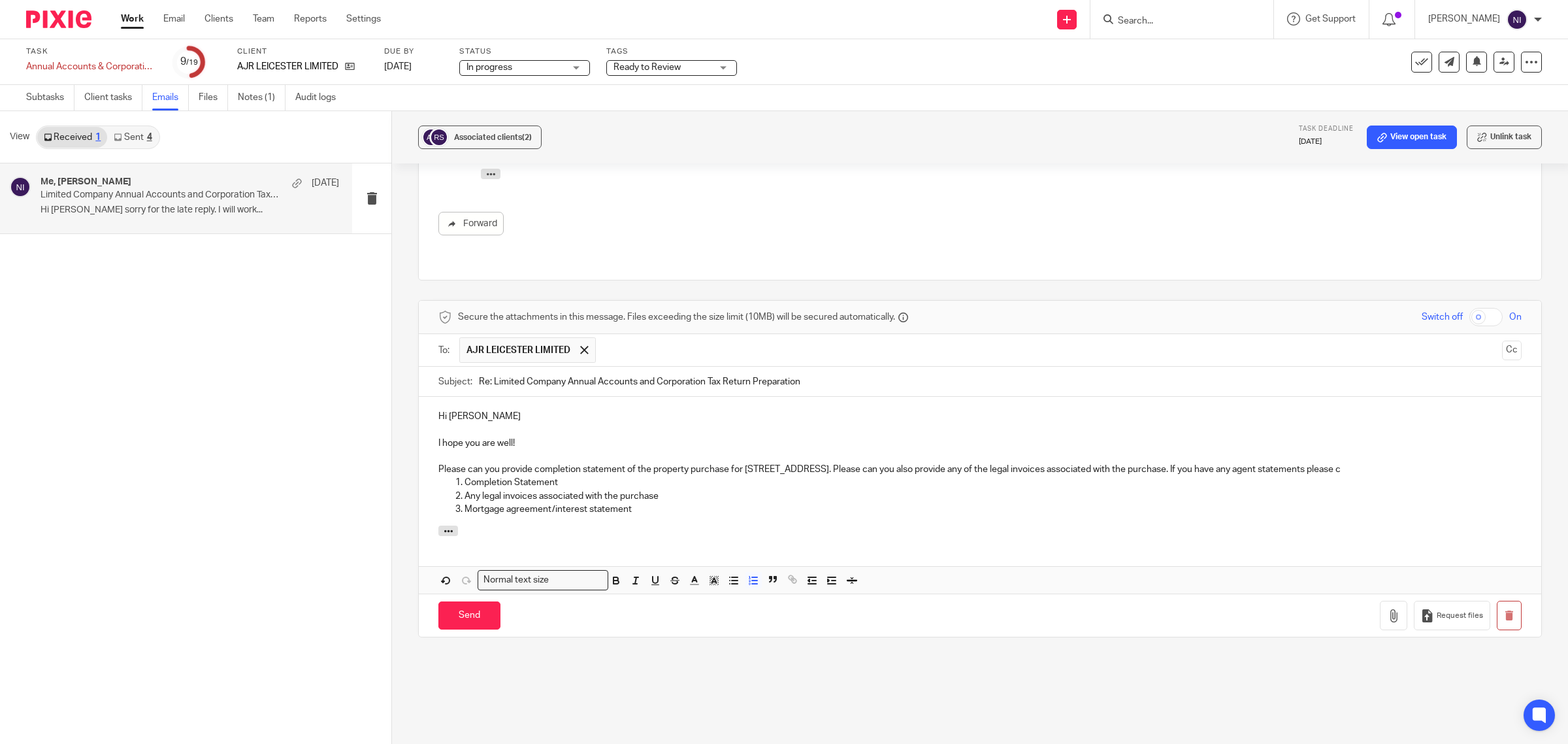
click at [1254, 463] on p "Please can you provide completion statement of the property purchase for 28 New…" at bounding box center [980, 470] width 1083 height 13
drag, startPoint x: 1375, startPoint y: 429, endPoint x: 531, endPoint y: 433, distance: 844.0
click at [531, 463] on p "Please can you provide completion statement of the property purchase for 28 New…" at bounding box center [980, 470] width 1083 height 13
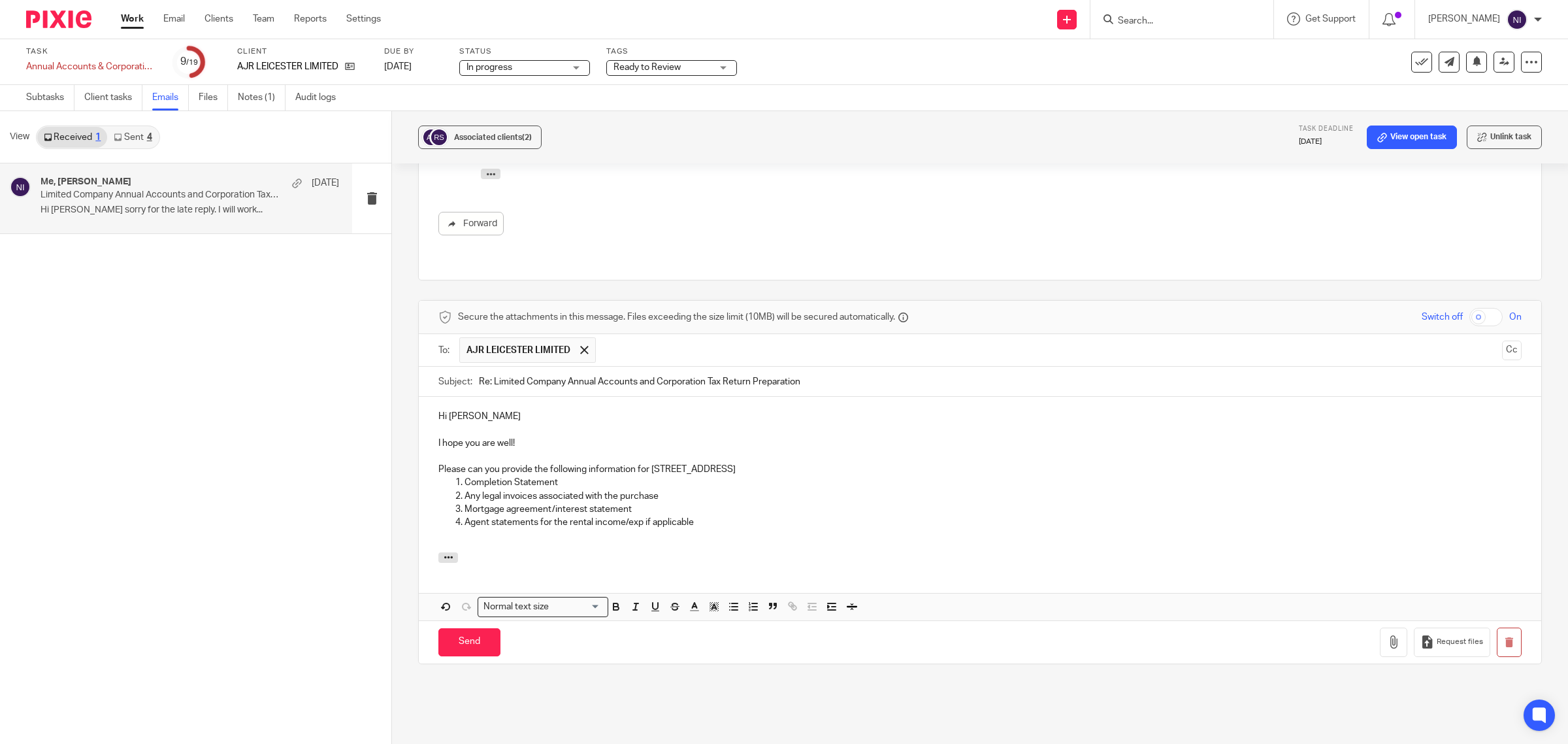
click at [601, 490] on p "Any legal invoices associated with the purchase" at bounding box center [993, 496] width 1057 height 13
click at [595, 476] on p "Completion Statement" at bounding box center [993, 482] width 1057 height 13
click at [658, 490] on p "Any legal invoices associated with the purchase" at bounding box center [993, 496] width 1057 height 13
click at [707, 503] on p "Mortgage agreement/interest statement" at bounding box center [993, 509] width 1057 height 13
click at [714, 516] on p "Agent statements for the rental income/exp if applicable" at bounding box center [993, 522] width 1057 height 13
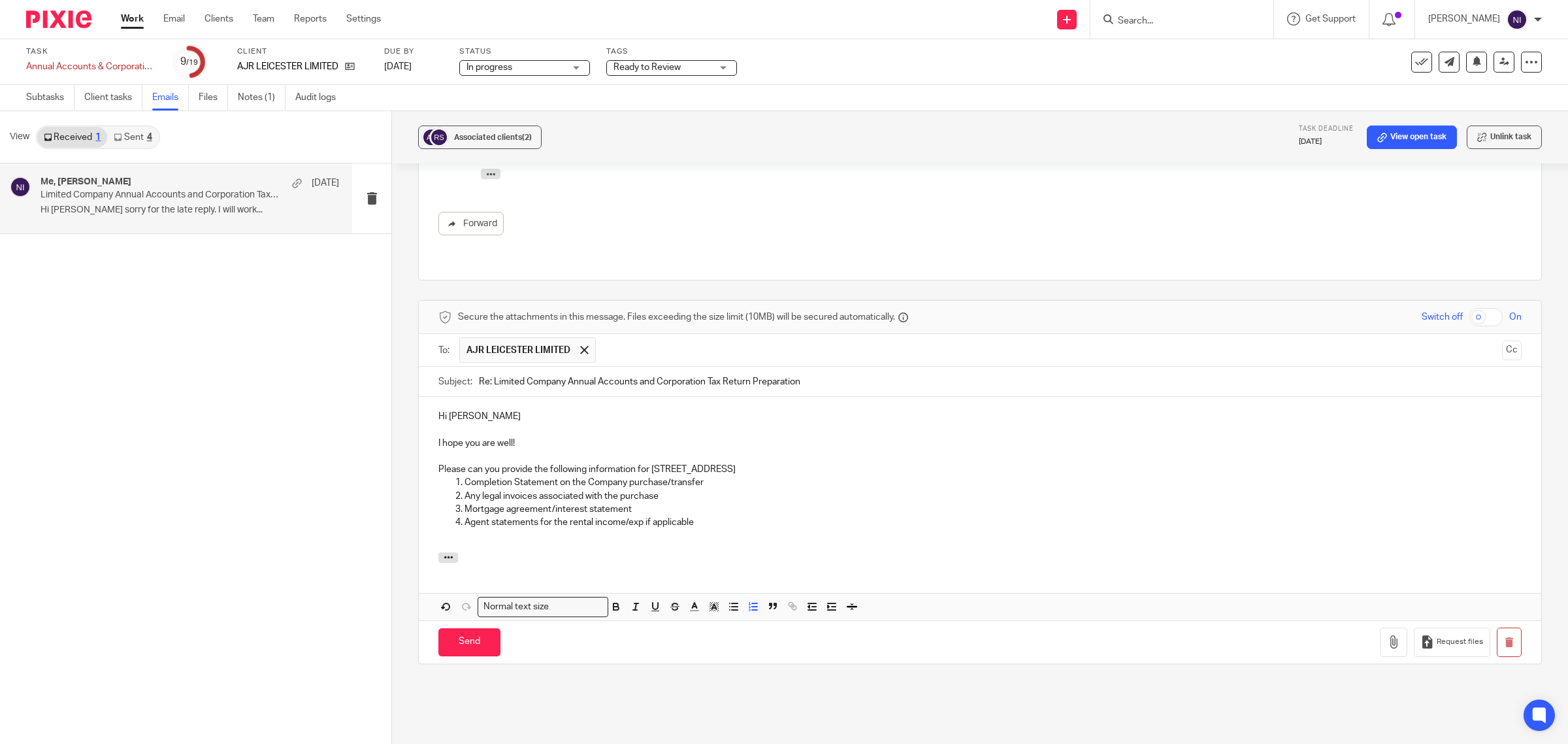
click at [549, 503] on p "Mortgage agreement/interest statement" at bounding box center [993, 509] width 1057 height 13
click at [687, 503] on p "Mortgage agreement and interest statement" at bounding box center [993, 509] width 1057 height 13
click at [566, 503] on p "Mortgage agreement and interest statement" at bounding box center [993, 509] width 1057 height 13
click at [738, 503] on p "Mortgage agreement and mortgage interest statement" at bounding box center [993, 509] width 1057 height 13
click at [726, 516] on p "Agent statements for the rental income/exp if applicable" at bounding box center [993, 522] width 1057 height 13
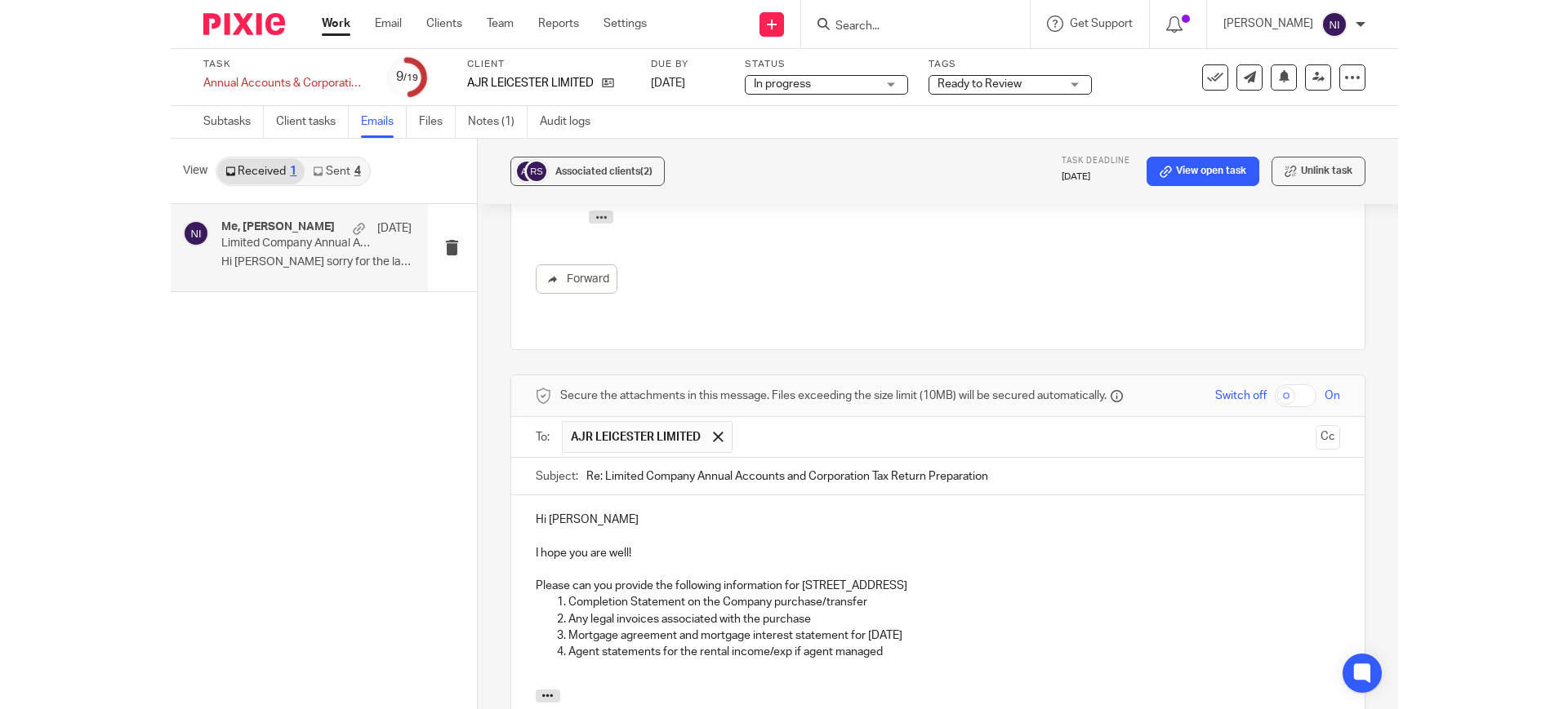
scroll to position [1889, 0]
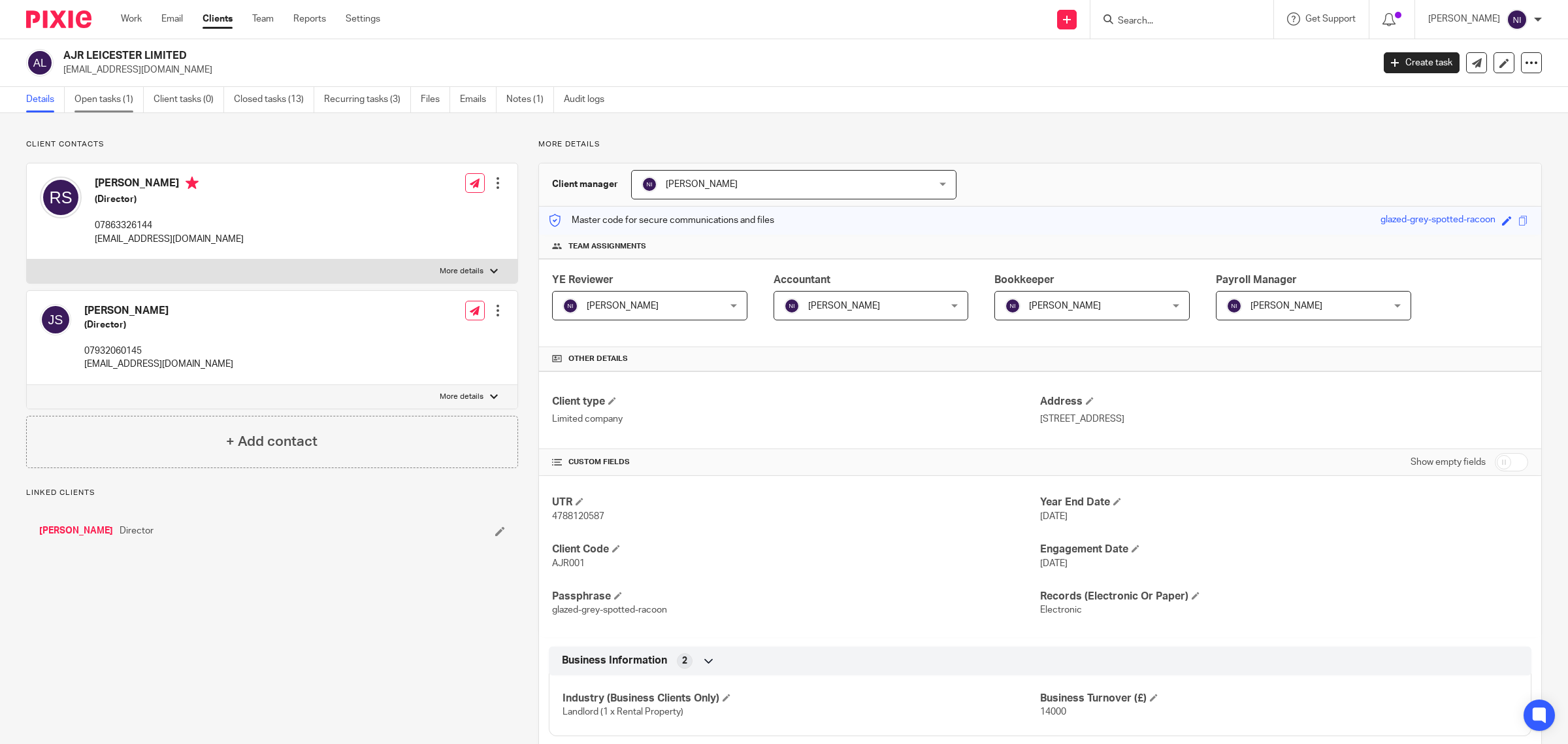
click at [123, 89] on link "Open tasks (1)" at bounding box center [109, 100] width 69 height 25
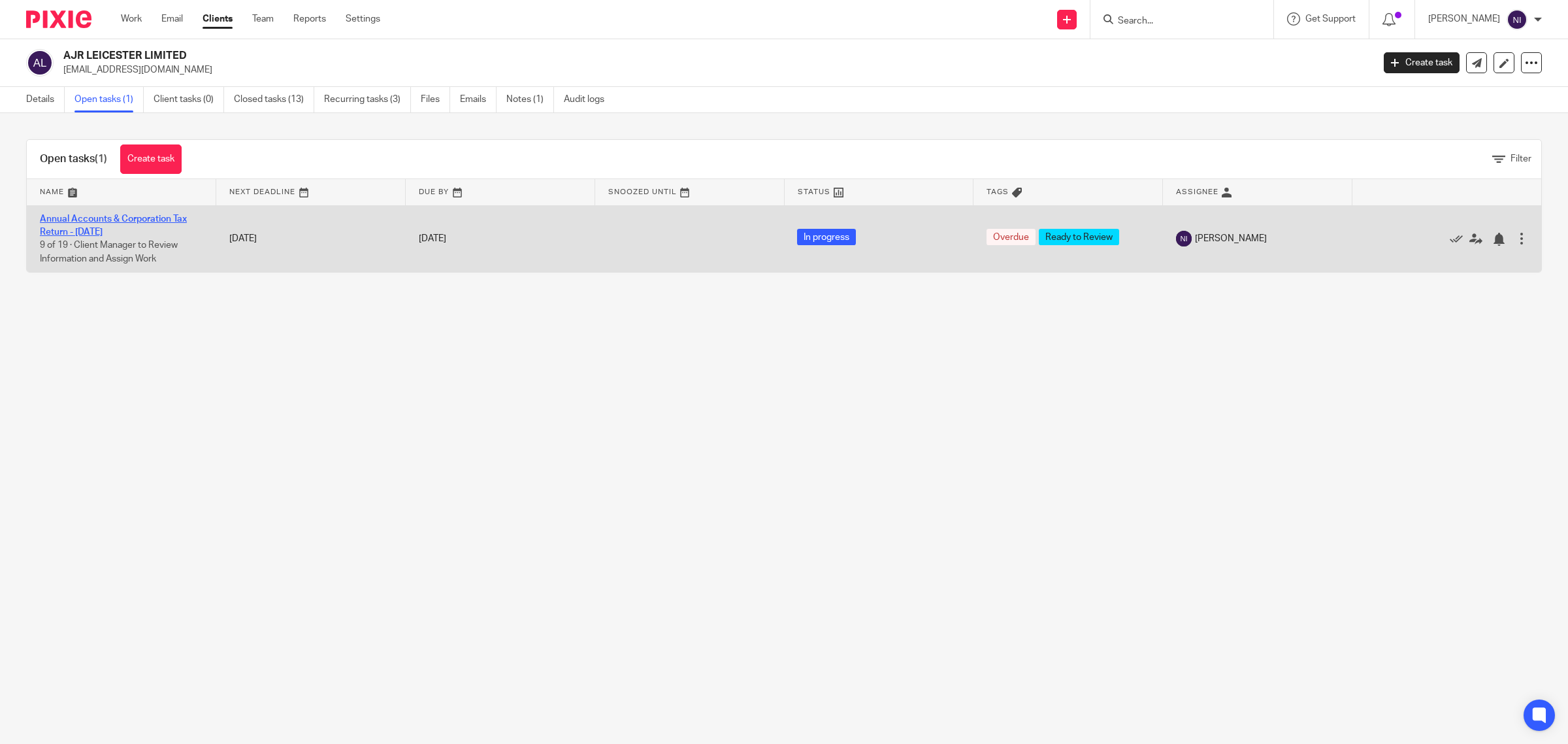
click at [151, 218] on link "Annual Accounts & Corporation Tax Return - [DATE]" at bounding box center [113, 226] width 147 height 22
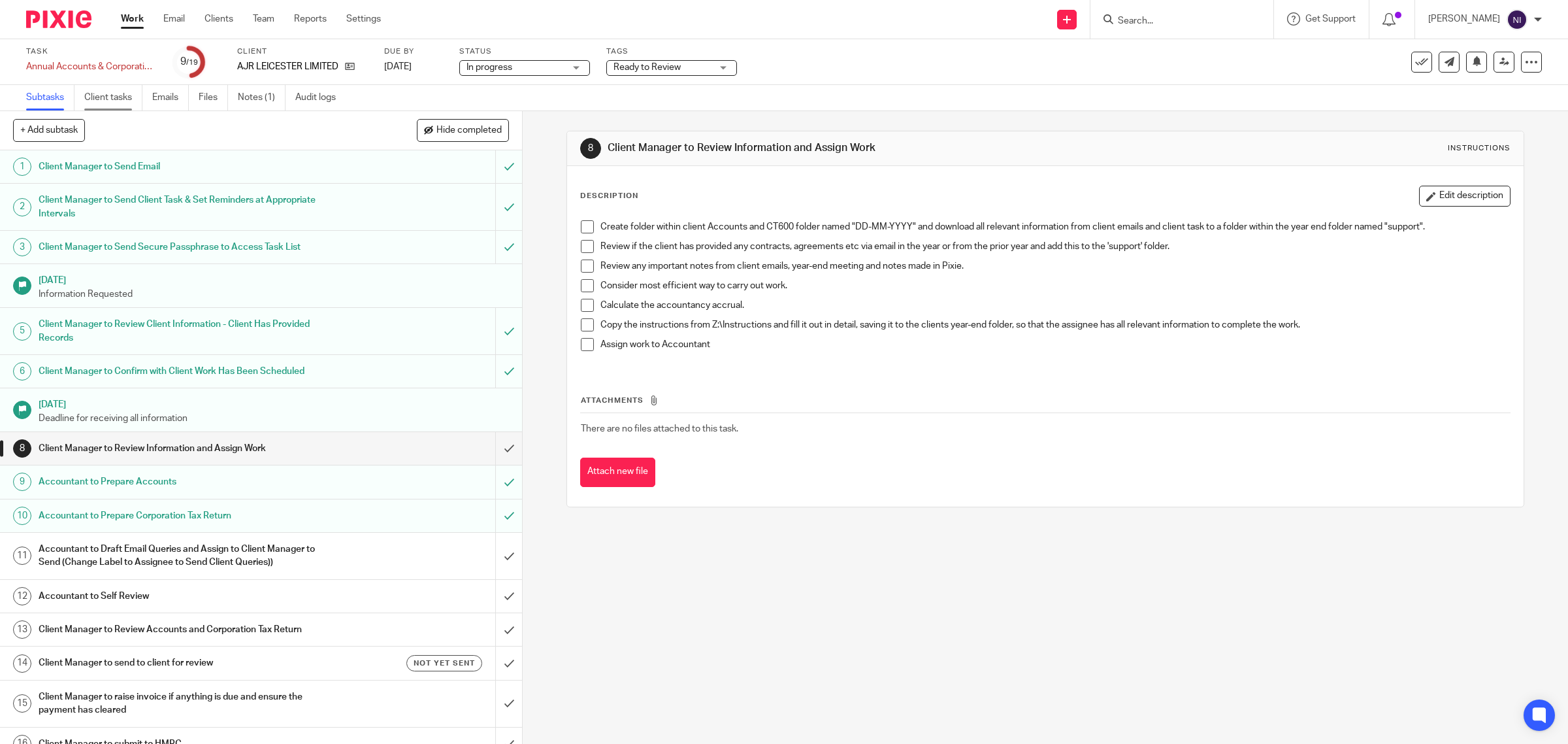
click at [122, 92] on link "Client tasks" at bounding box center [113, 98] width 58 height 25
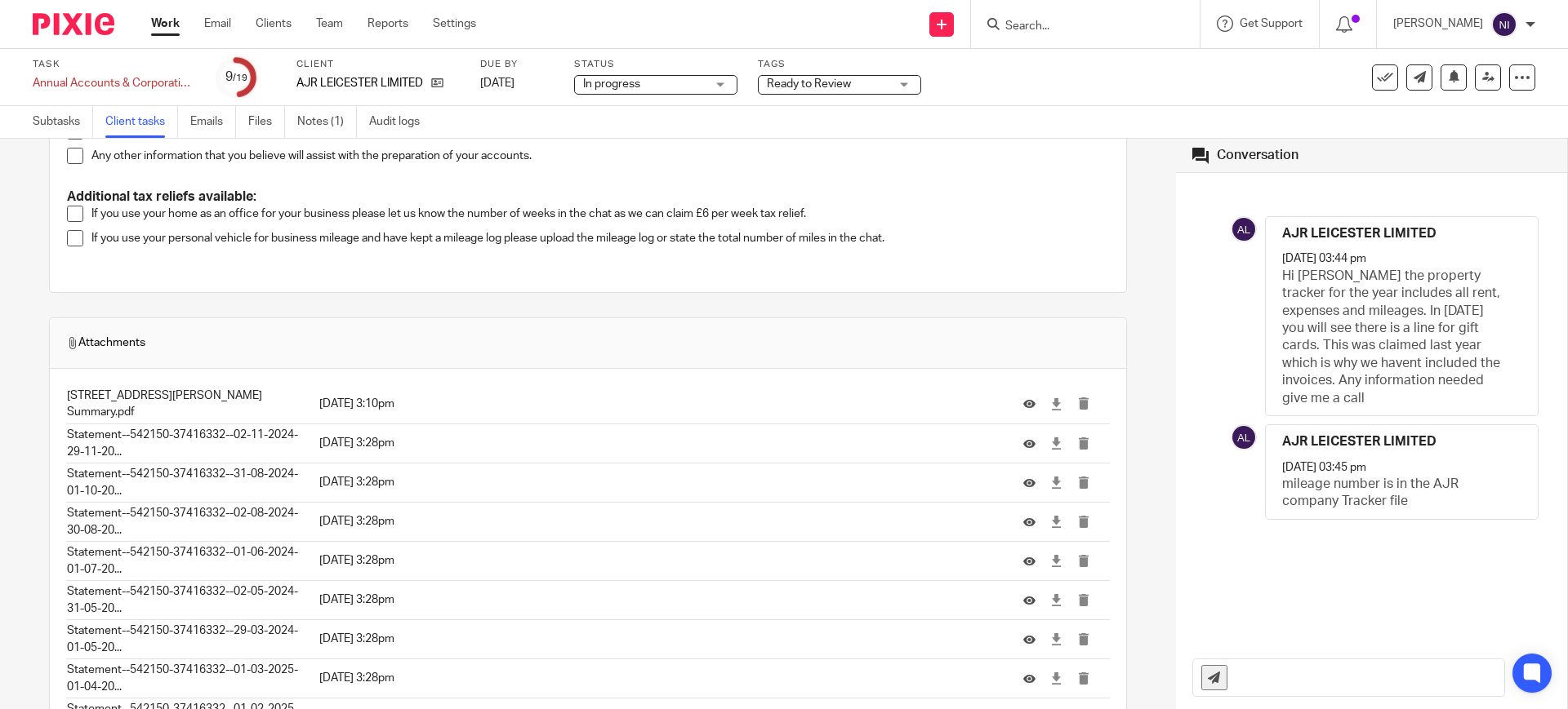
scroll to position [409, 0]
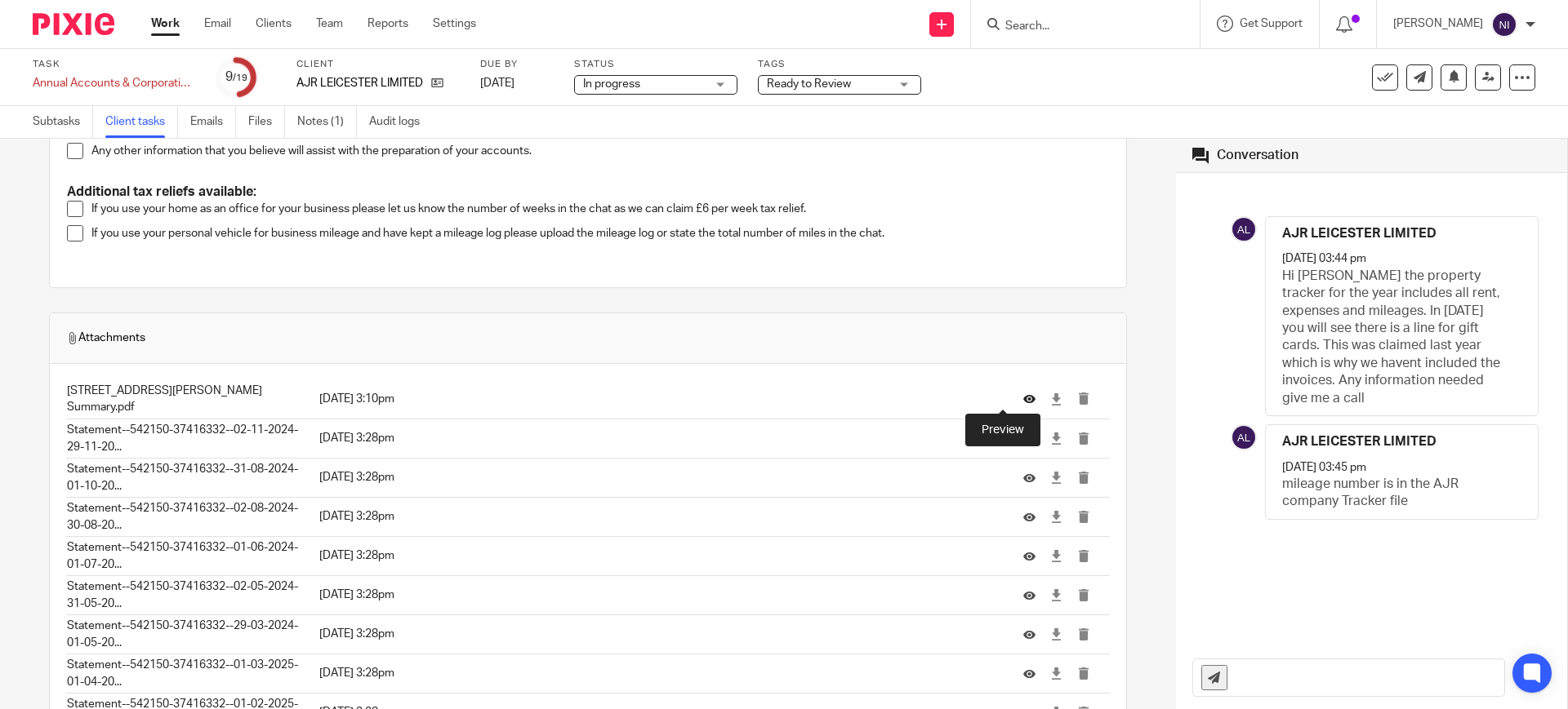
click at [1024, 400] on icon at bounding box center [1030, 400] width 12 height 12
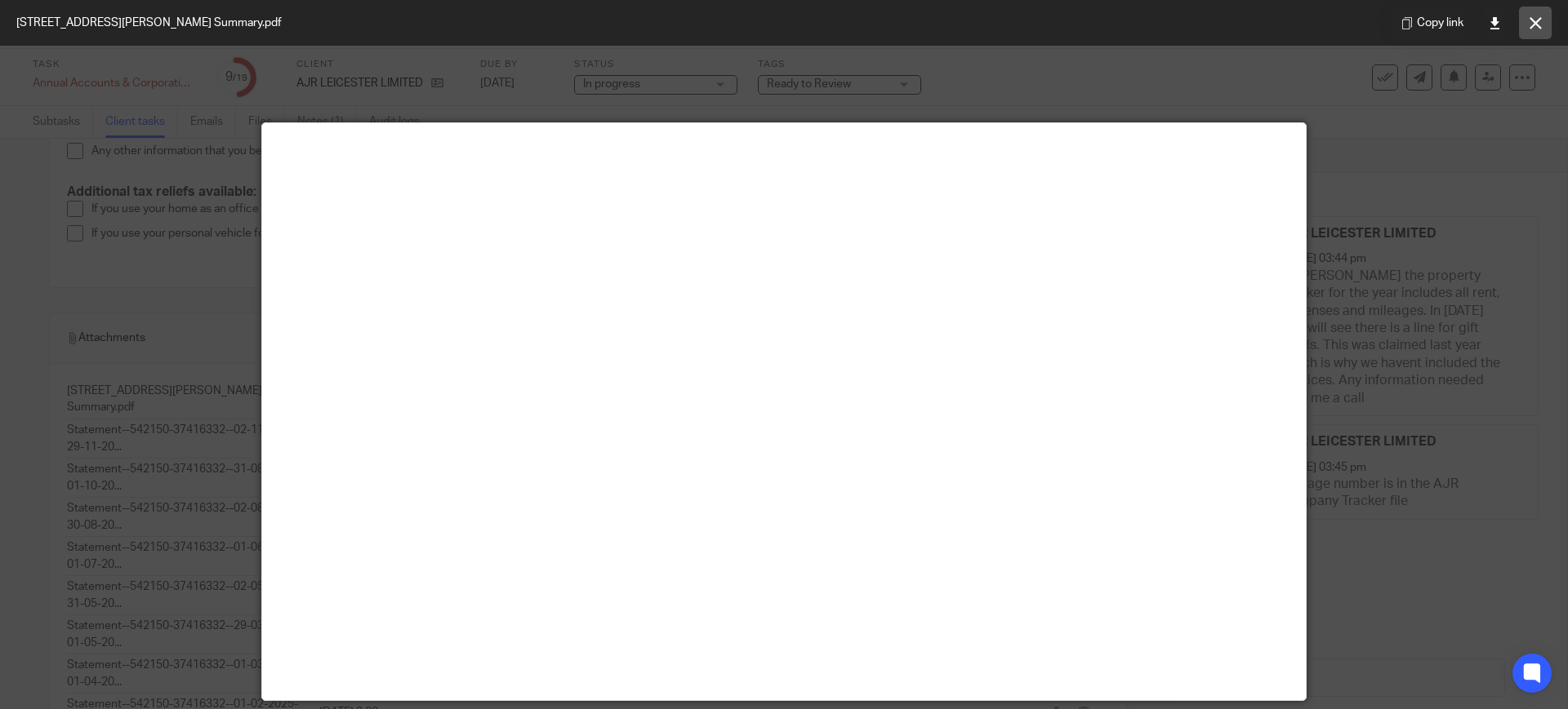
click at [1541, 23] on button at bounding box center [1535, 23] width 32 height 32
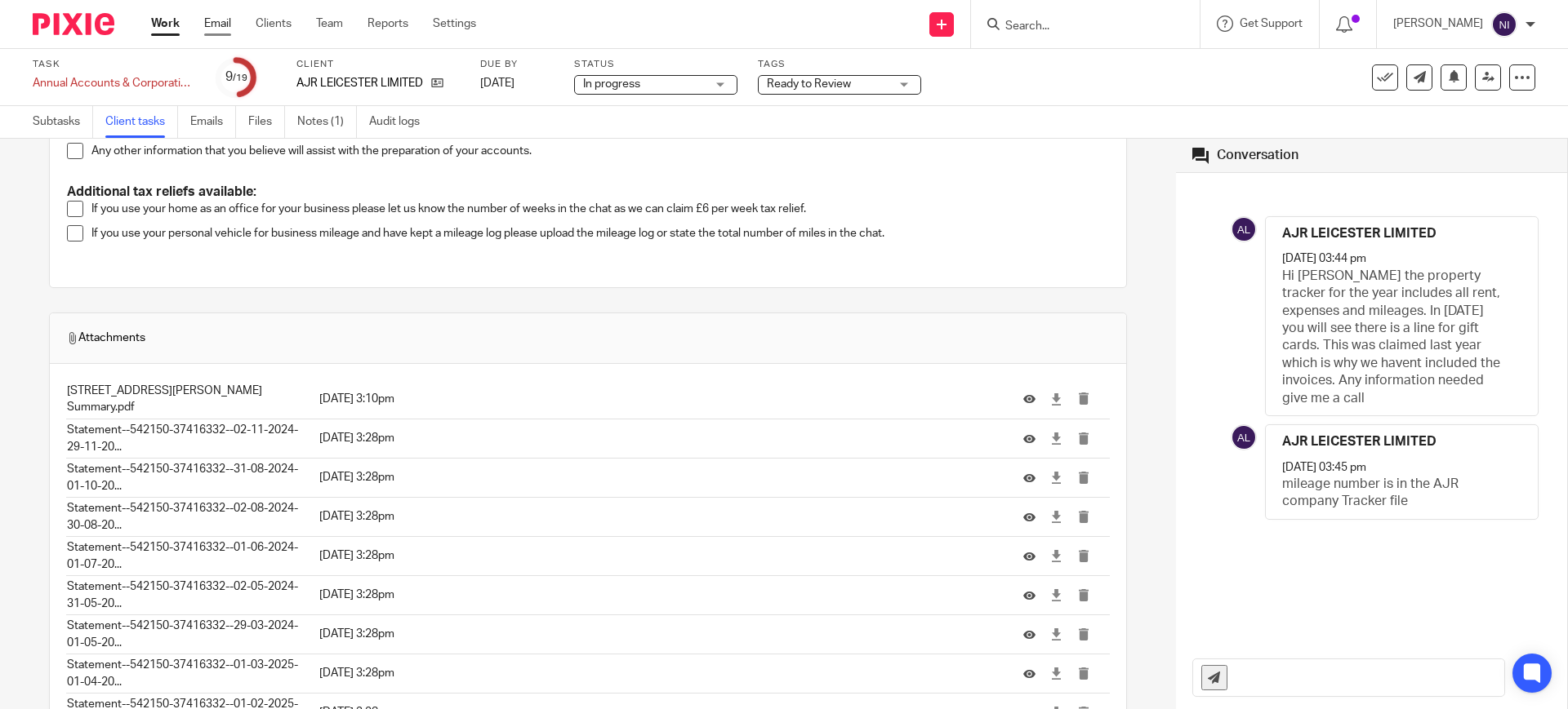
click at [211, 27] on link "Email" at bounding box center [217, 24] width 27 height 17
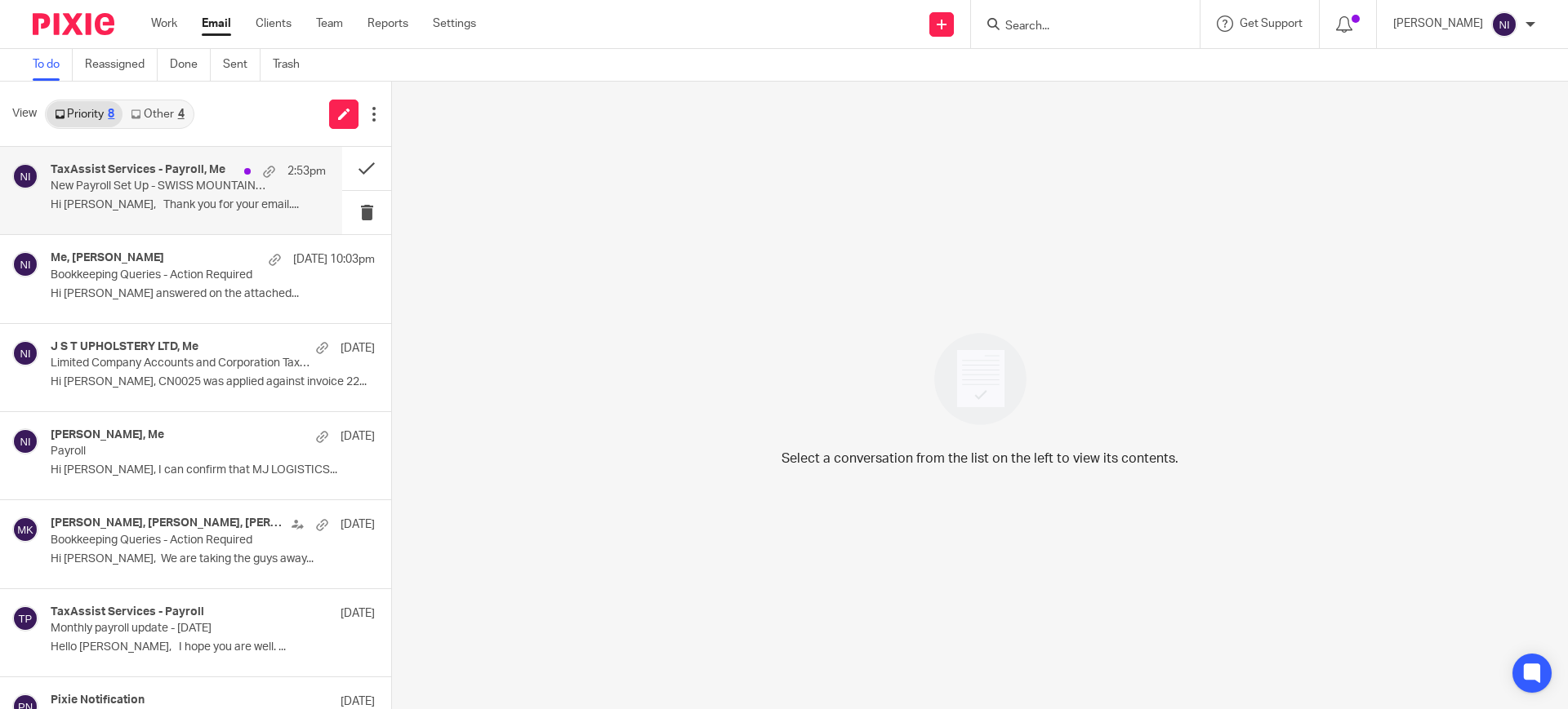
click at [124, 198] on p "Hi Naeem, Thank you for your email...." at bounding box center [189, 205] width 275 height 14
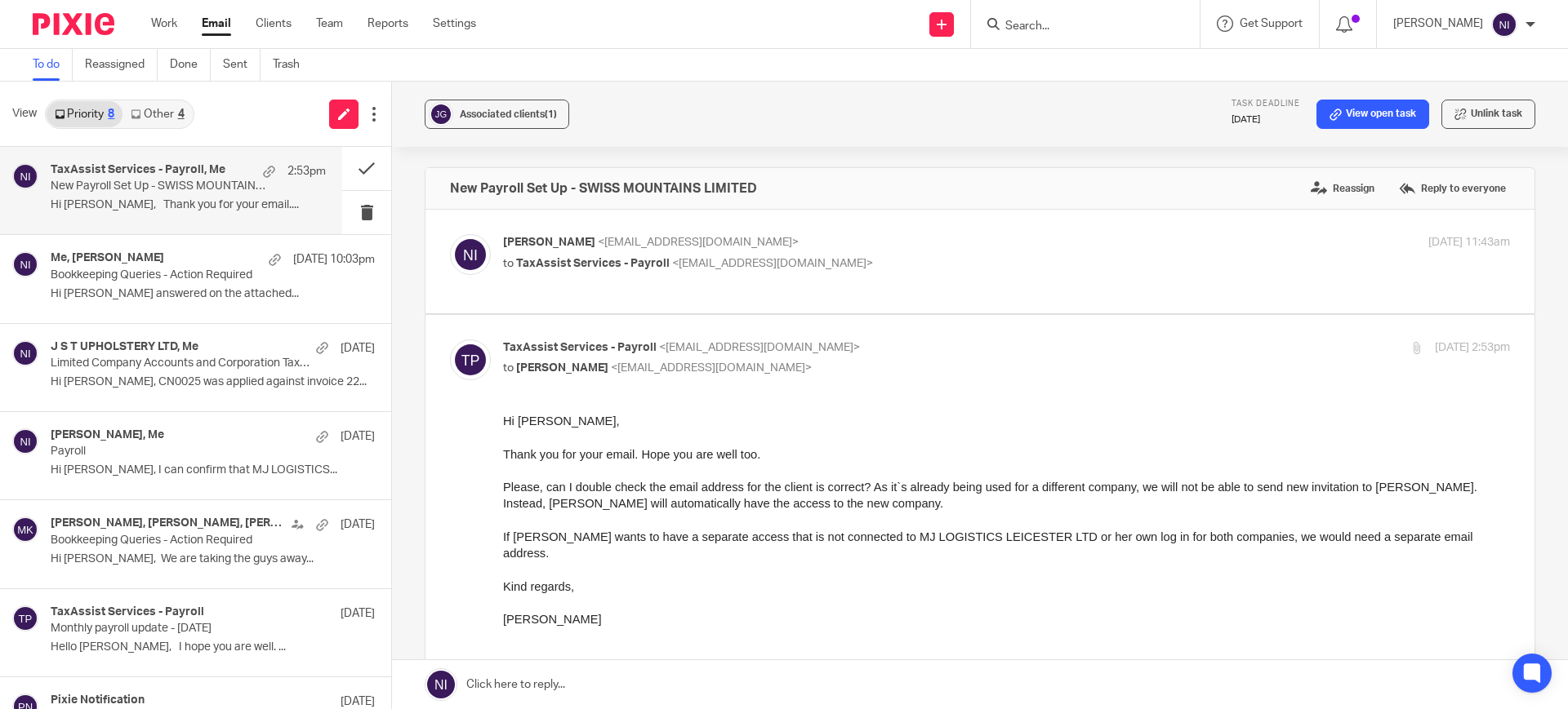
click at [718, 679] on link at bounding box center [980, 685] width 1176 height 49
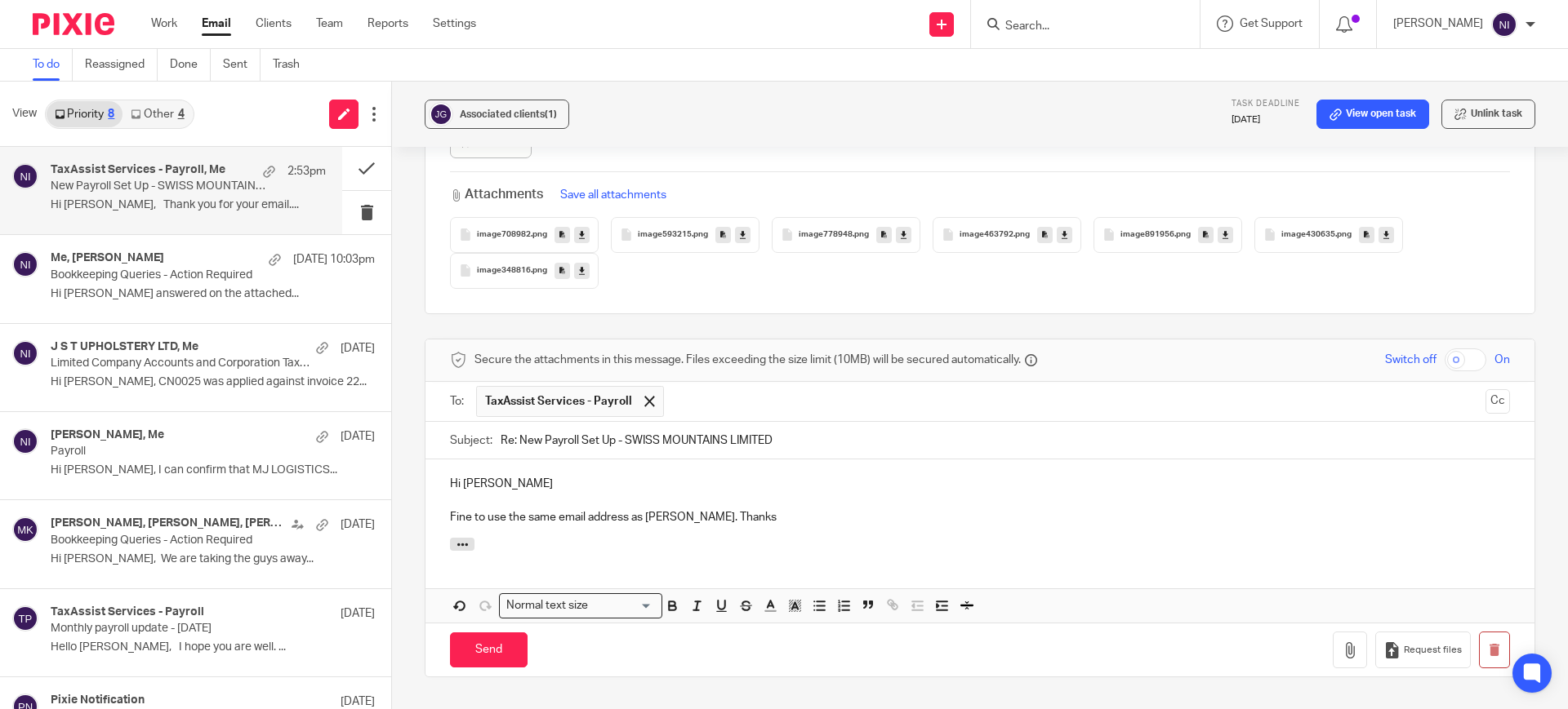
scroll to position [1615, 0]
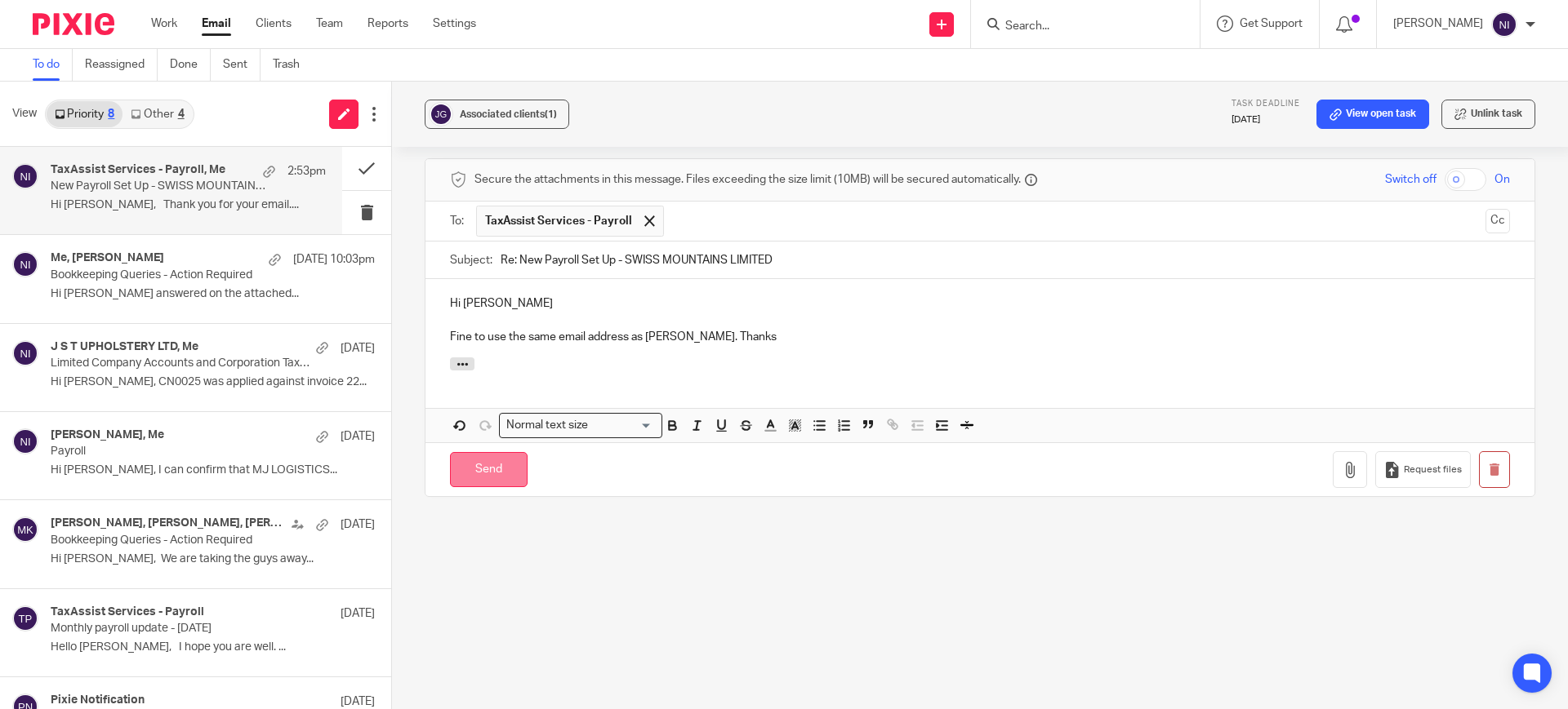
click at [478, 469] on input "Send" at bounding box center [488, 470] width 78 height 35
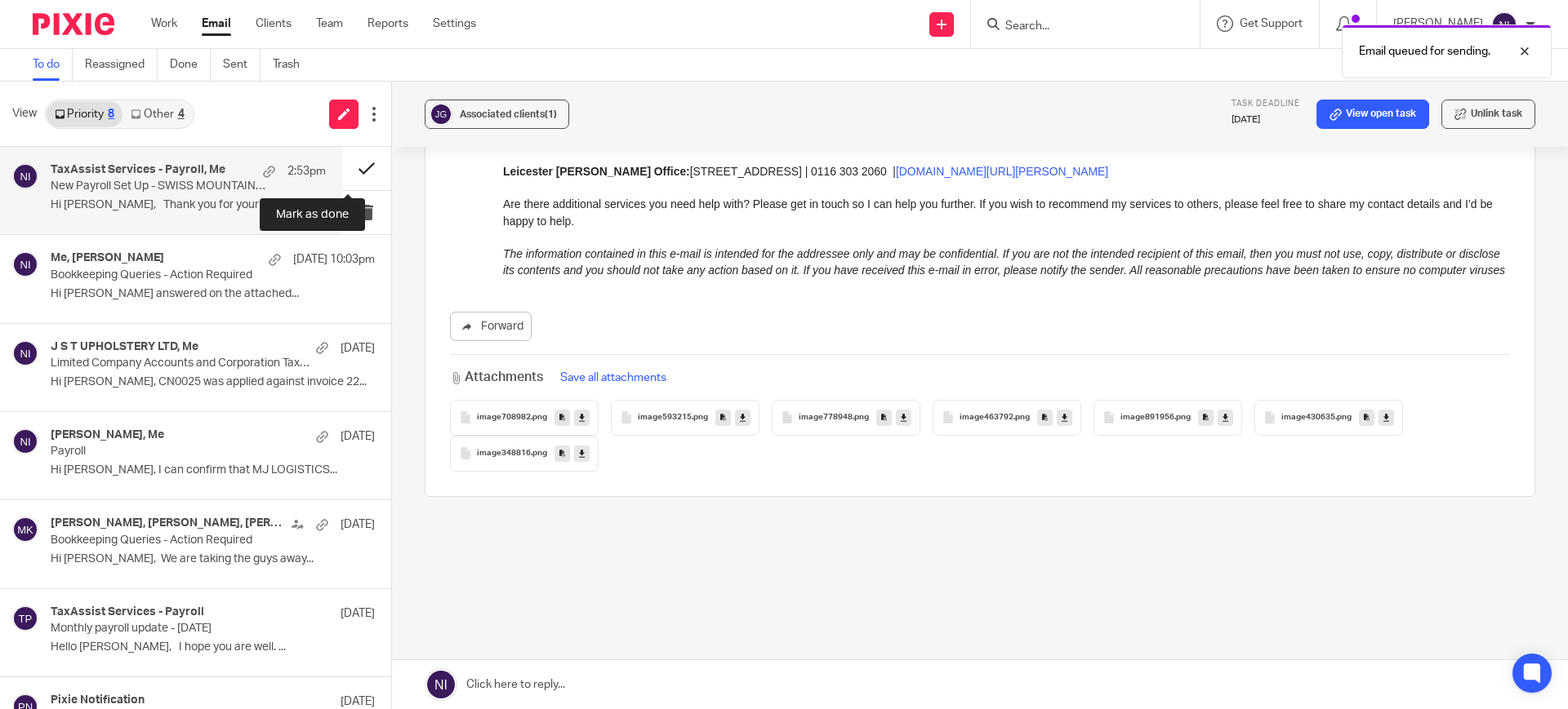
click at [352, 164] on button at bounding box center [366, 169] width 49 height 43
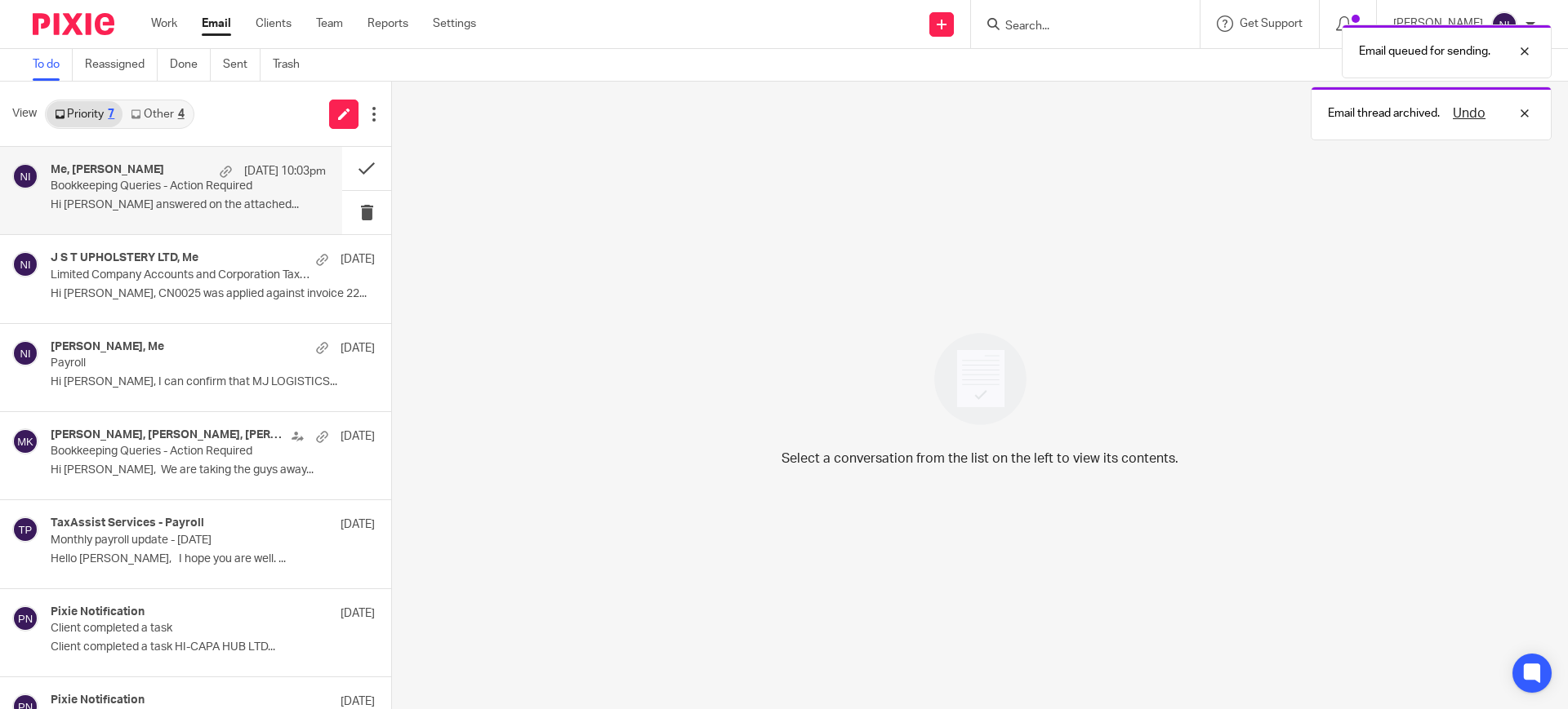
click at [163, 208] on p "Hi Naeem Queries answered on the attached..." at bounding box center [189, 205] width 275 height 14
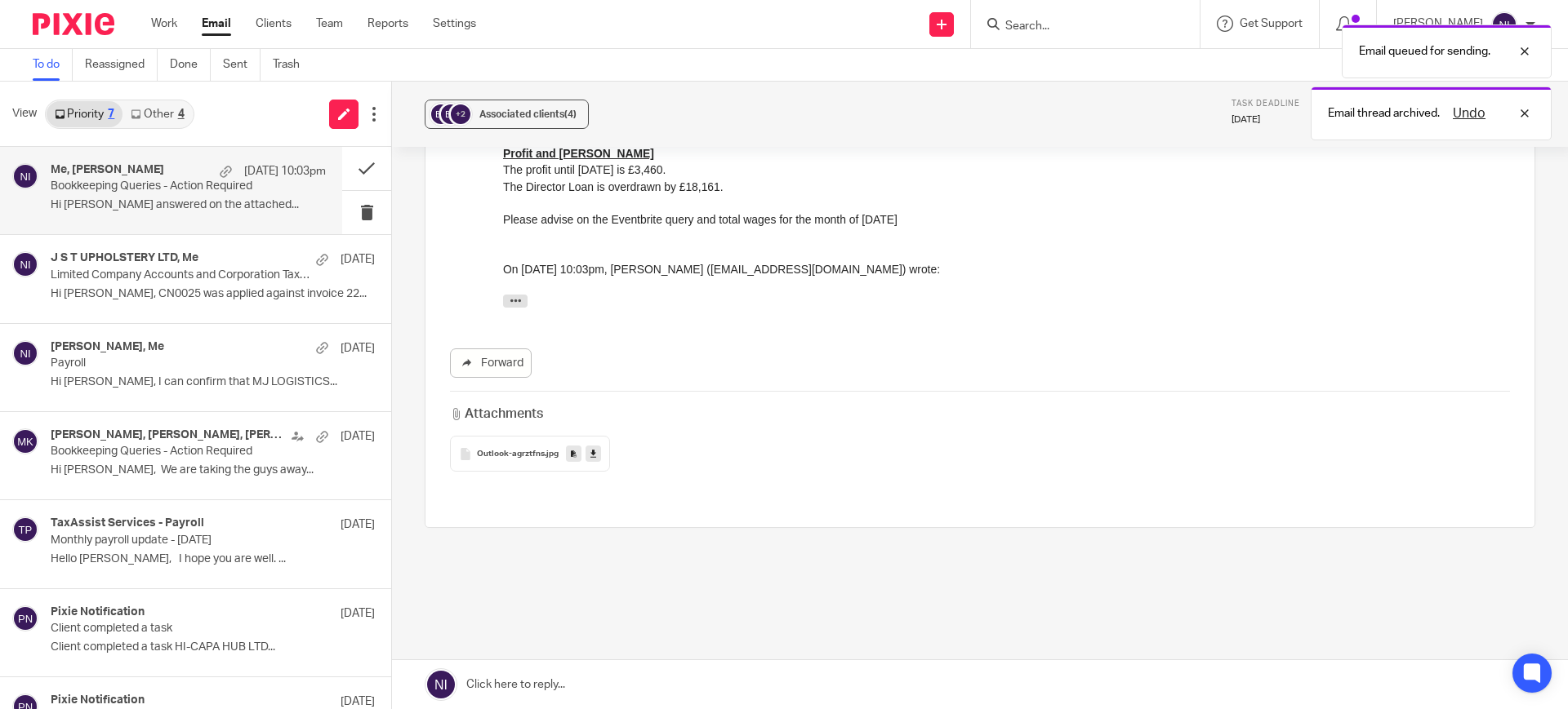
scroll to position [271, 0]
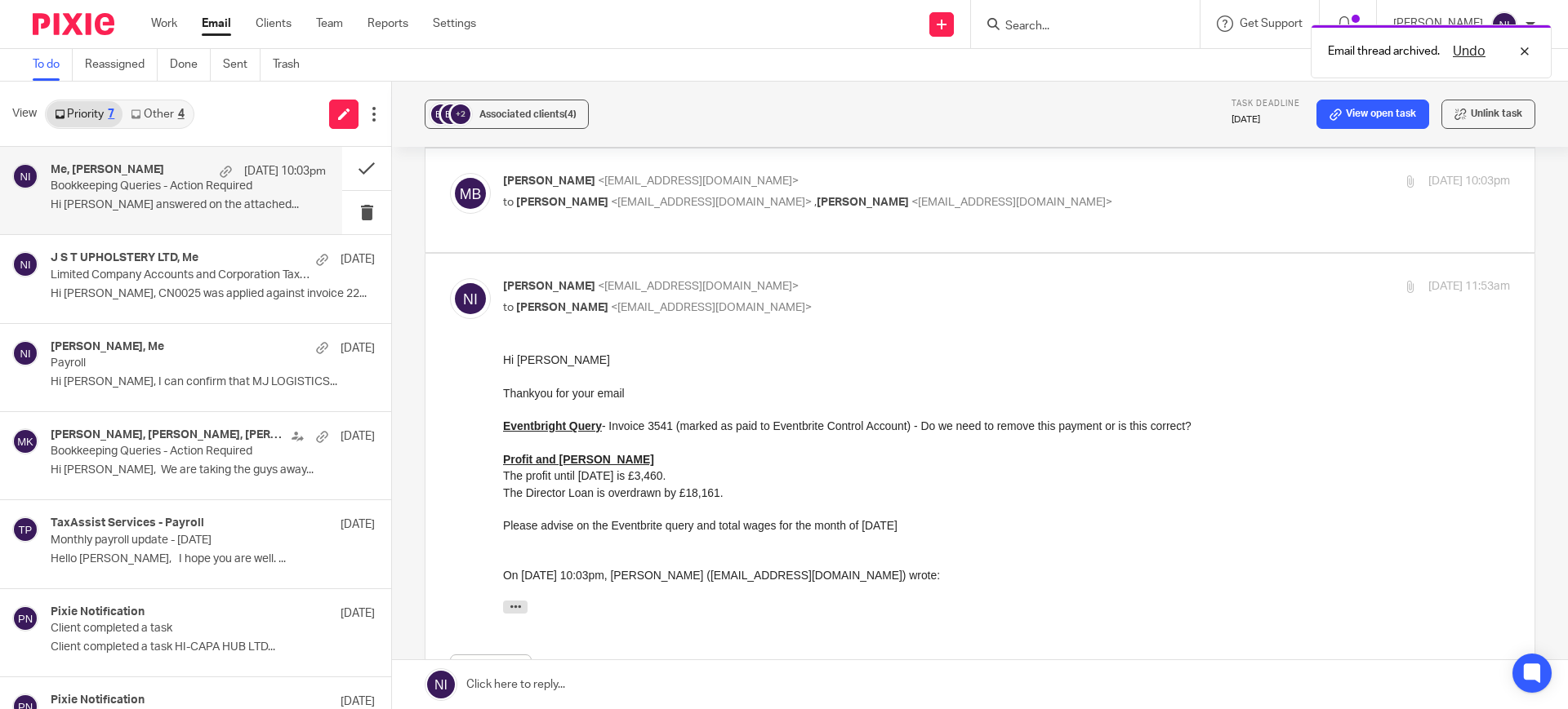
click at [162, 117] on link "Other 4" at bounding box center [157, 114] width 70 height 27
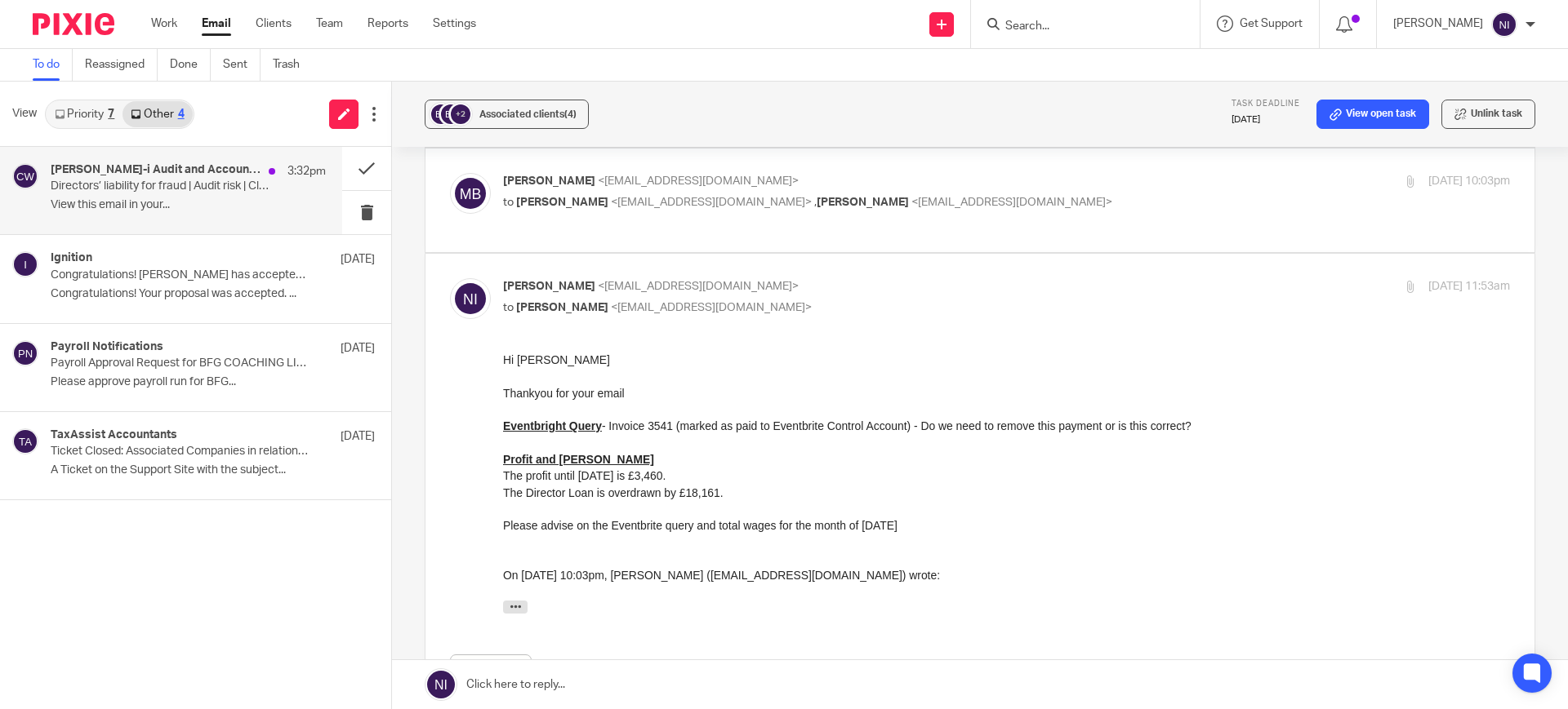
click at [210, 182] on p "Directors’ liability for fraud | Audit risk | Climate-related disclosures" at bounding box center [161, 187] width 220 height 14
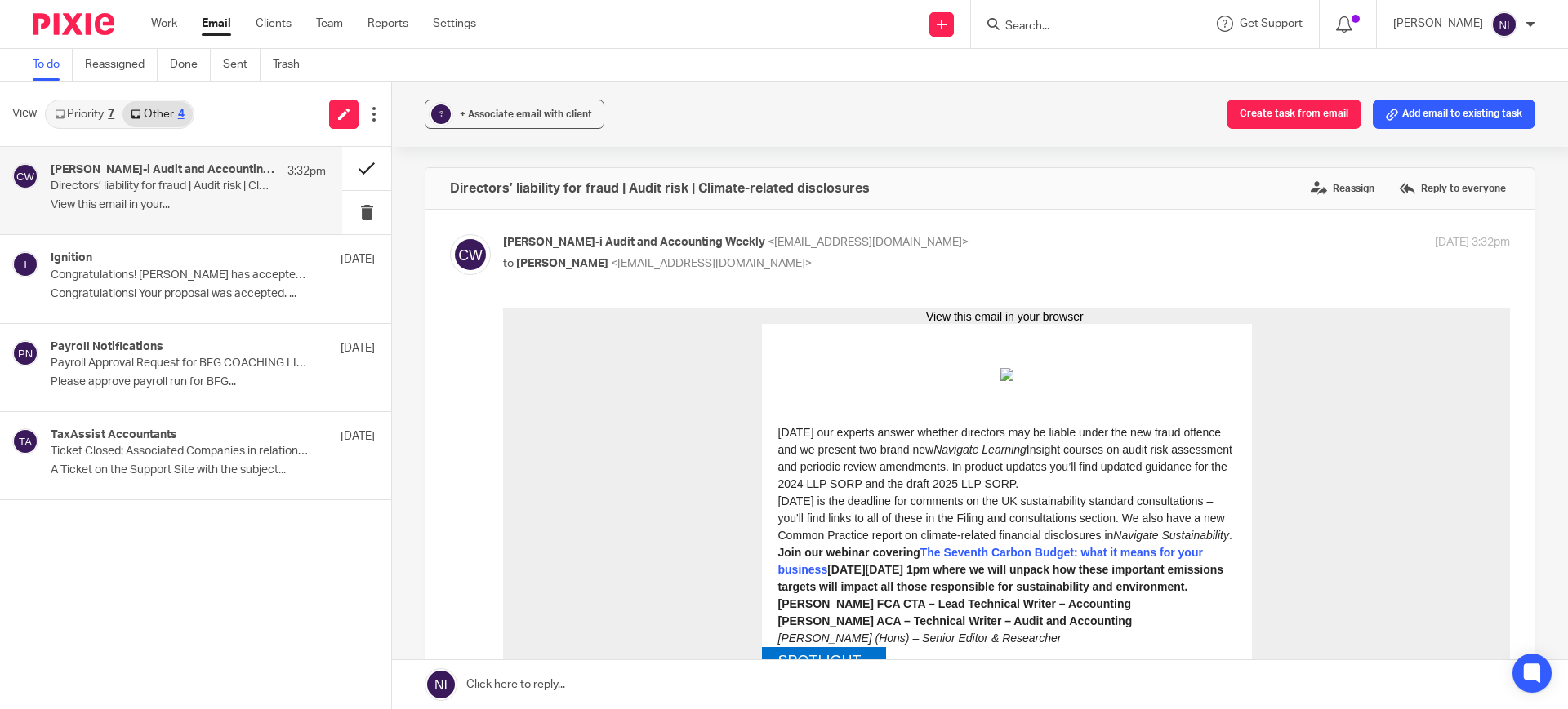
scroll to position [0, 0]
click at [363, 166] on button at bounding box center [366, 169] width 49 height 43
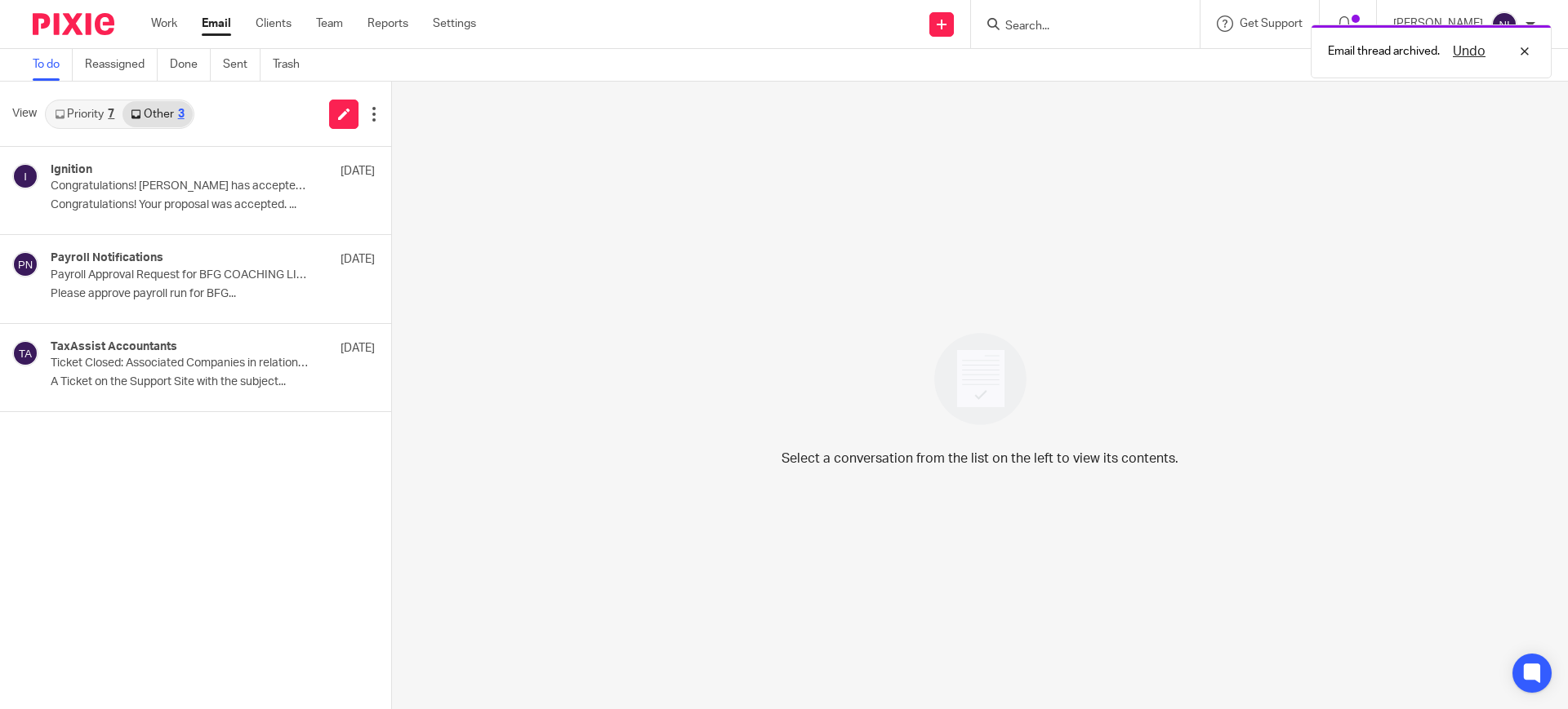
click at [76, 119] on link "Priority 7" at bounding box center [84, 114] width 76 height 27
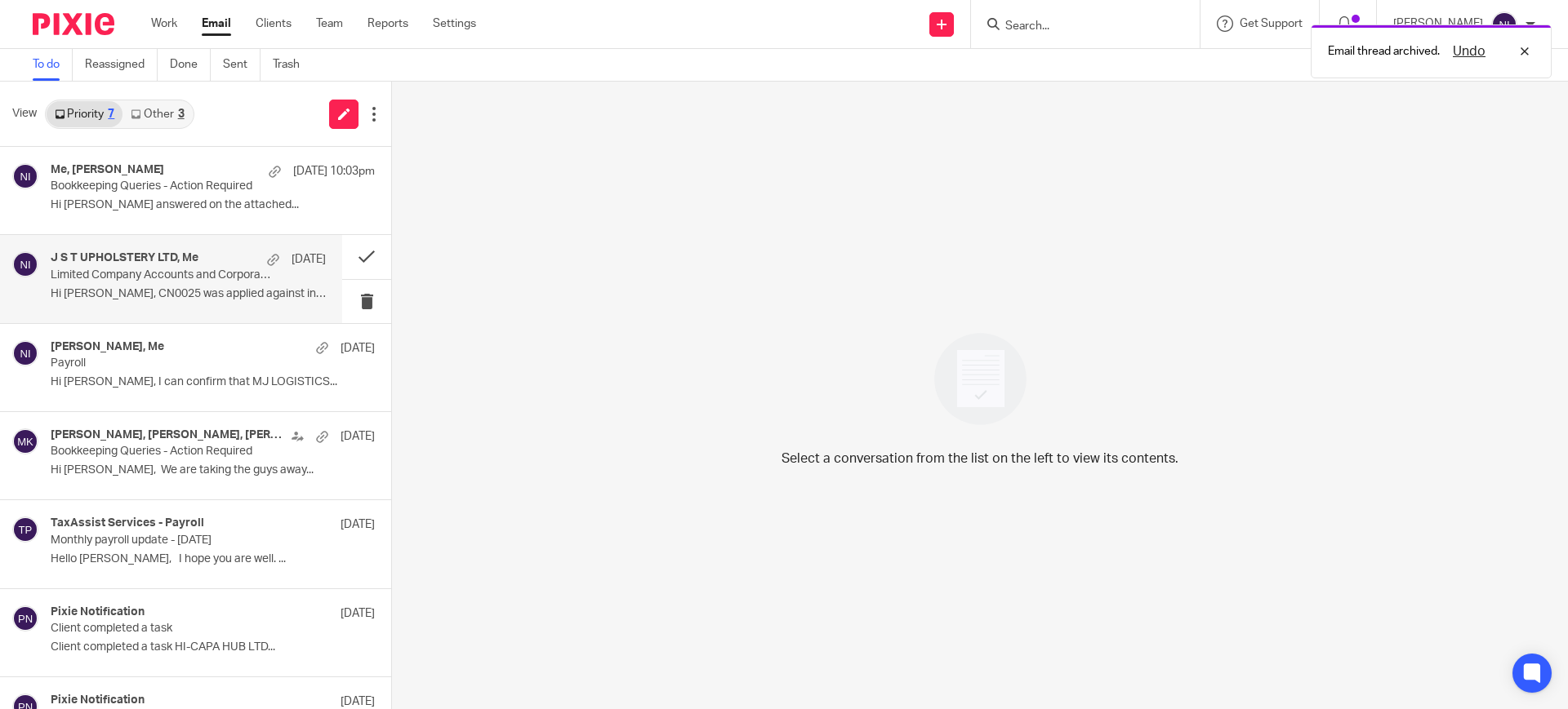
click at [168, 292] on p "Hi Naeem, CN0025 was applied against invoice 22..." at bounding box center [189, 295] width 275 height 14
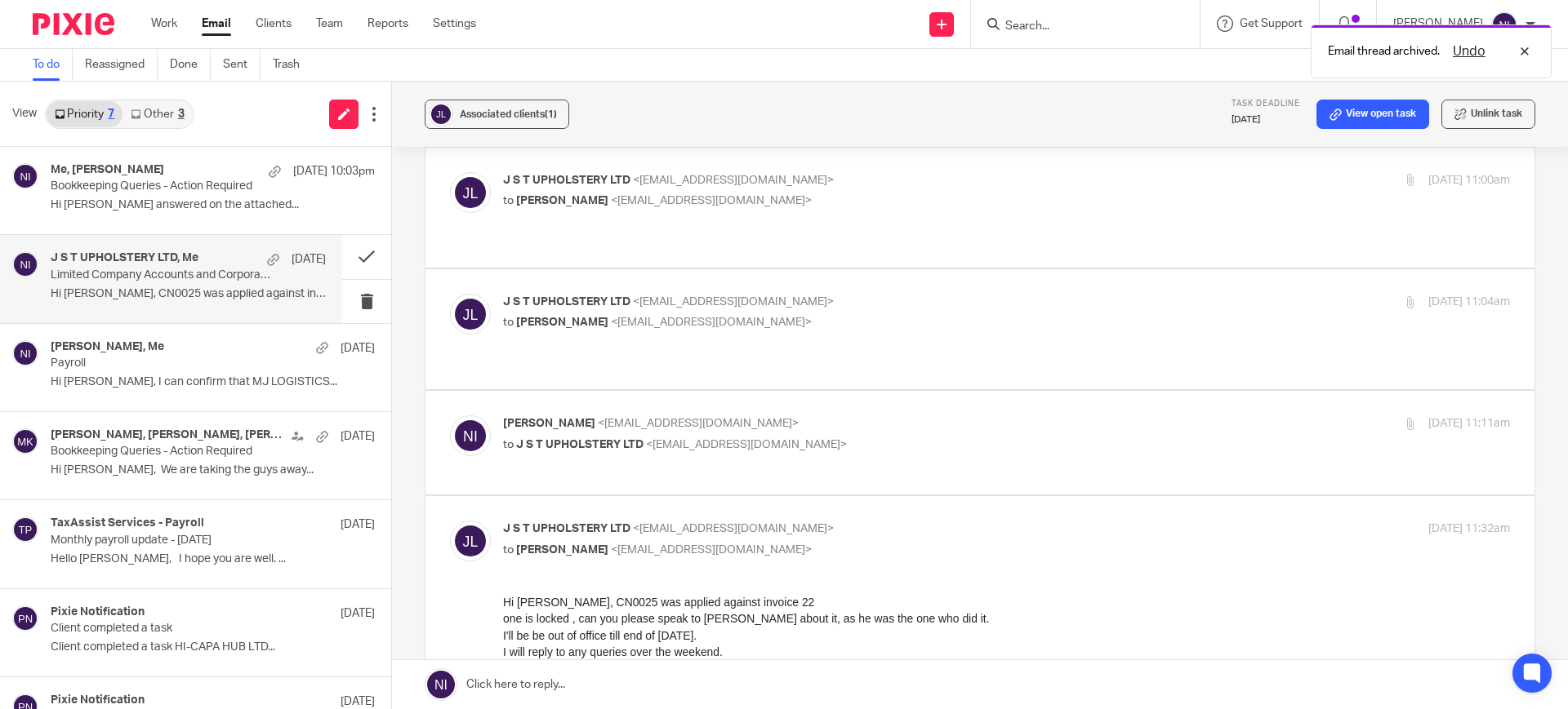
scroll to position [714, 0]
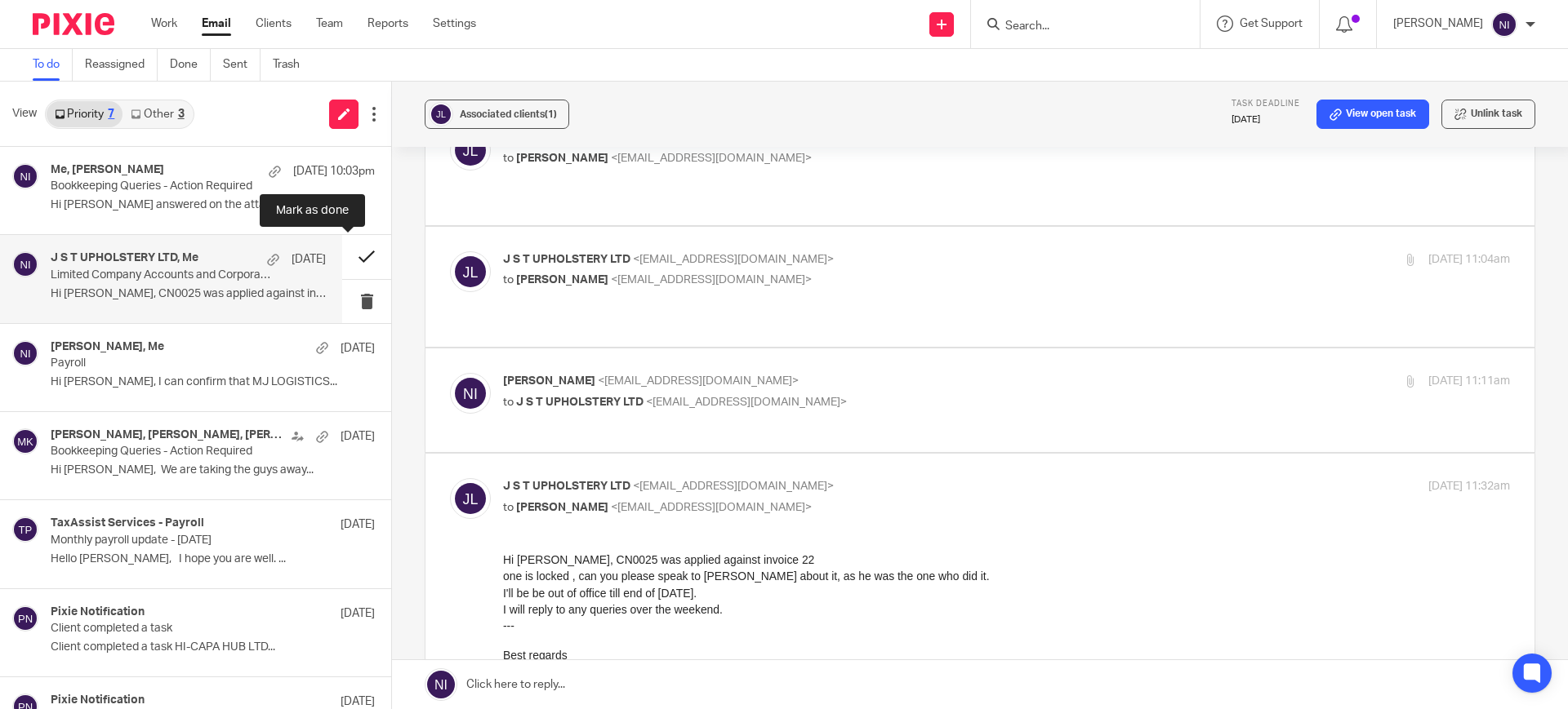
click at [354, 255] on button at bounding box center [366, 256] width 49 height 43
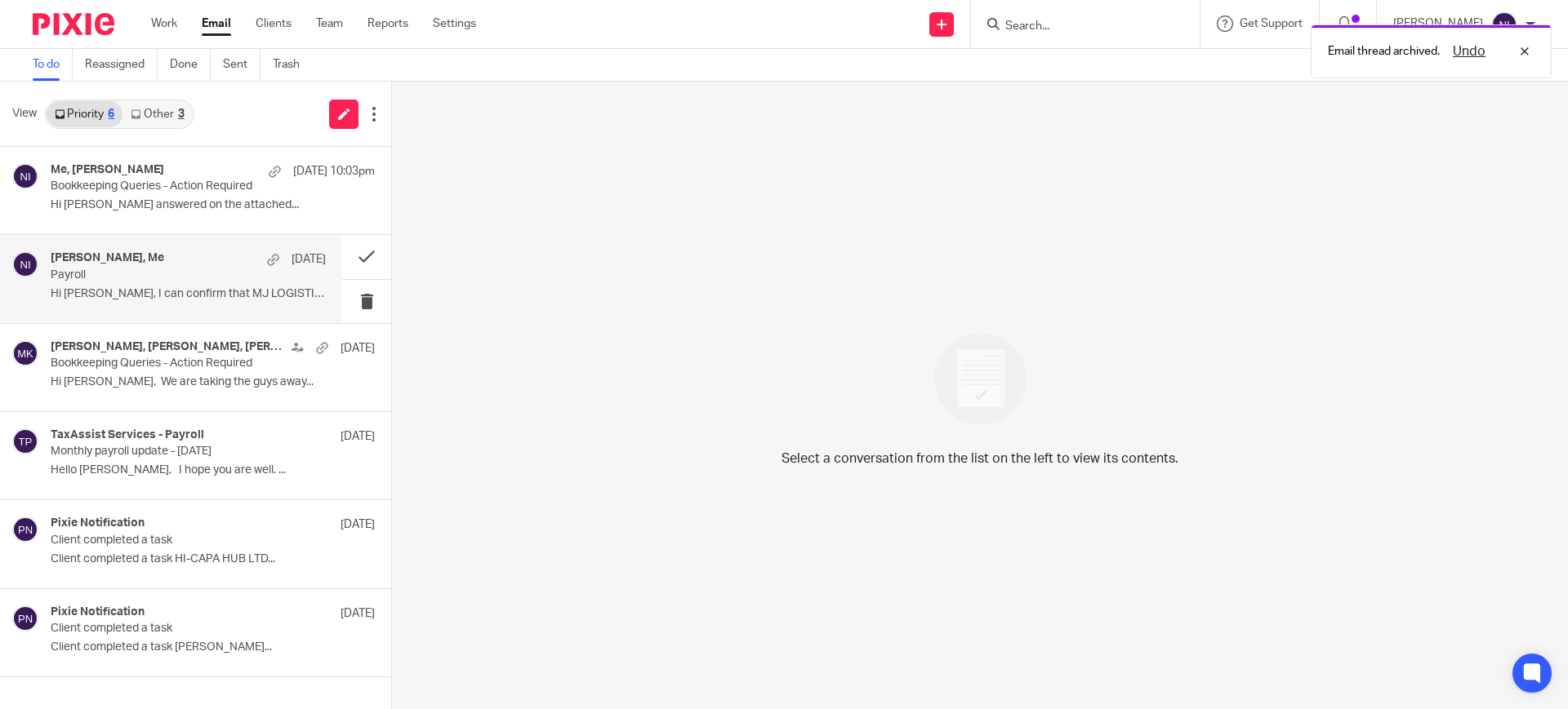
click at [125, 283] on div "Mohsin Chaudhry, Me 11 Sep Payroll Hi Naeem, I can confirm that MJ LOGISTICS..." at bounding box center [189, 279] width 275 height 55
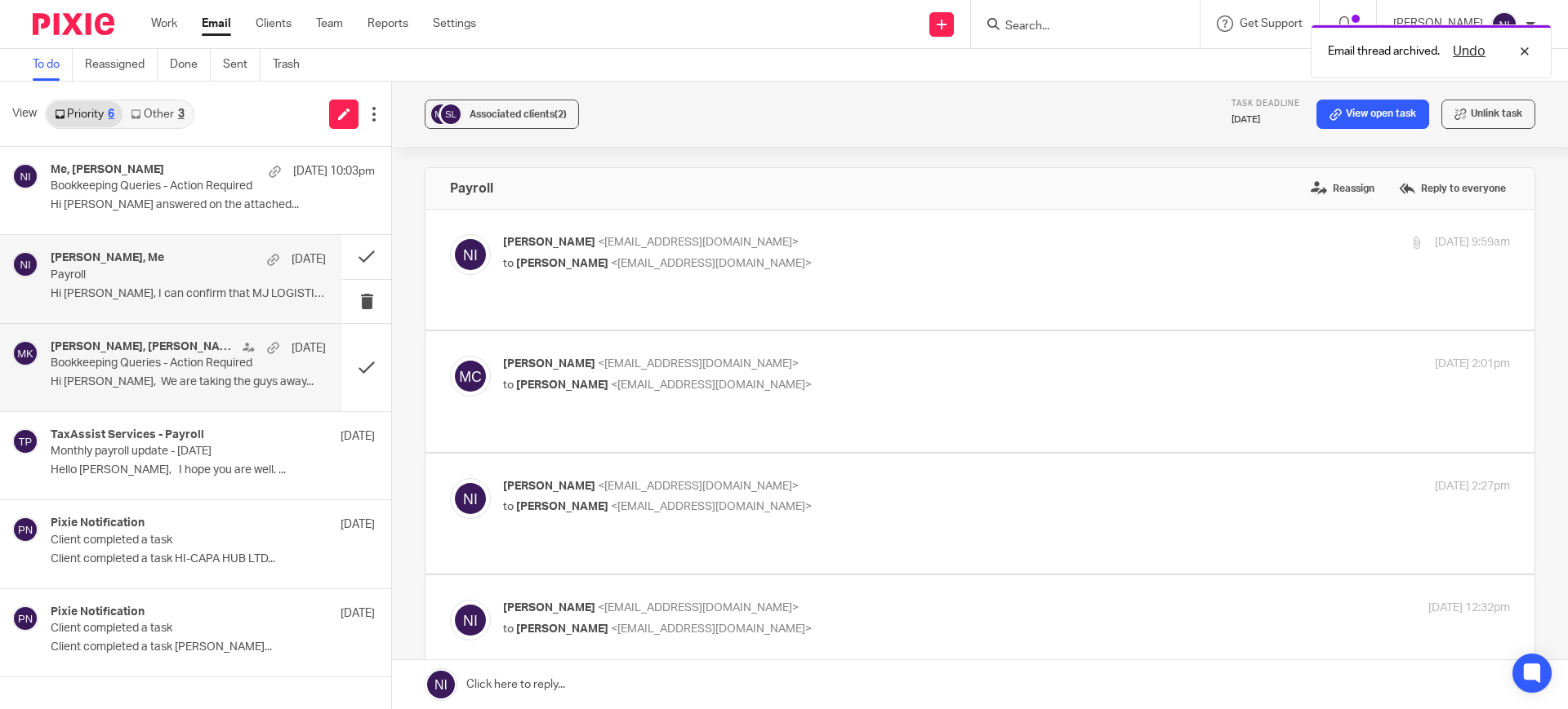
scroll to position [0, 0]
click at [380, 249] on button at bounding box center [366, 256] width 49 height 43
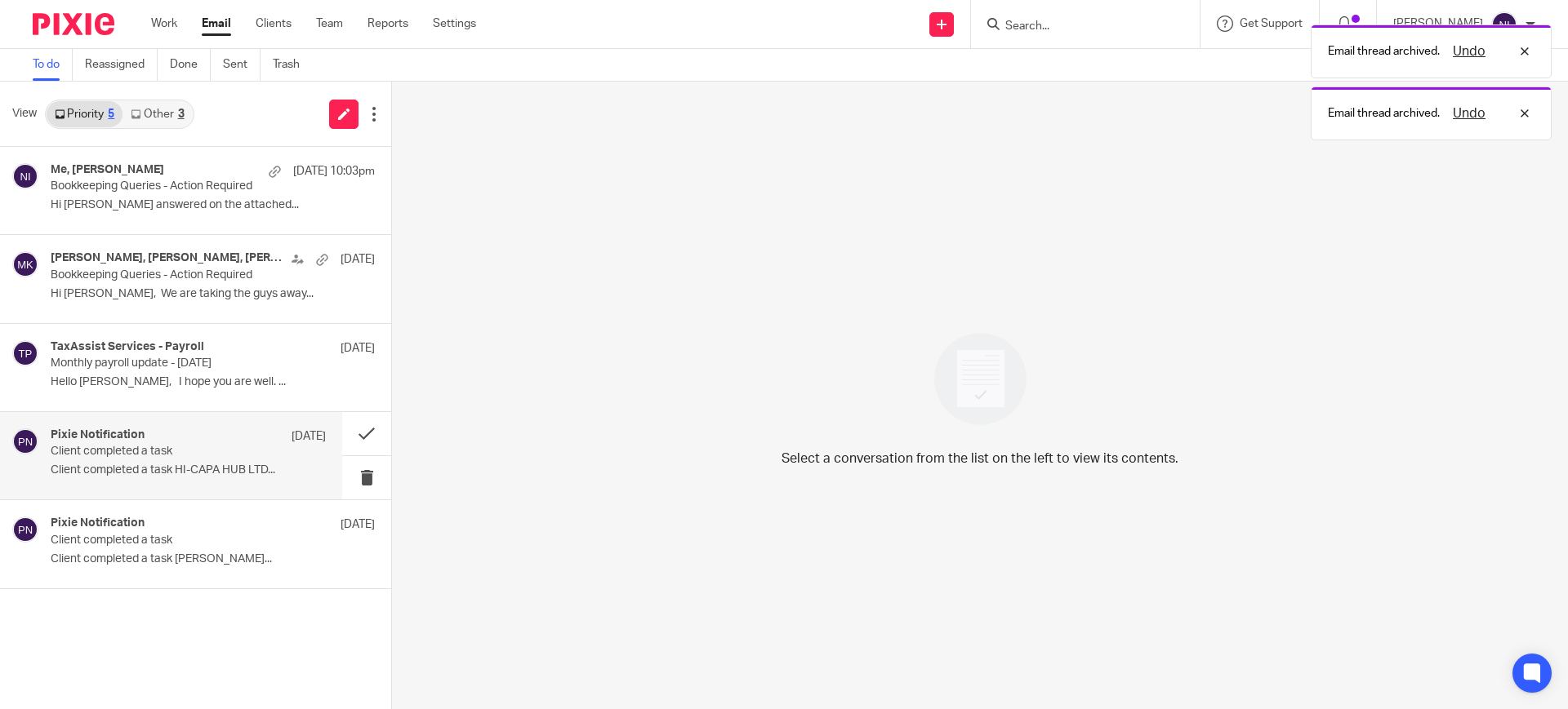
click at [147, 464] on p "Client completed a task HI-CAPA HUB LTD..." at bounding box center [189, 470] width 275 height 14
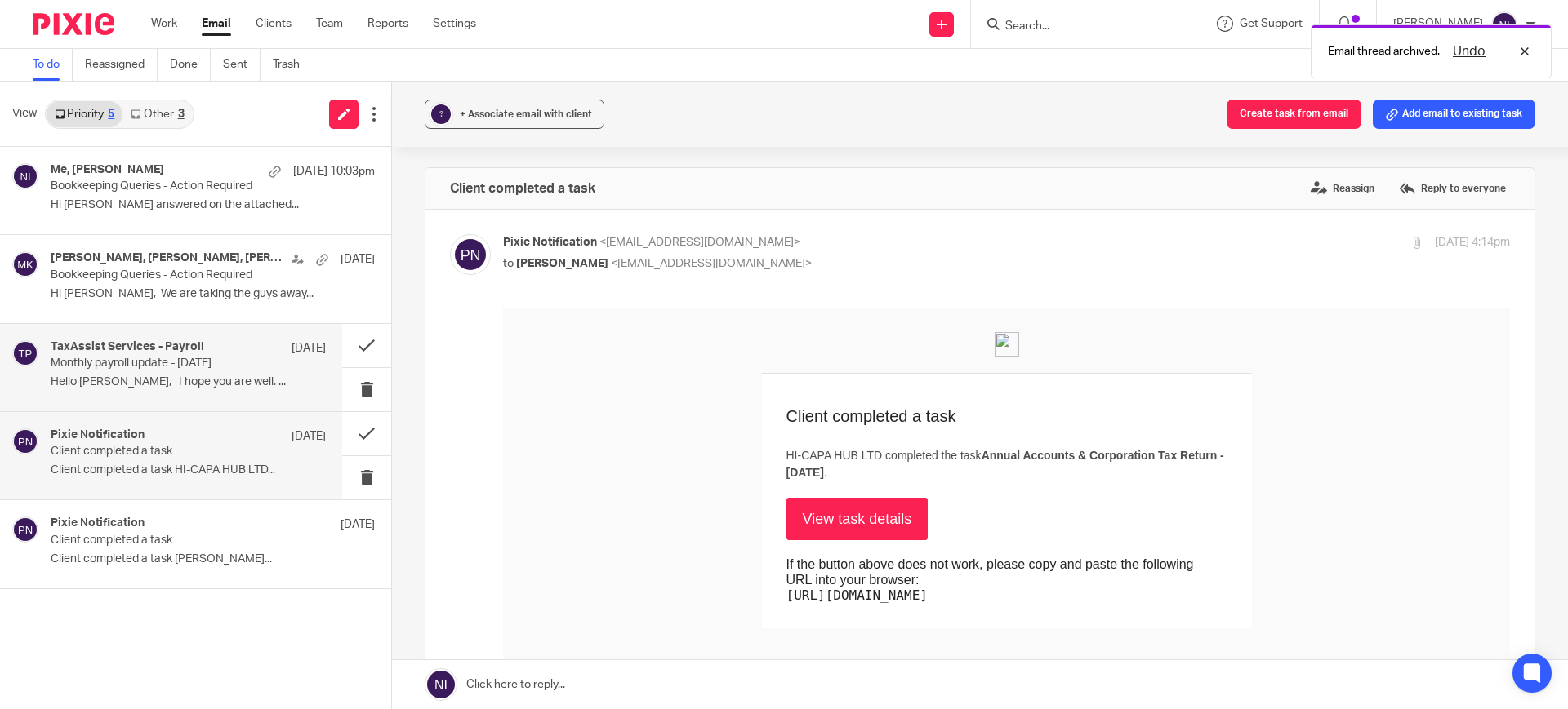
click at [83, 377] on p "Hello Jaz, I hope you are well. ..." at bounding box center [189, 382] width 275 height 14
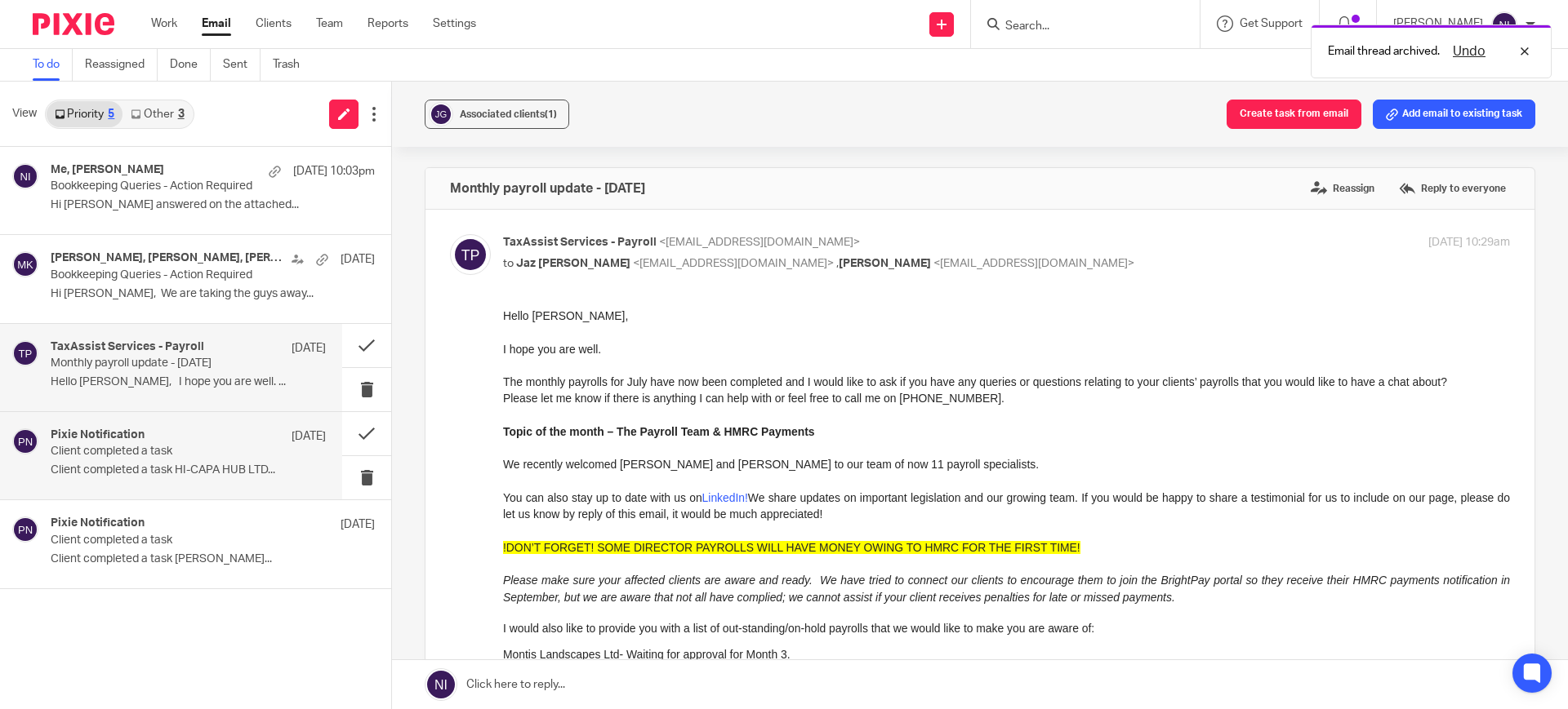
click at [117, 455] on p "Client completed a task" at bounding box center [161, 452] width 220 height 14
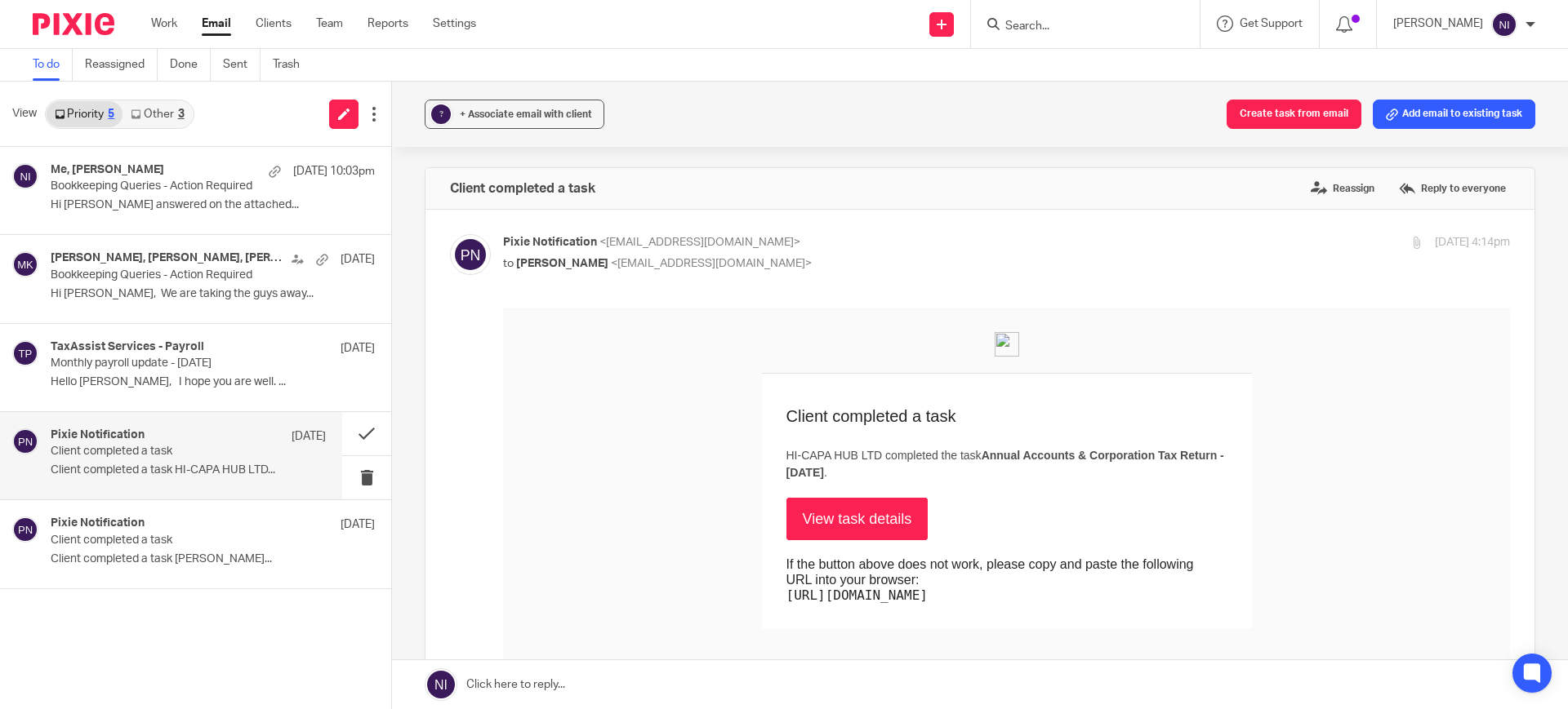
click at [1060, 29] on input "Search" at bounding box center [1078, 27] width 147 height 15
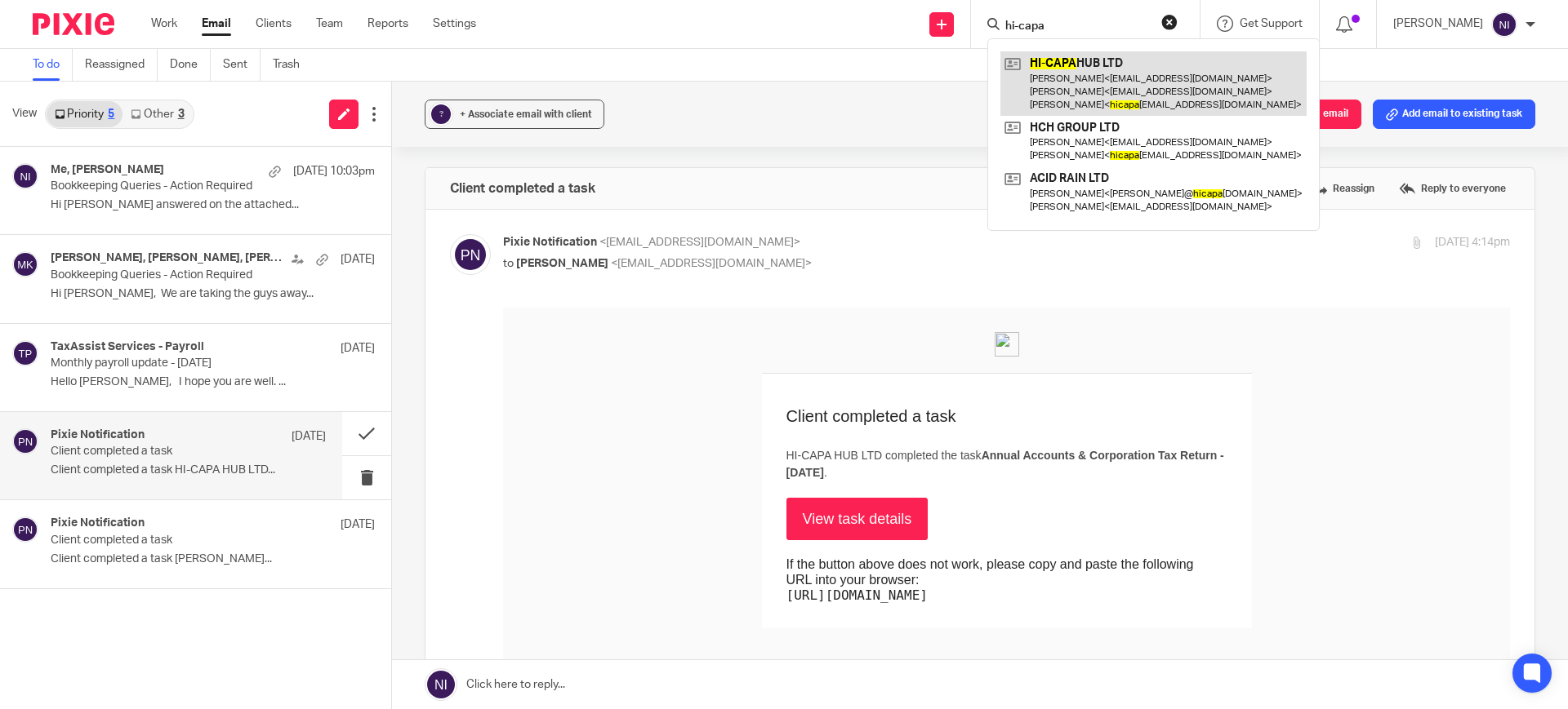
type input "hi-capa"
click at [1169, 92] on link at bounding box center [1153, 83] width 307 height 65
drag, startPoint x: 1095, startPoint y: 87, endPoint x: 828, endPoint y: 5, distance: 279.3
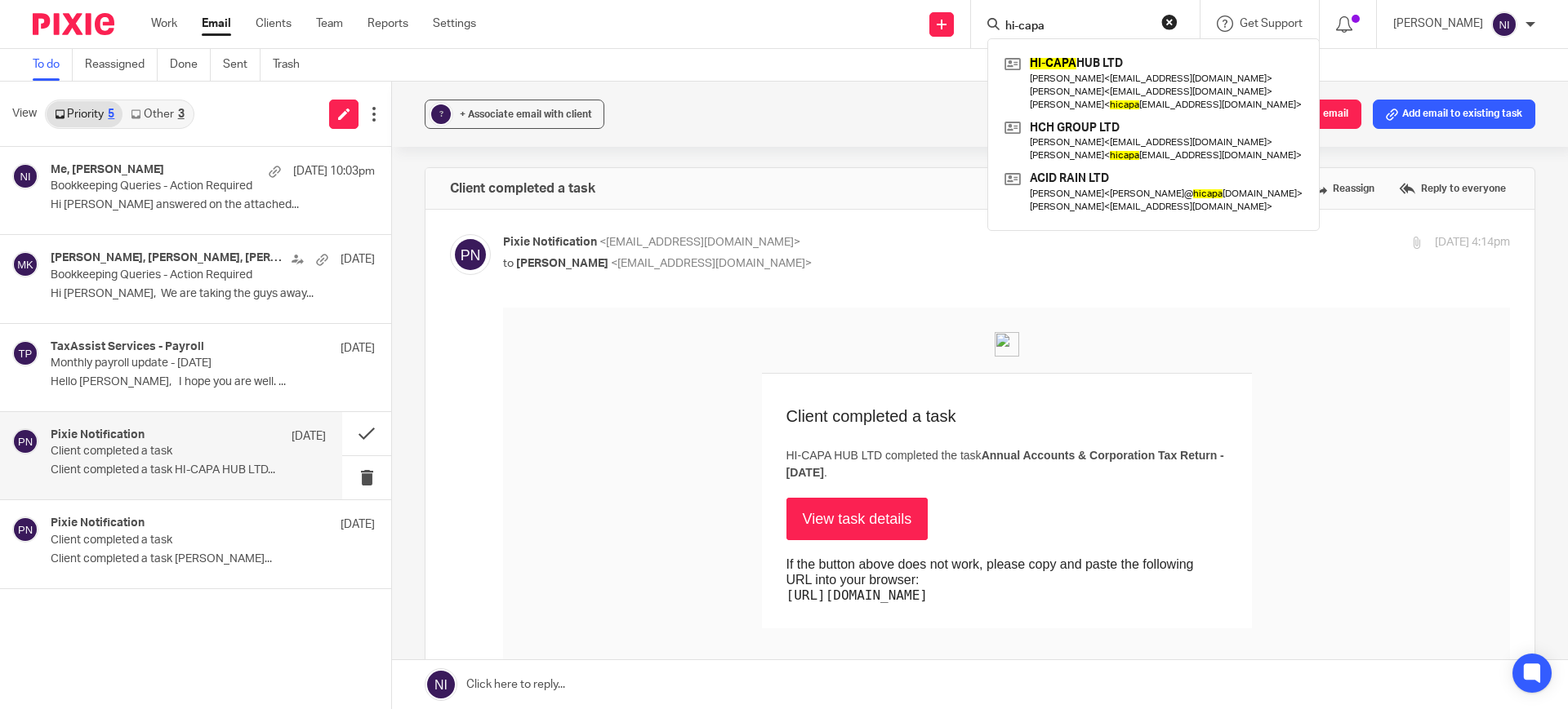
click at [1095, 87] on link at bounding box center [1153, 83] width 307 height 65
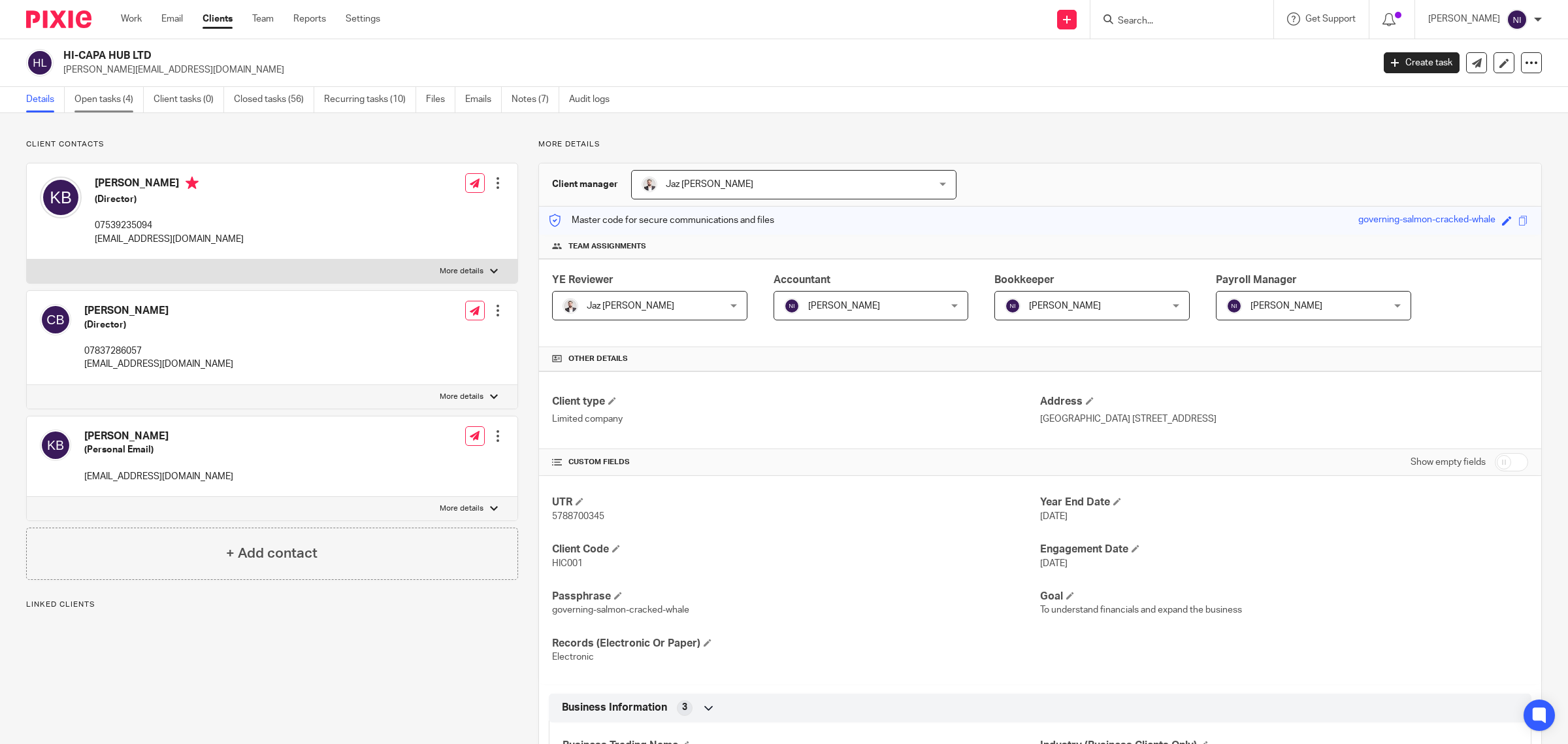
click at [101, 98] on link "Open tasks (4)" at bounding box center [109, 100] width 69 height 25
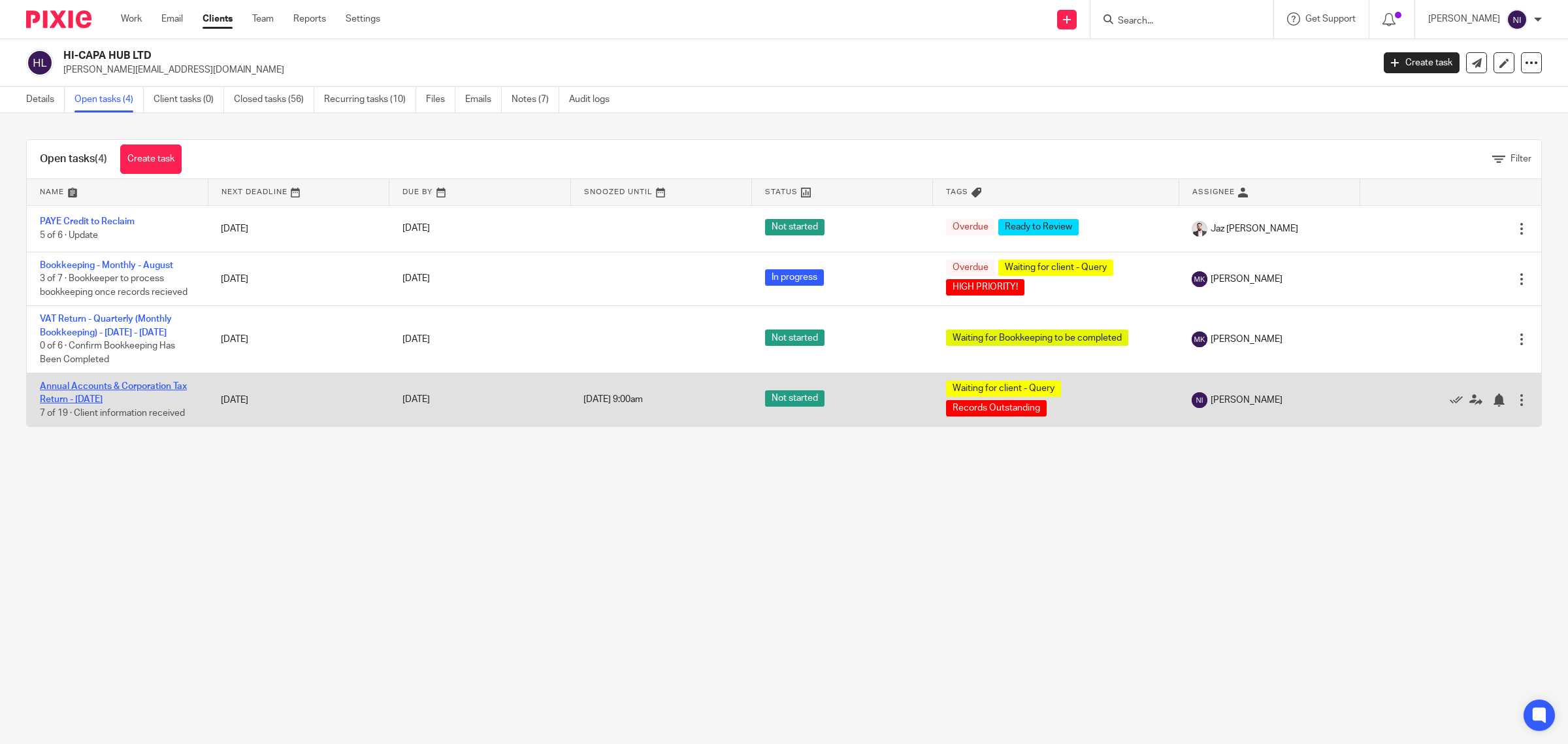
click at [89, 389] on link "Annual Accounts & Corporation Tax Return - [DATE]" at bounding box center [113, 392] width 147 height 22
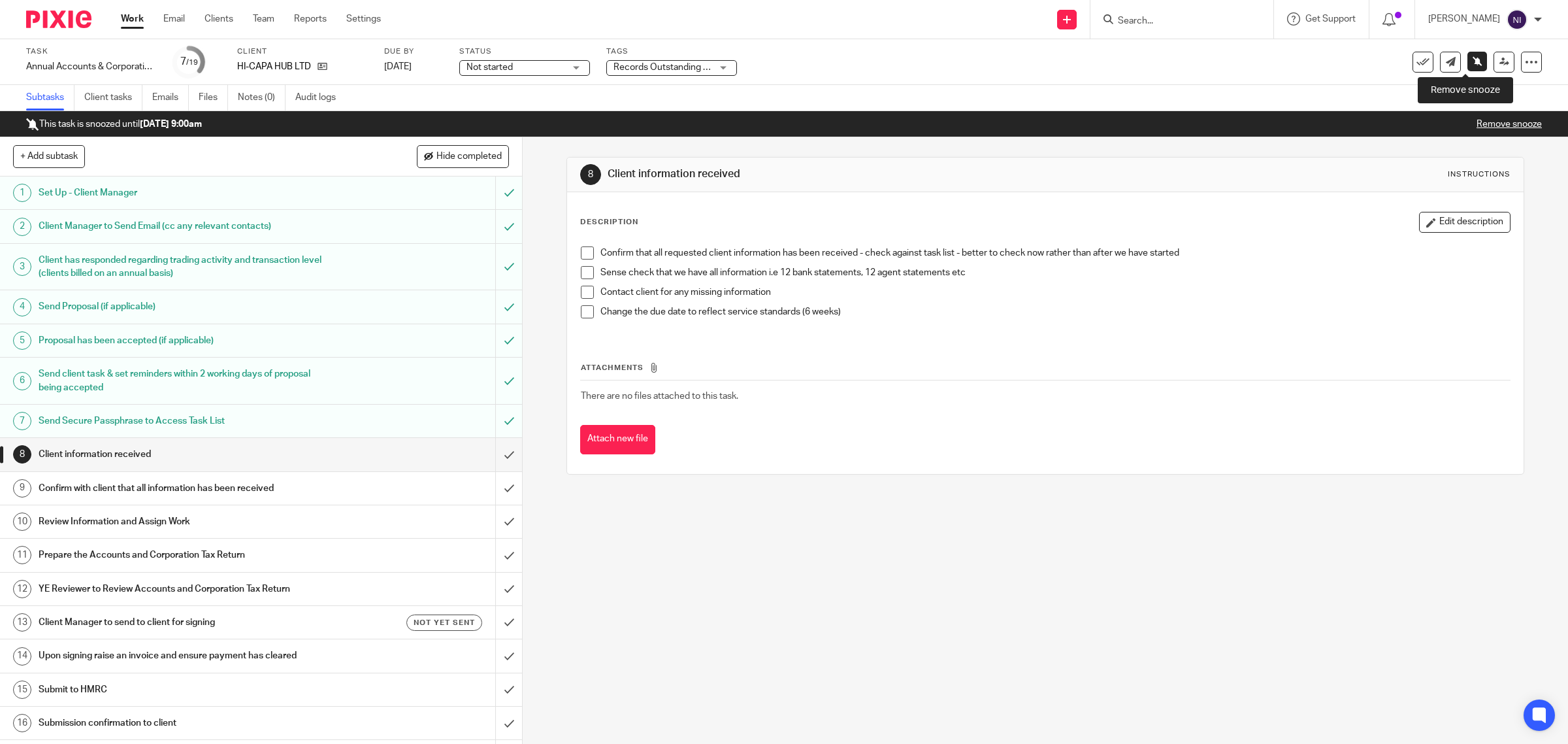
click at [1467, 64] on link at bounding box center [1477, 61] width 20 height 20
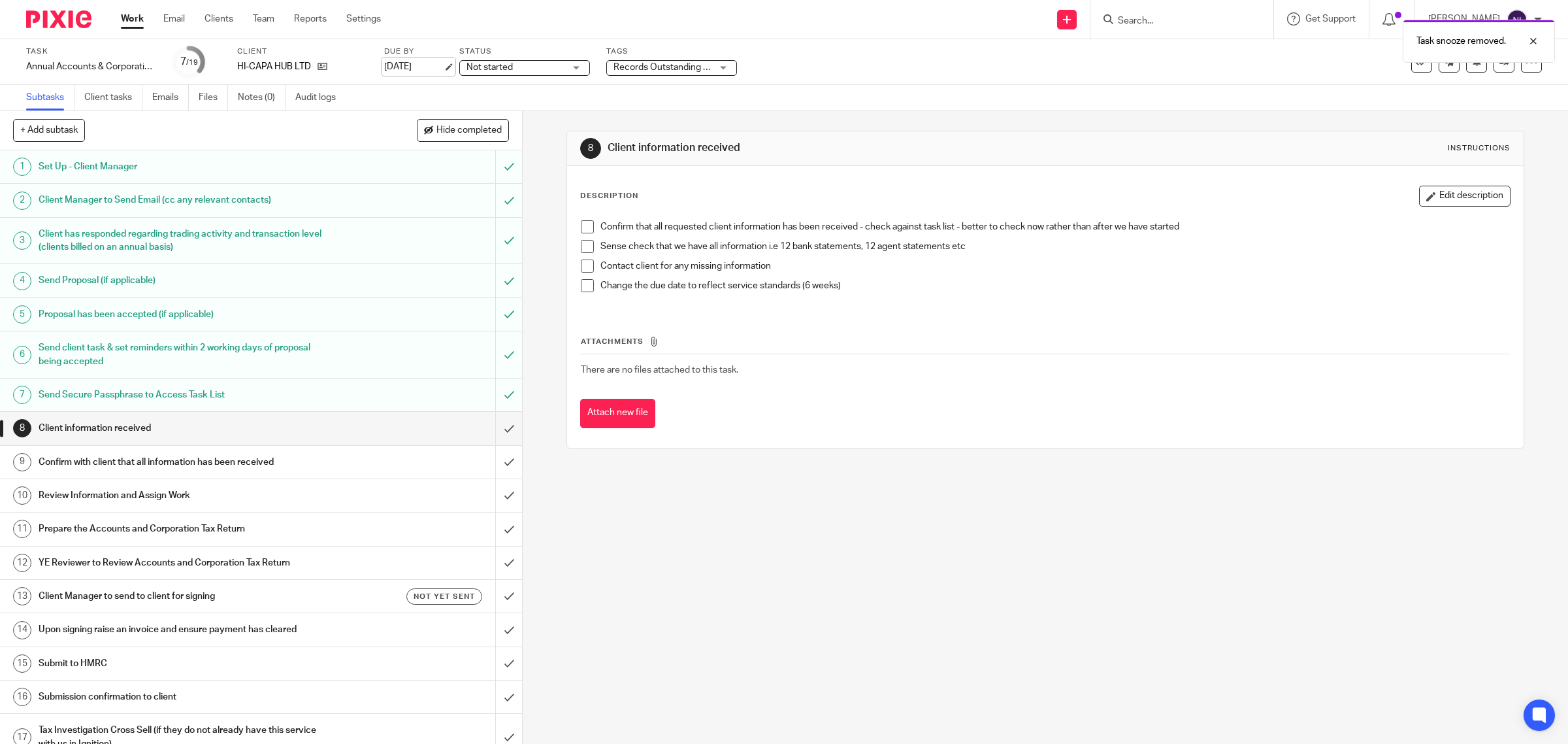
click at [413, 68] on link "[DATE]" at bounding box center [413, 66] width 59 height 13
click at [962, 571] on div "8 Client information received Instructions Description Edit description Confirm…" at bounding box center [1045, 427] width 1045 height 633
click at [490, 430] on input "submit" at bounding box center [261, 429] width 522 height 33
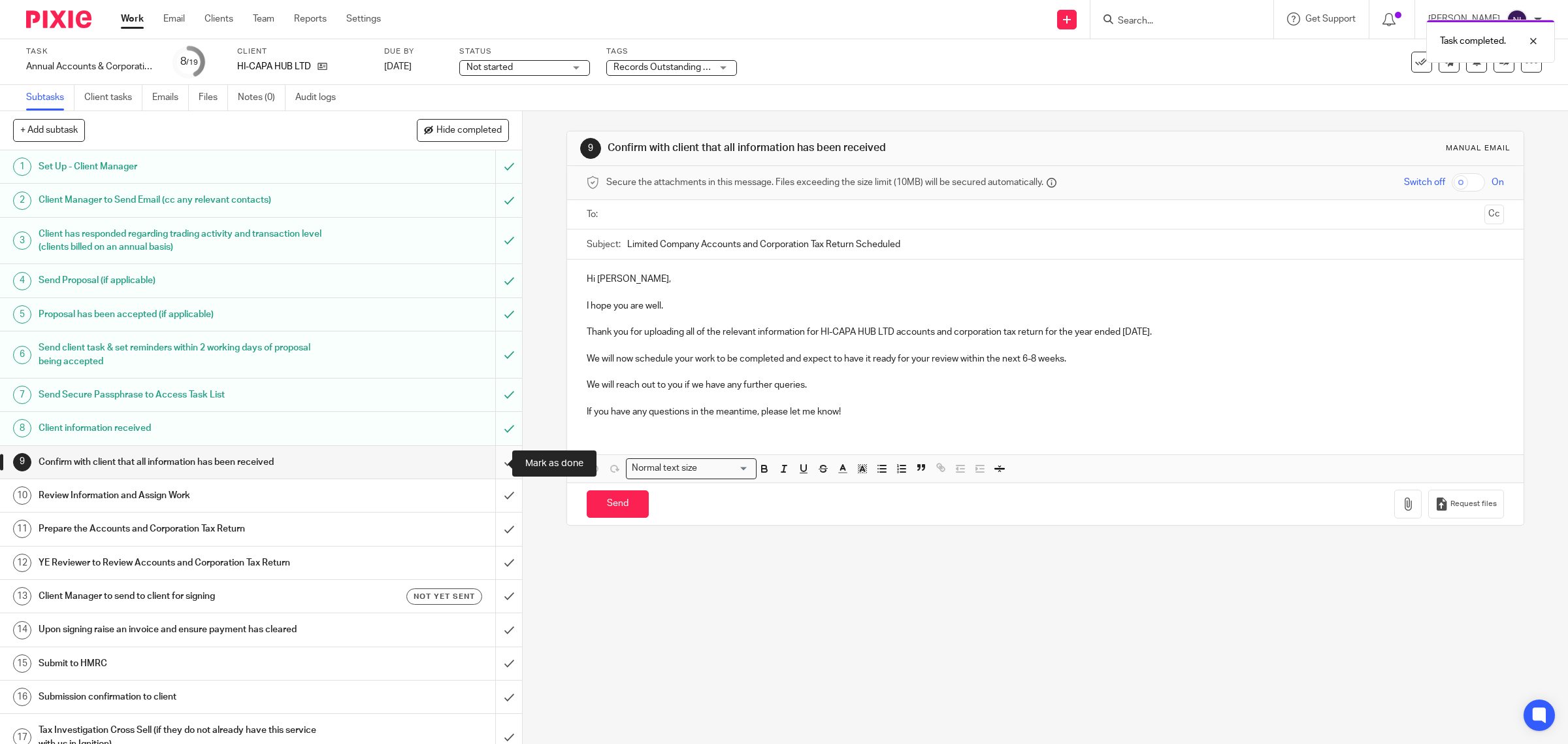
click at [494, 466] on input "submit" at bounding box center [261, 462] width 522 height 33
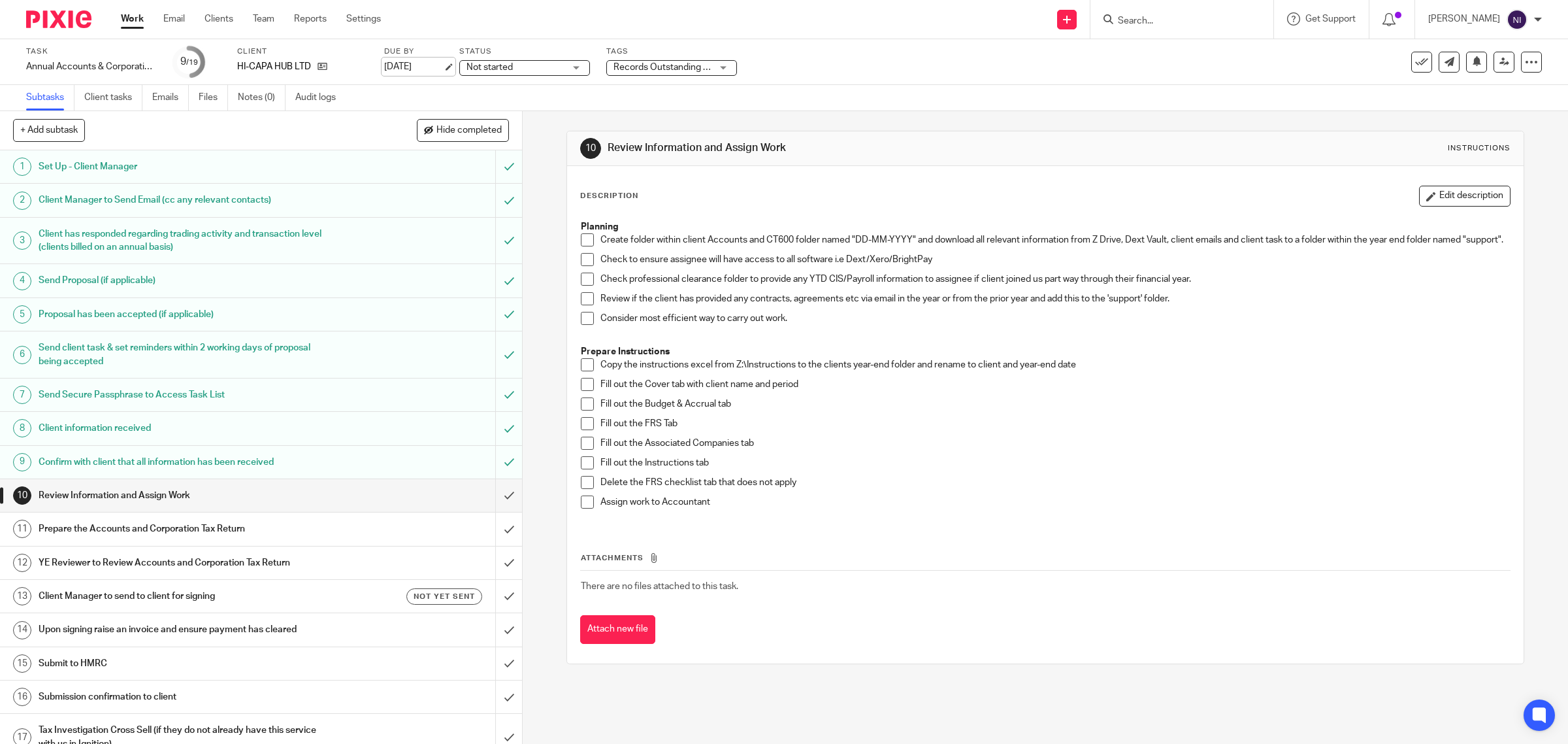
click at [420, 60] on link "[DATE]" at bounding box center [413, 66] width 59 height 13
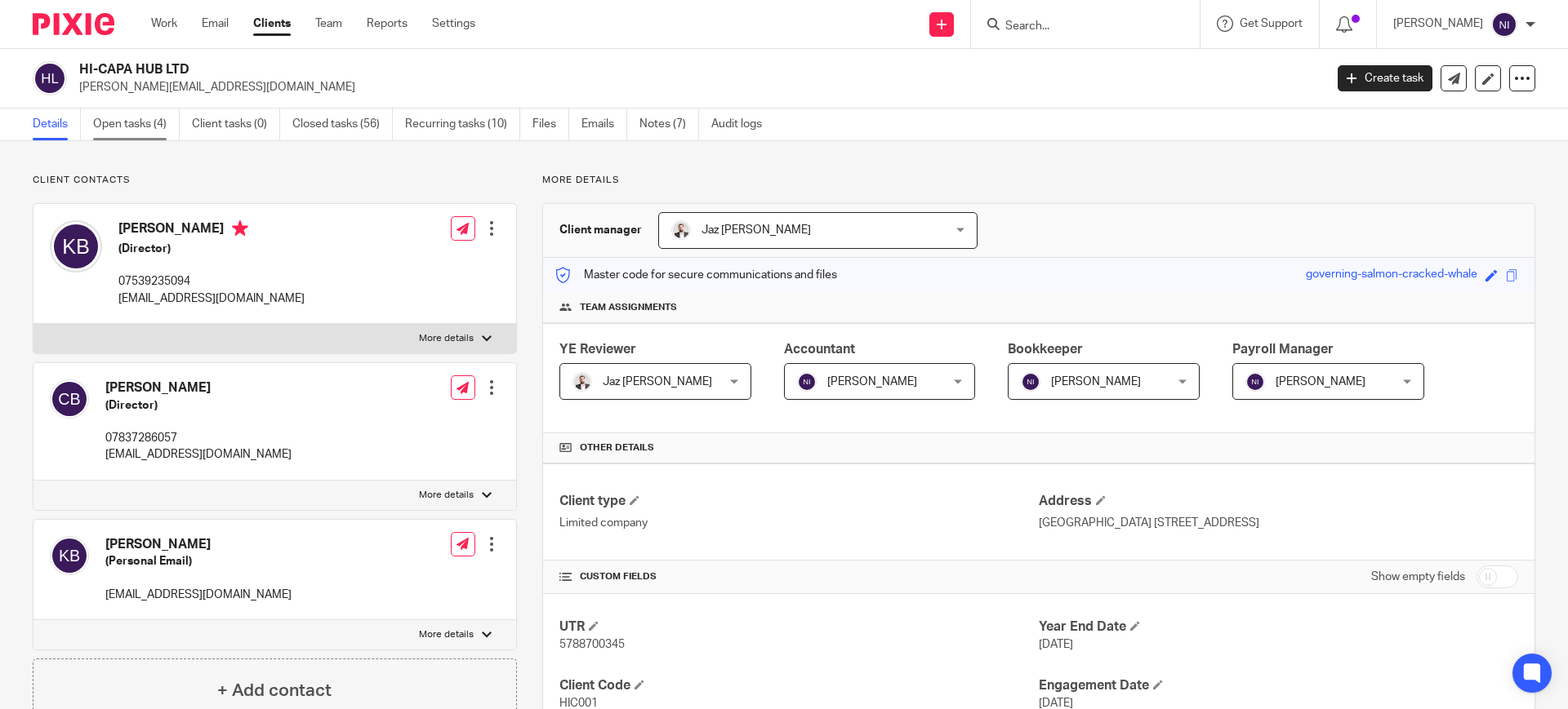
click at [164, 124] on link "Open tasks (4)" at bounding box center [137, 125] width 86 height 31
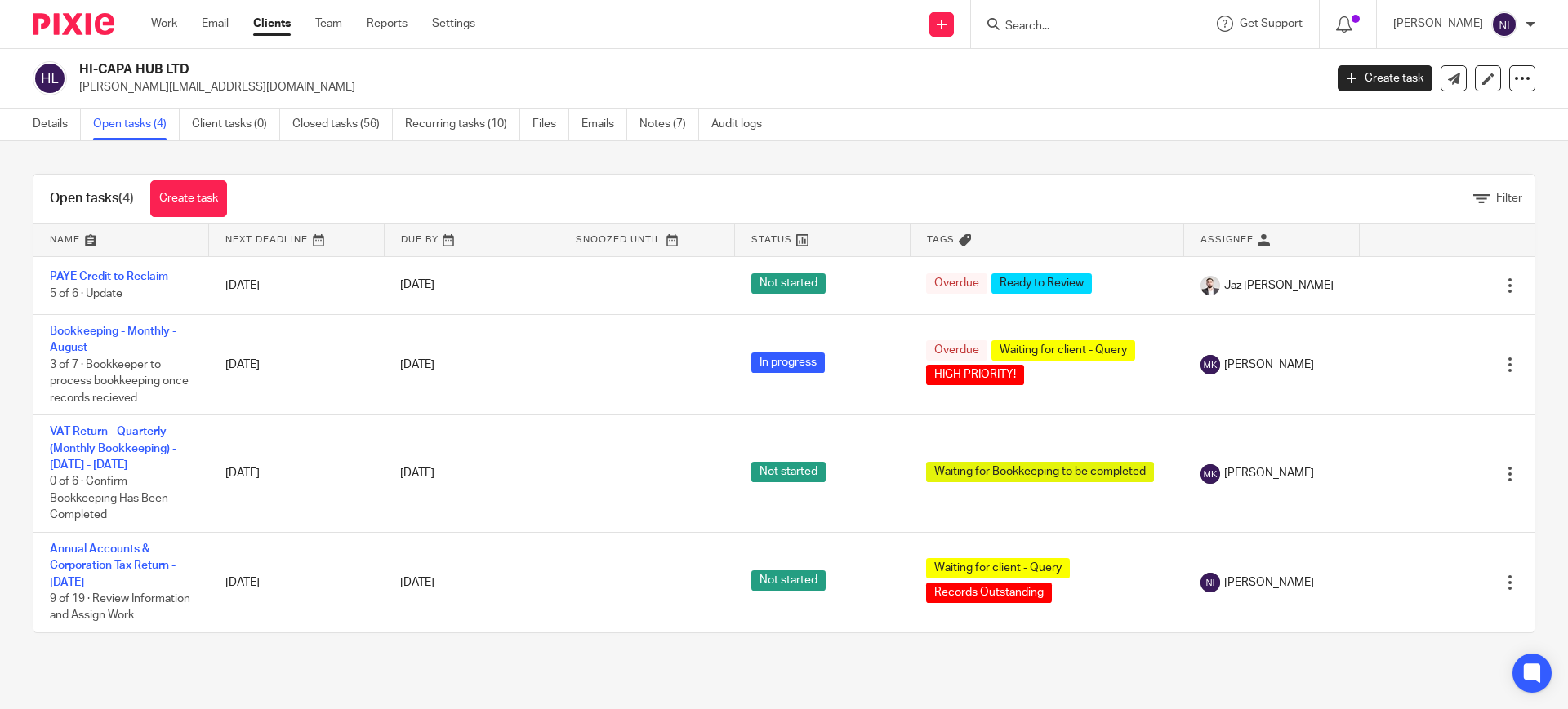
click at [1109, 36] on div at bounding box center [1085, 24] width 229 height 48
click at [1095, 24] on input "Search" at bounding box center [1078, 27] width 147 height 15
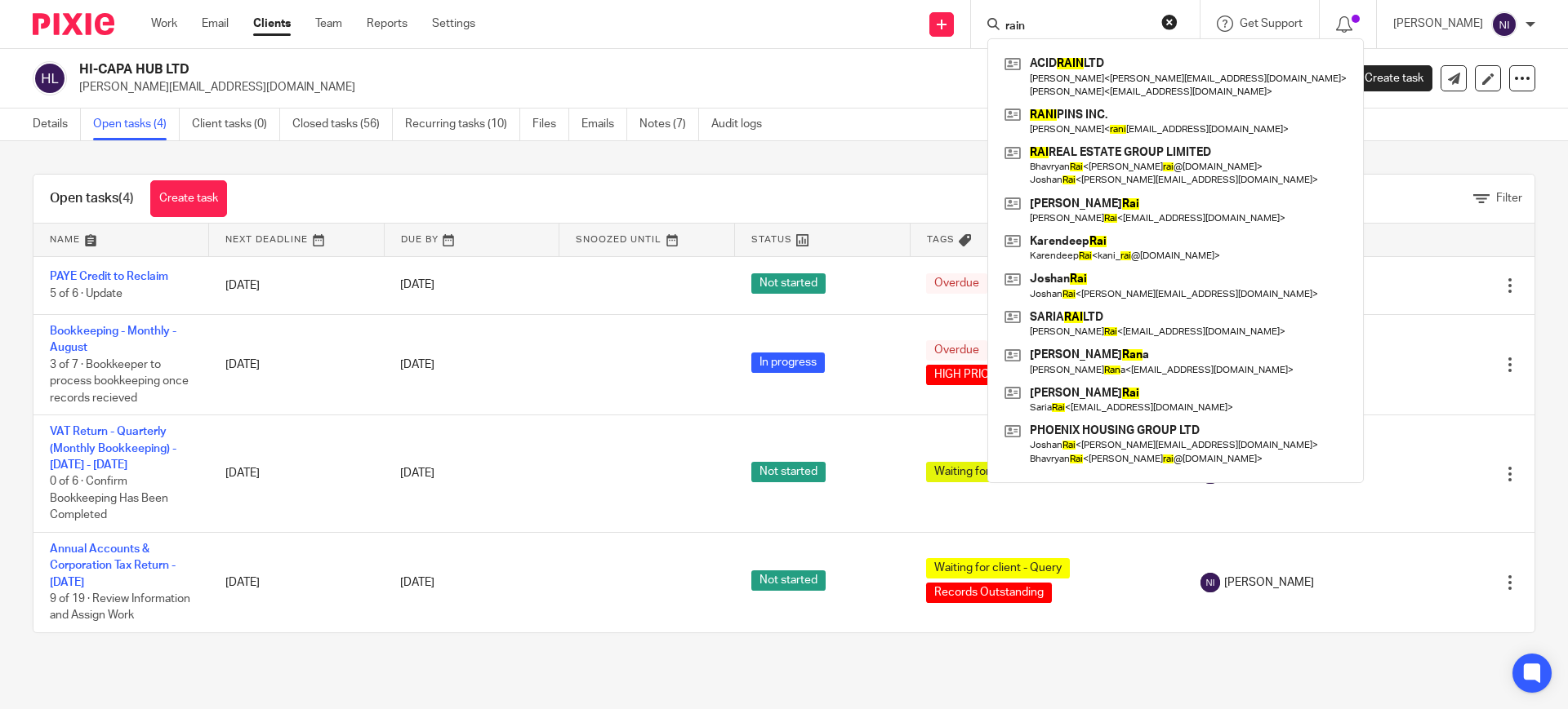
type input "rain"
